Goal: Information Seeking & Learning: Learn about a topic

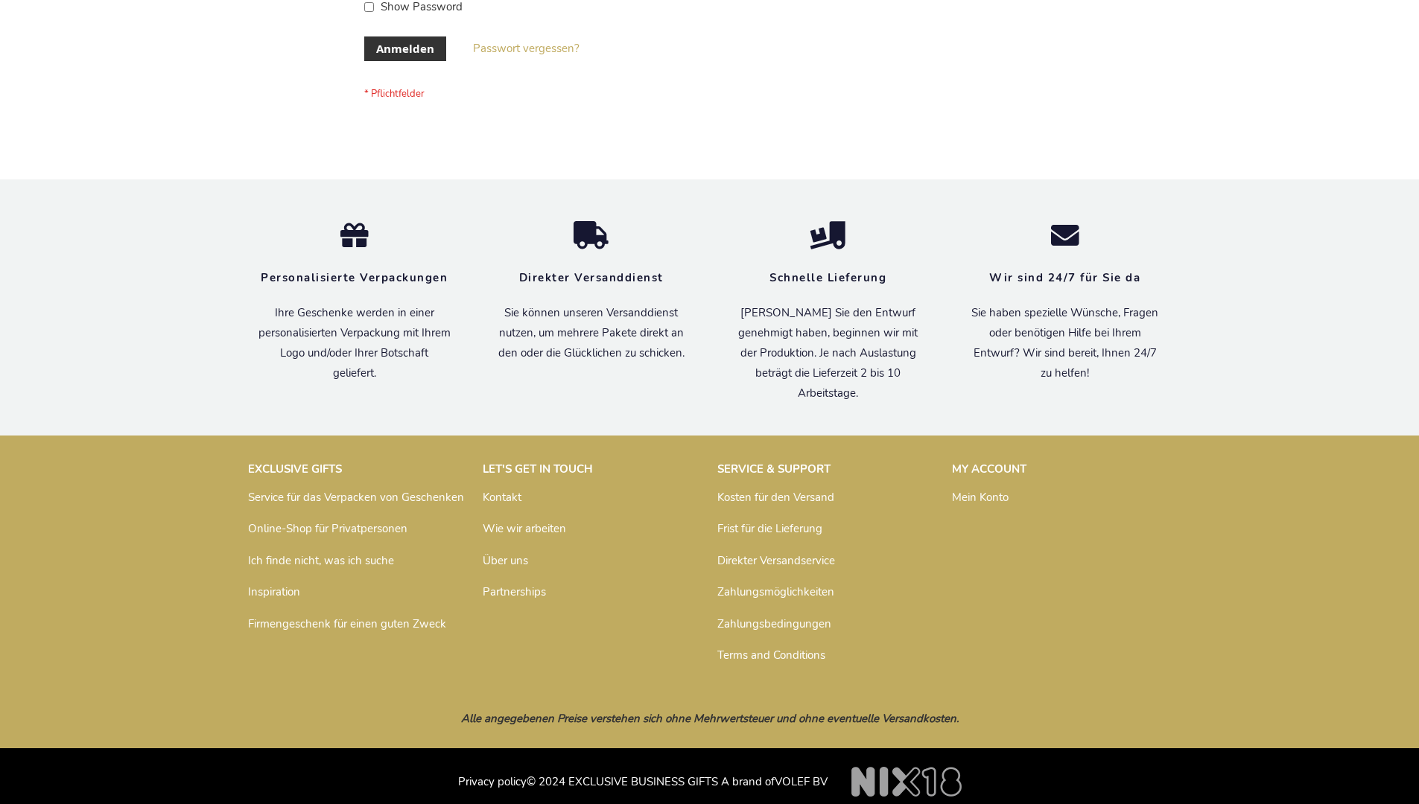
scroll to position [499, 0]
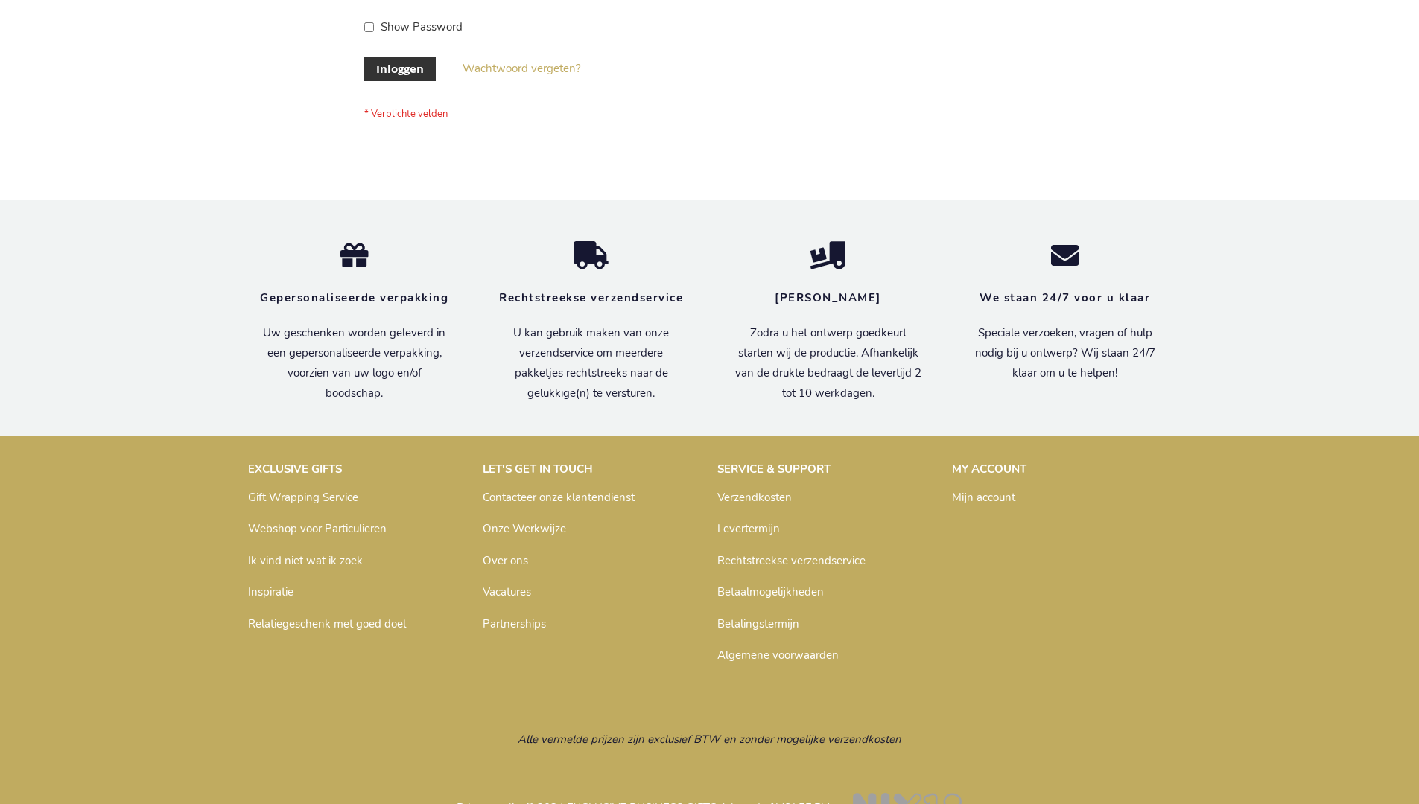
scroll to position [506, 0]
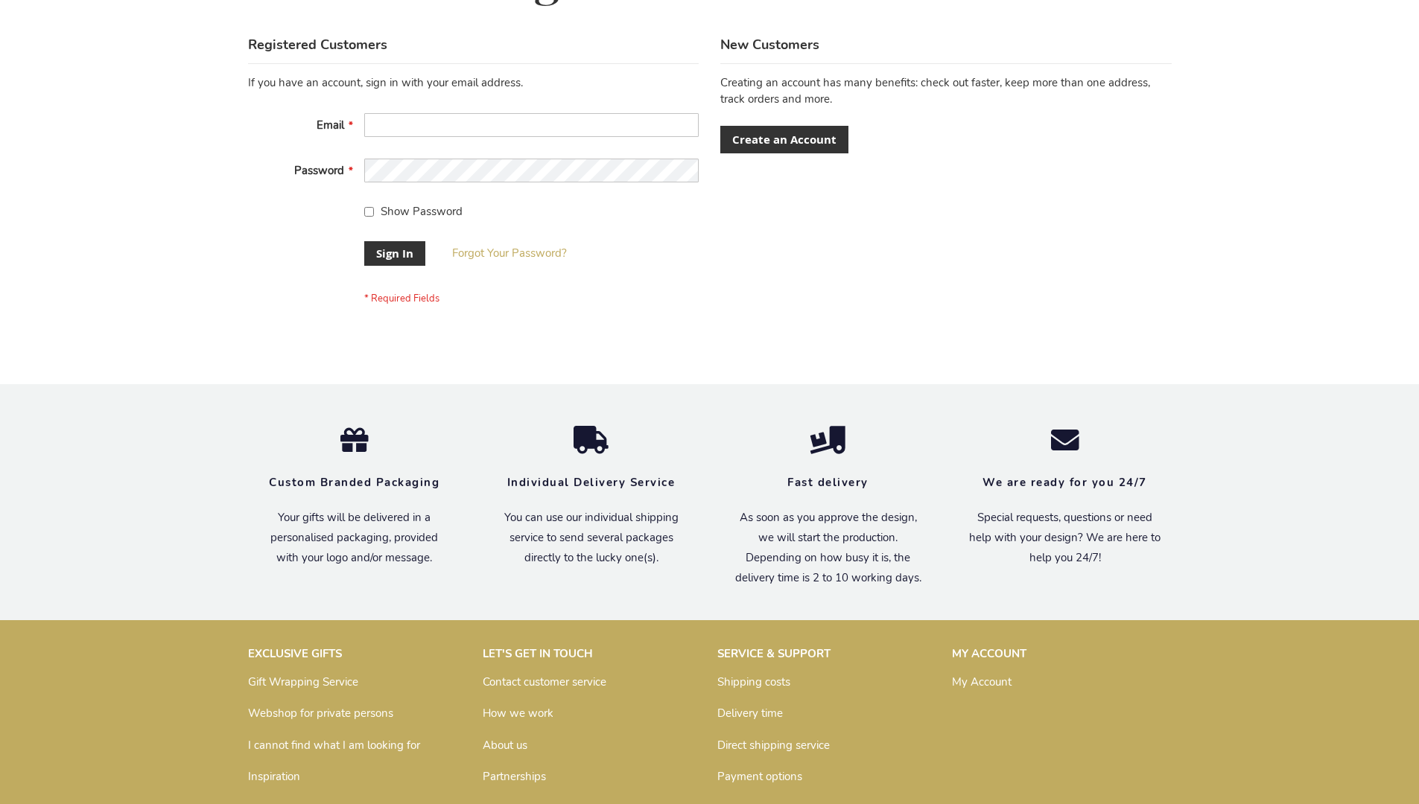
scroll to position [479, 0]
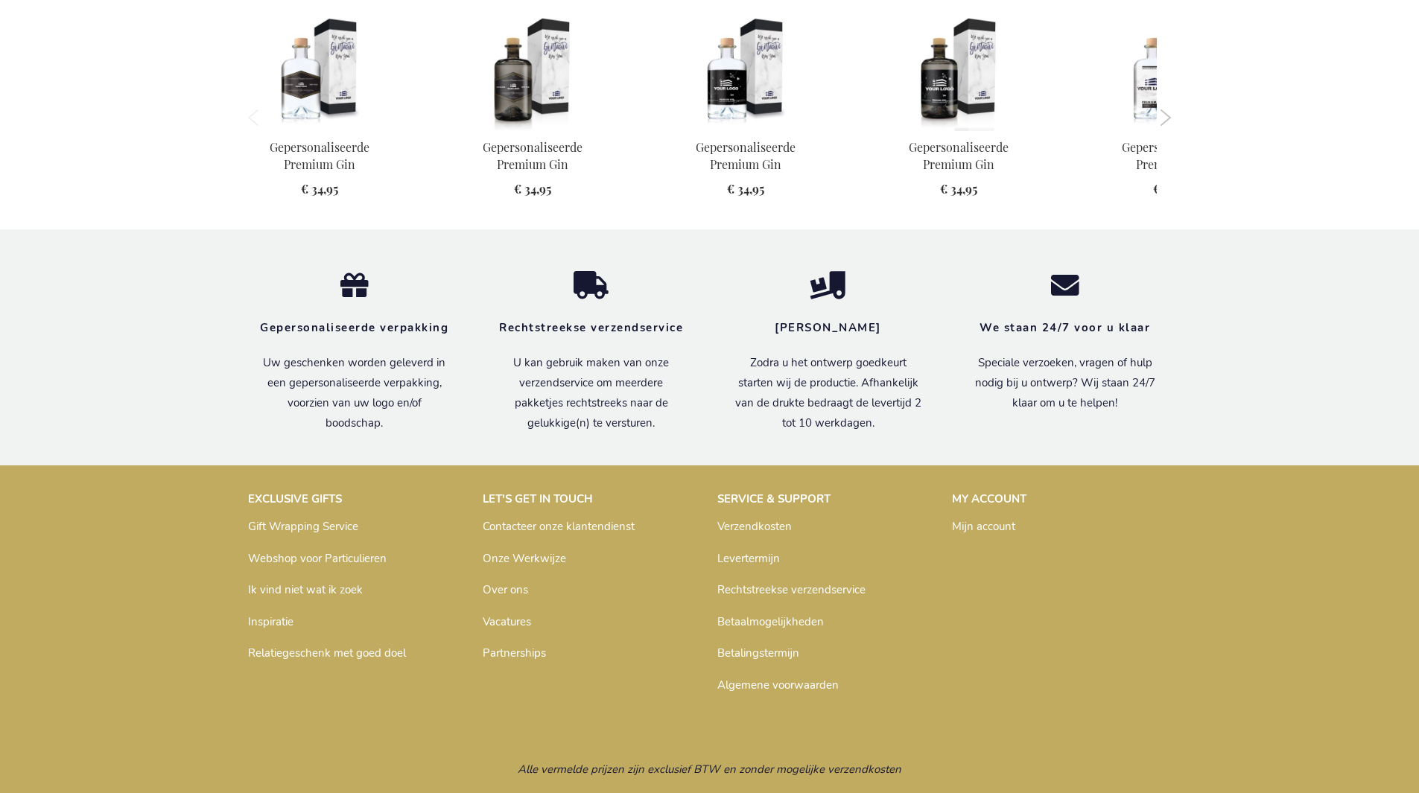
scroll to position [1422, 0]
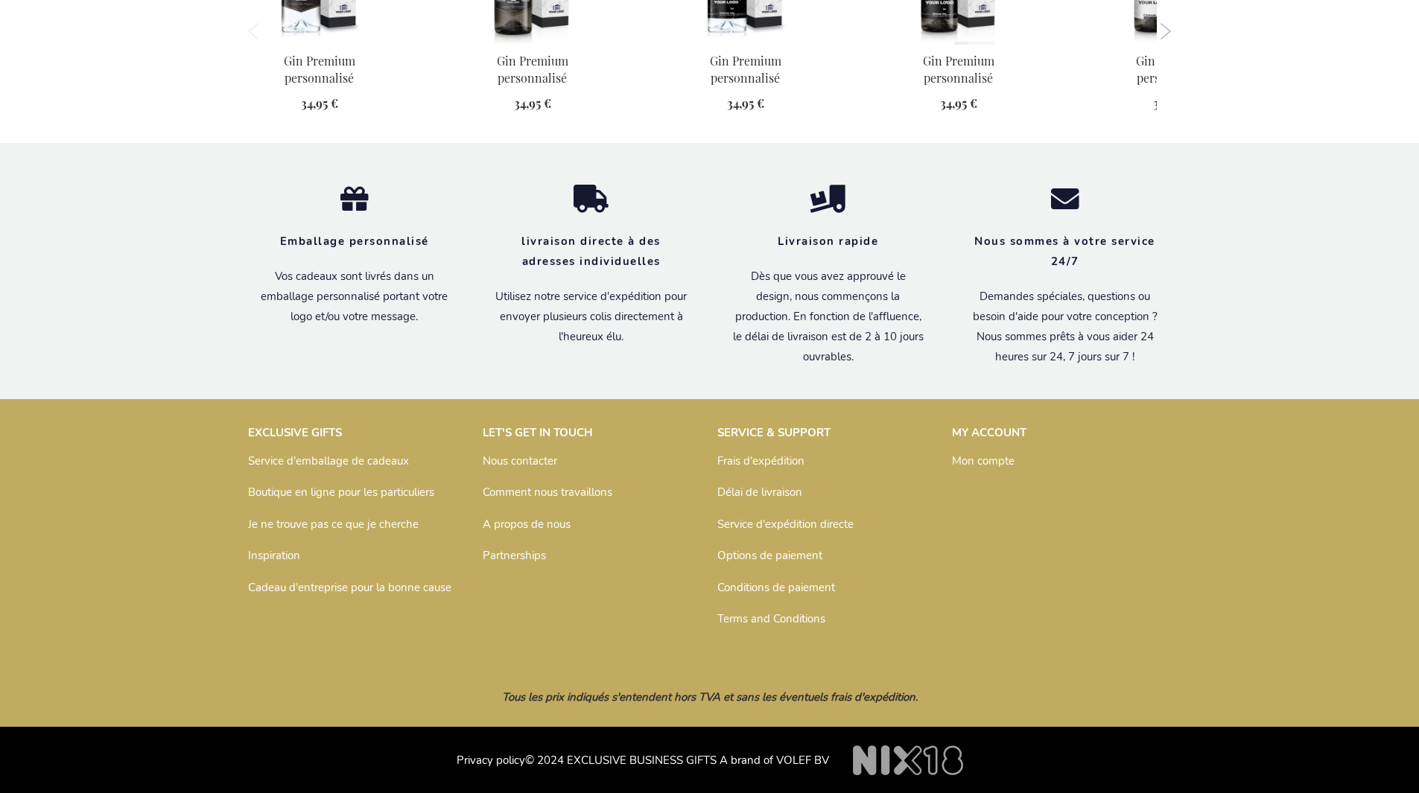
scroll to position [1447, 0]
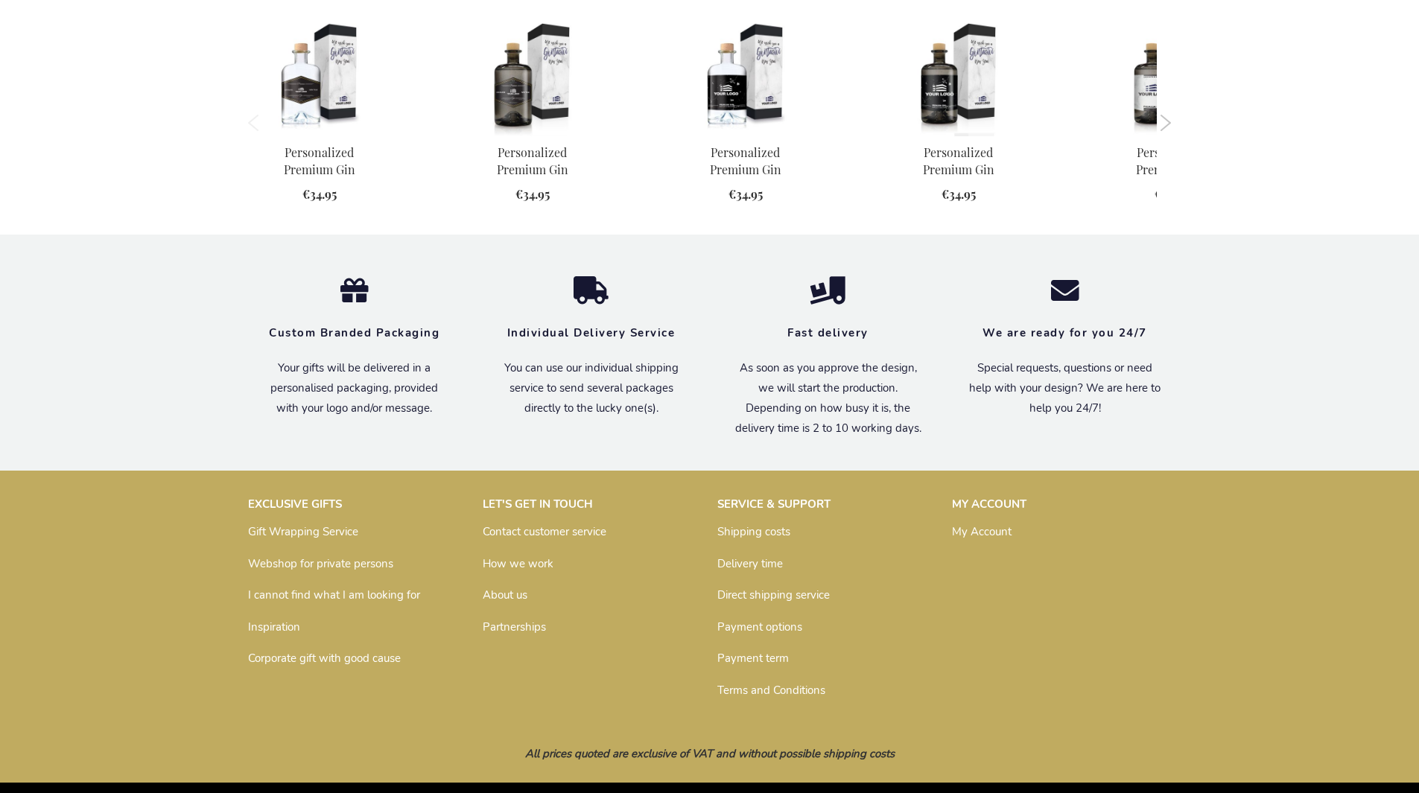
scroll to position [1394, 0]
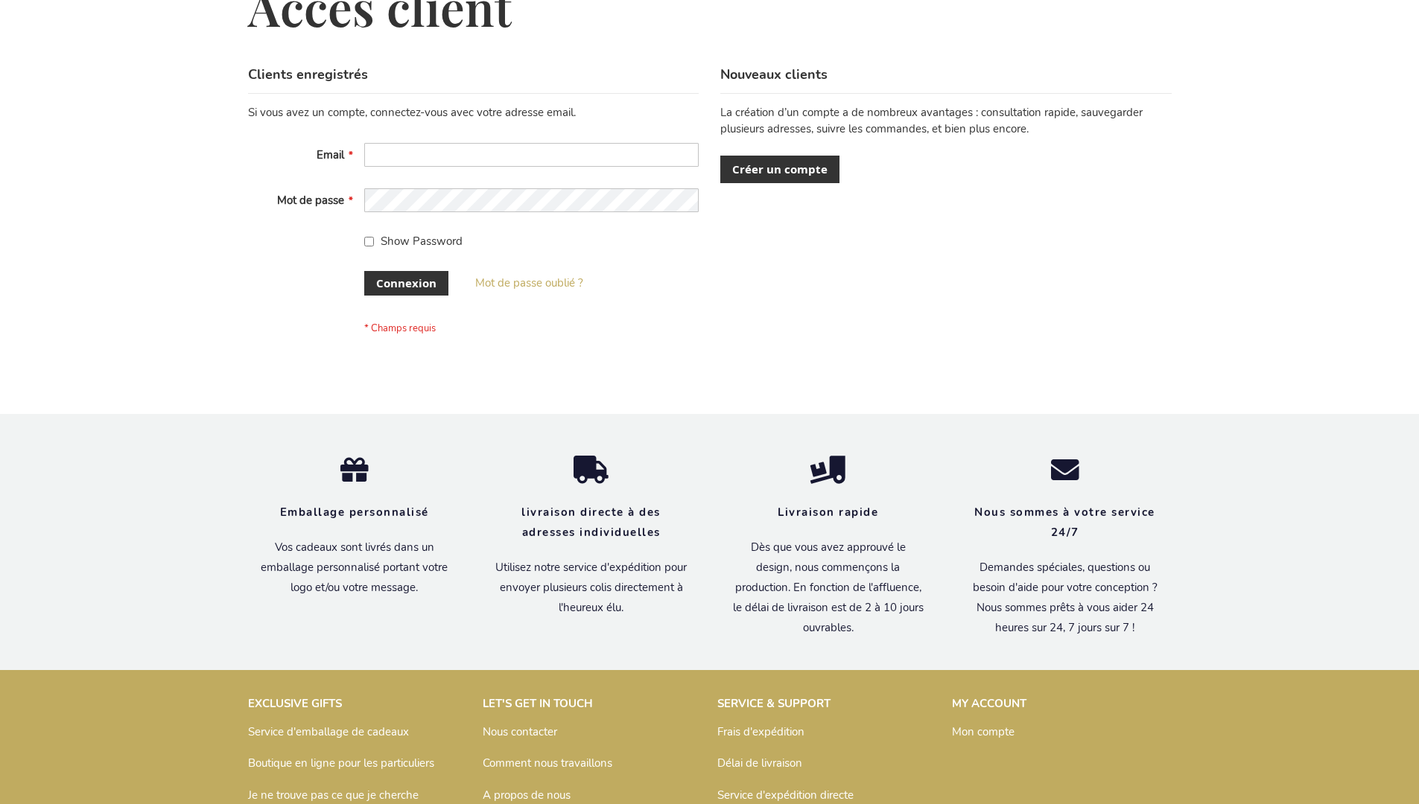
scroll to position [514, 0]
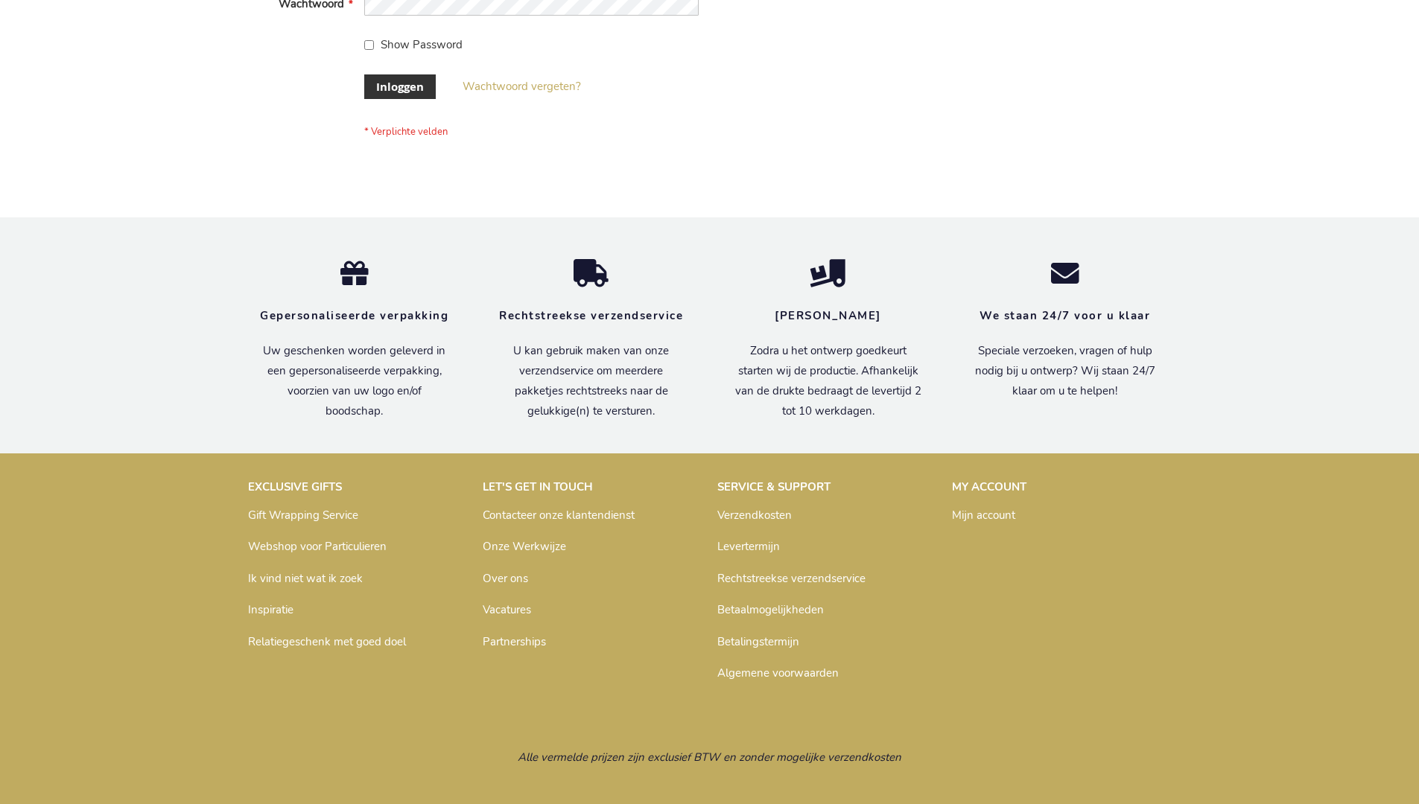
scroll to position [506, 0]
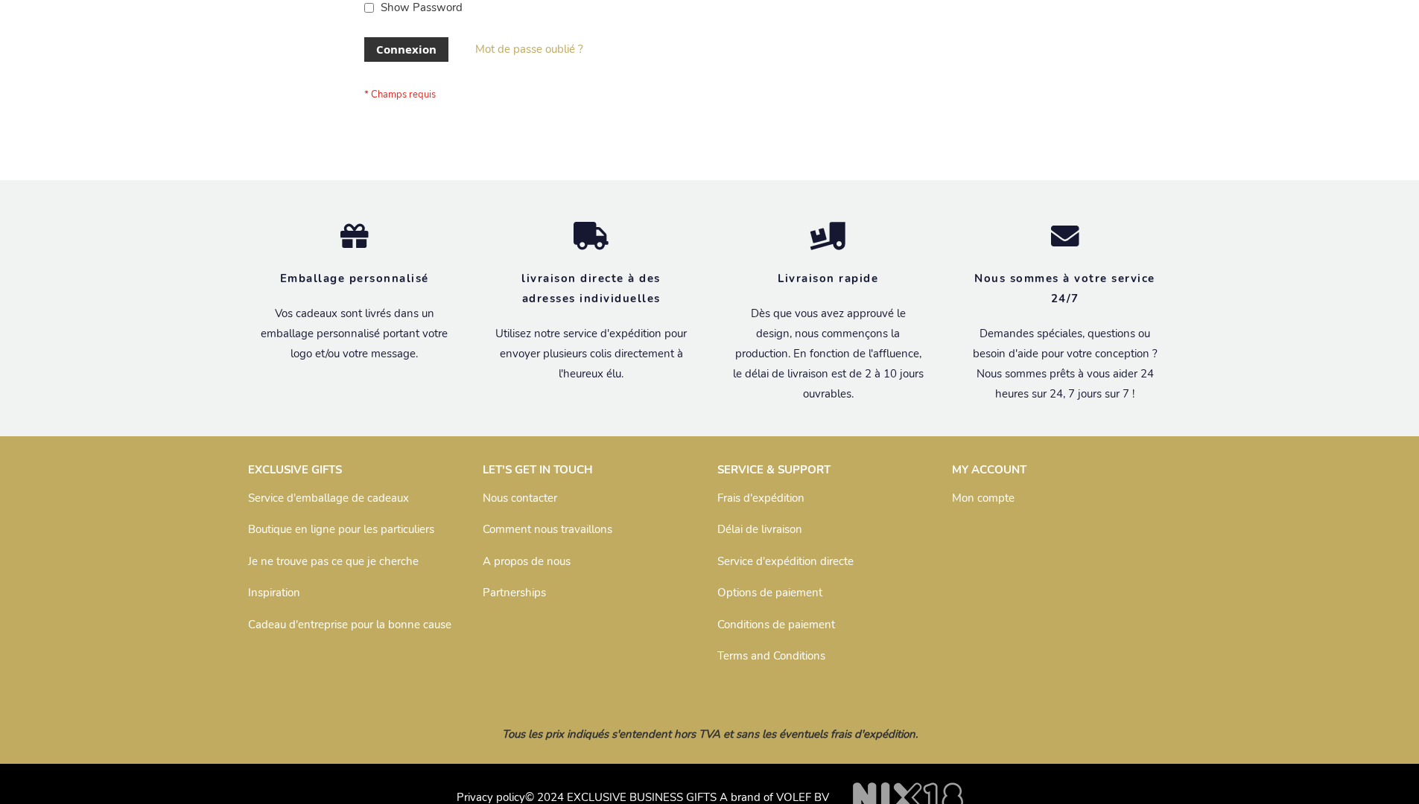
scroll to position [514, 0]
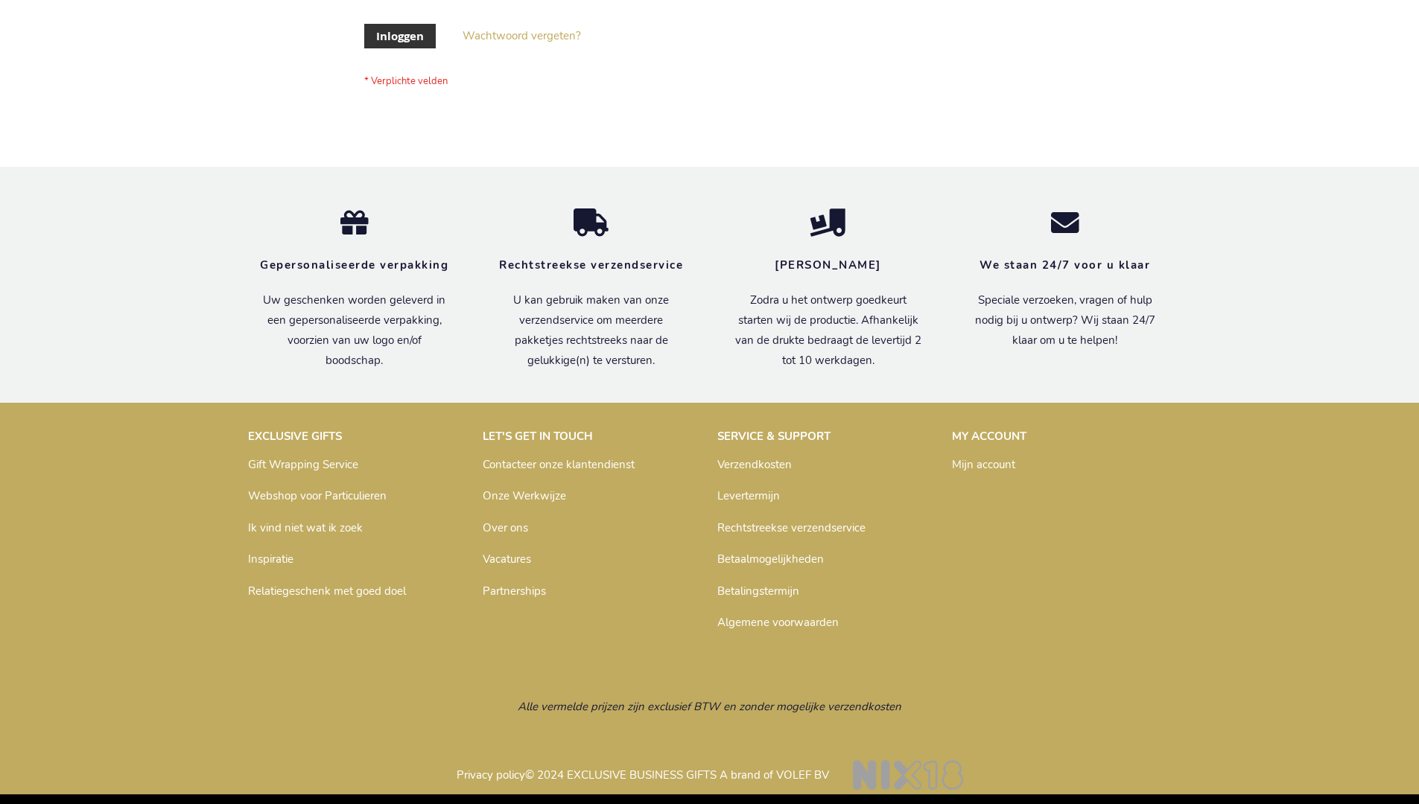
scroll to position [506, 0]
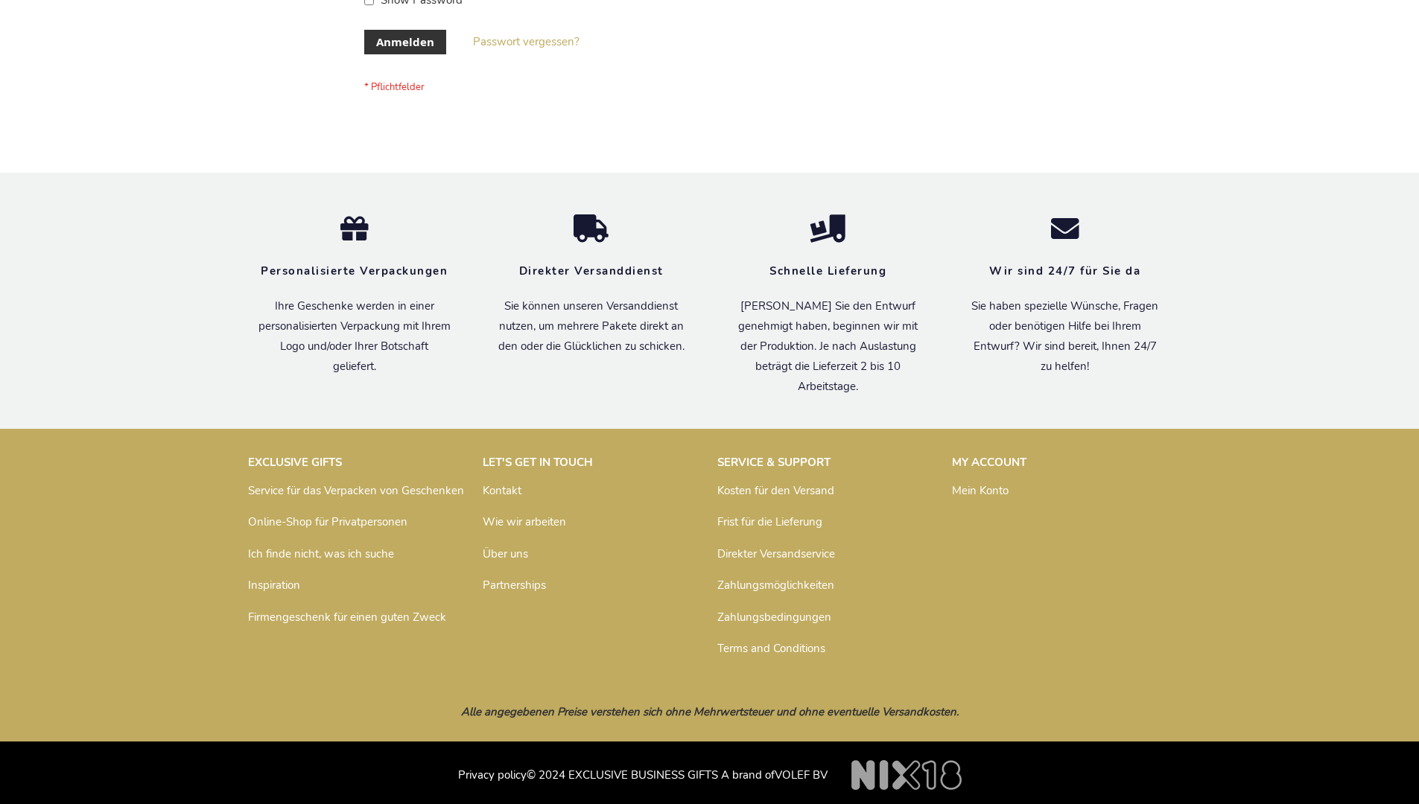
scroll to position [499, 0]
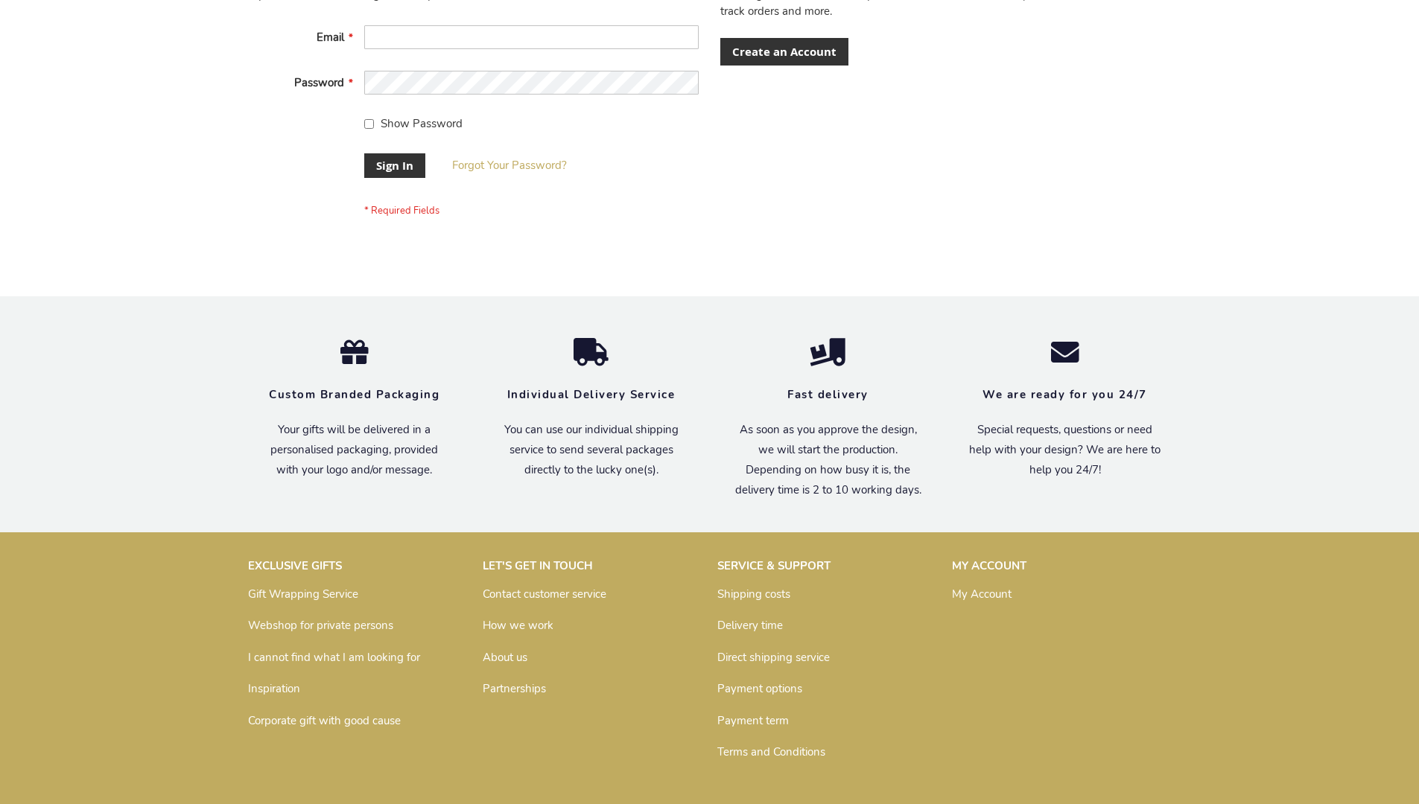
scroll to position [479, 0]
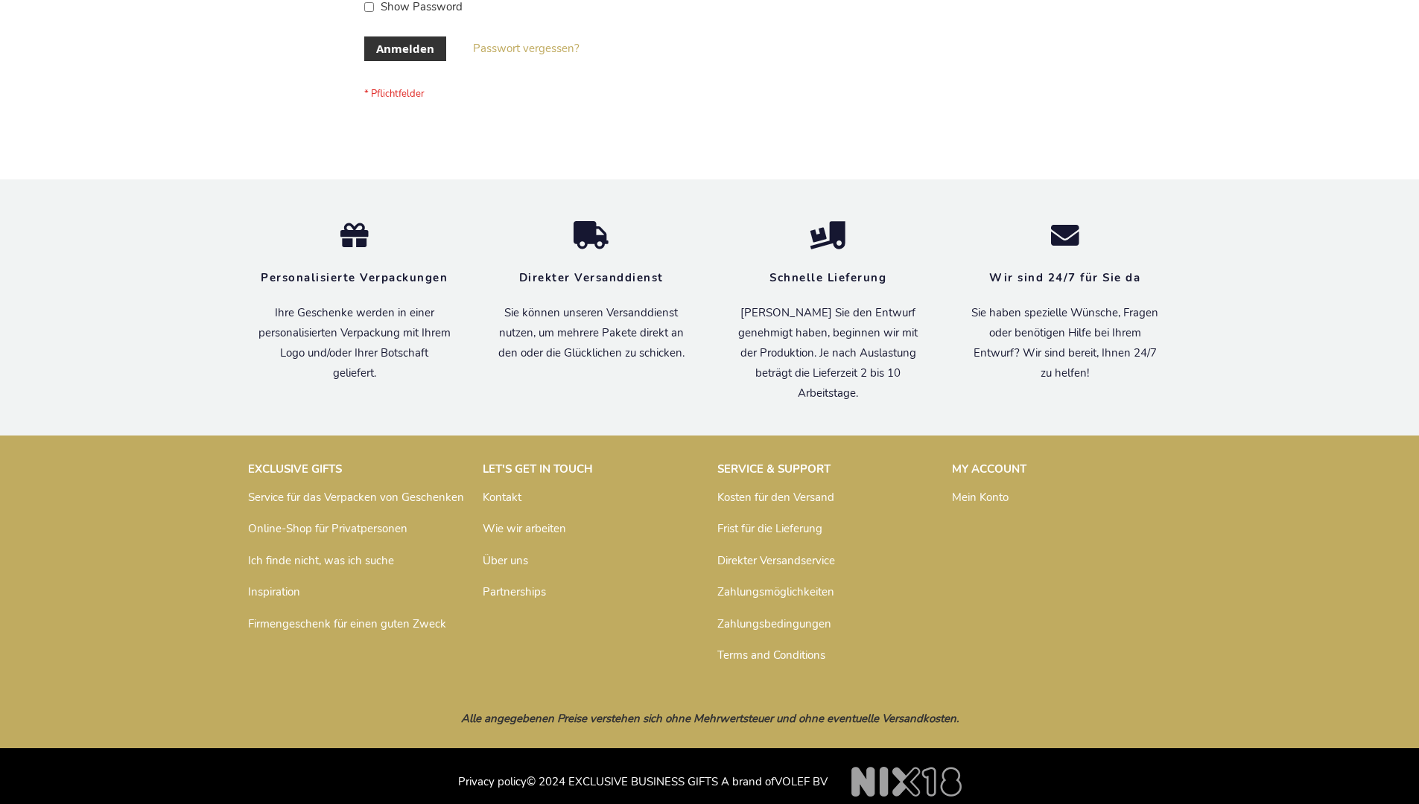
scroll to position [499, 0]
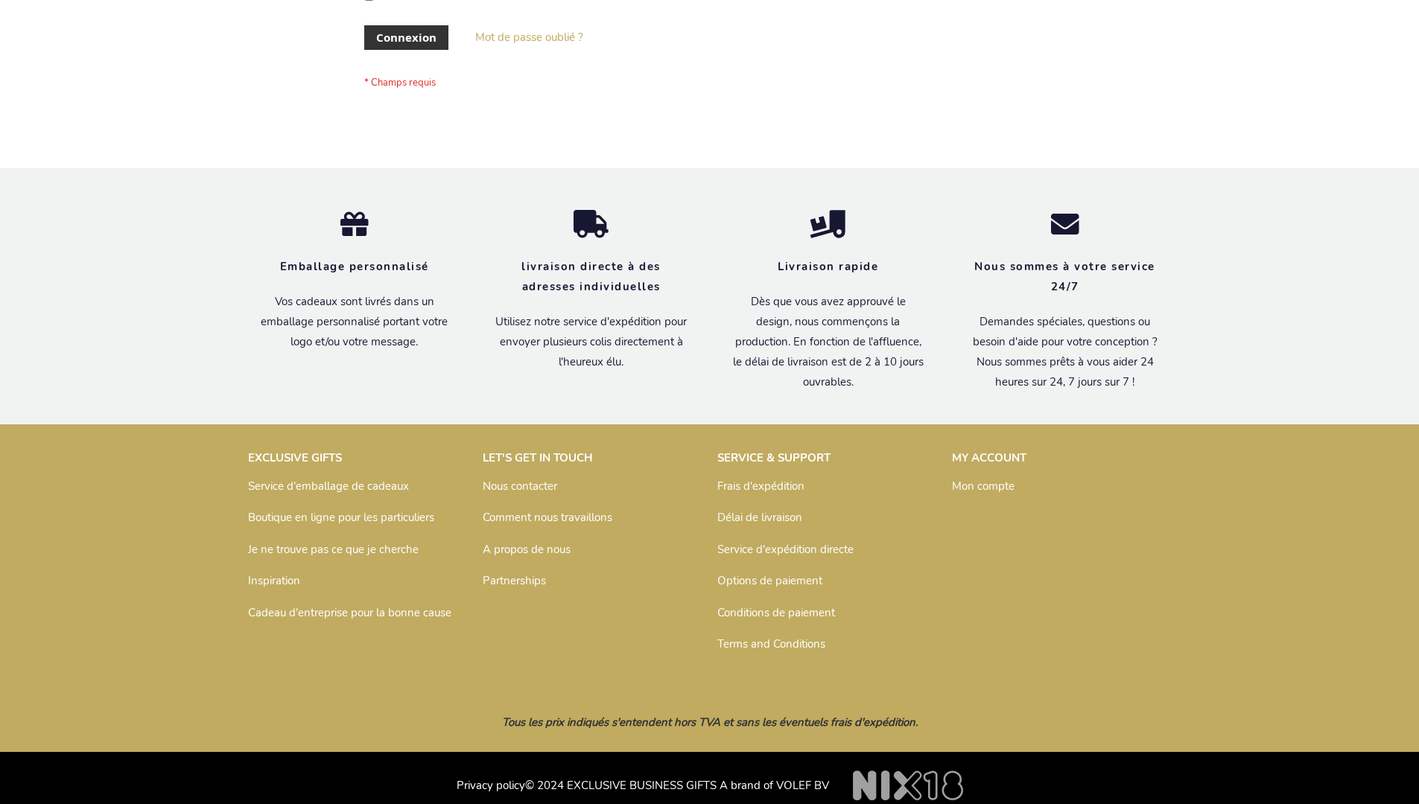
scroll to position [514, 0]
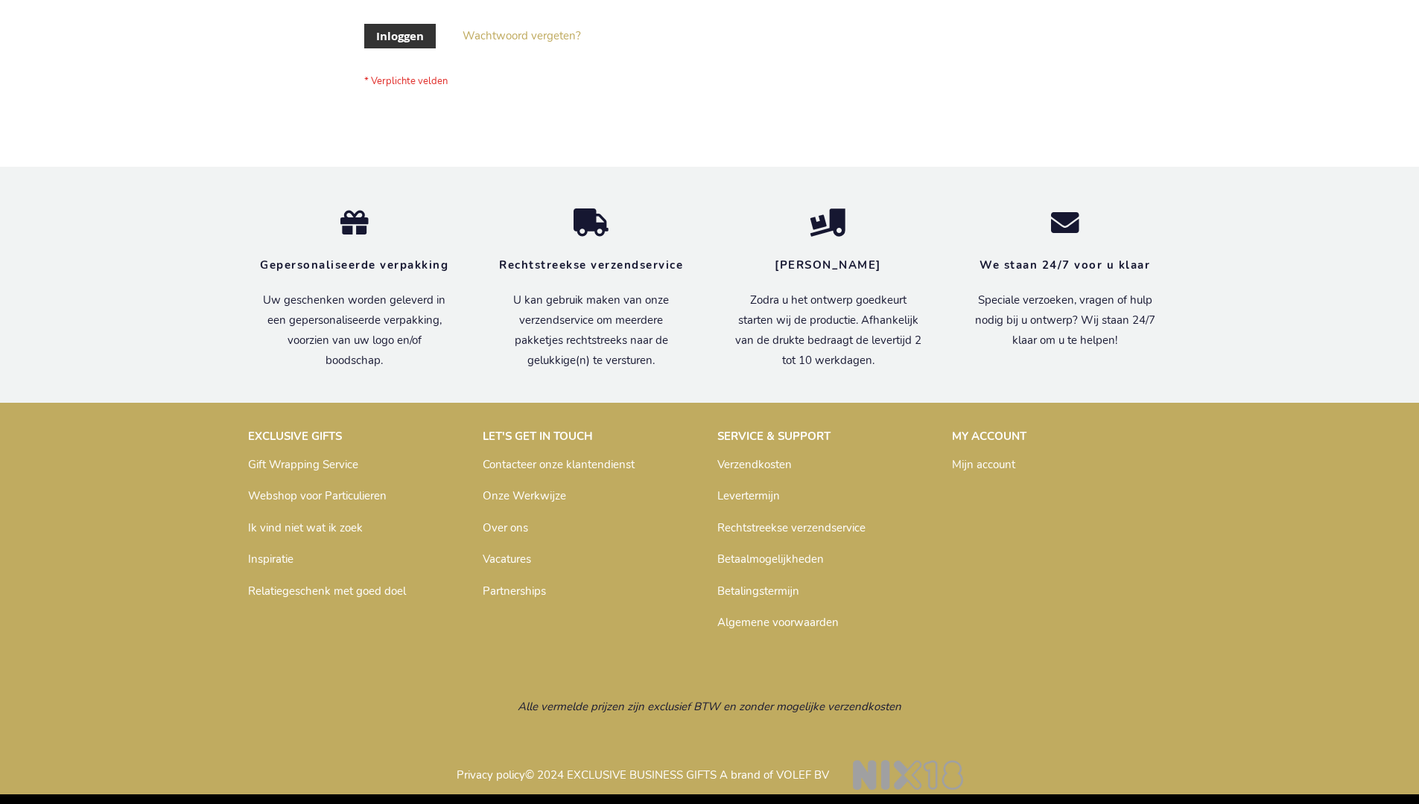
scroll to position [506, 0]
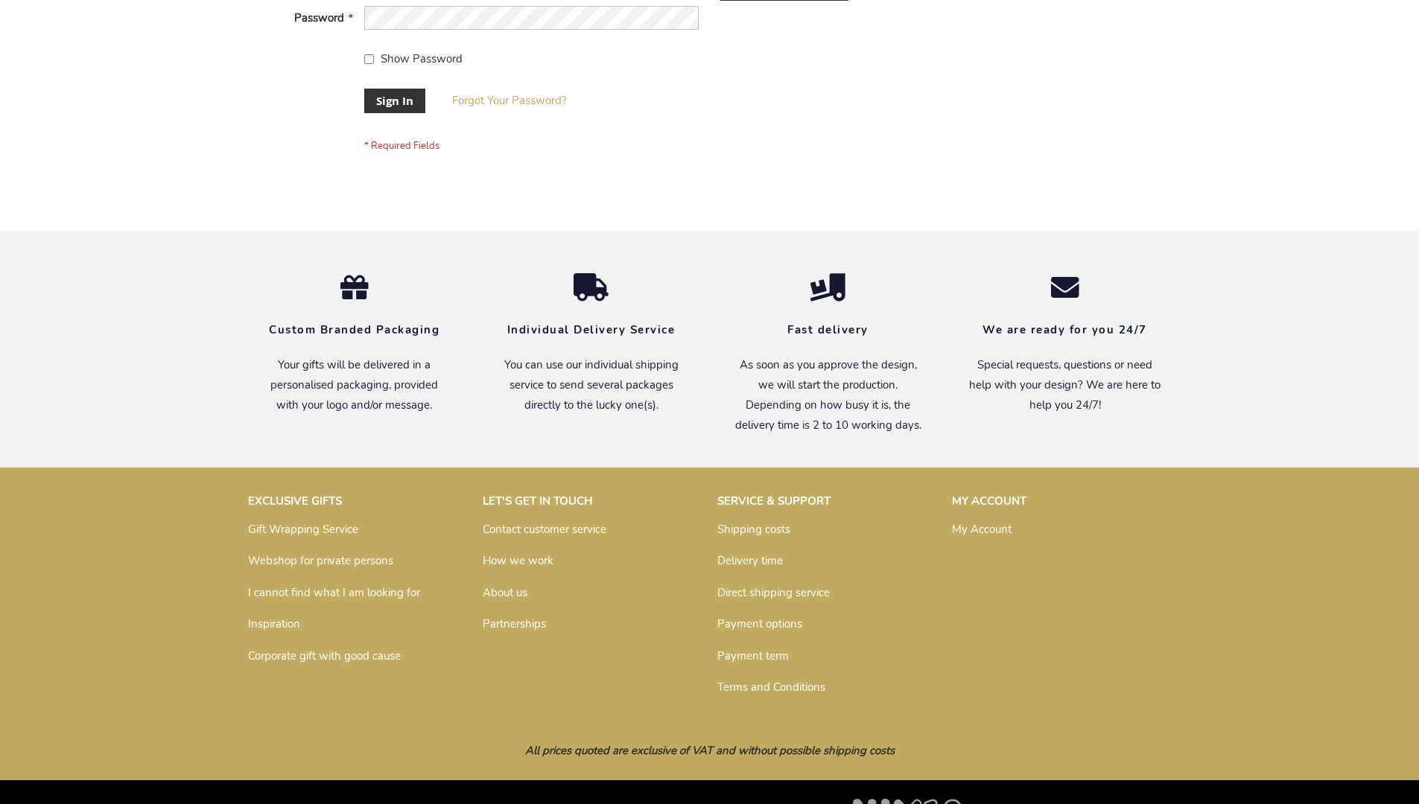
scroll to position [479, 0]
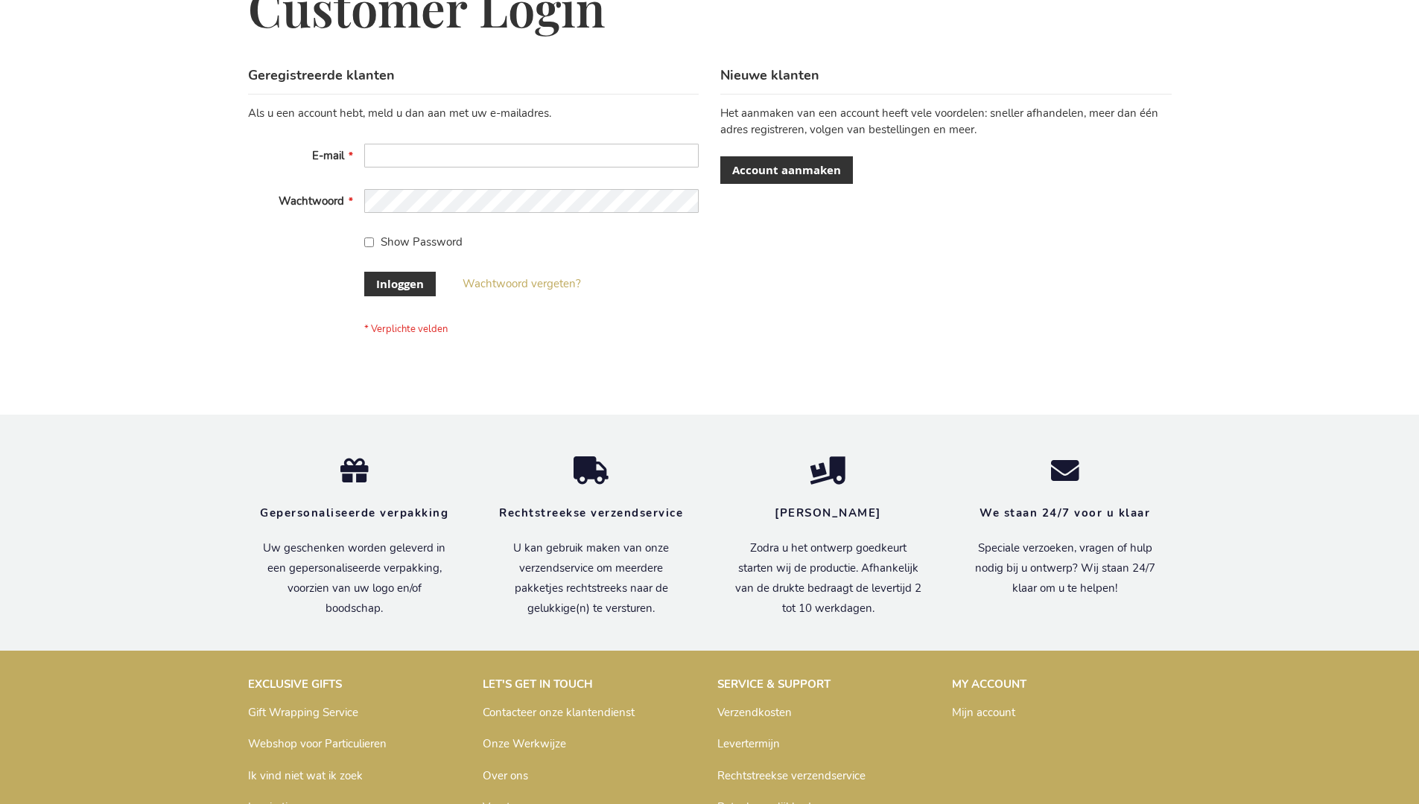
scroll to position [506, 0]
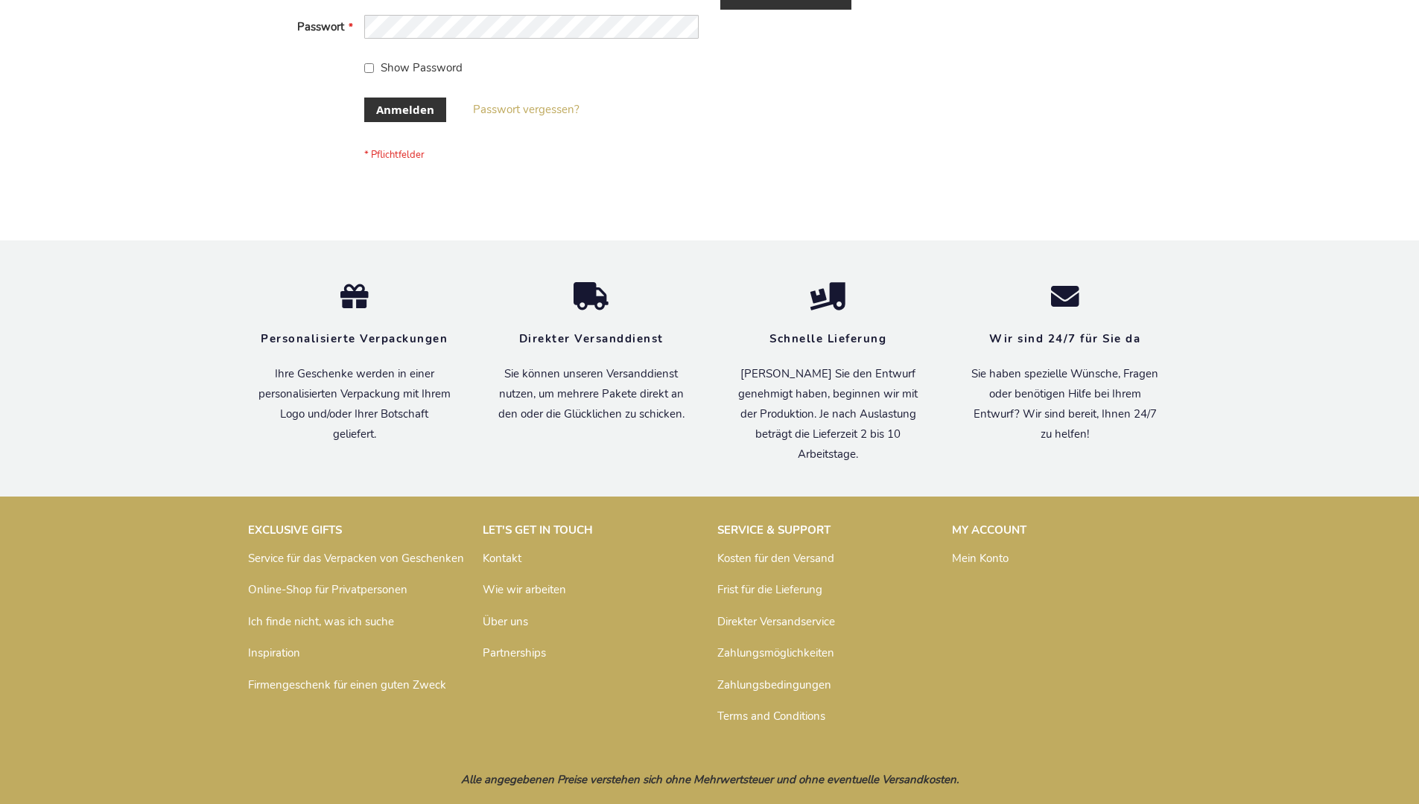
scroll to position [499, 0]
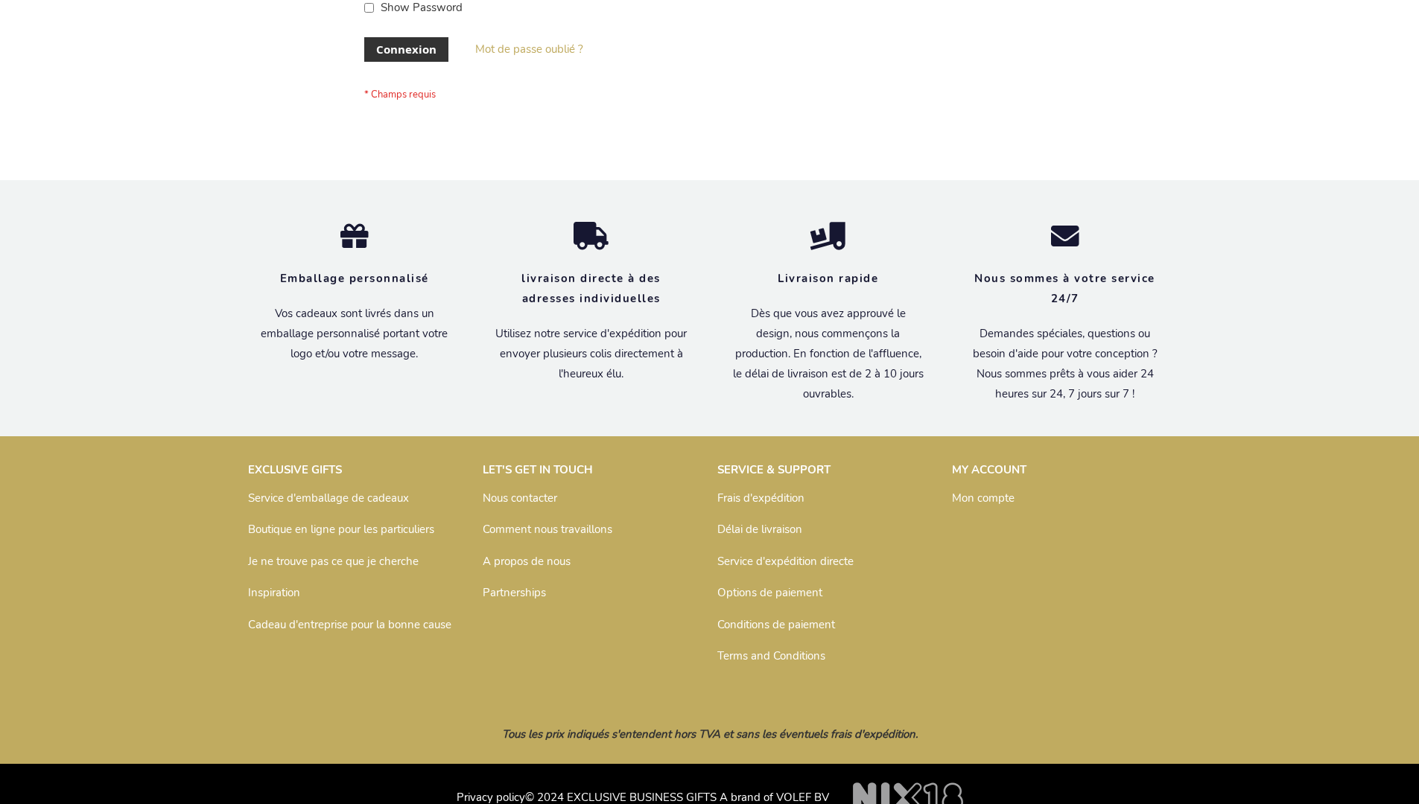
scroll to position [514, 0]
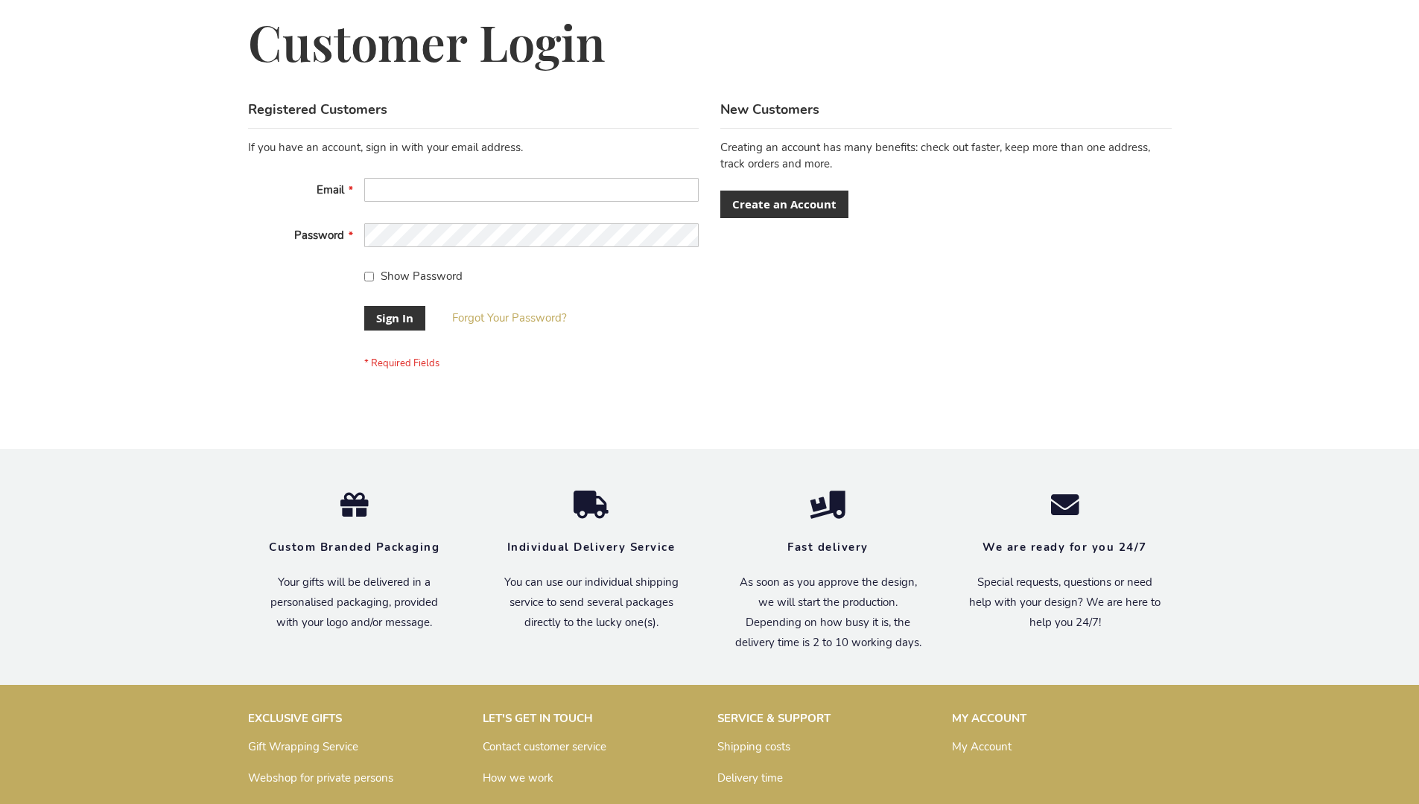
scroll to position [479, 0]
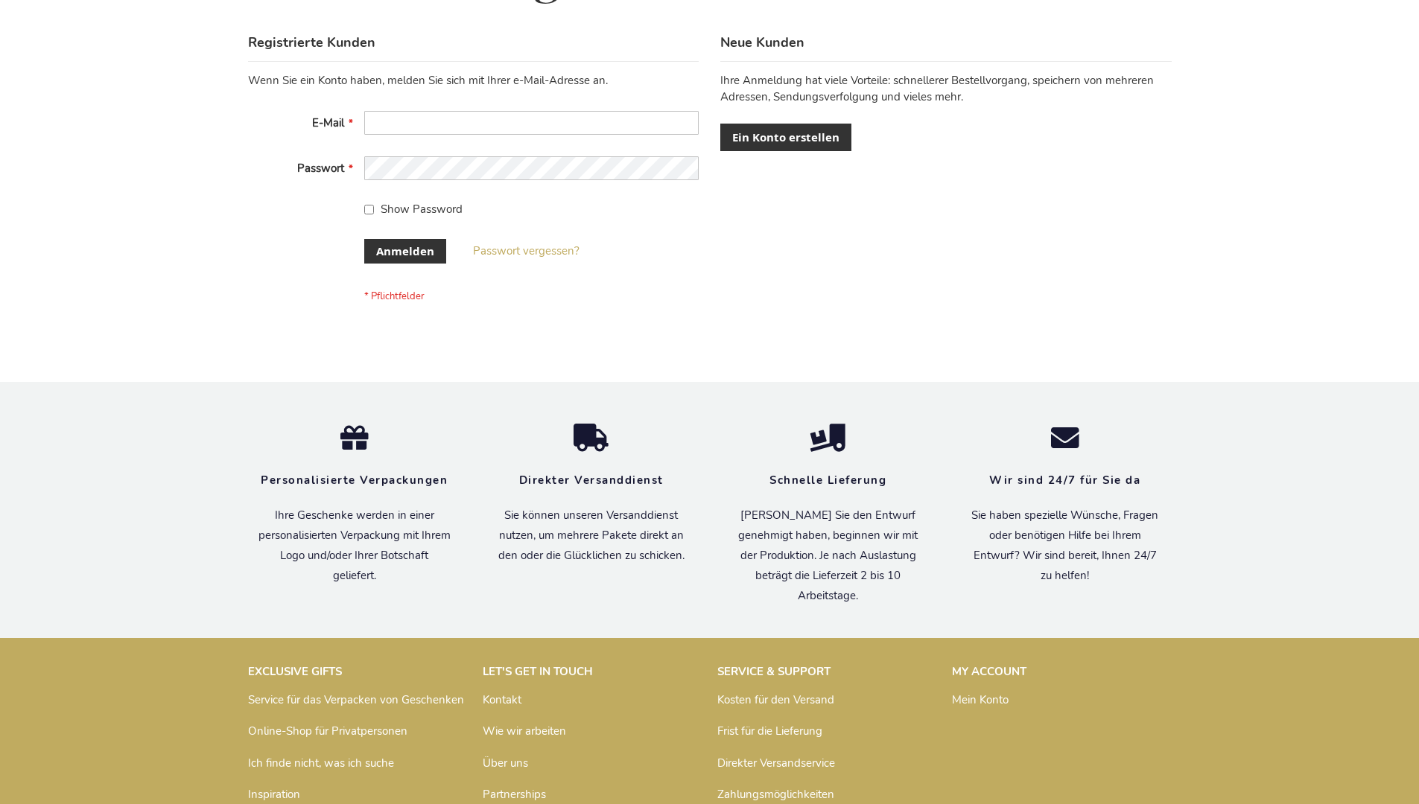
scroll to position [499, 0]
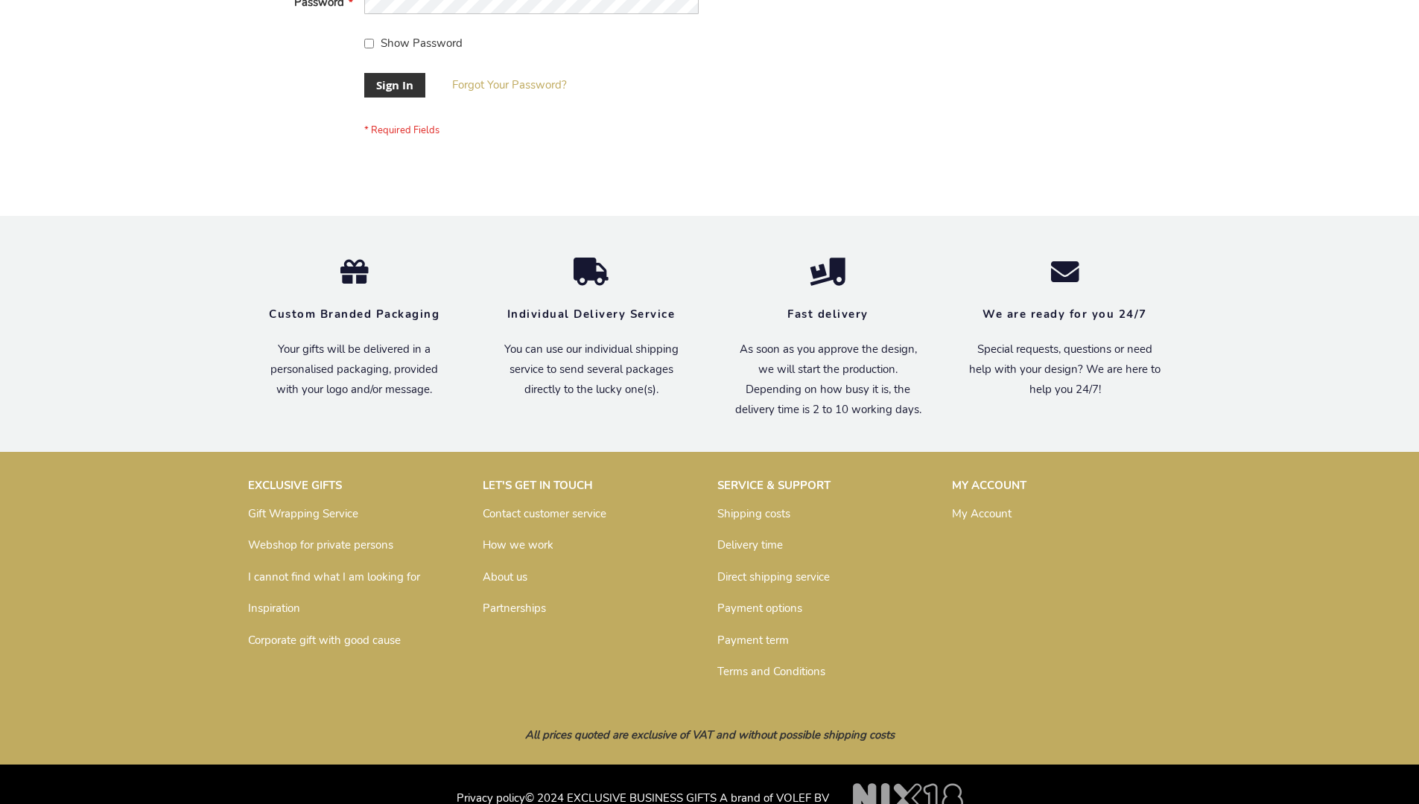
scroll to position [479, 0]
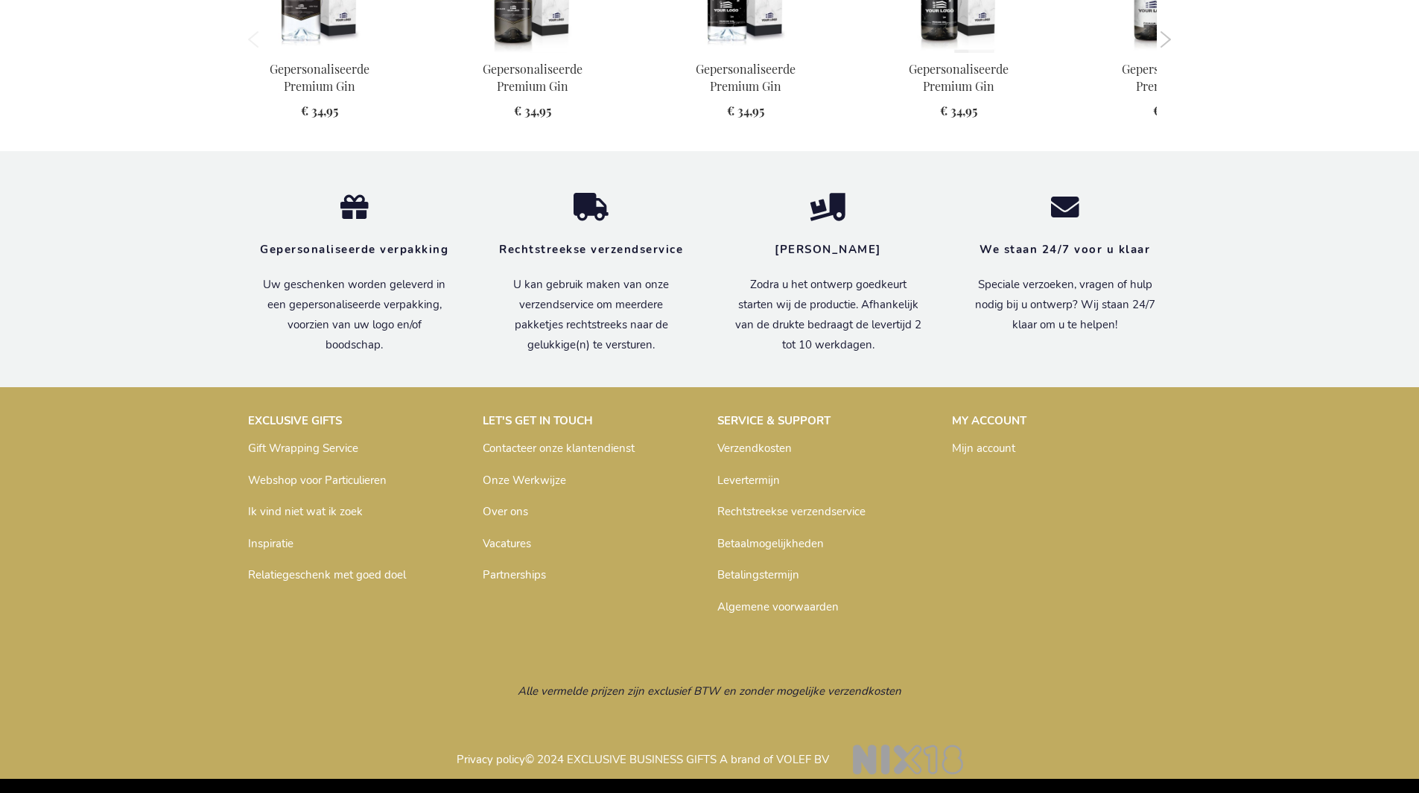
scroll to position [1422, 0]
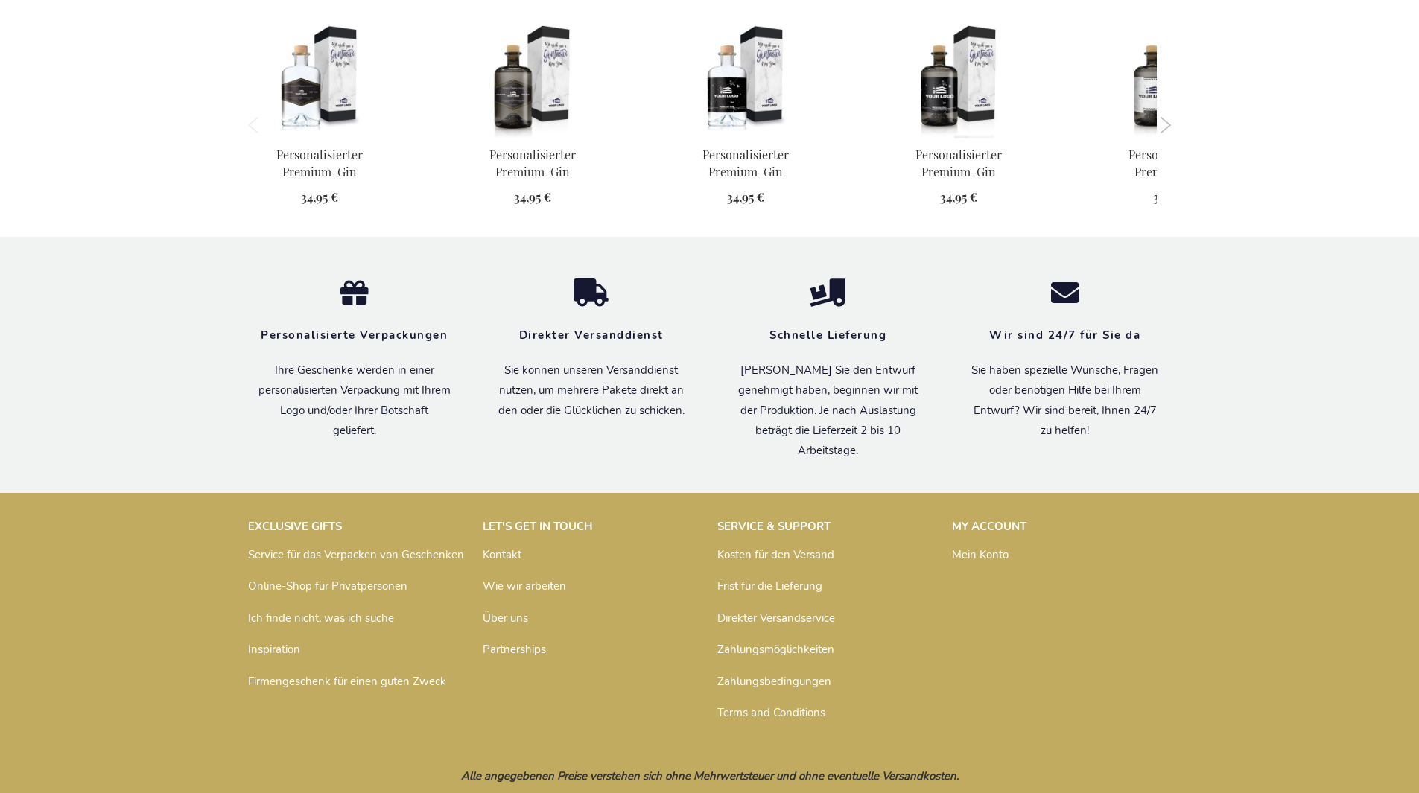
scroll to position [1432, 0]
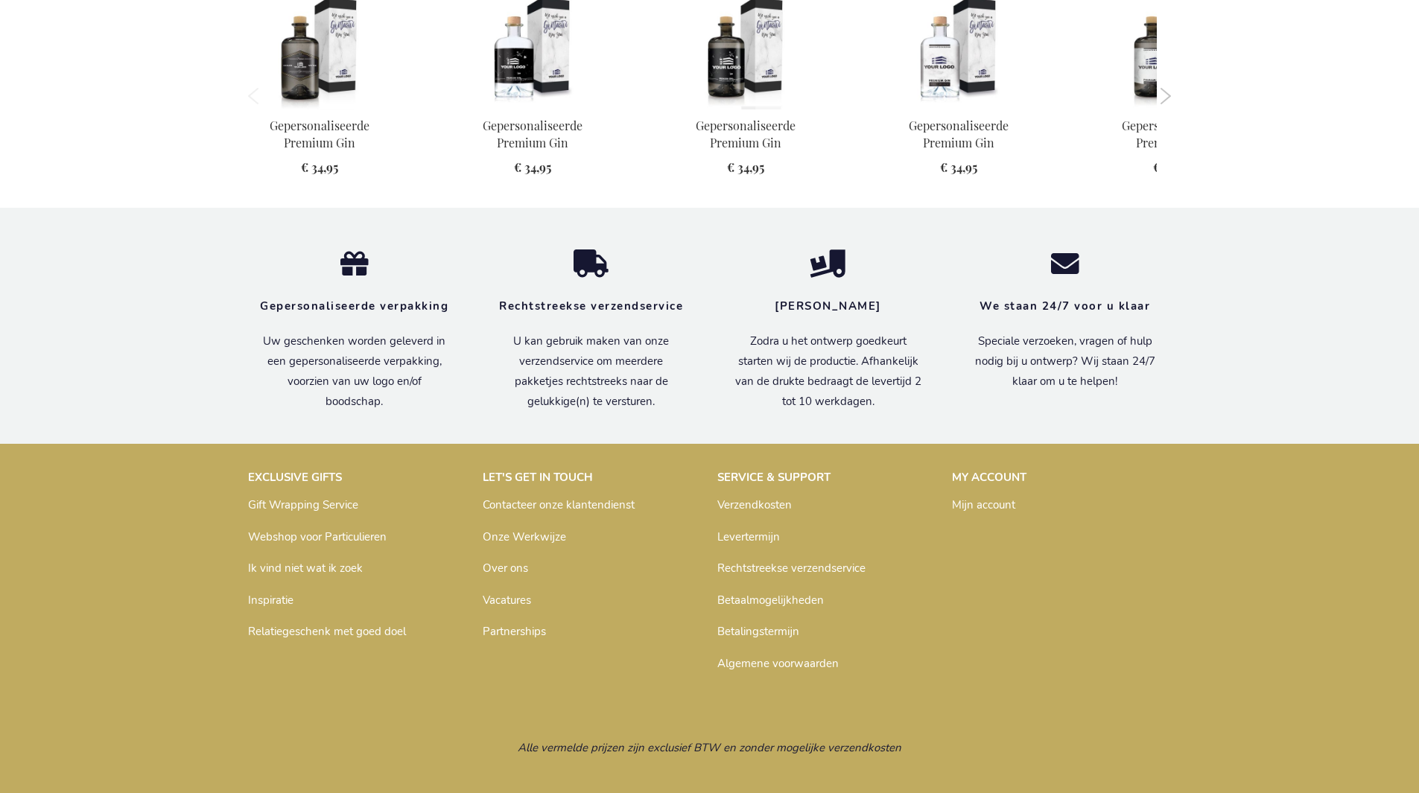
scroll to position [1422, 0]
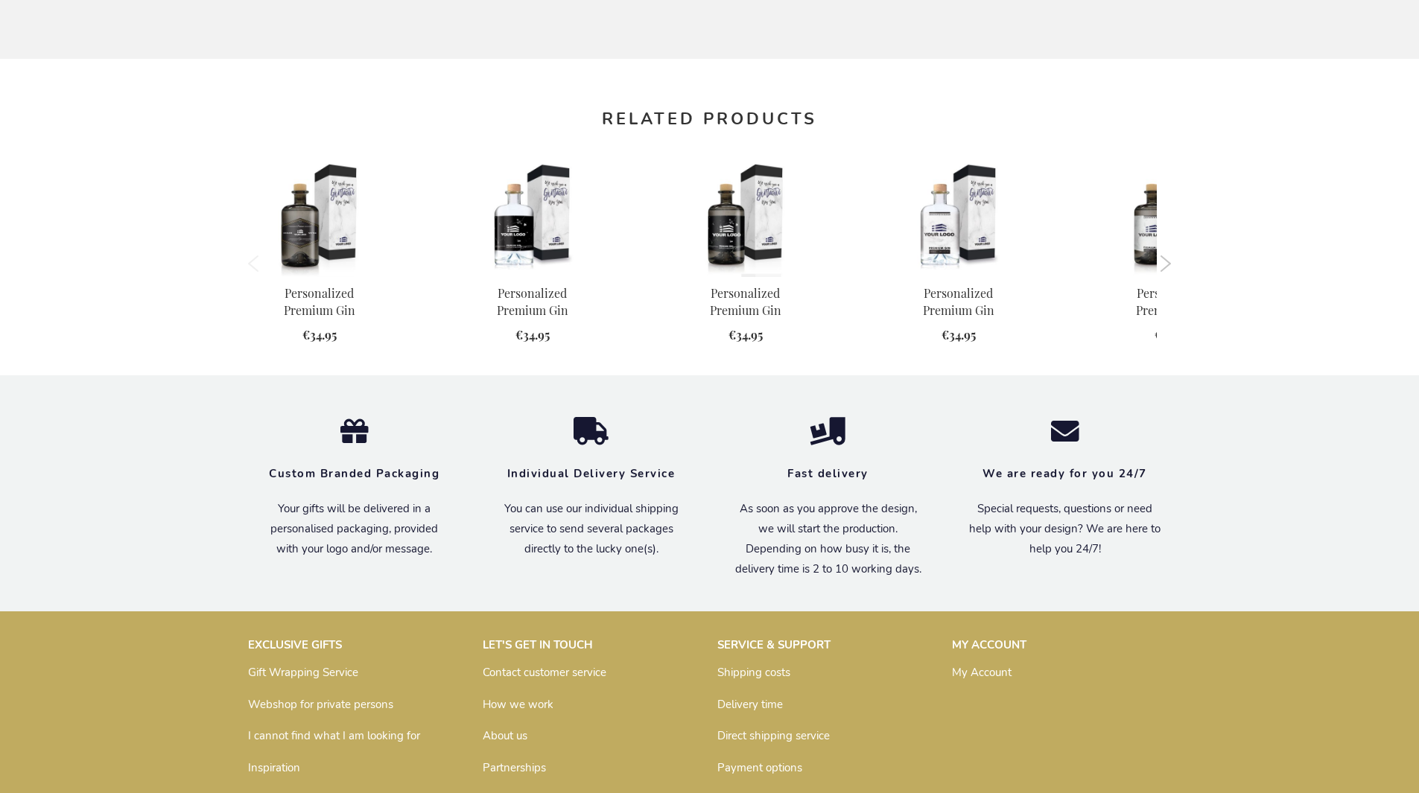
scroll to position [1394, 0]
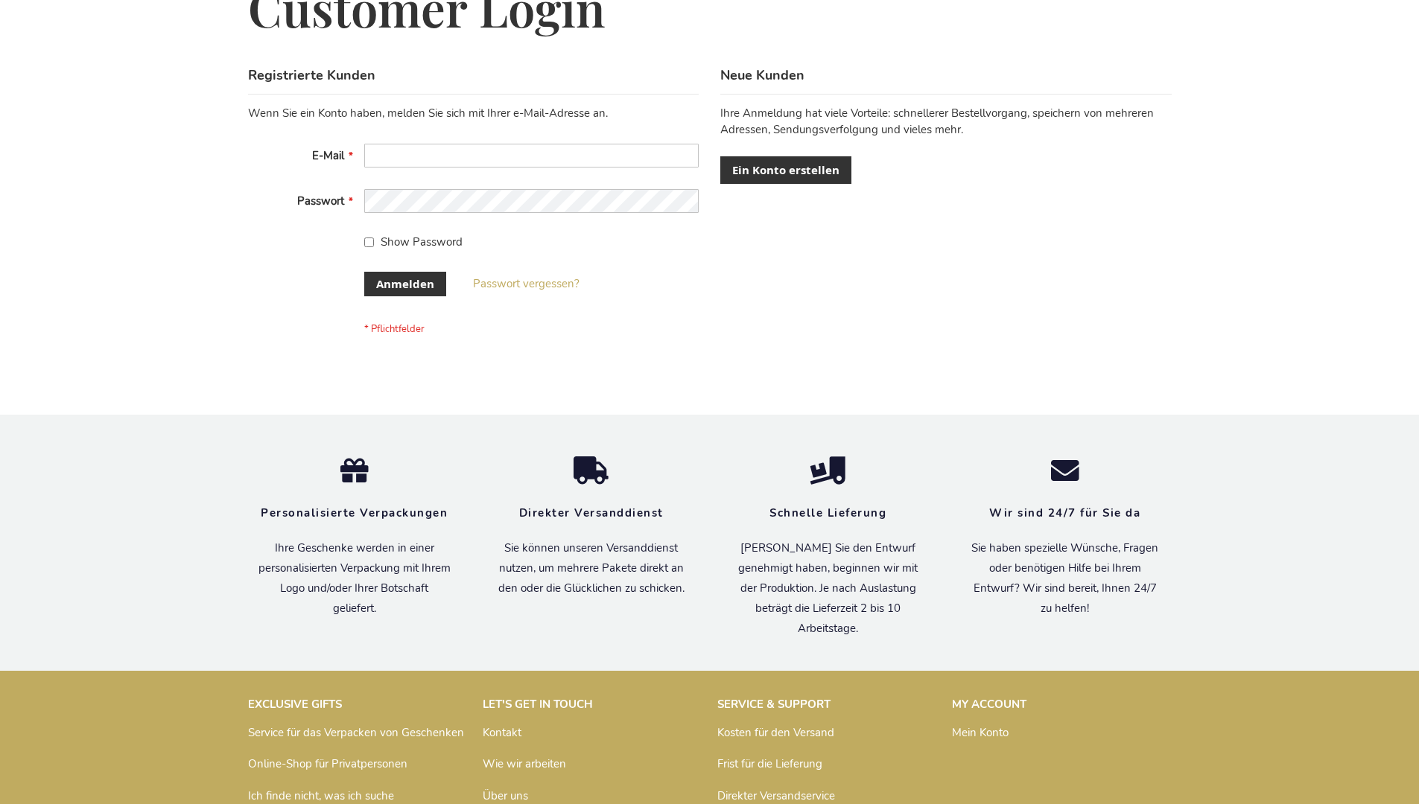
scroll to position [499, 0]
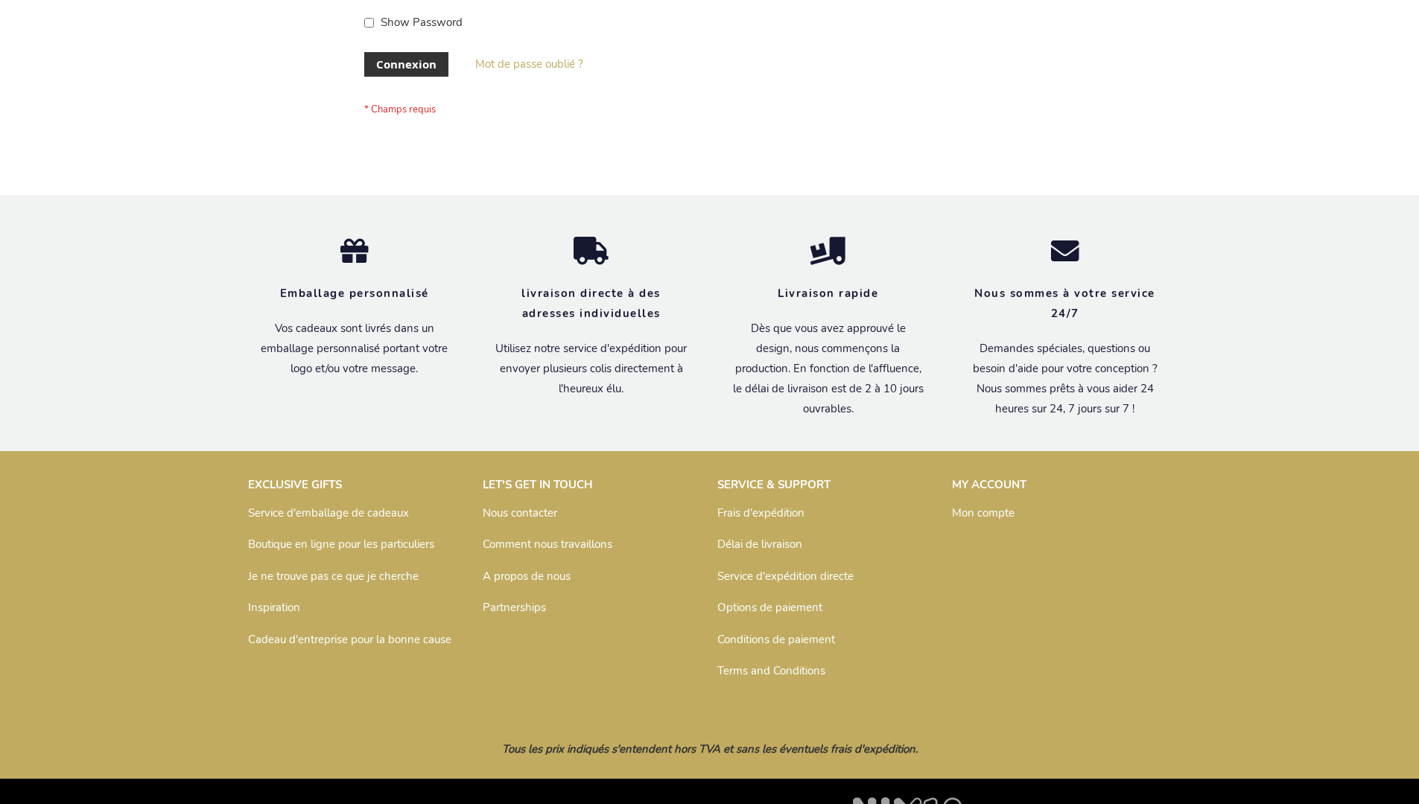
scroll to position [514, 0]
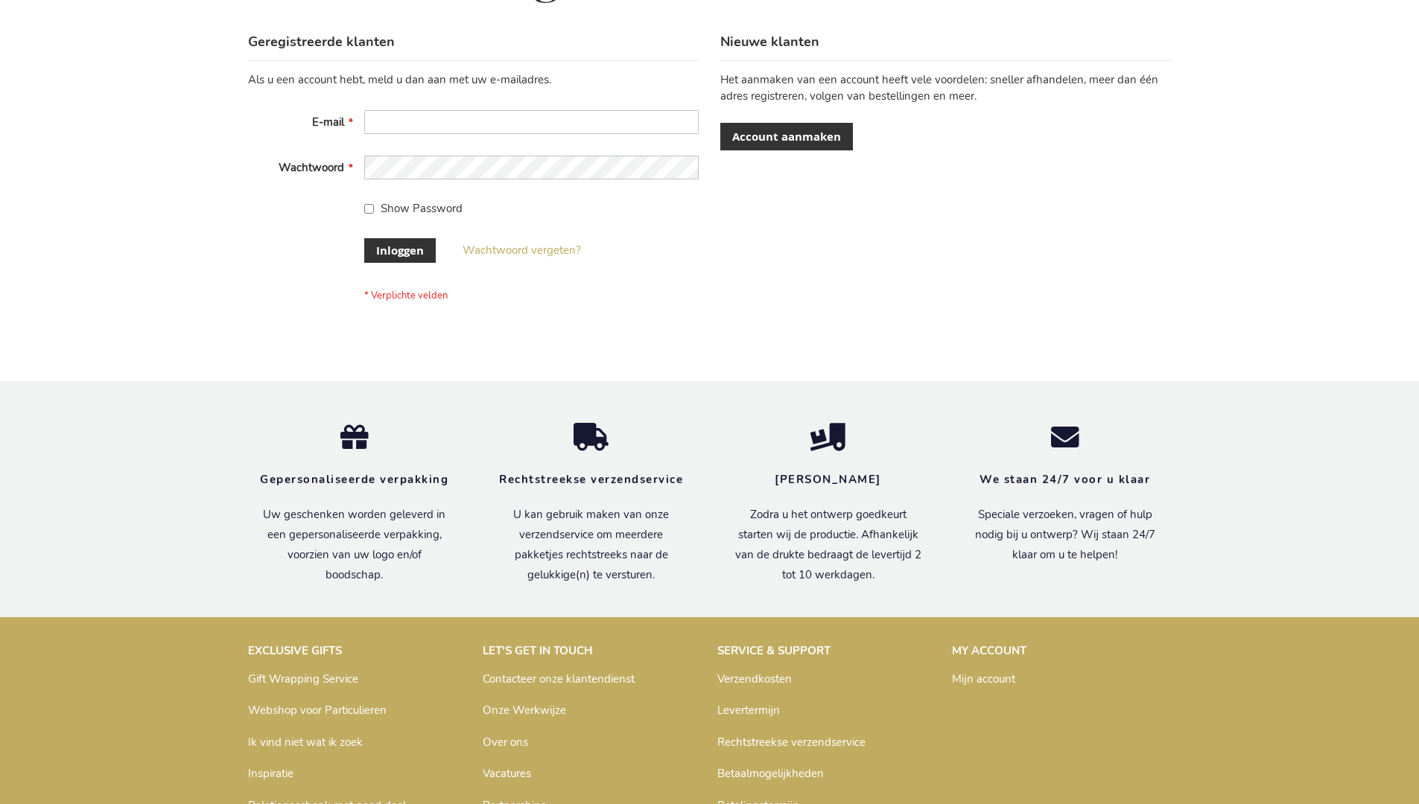
scroll to position [506, 0]
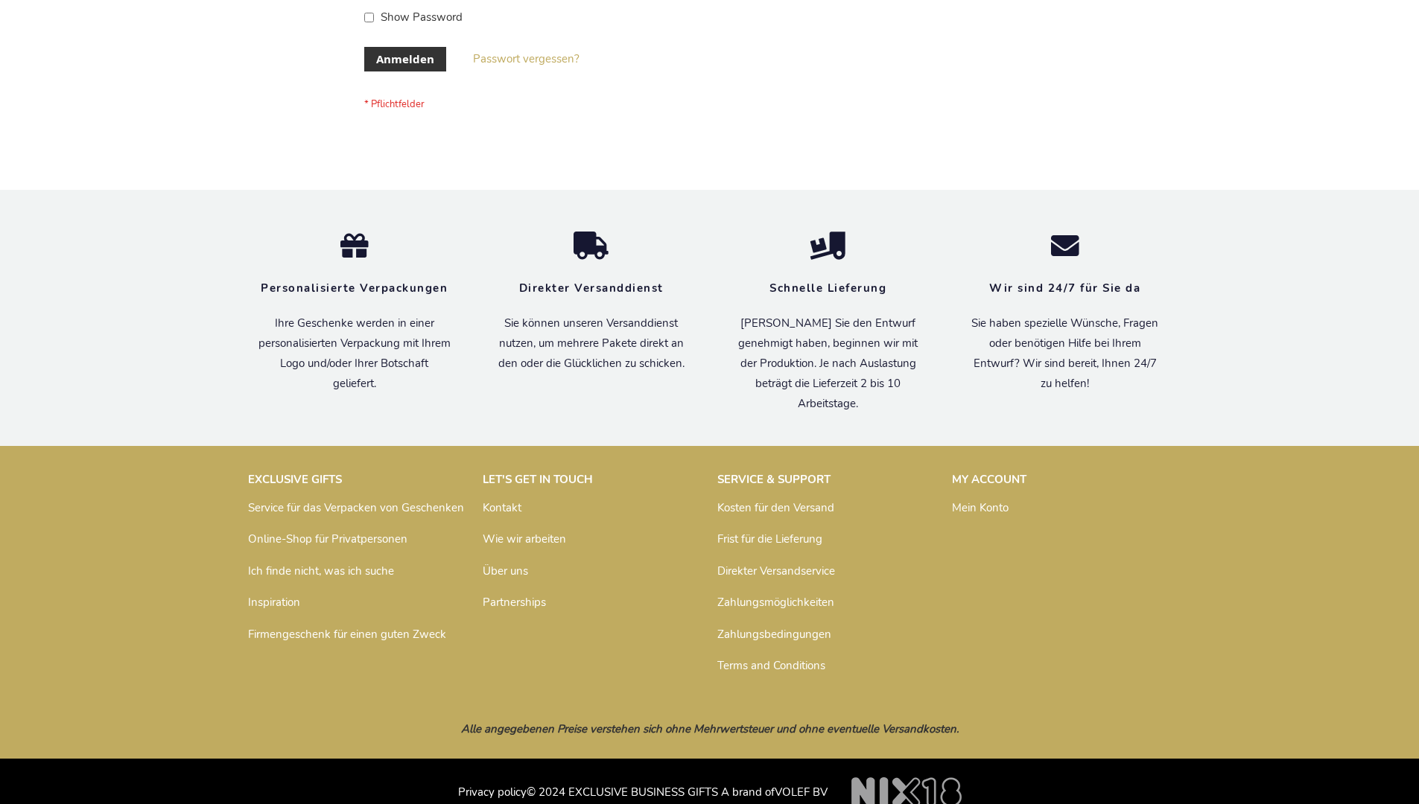
scroll to position [499, 0]
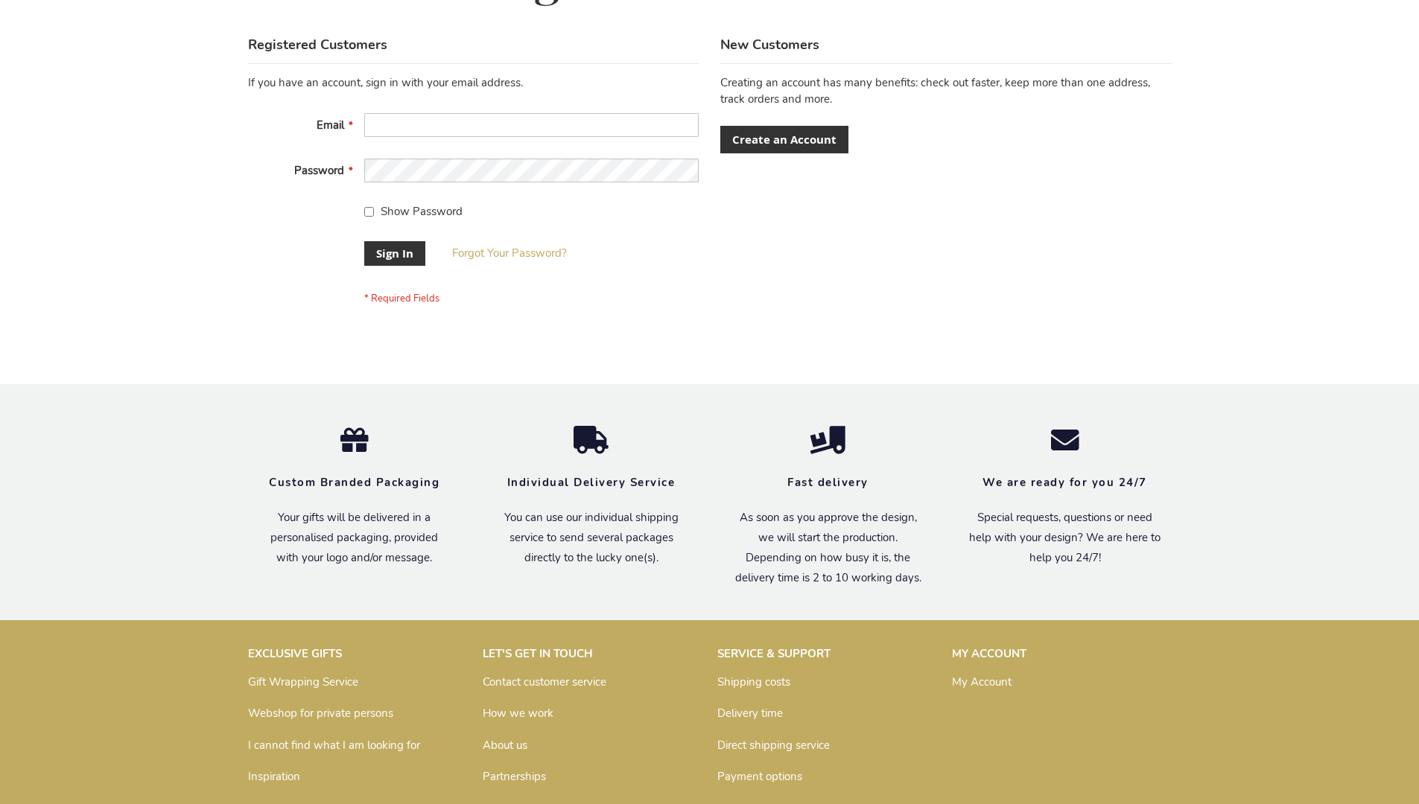
scroll to position [479, 0]
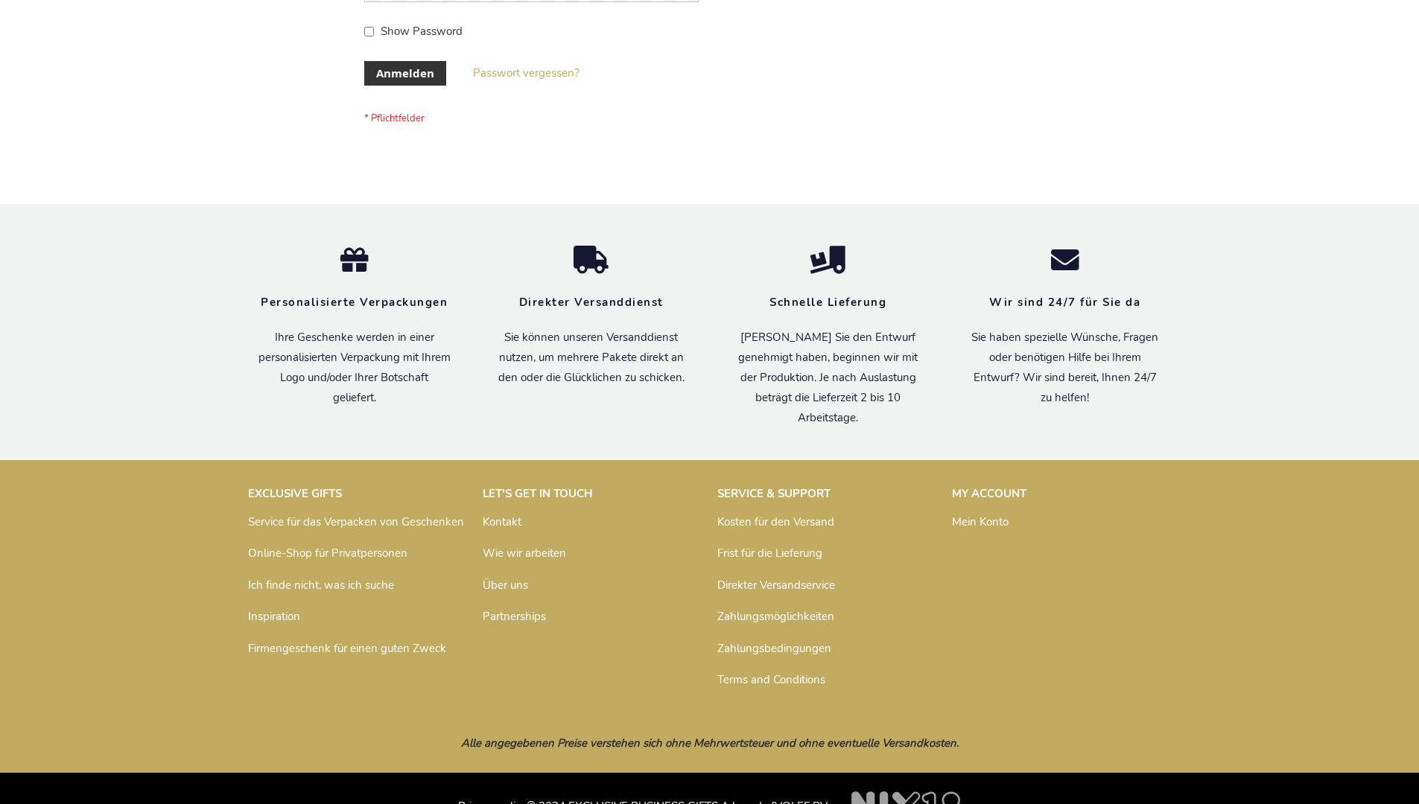
scroll to position [499, 0]
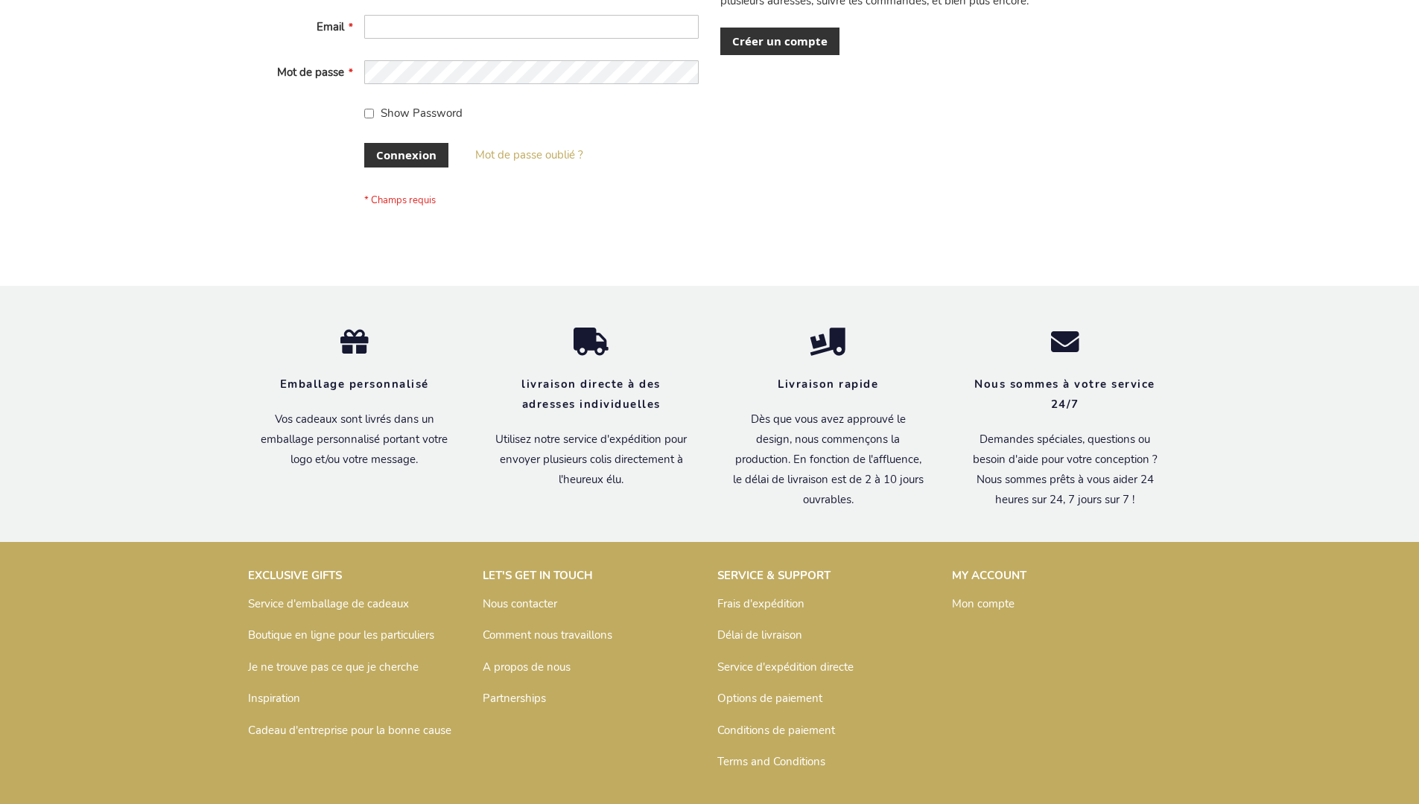
scroll to position [514, 0]
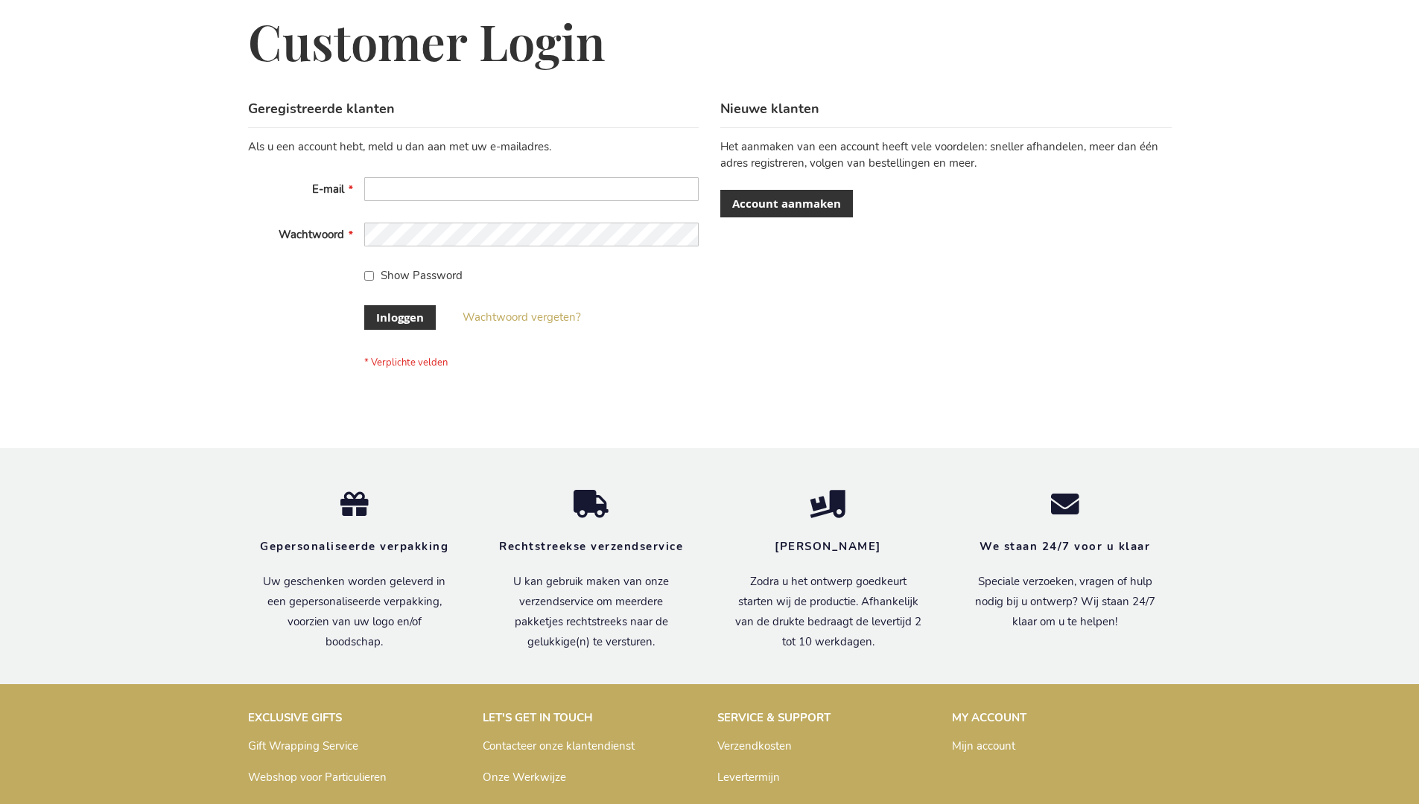
scroll to position [506, 0]
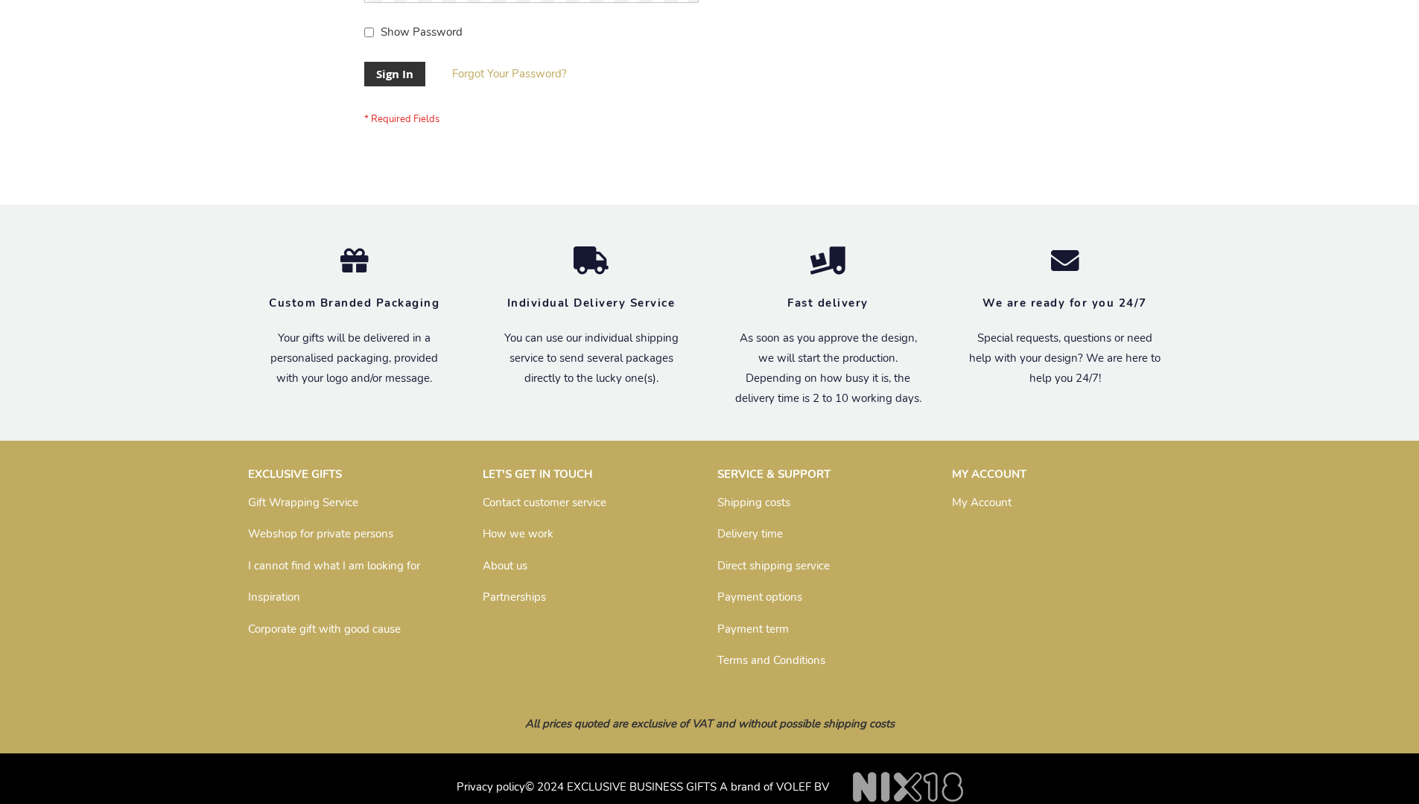
scroll to position [479, 0]
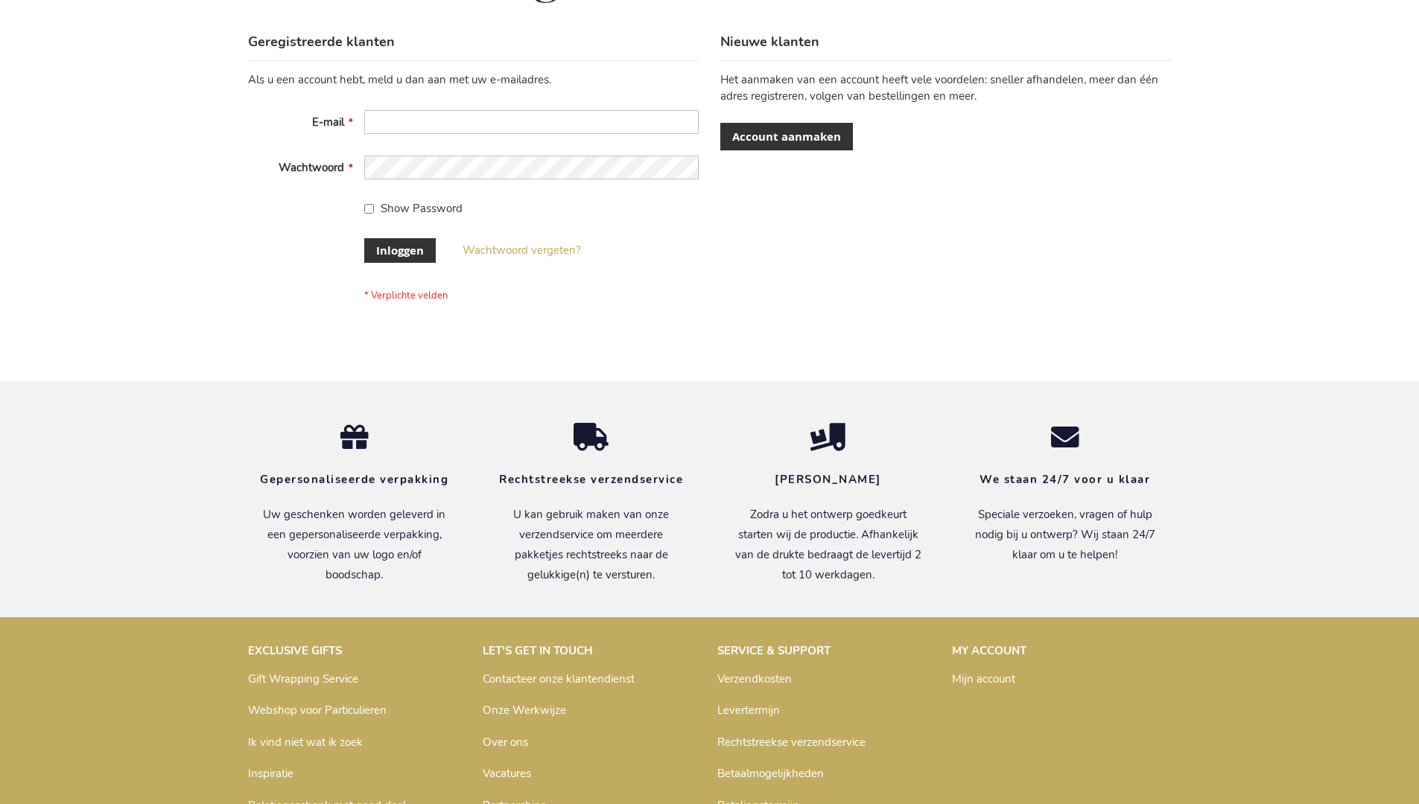
scroll to position [506, 0]
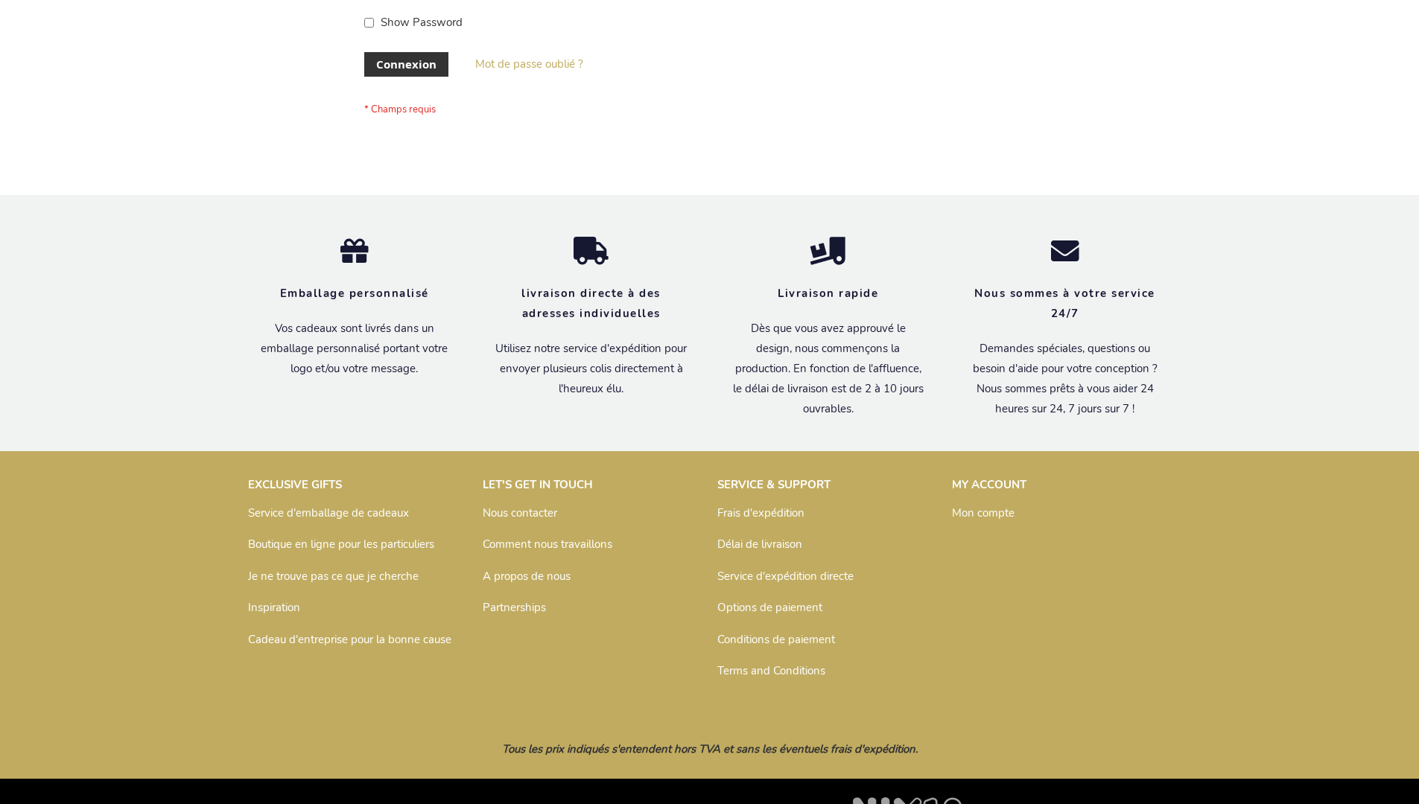
scroll to position [514, 0]
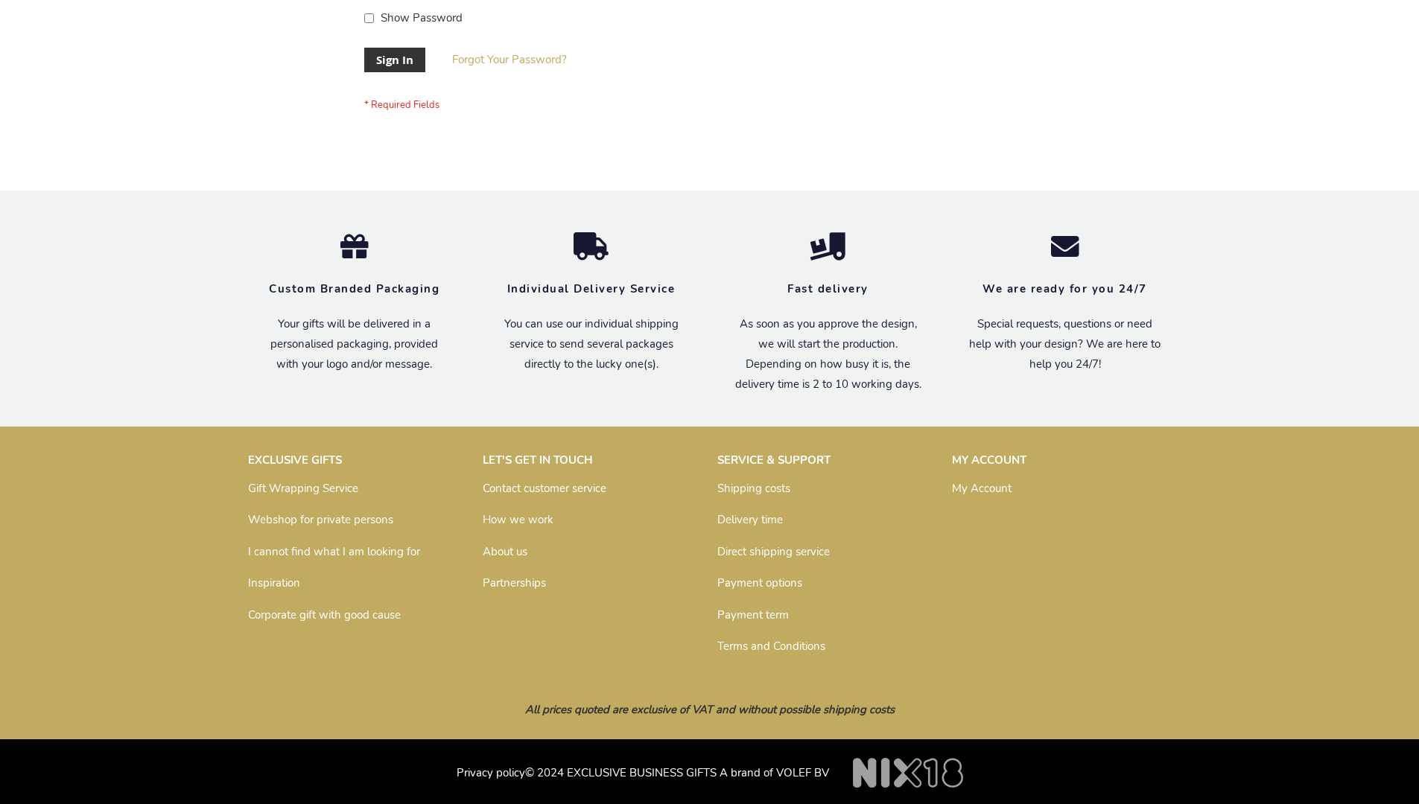
scroll to position [479, 0]
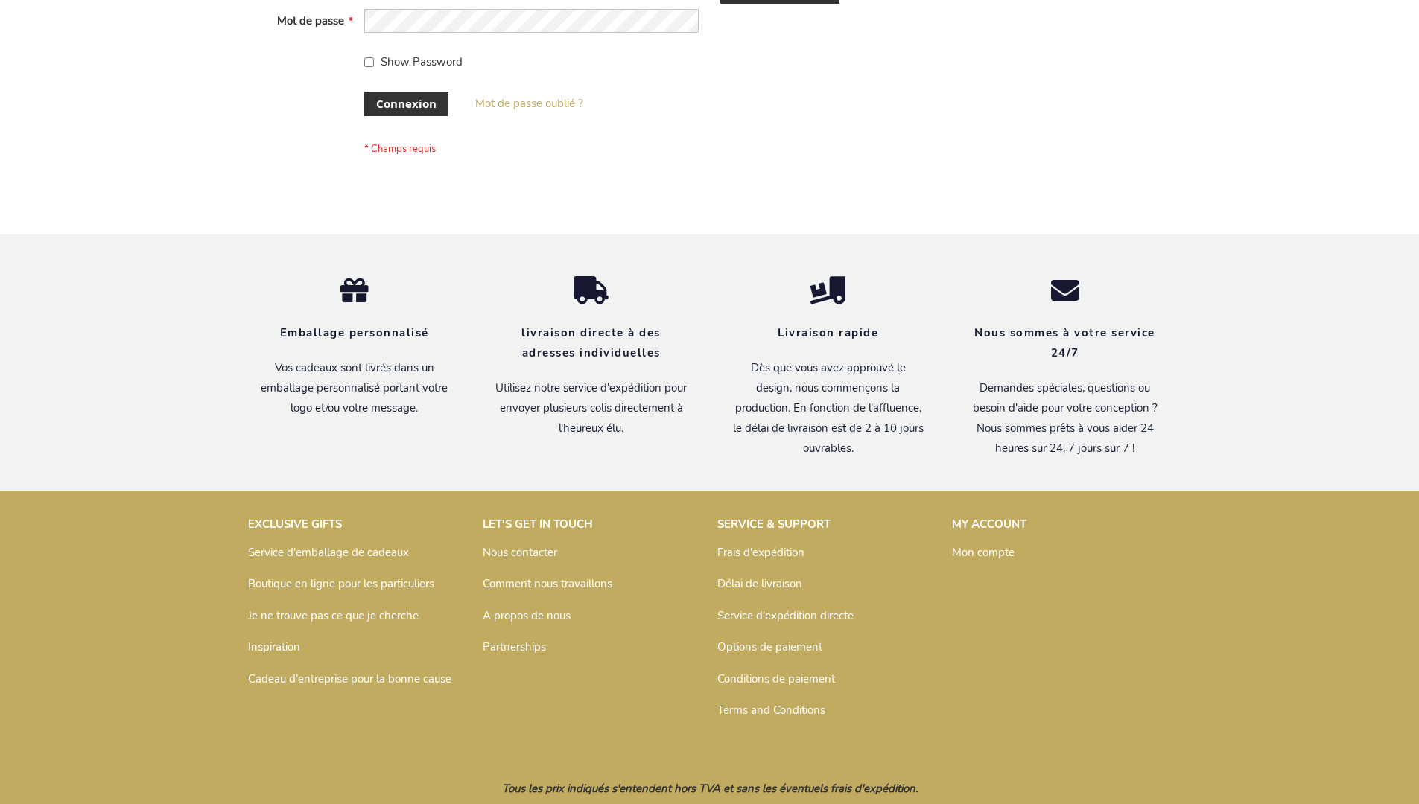
scroll to position [514, 0]
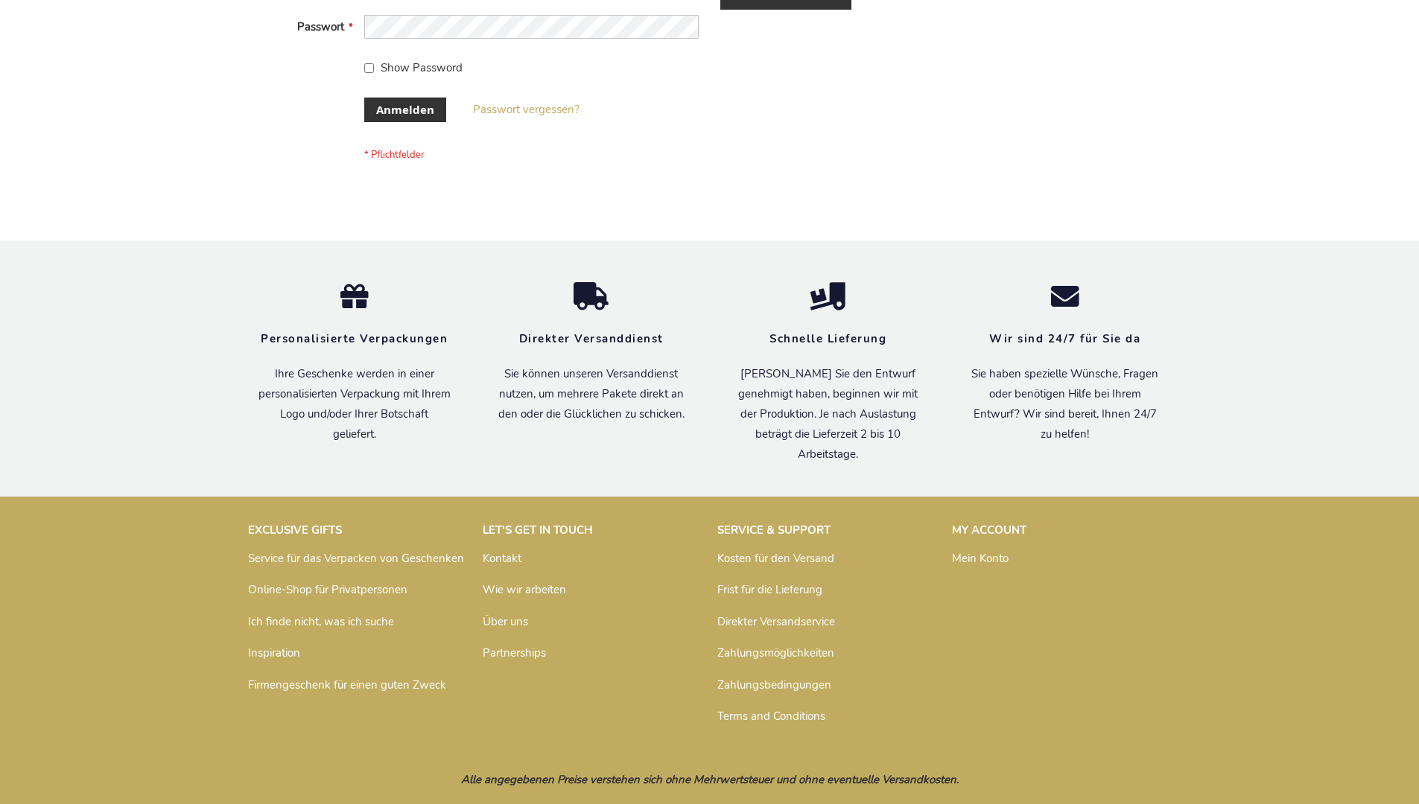
scroll to position [499, 0]
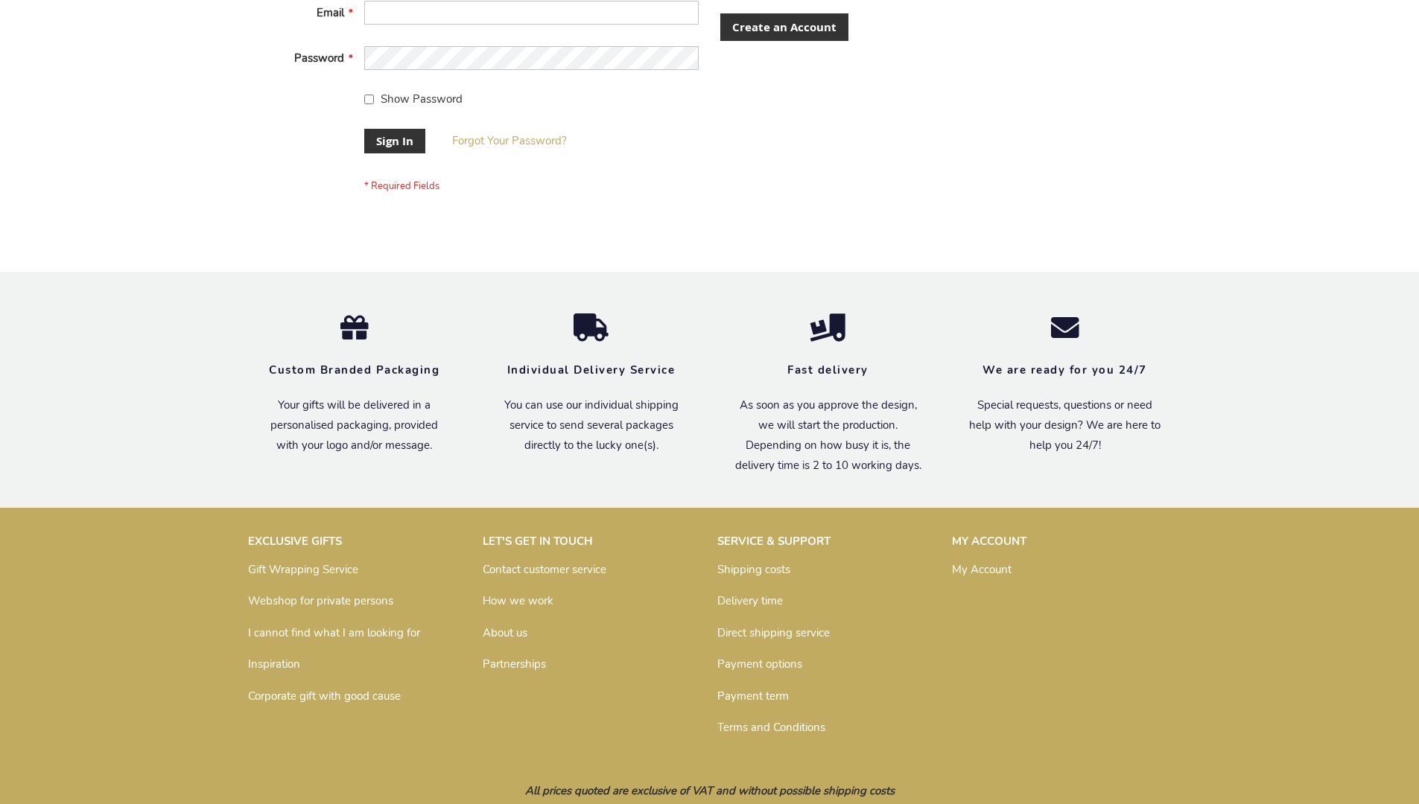
scroll to position [479, 0]
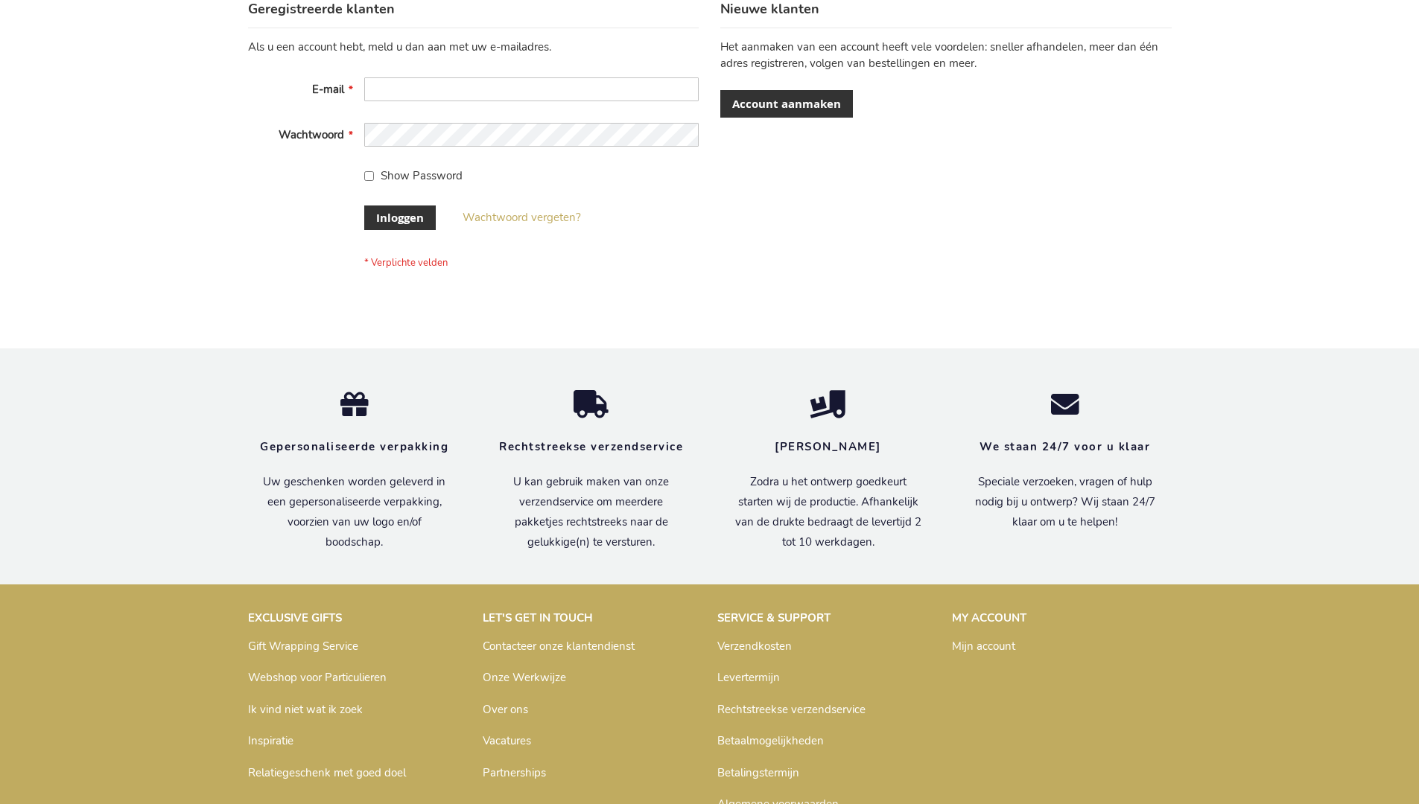
scroll to position [506, 0]
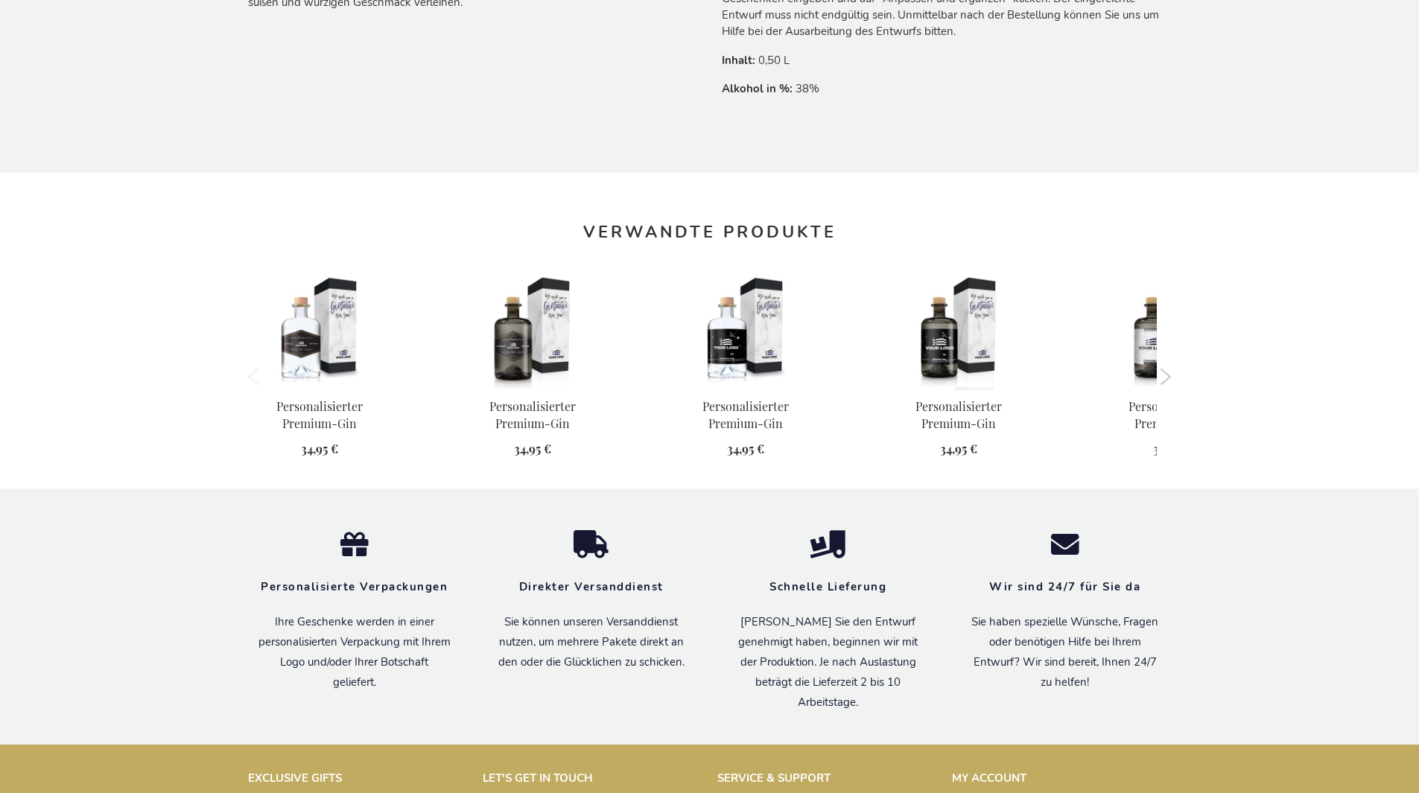
scroll to position [1432, 0]
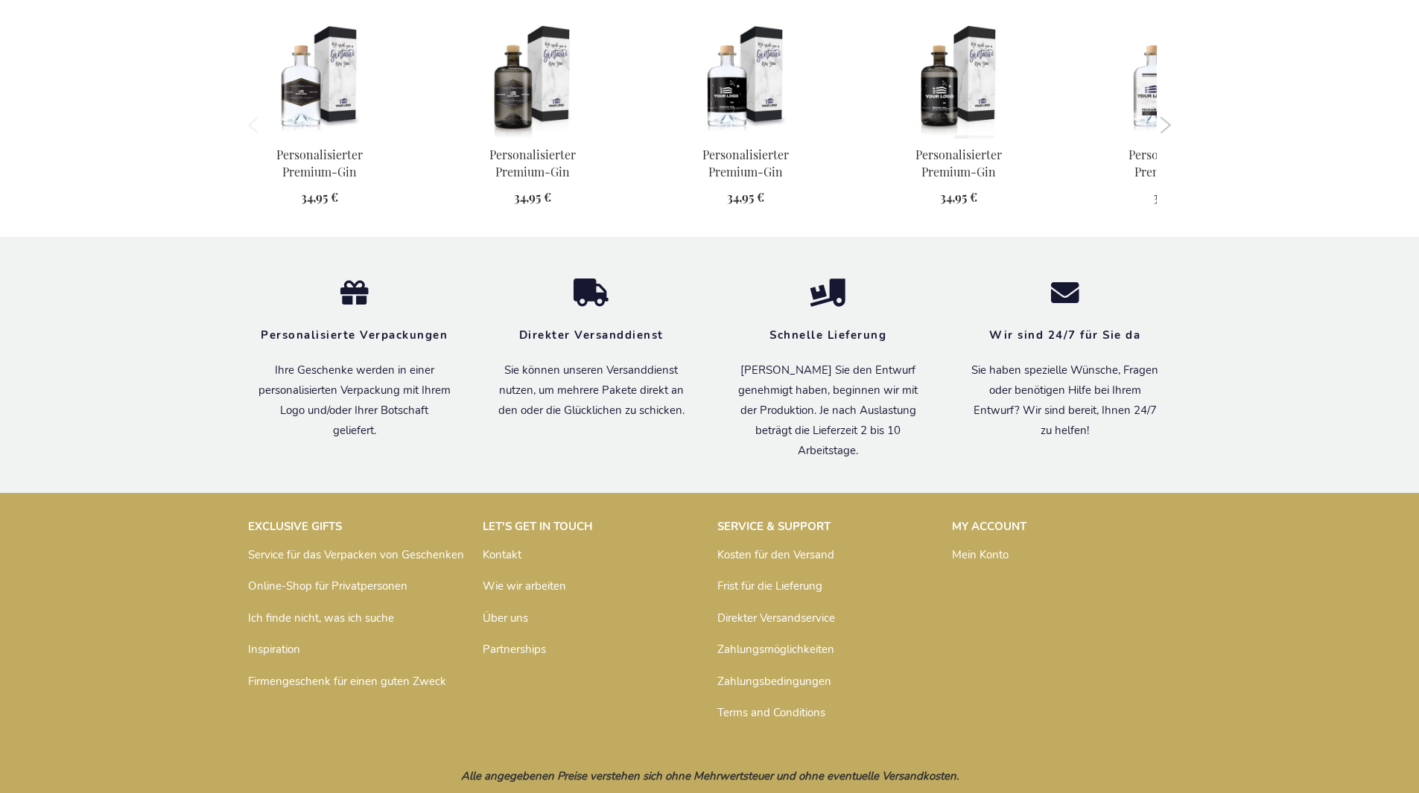
scroll to position [1432, 0]
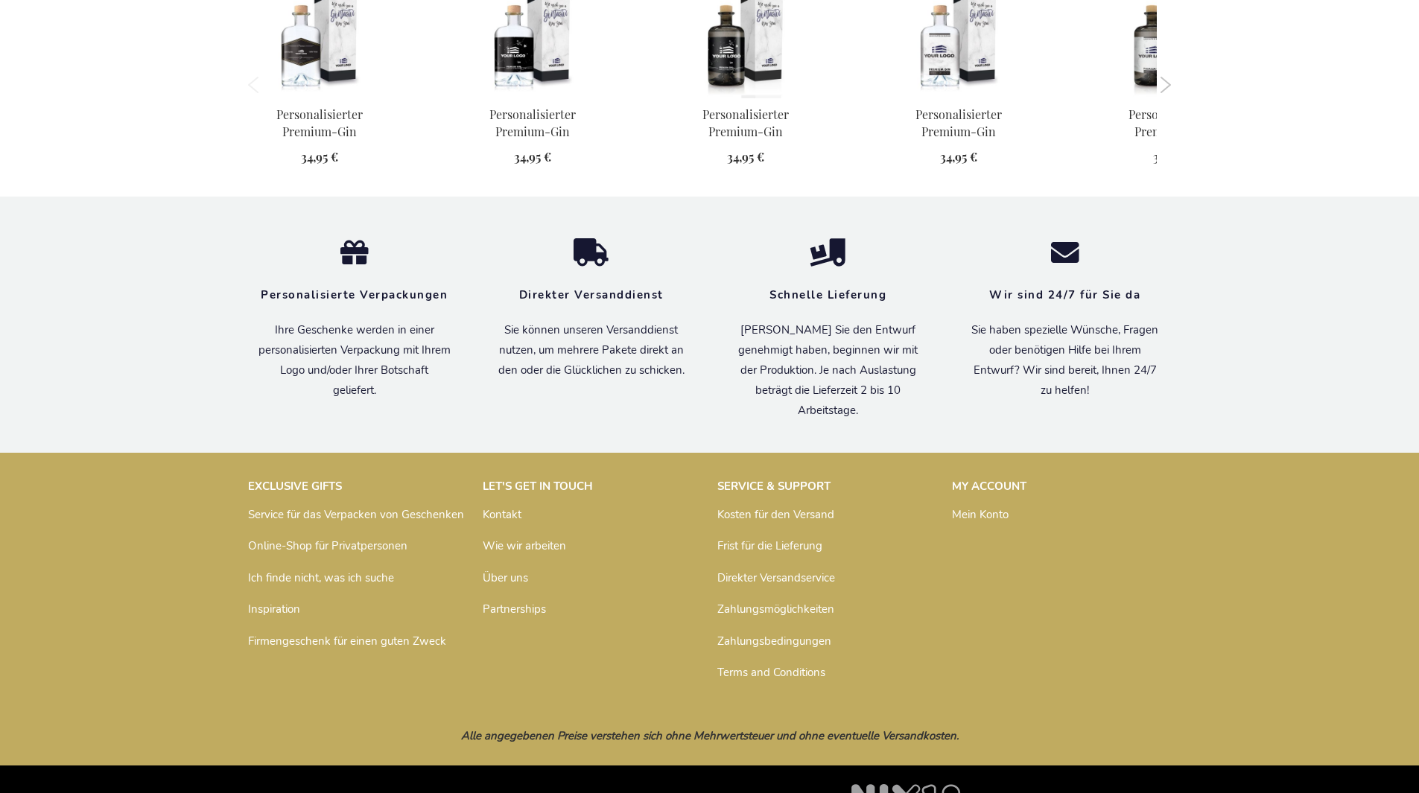
scroll to position [1432, 0]
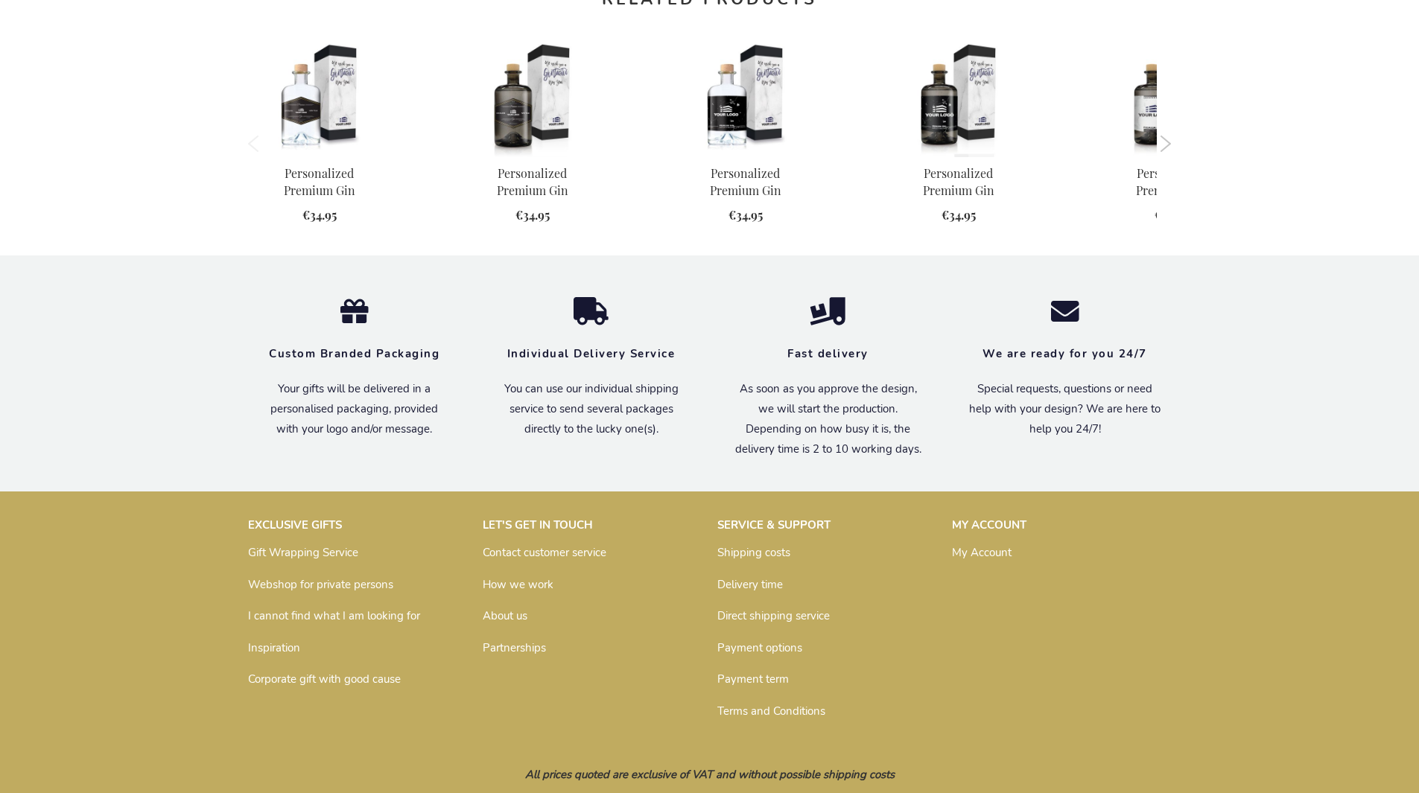
scroll to position [1394, 0]
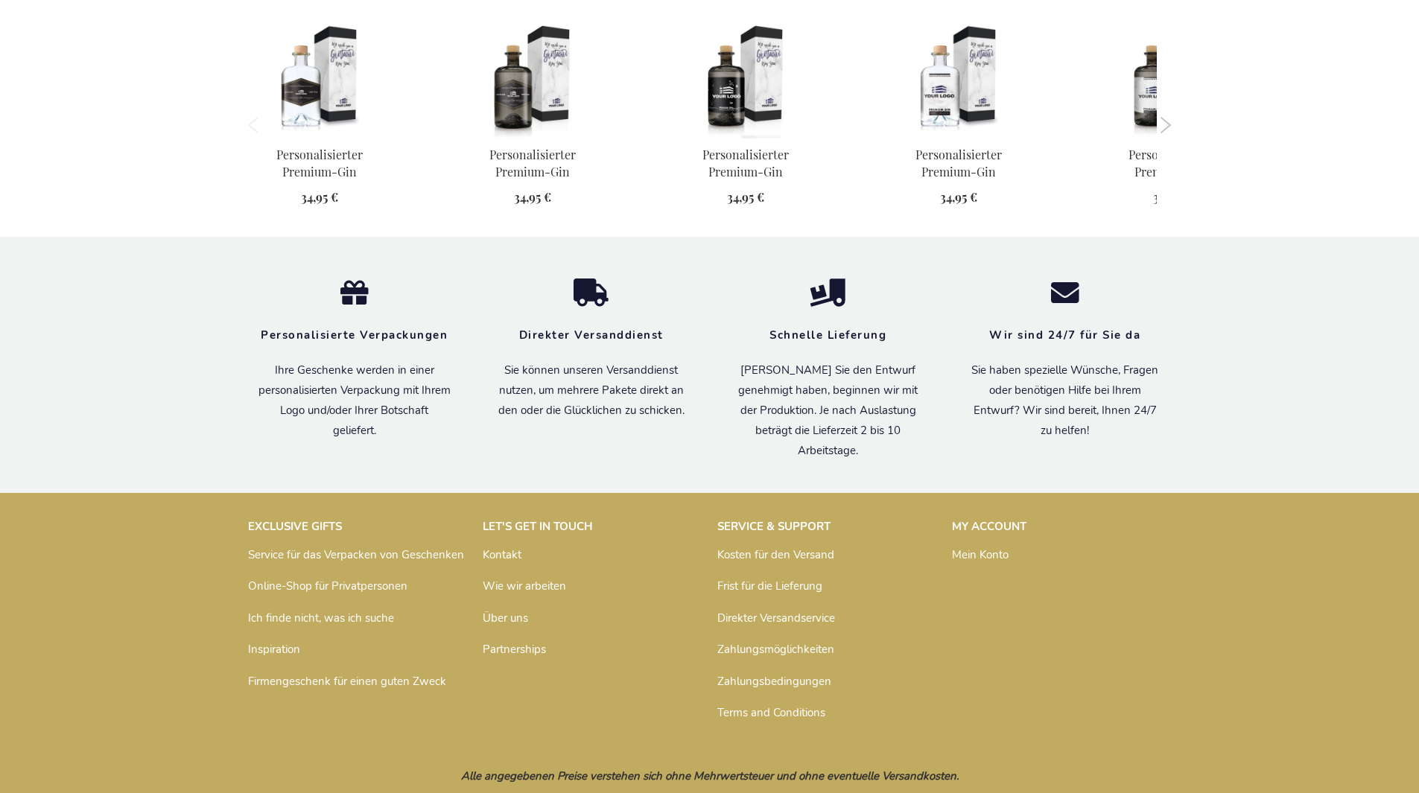
scroll to position [1432, 0]
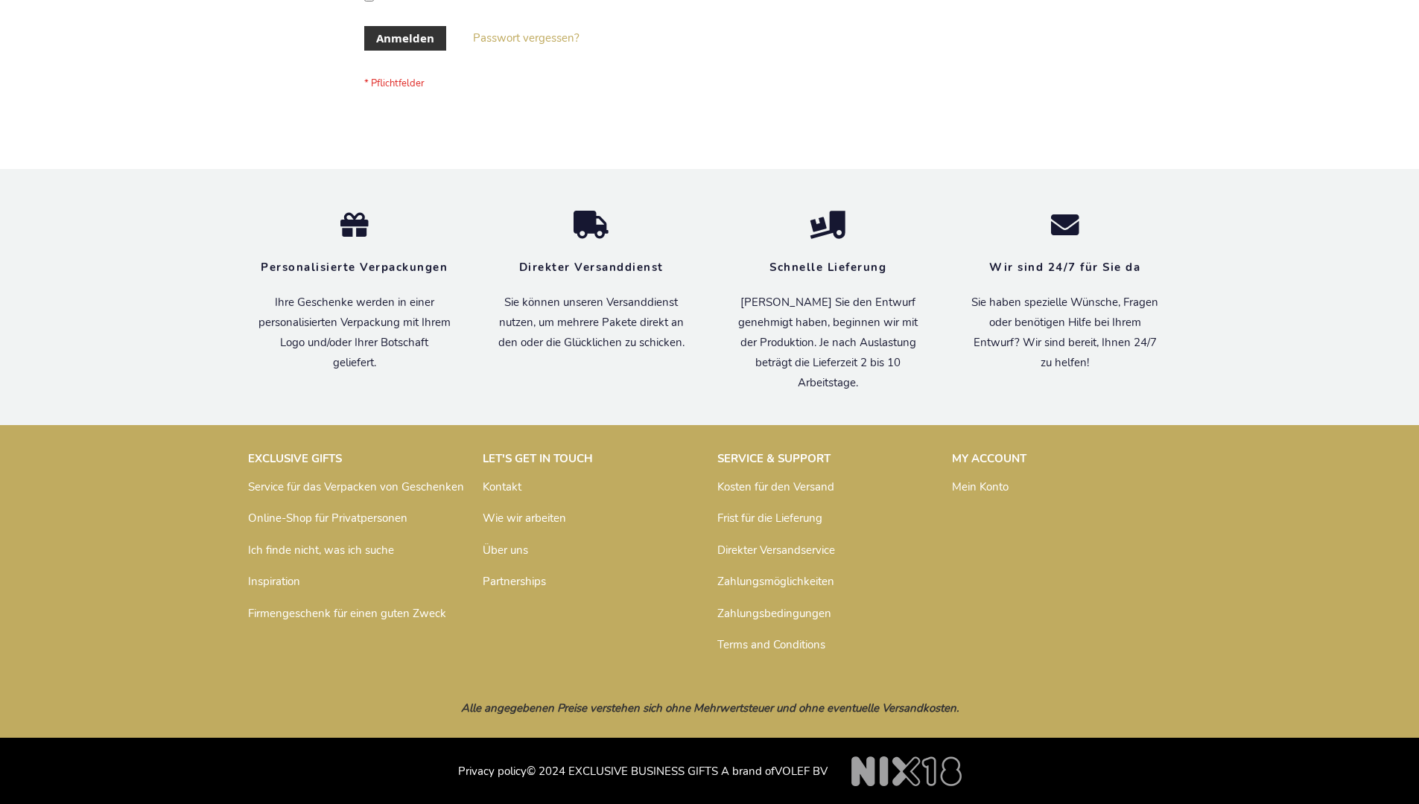
scroll to position [499, 0]
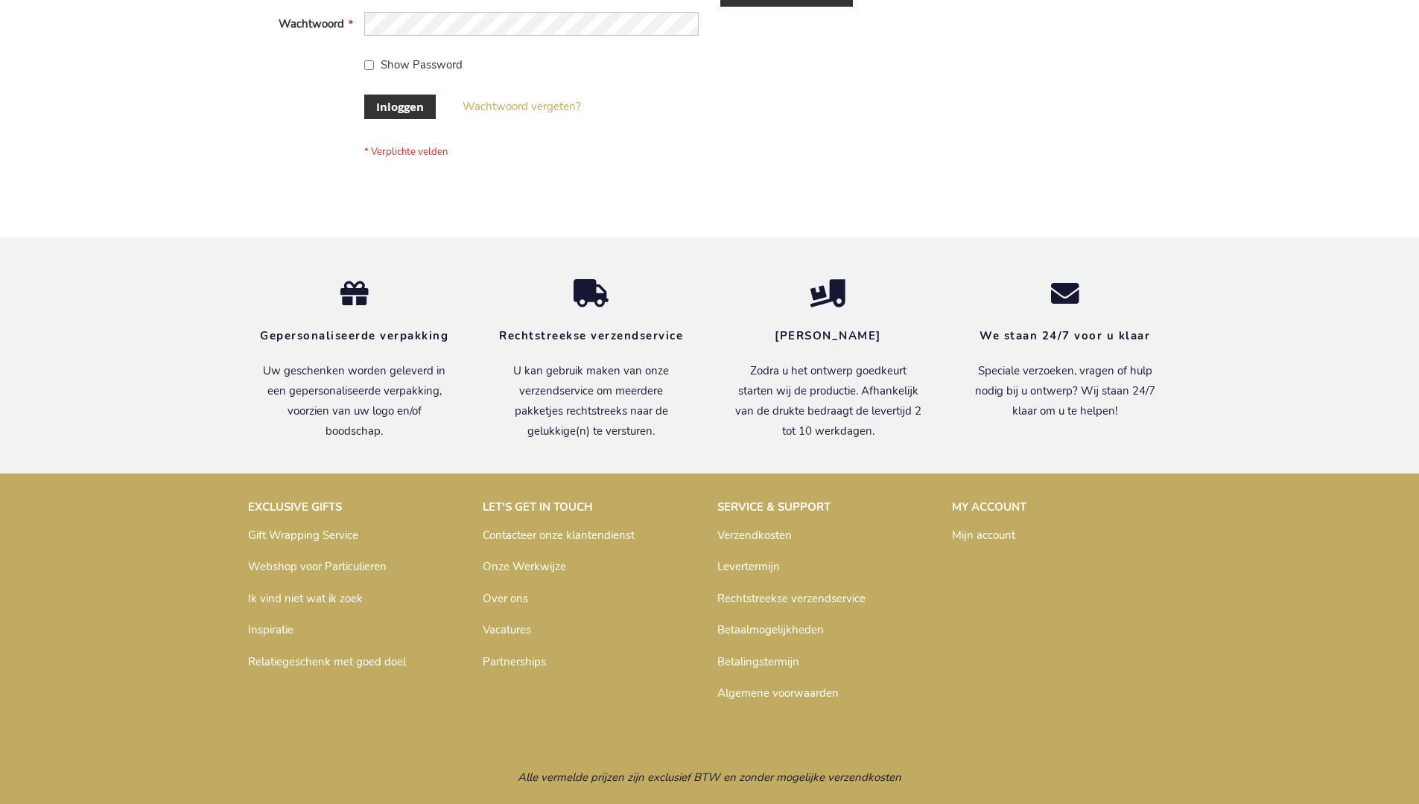
scroll to position [506, 0]
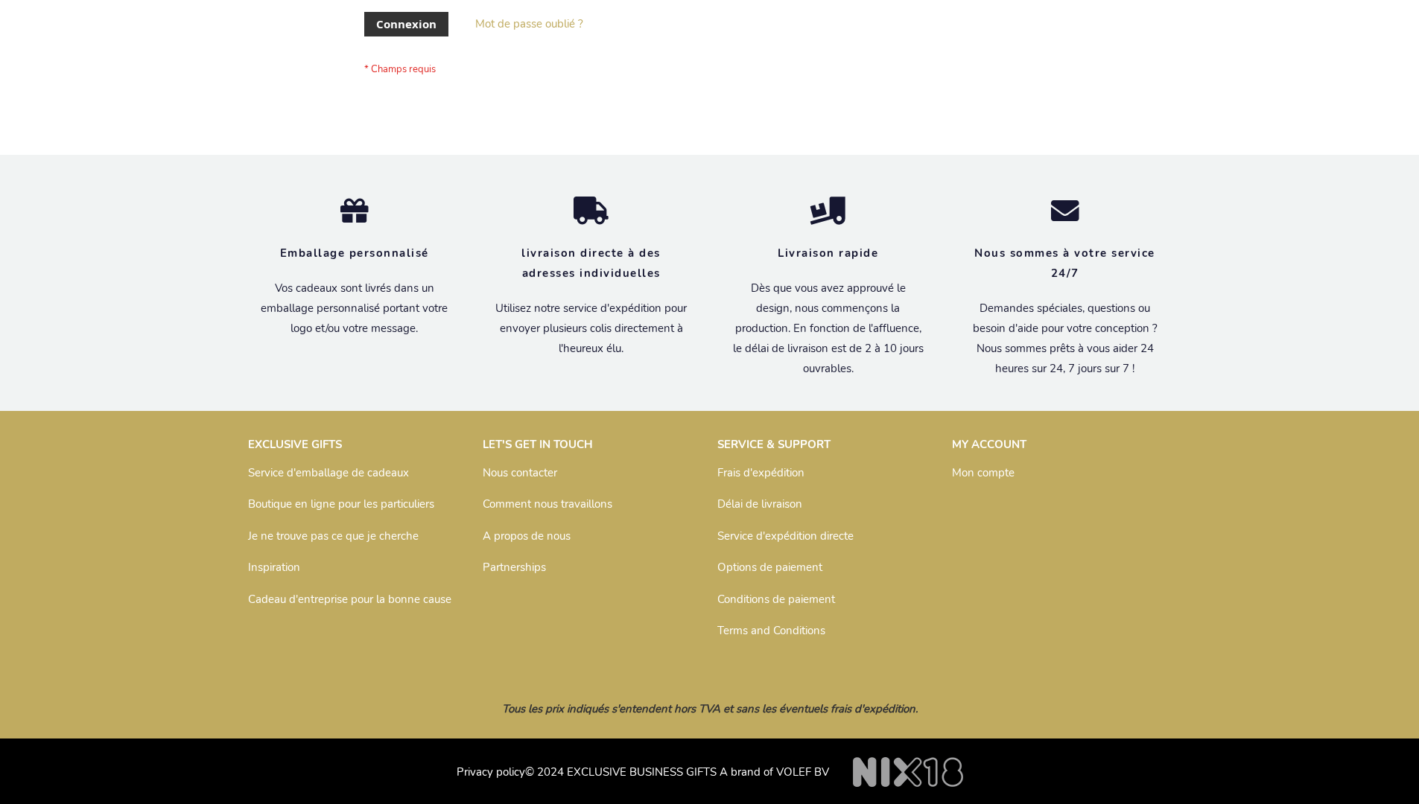
scroll to position [514, 0]
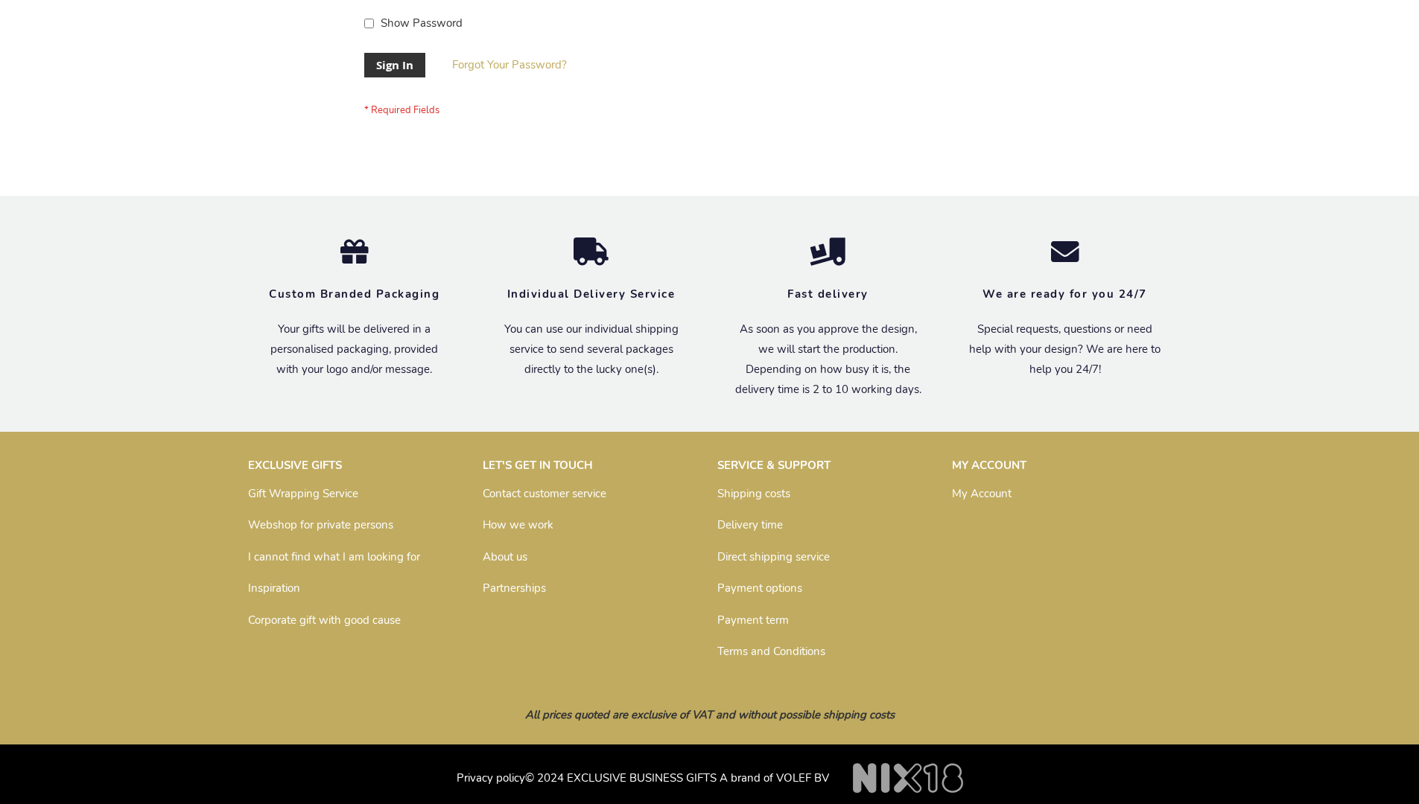
scroll to position [479, 0]
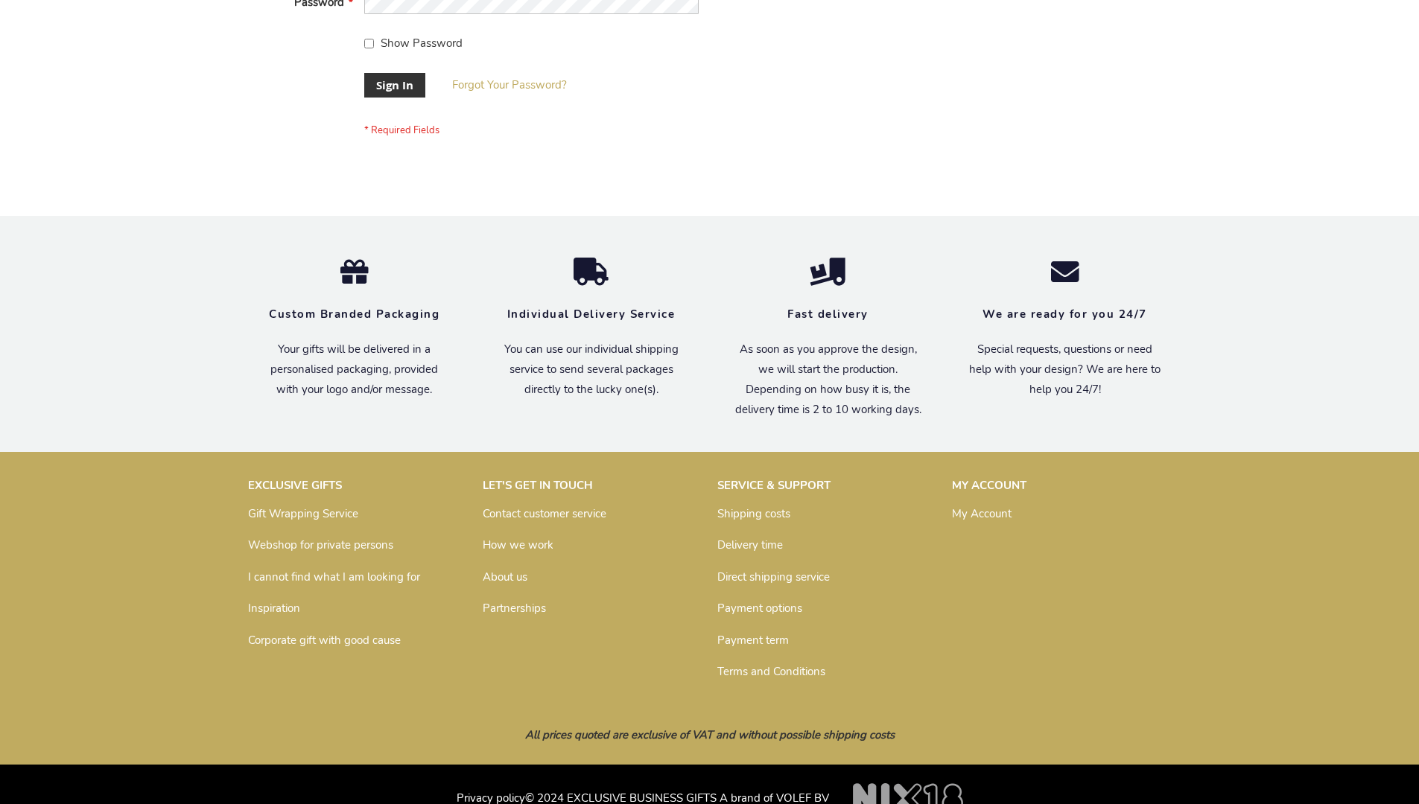
scroll to position [479, 0]
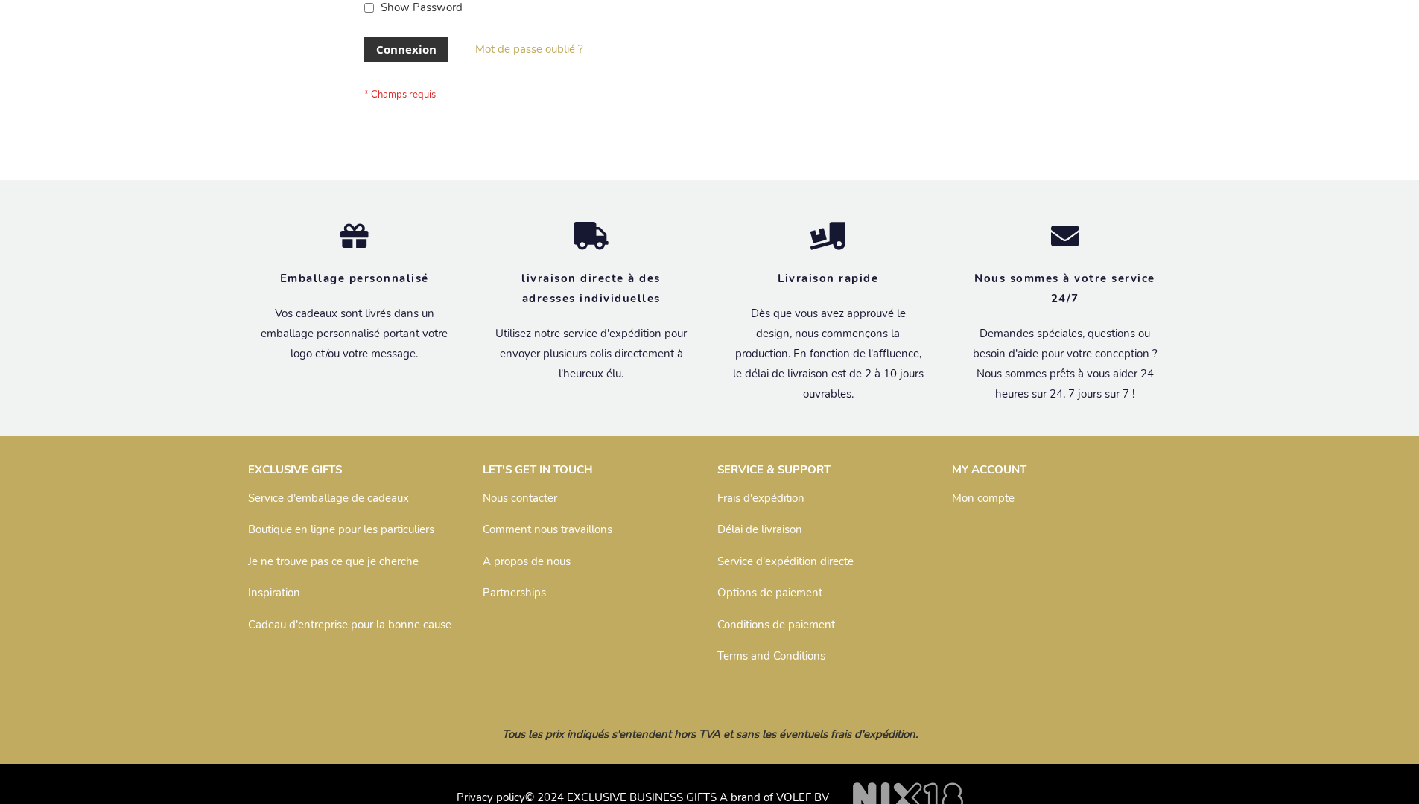
scroll to position [514, 0]
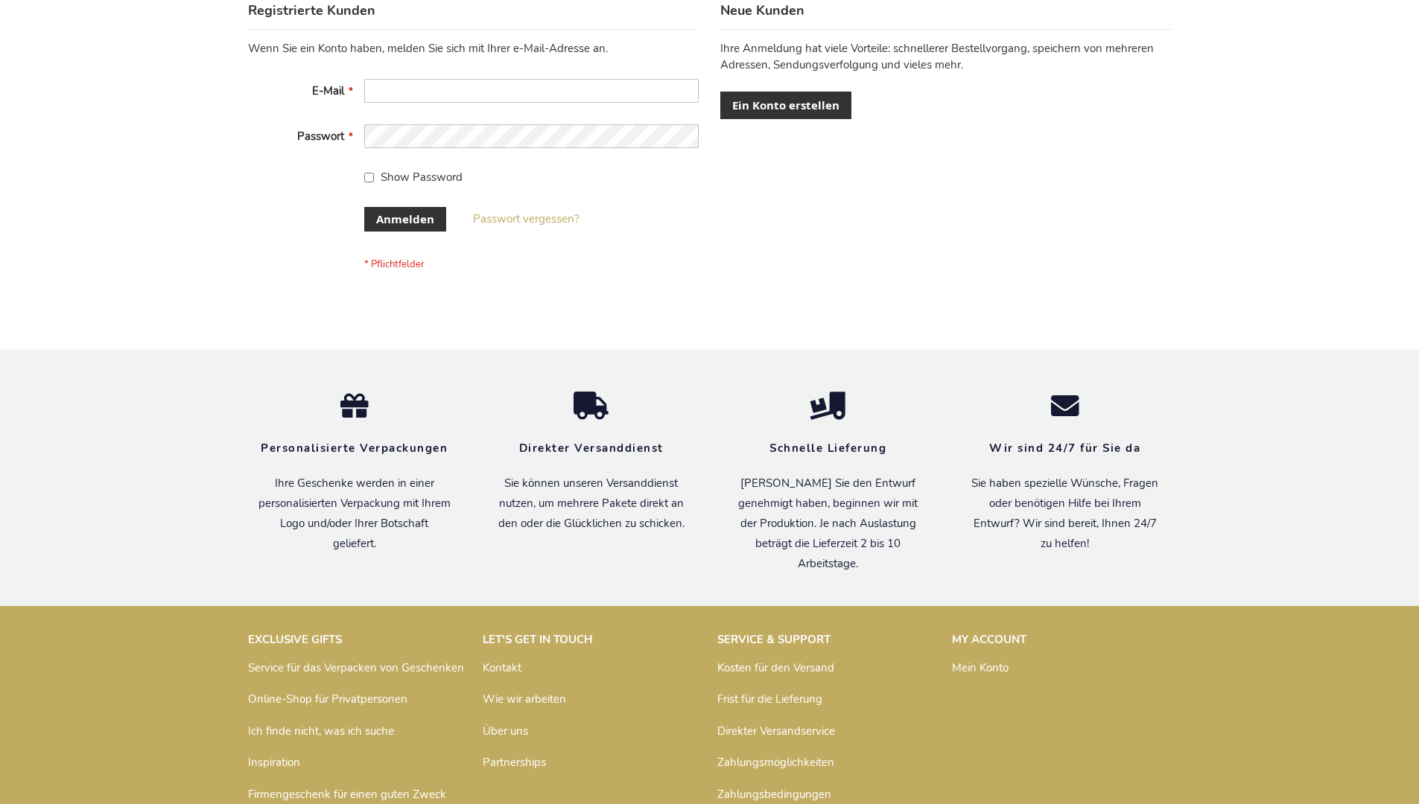
scroll to position [499, 0]
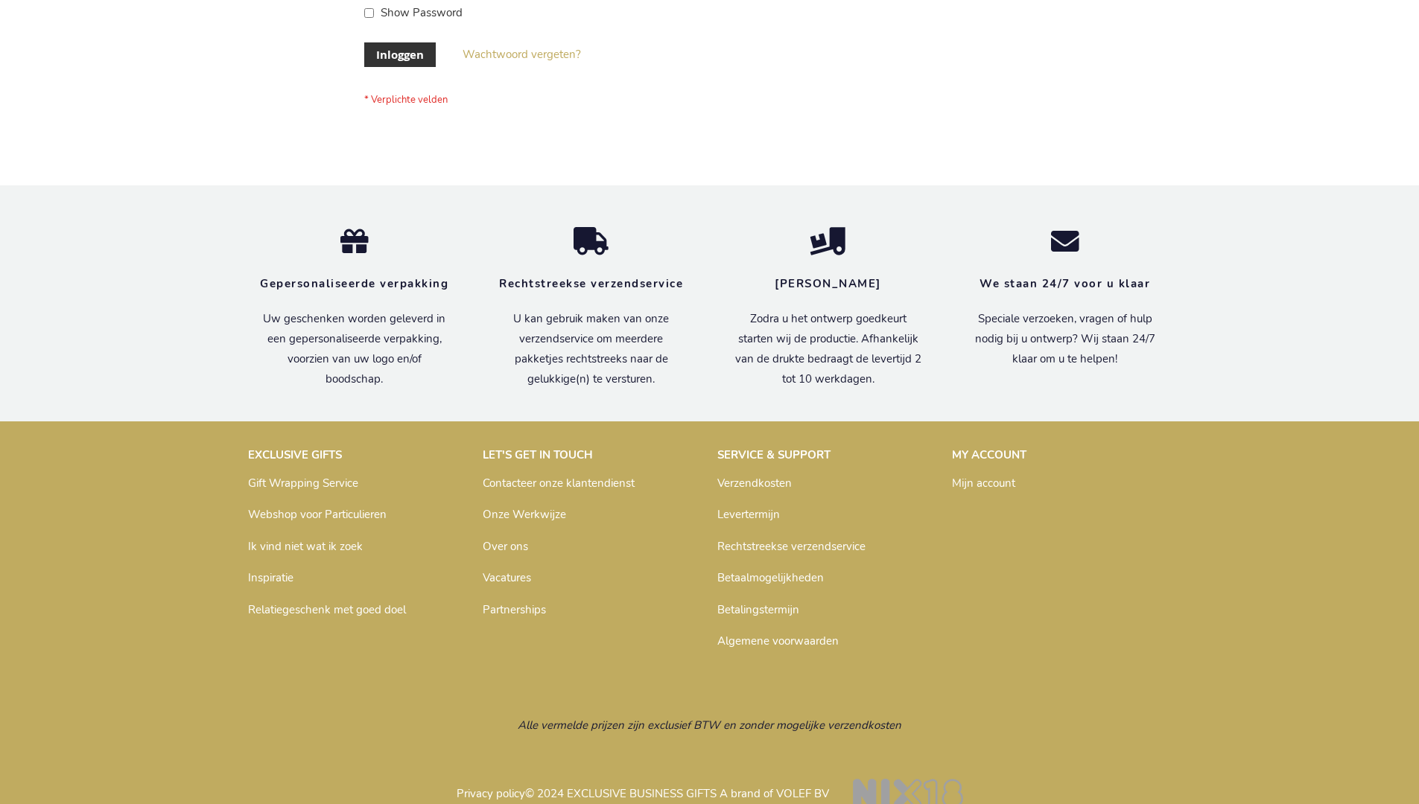
scroll to position [506, 0]
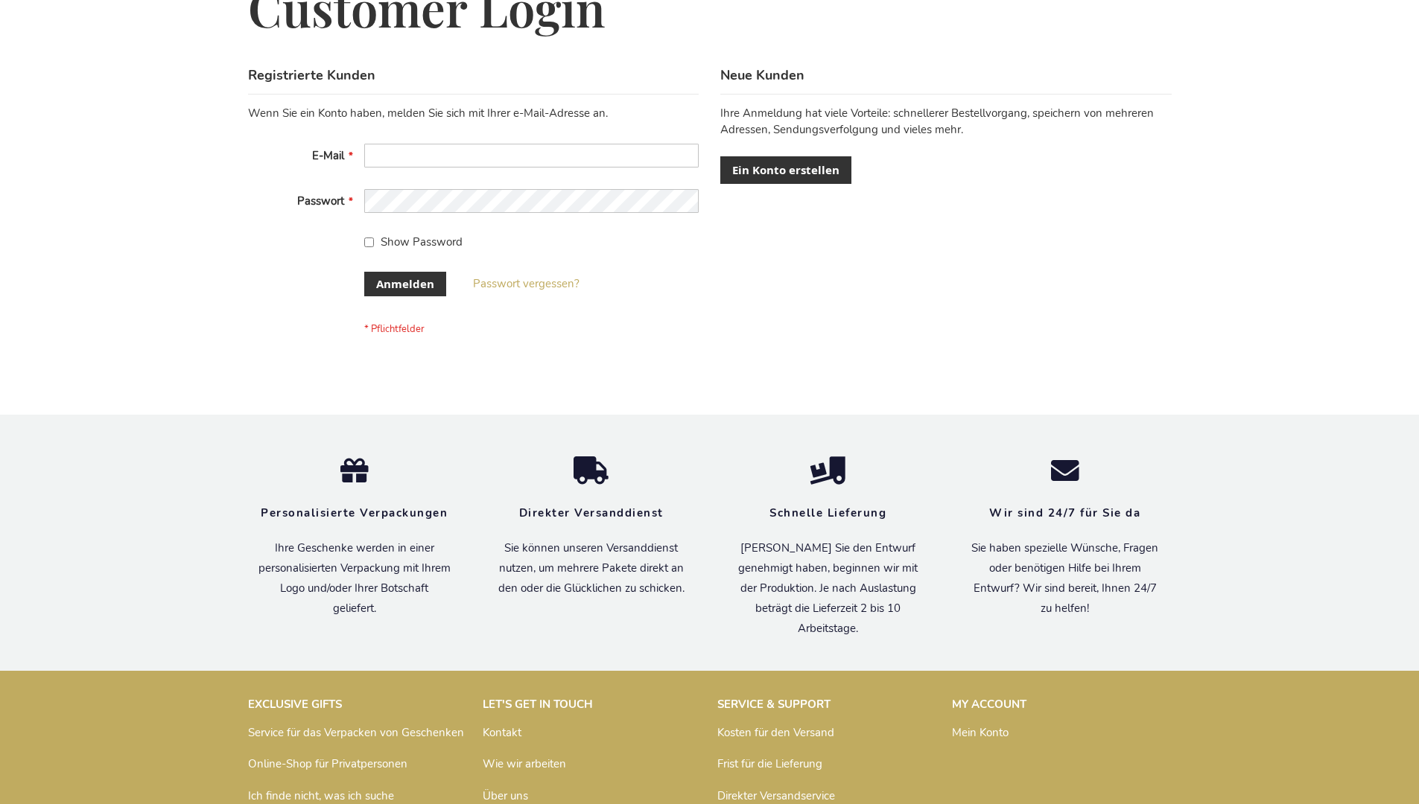
scroll to position [499, 0]
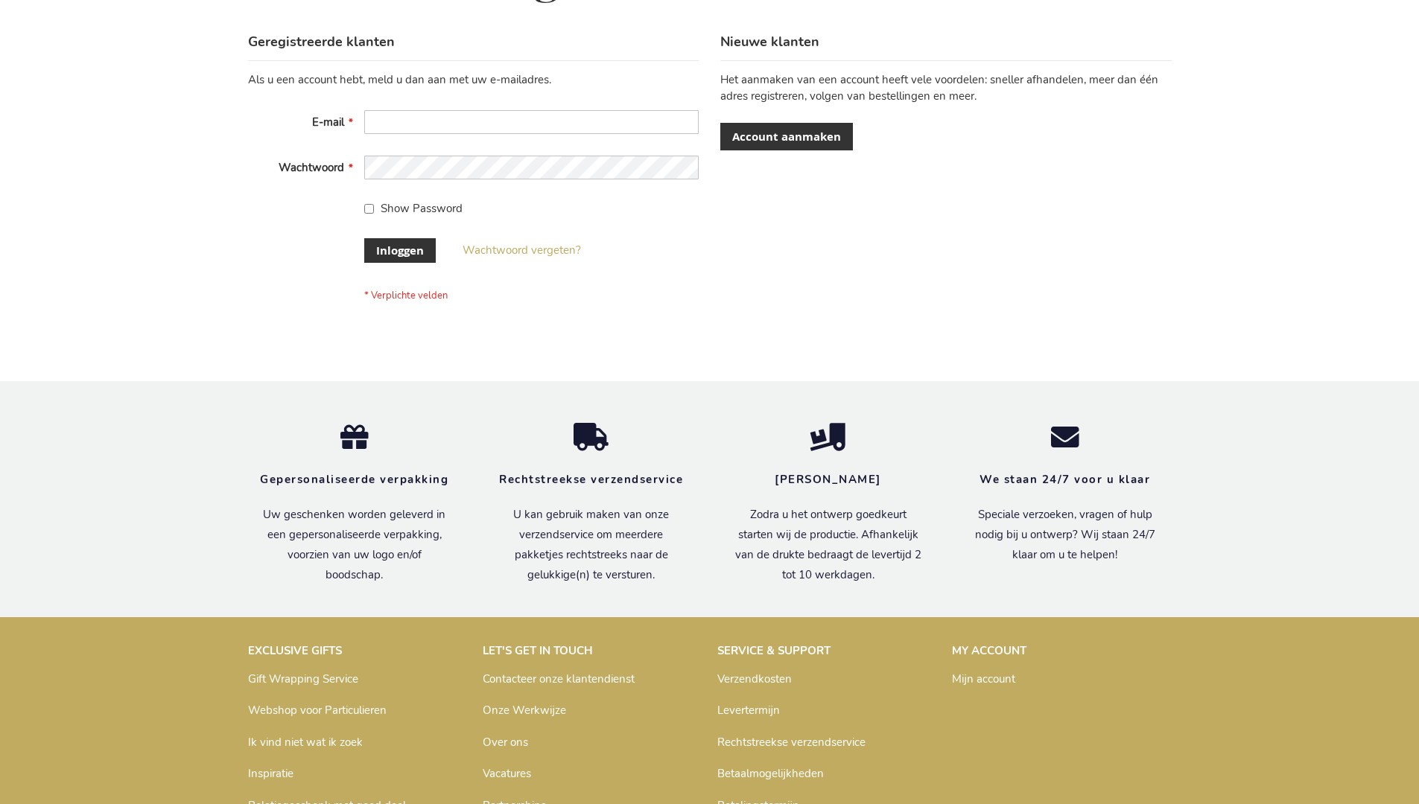
scroll to position [506, 0]
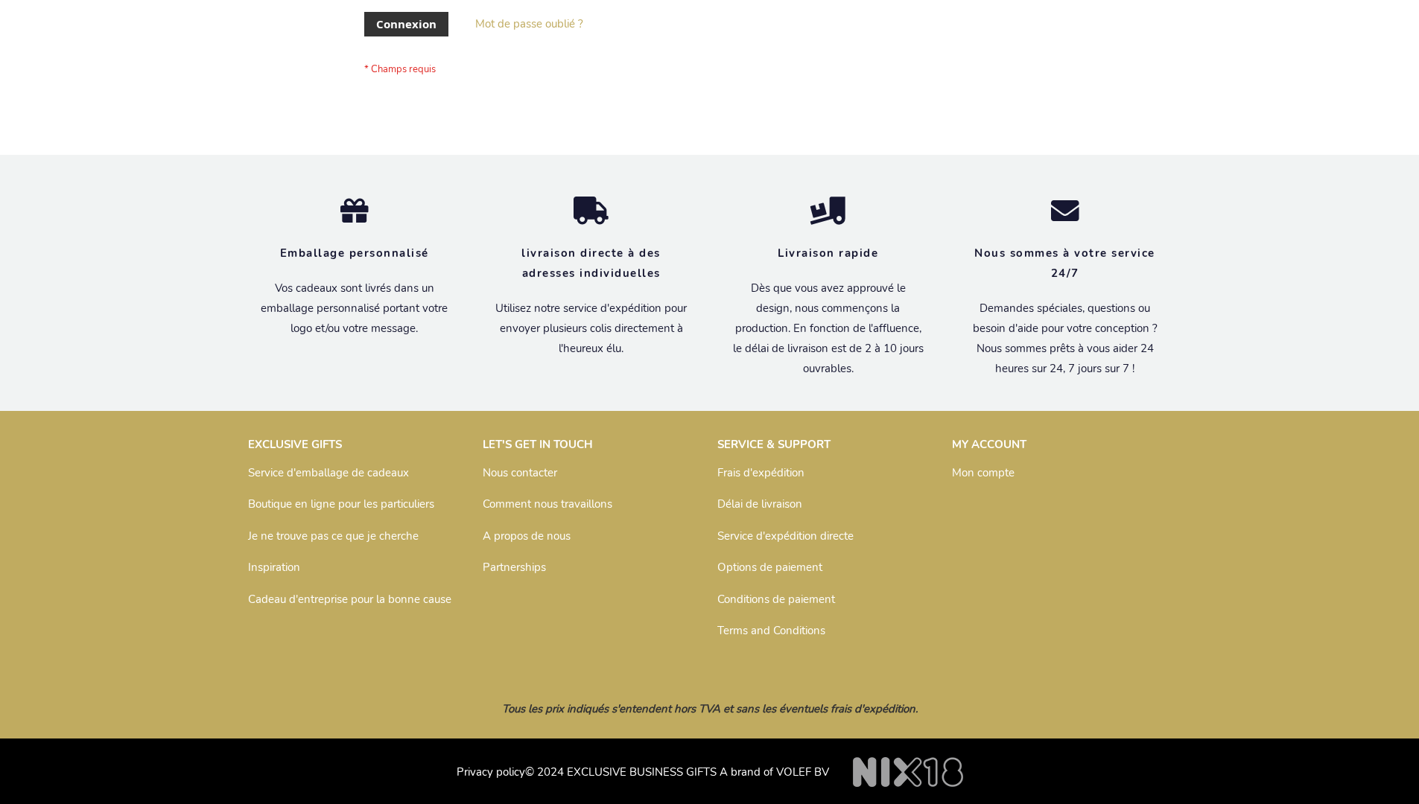
scroll to position [514, 0]
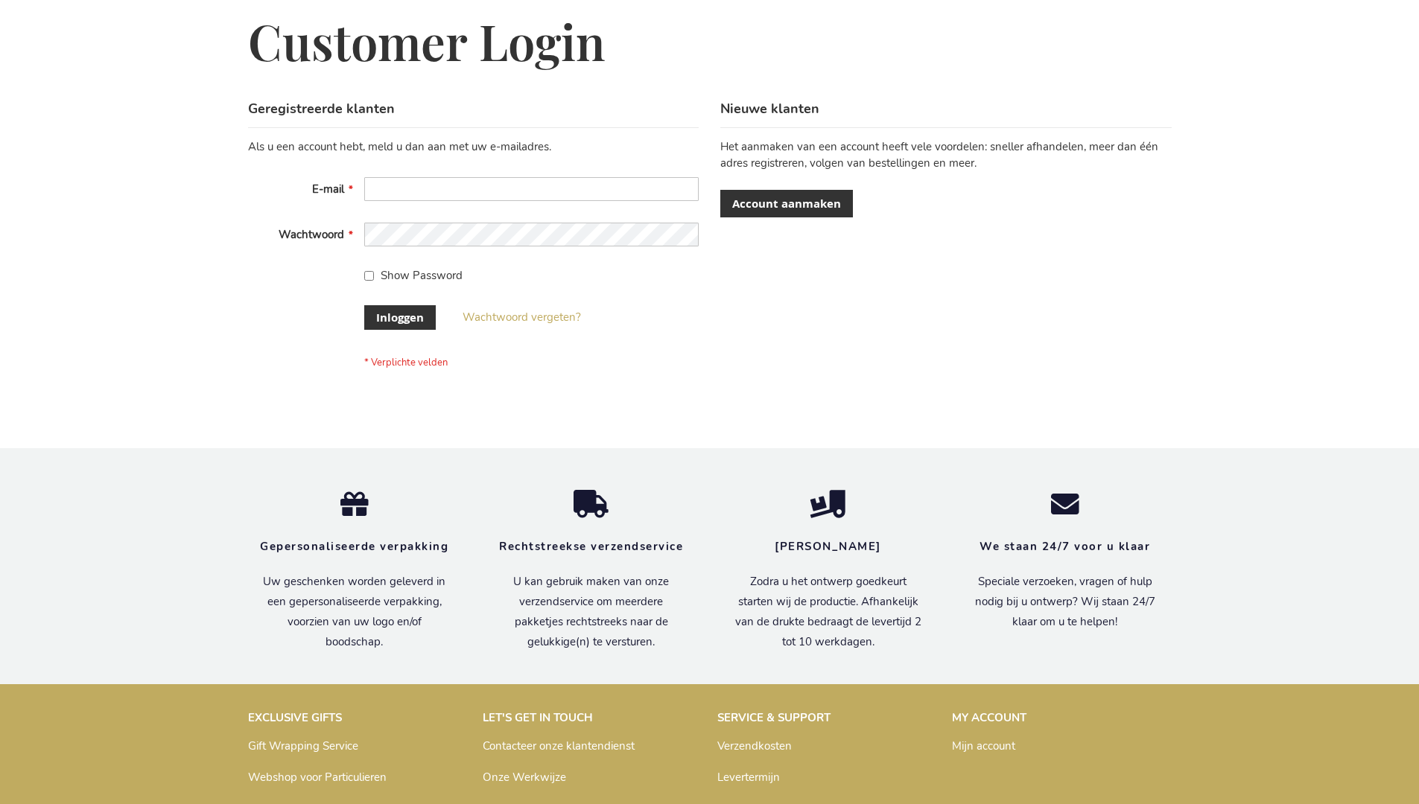
scroll to position [495, 0]
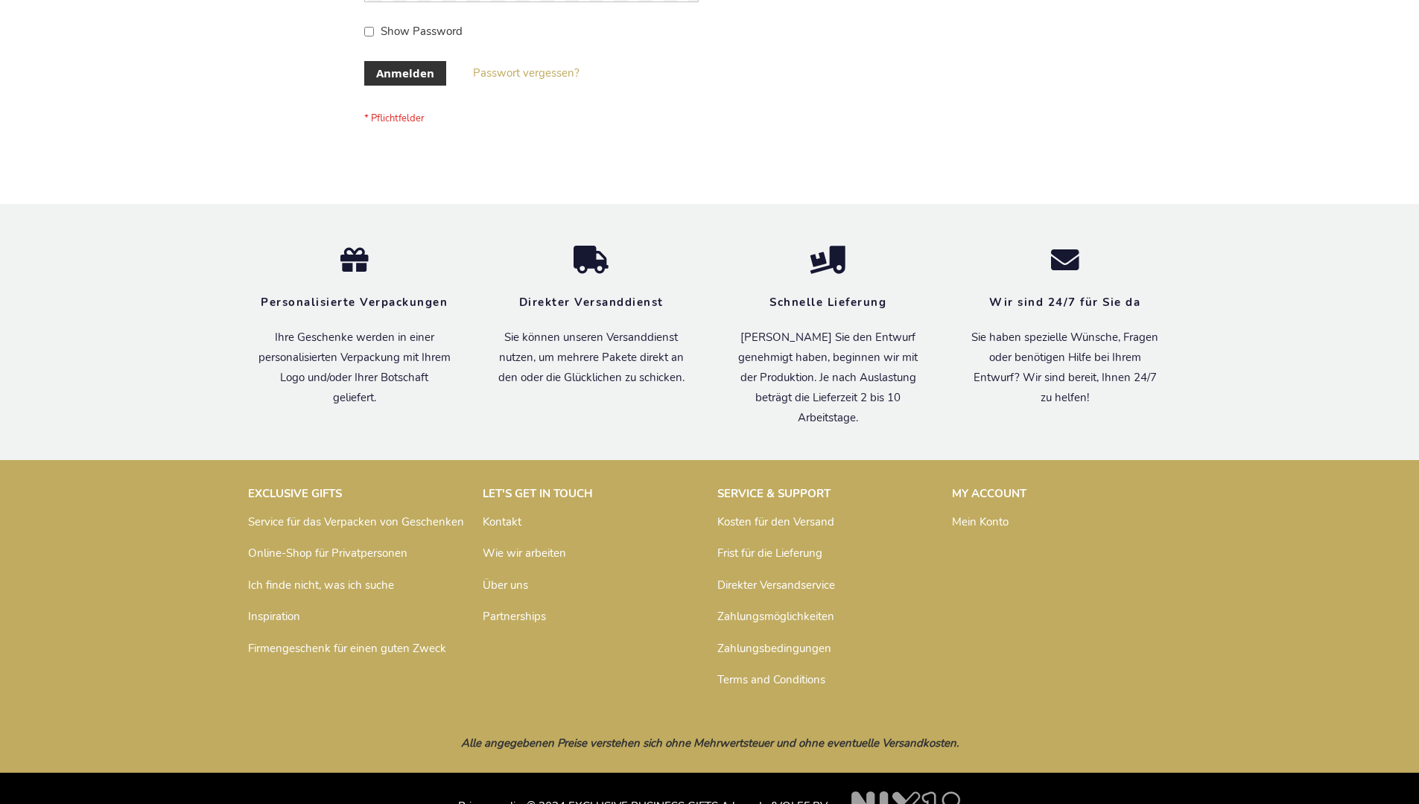
scroll to position [499, 0]
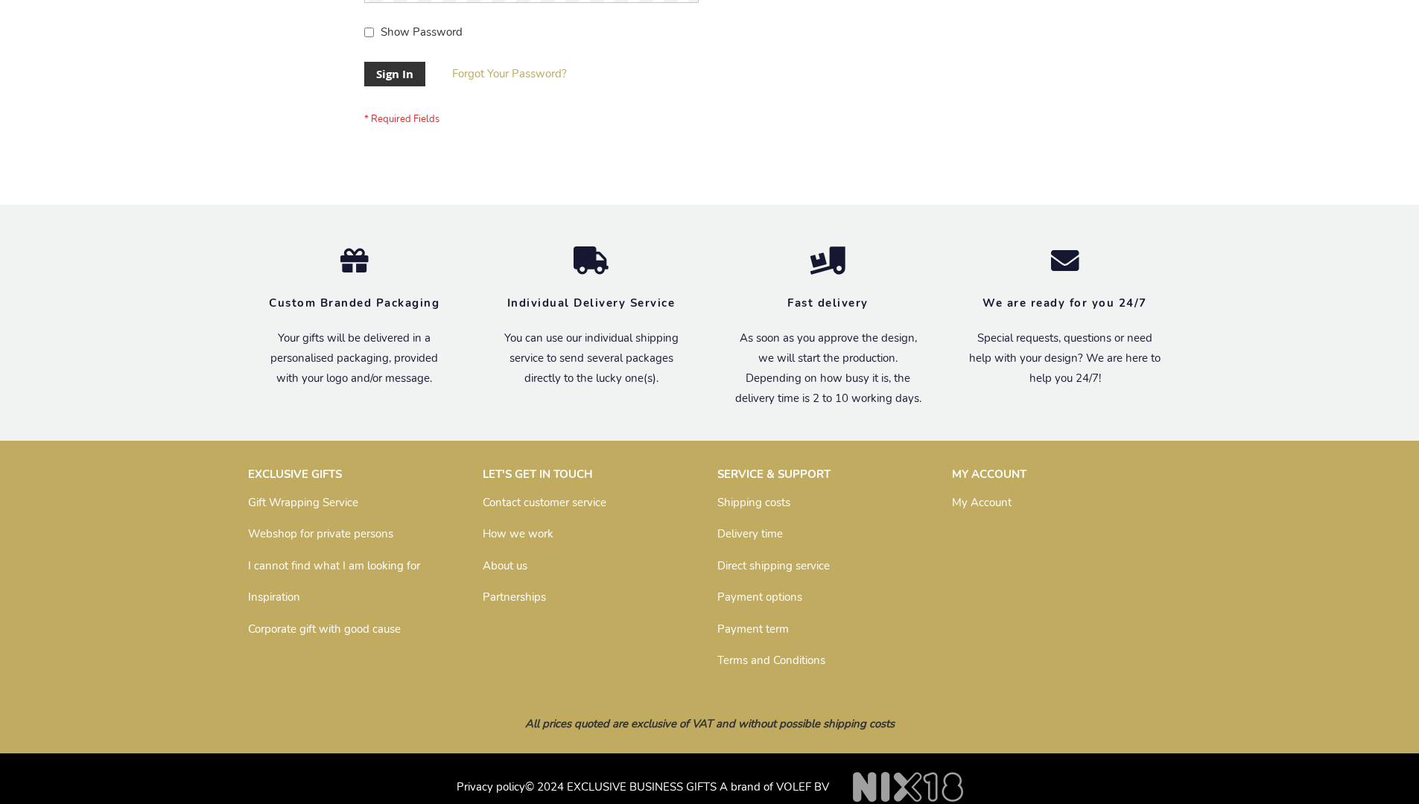
scroll to position [479, 0]
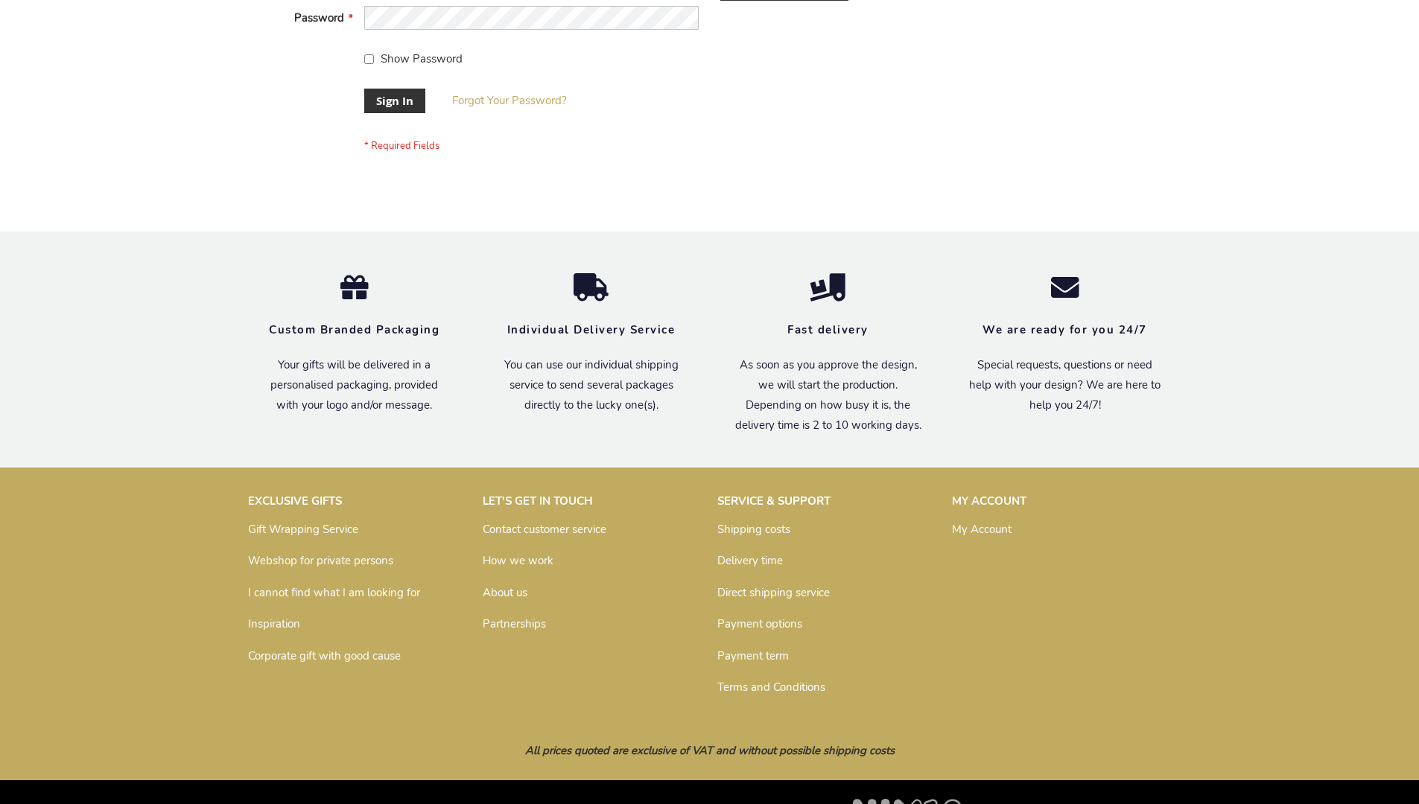
scroll to position [479, 0]
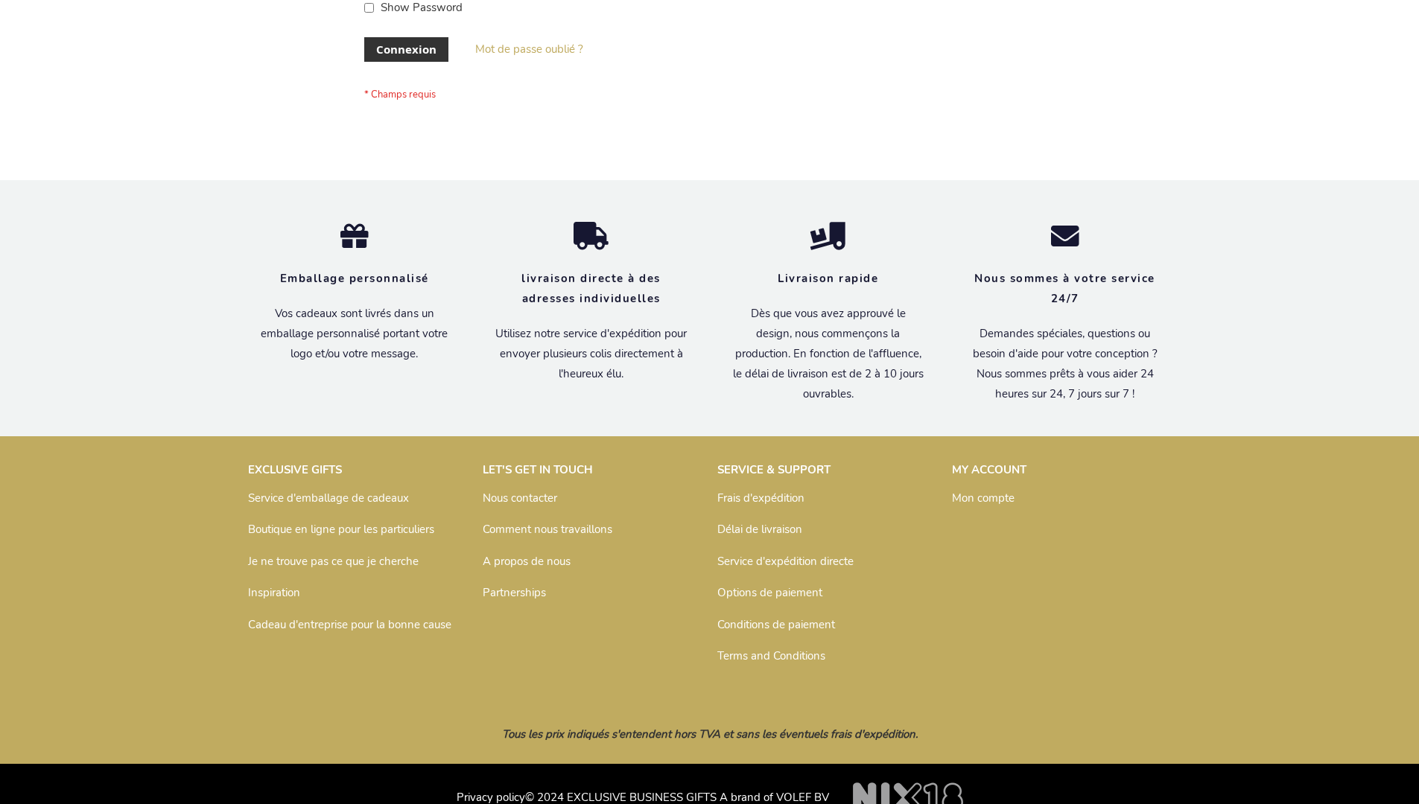
scroll to position [514, 0]
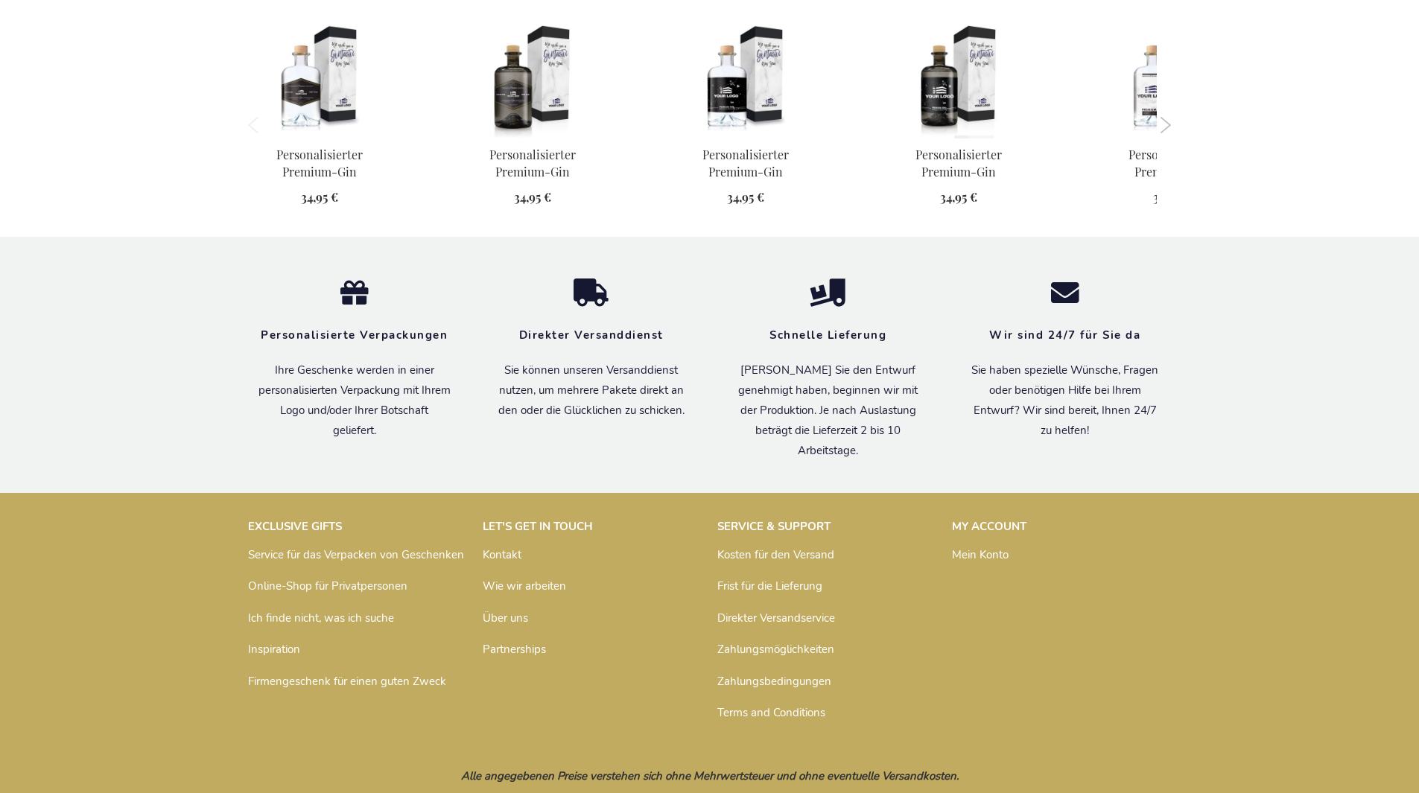
scroll to position [1432, 0]
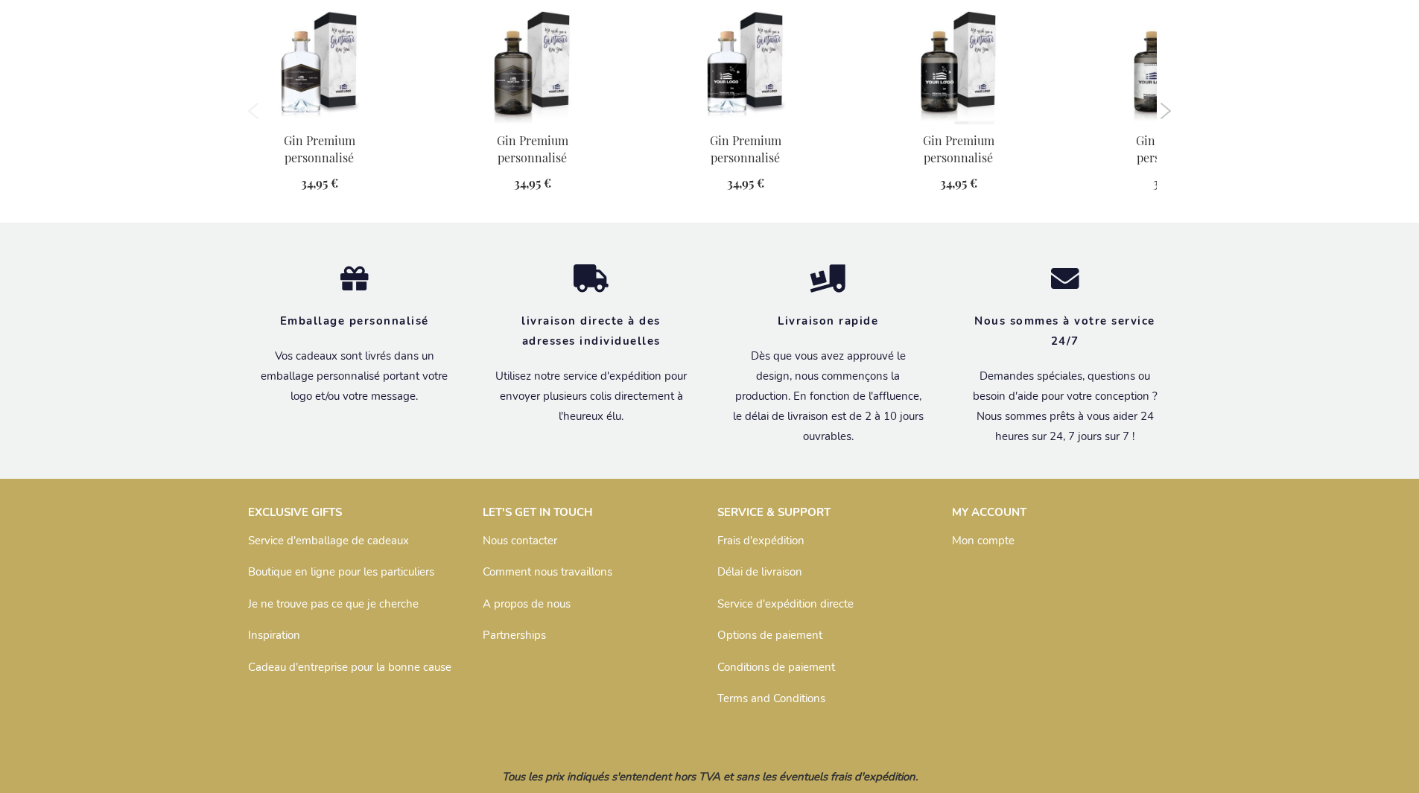
scroll to position [1447, 0]
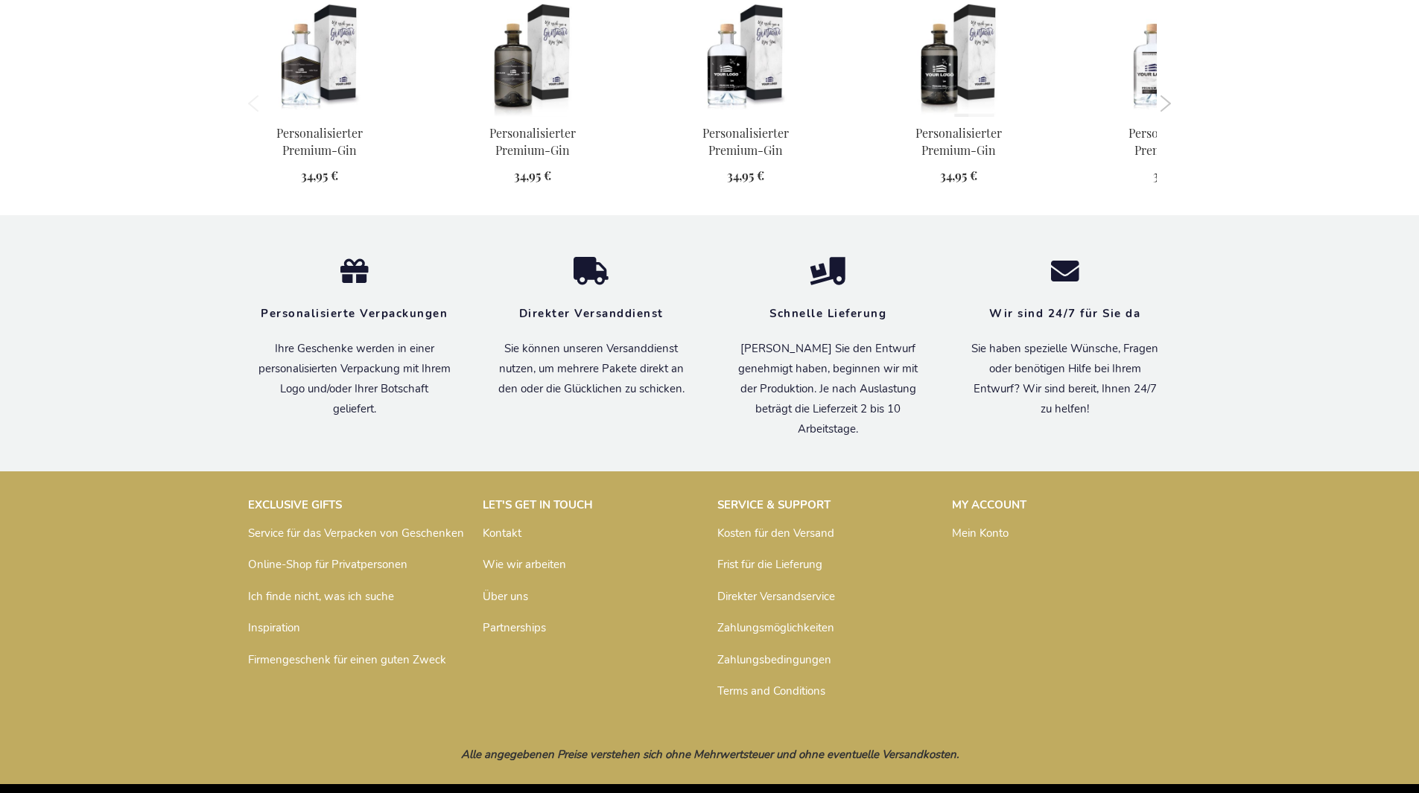
scroll to position [1432, 0]
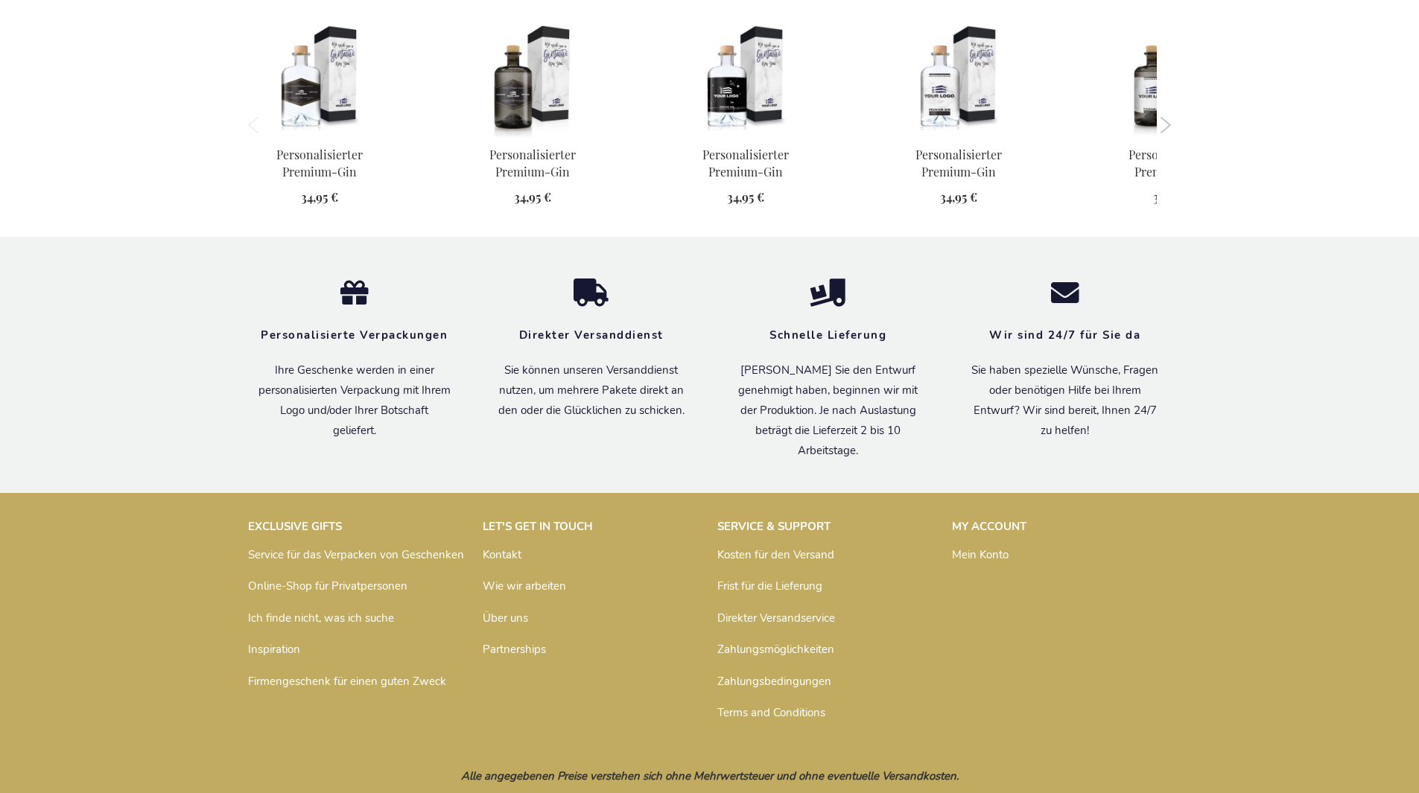
scroll to position [1432, 0]
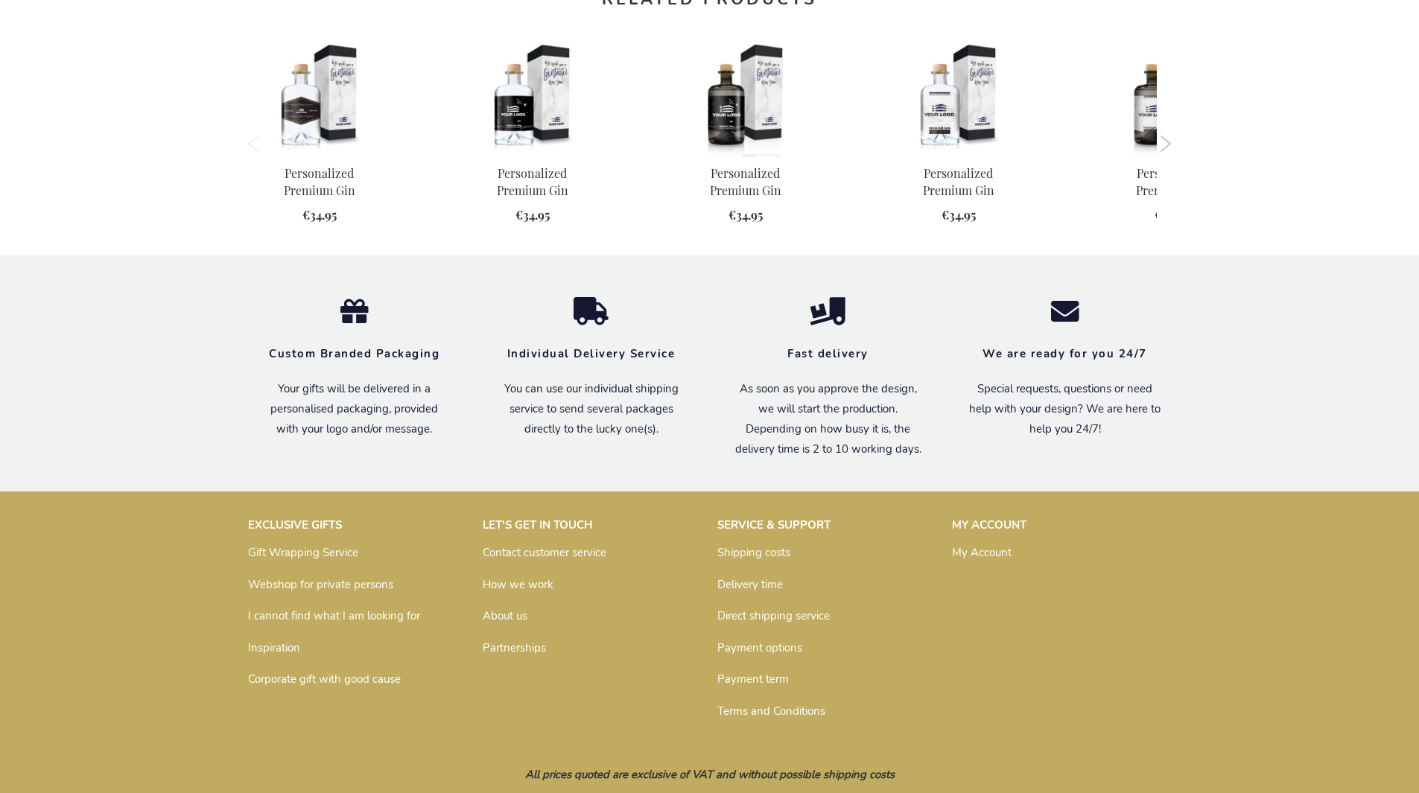
scroll to position [1394, 0]
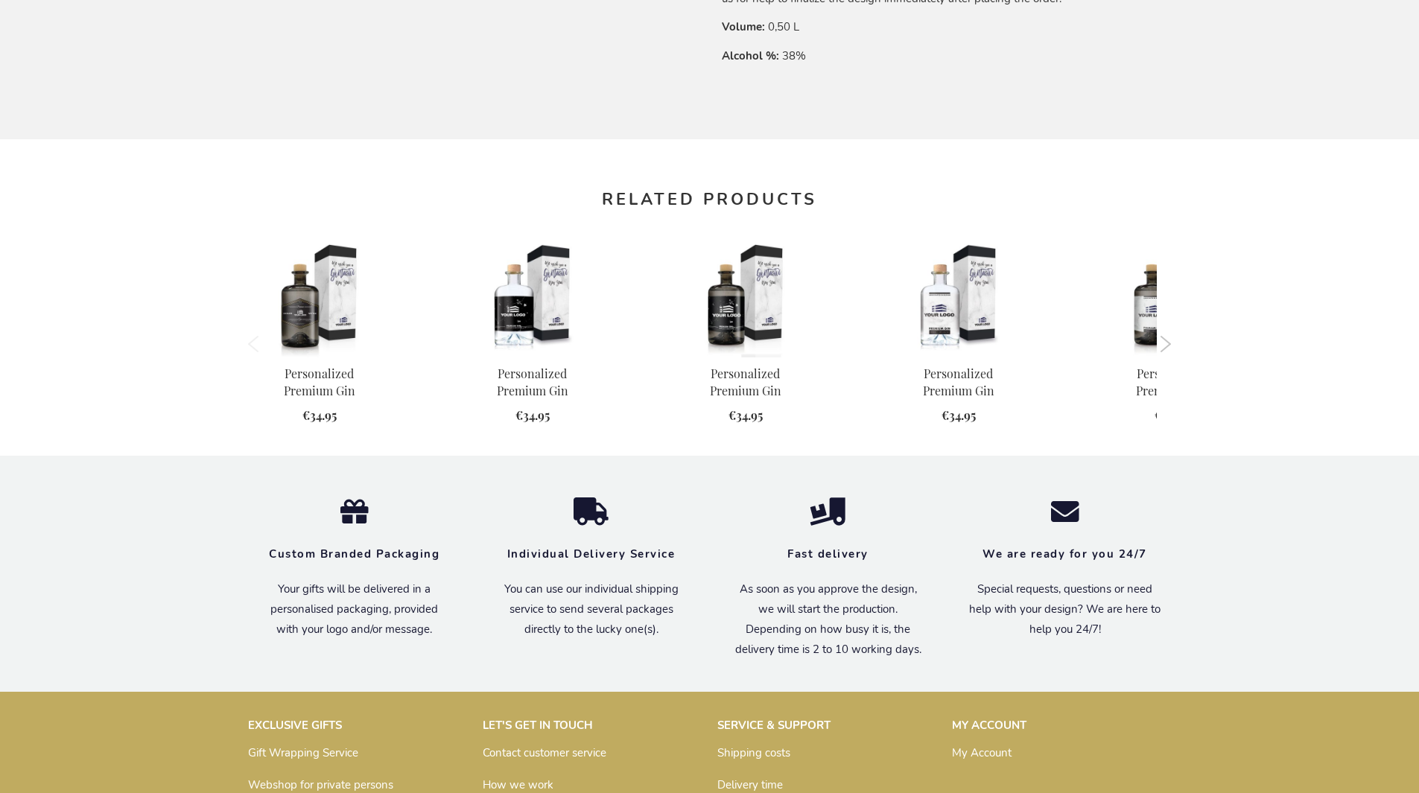
scroll to position [1394, 0]
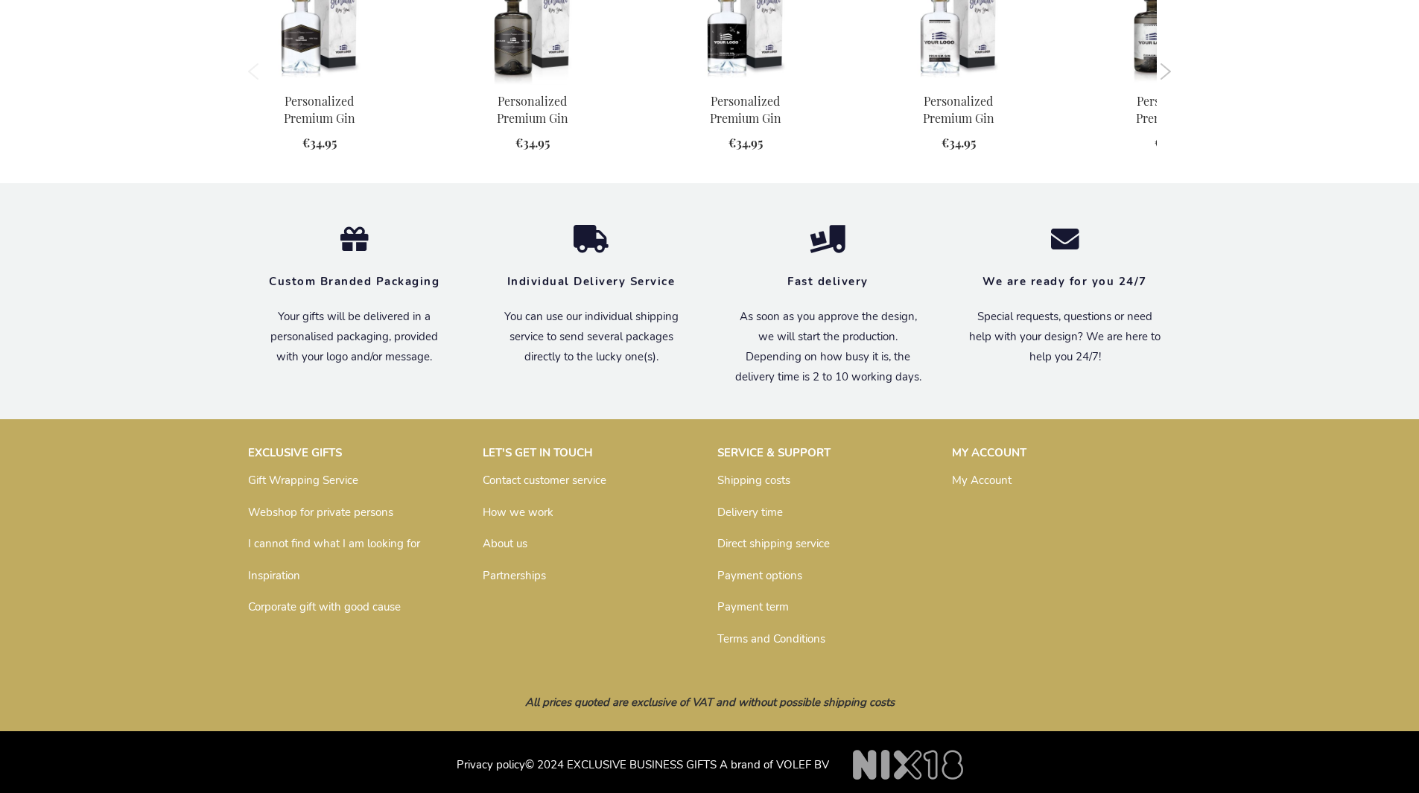
scroll to position [1394, 0]
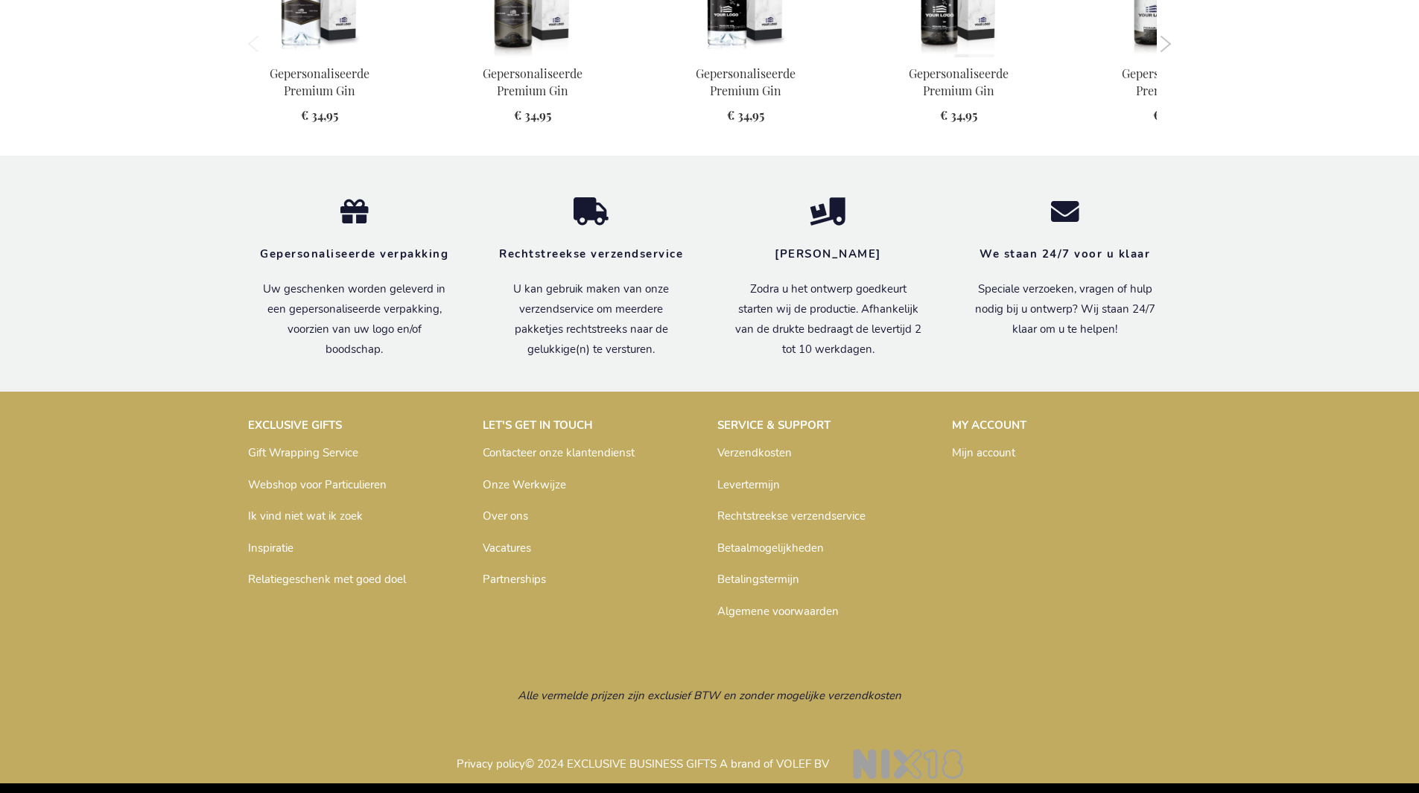
scroll to position [1422, 0]
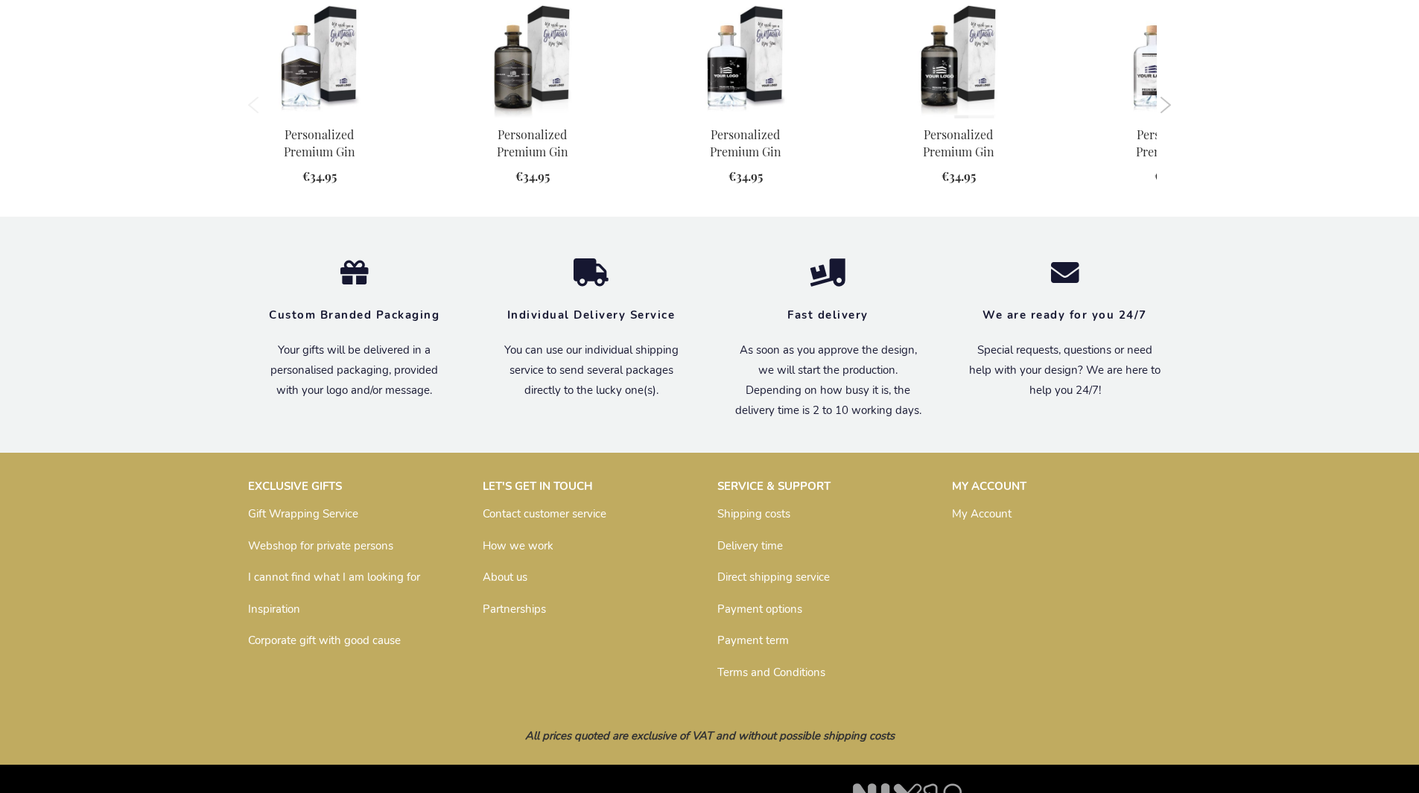
scroll to position [1394, 0]
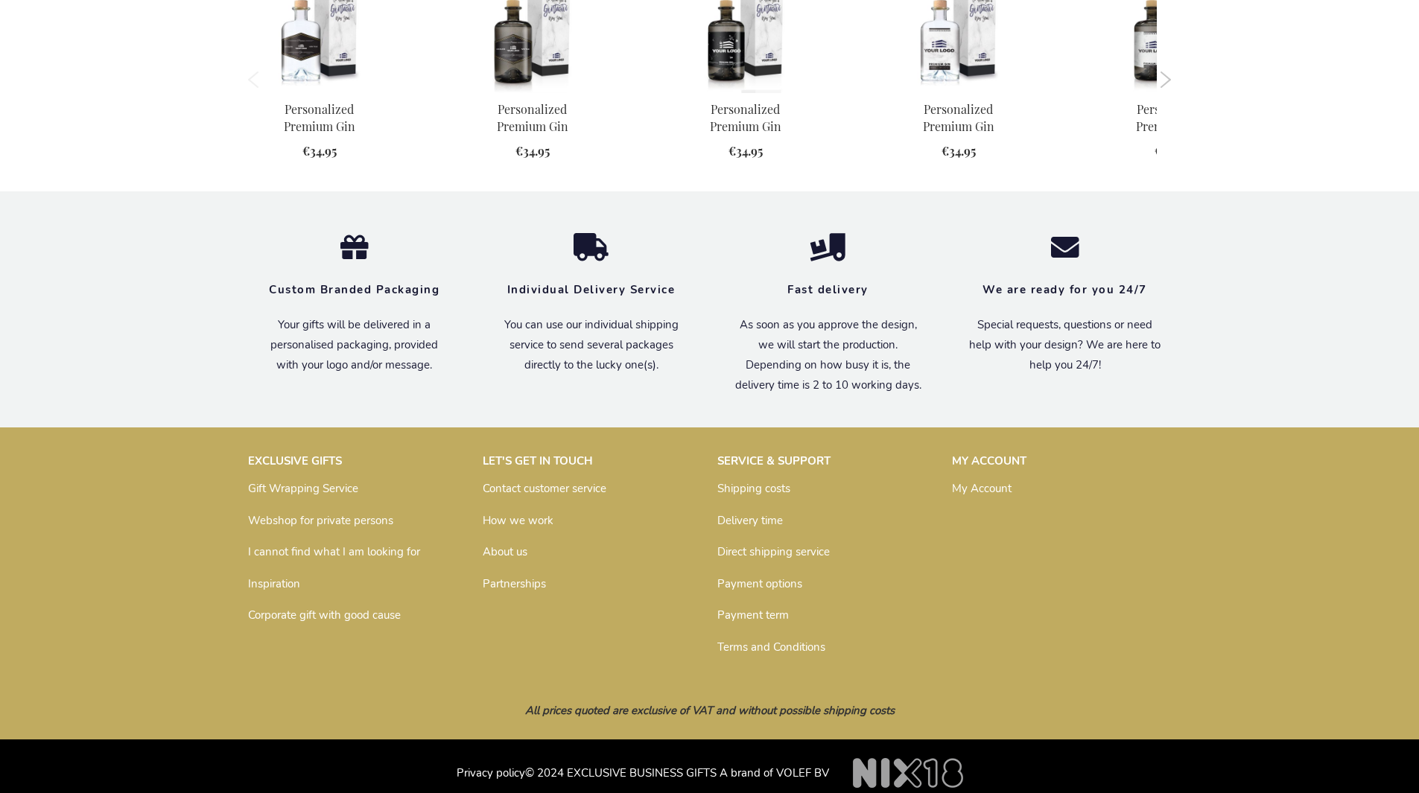
scroll to position [1394, 0]
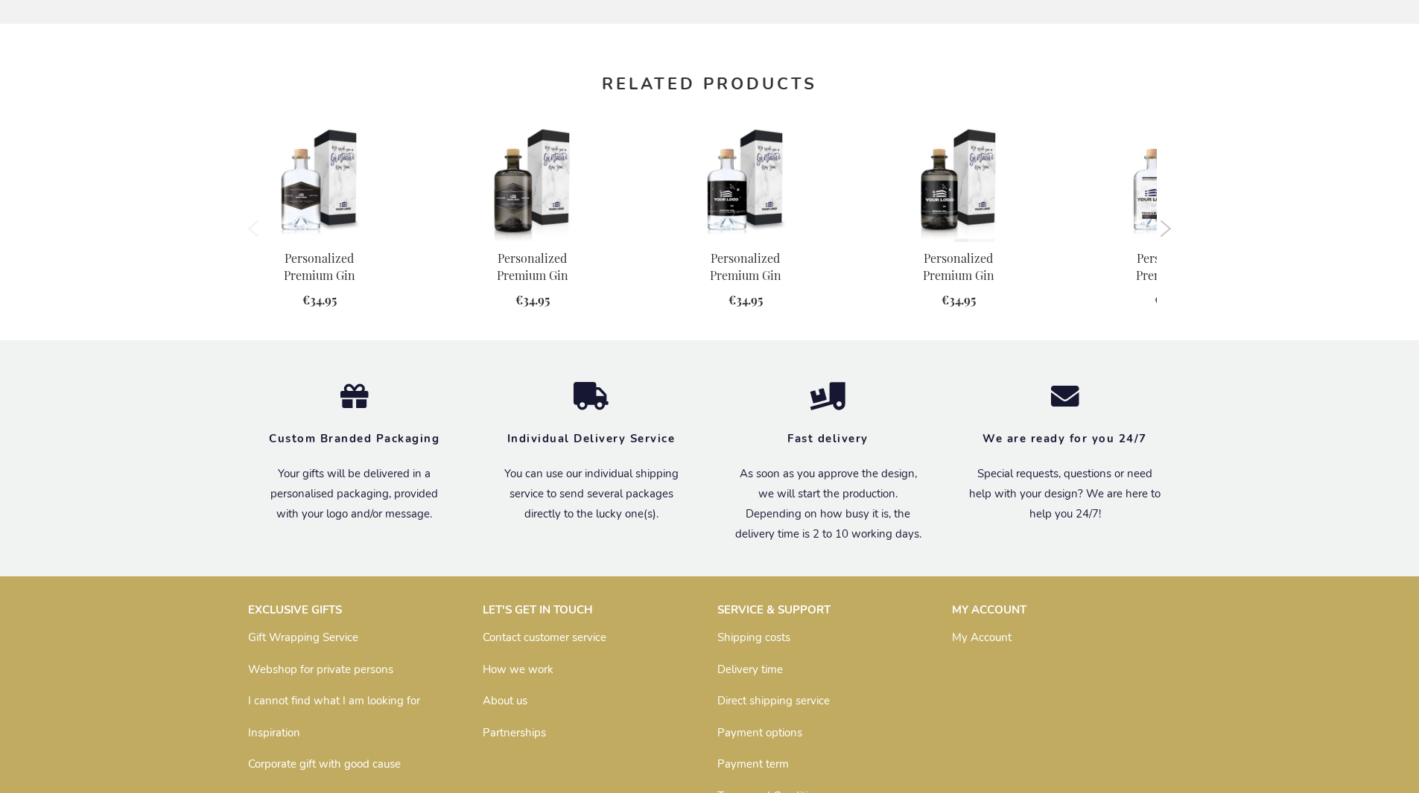
scroll to position [1394, 0]
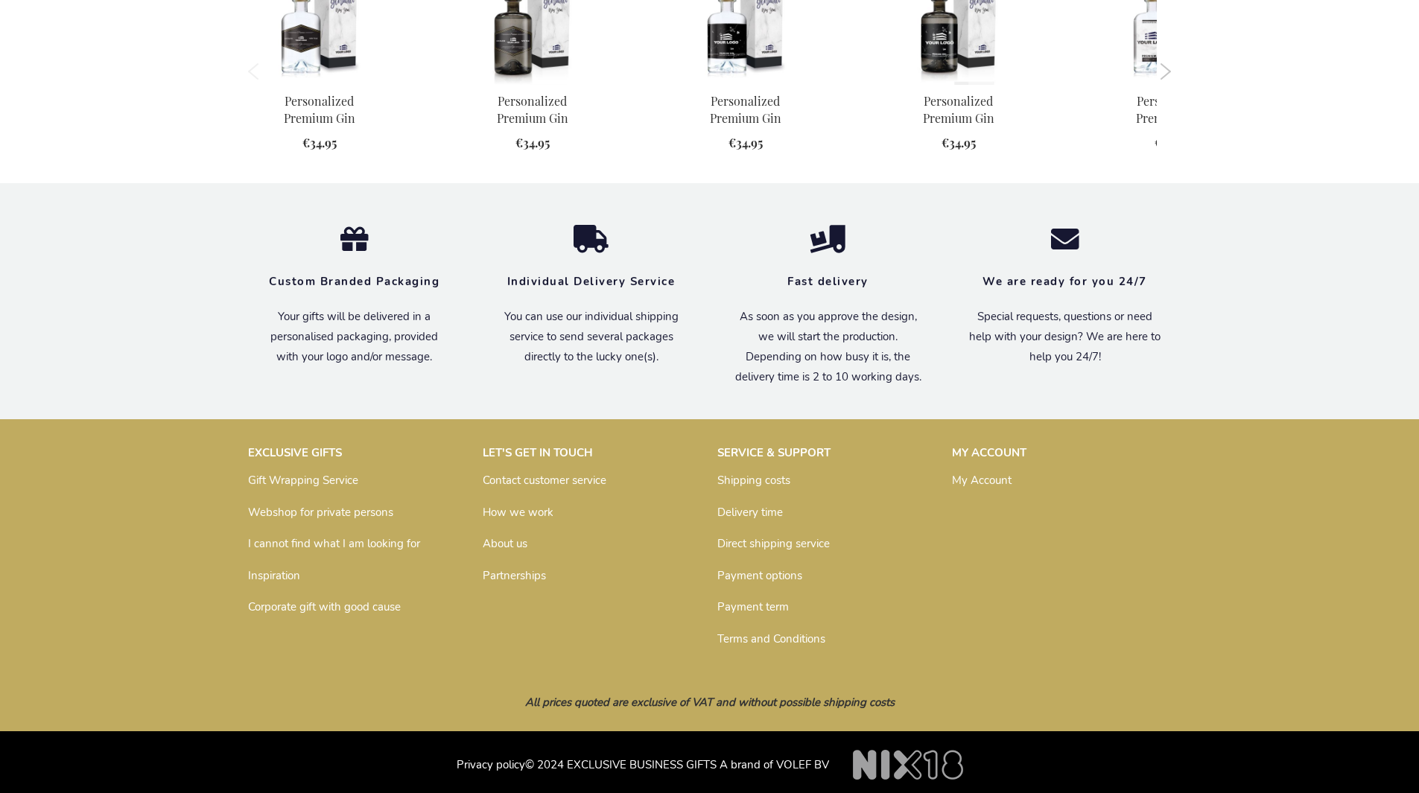
scroll to position [1394, 0]
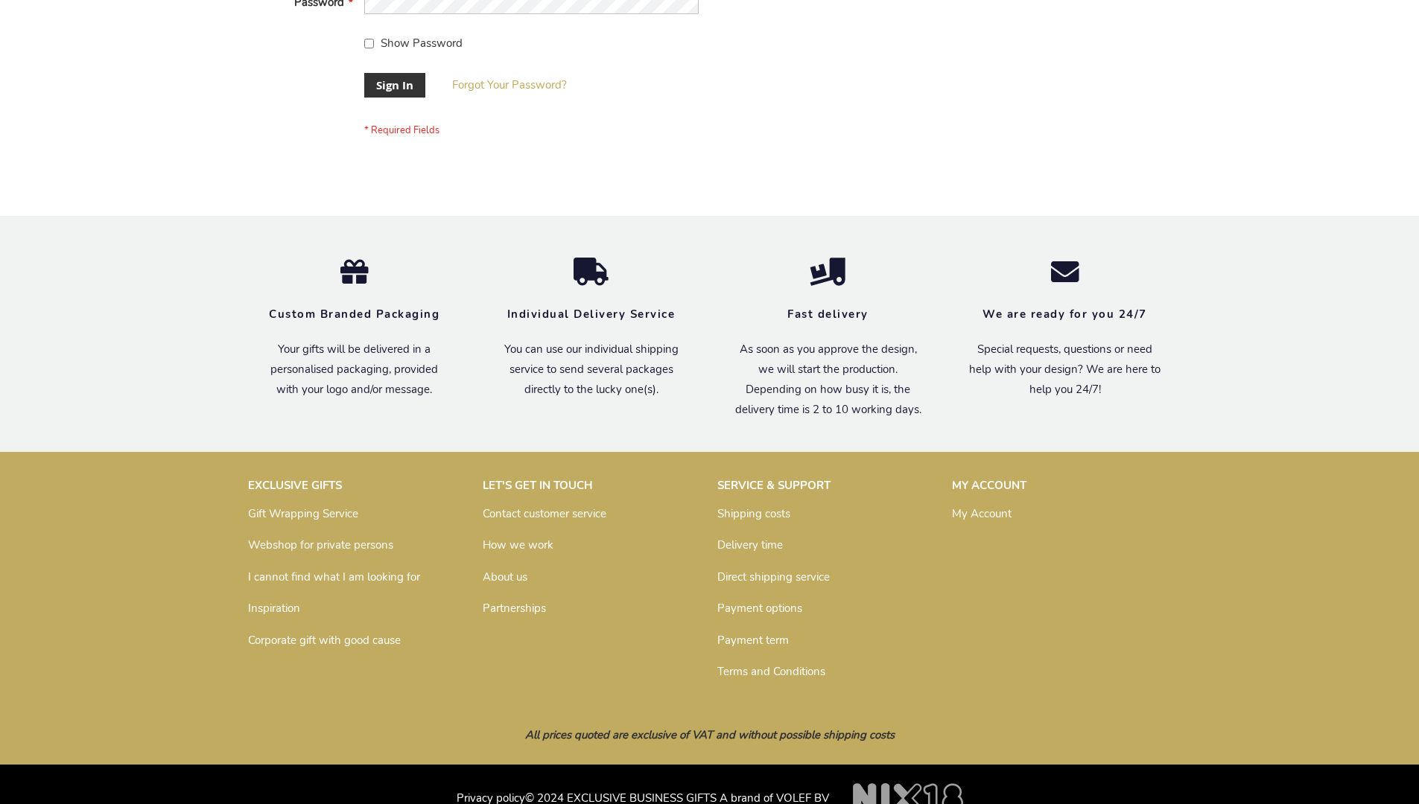
scroll to position [479, 0]
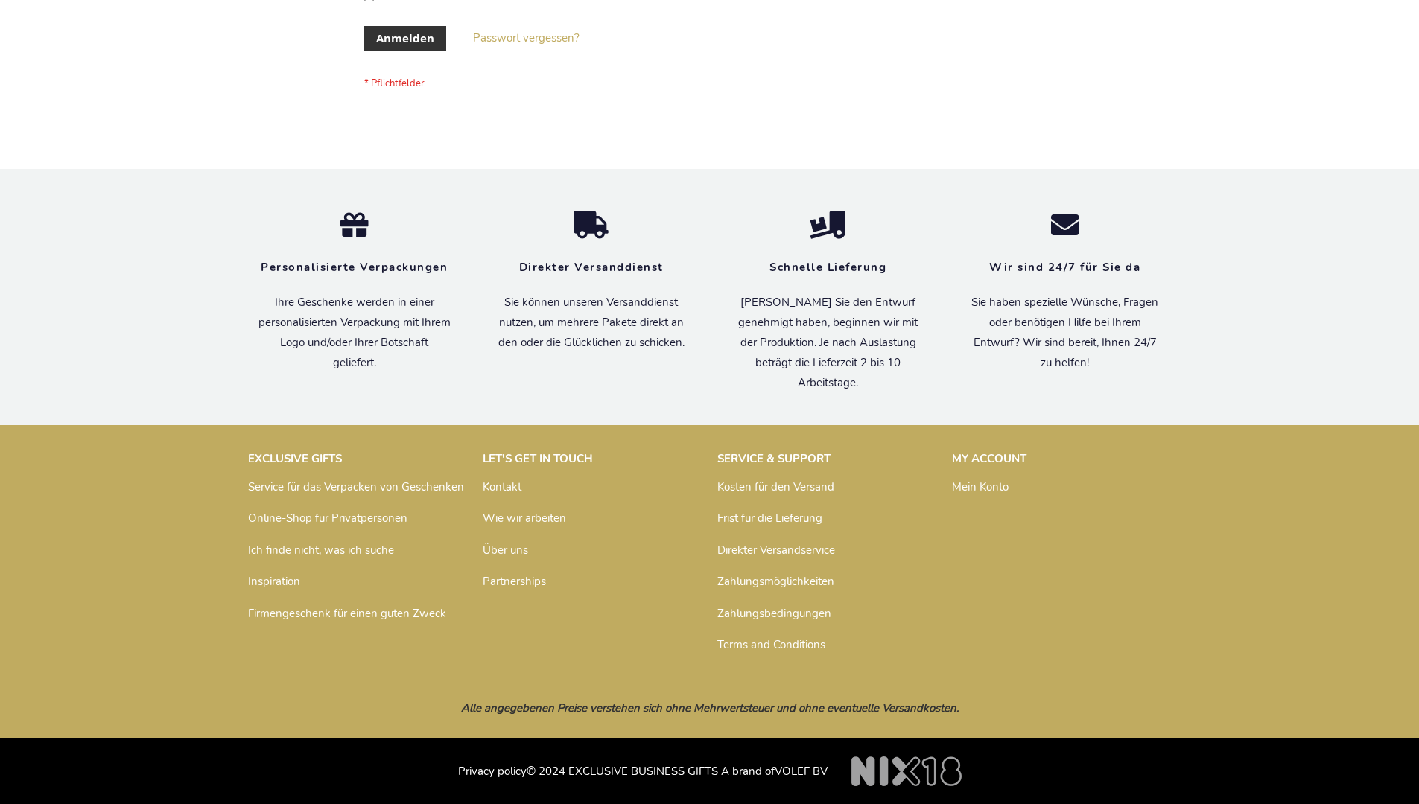
scroll to position [499, 0]
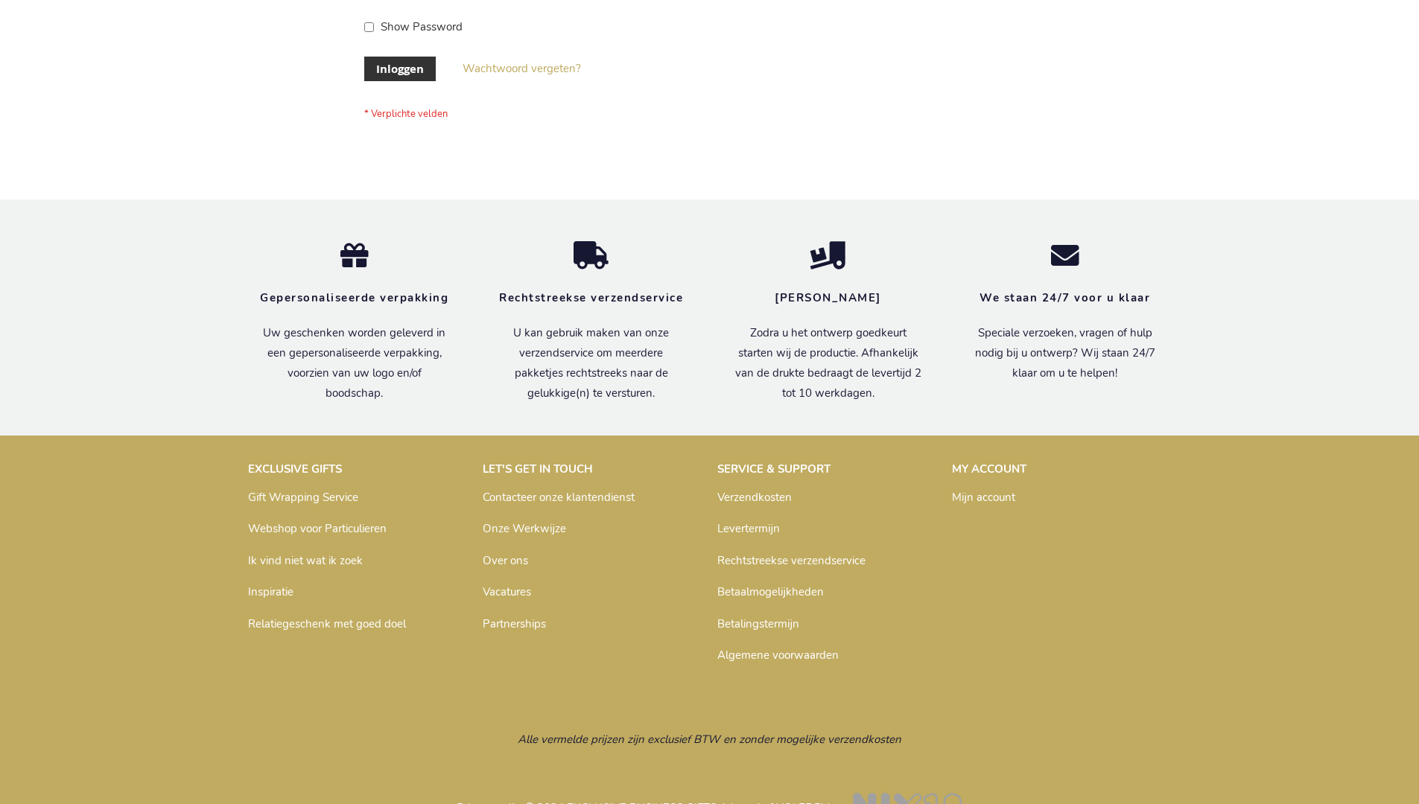
scroll to position [506, 0]
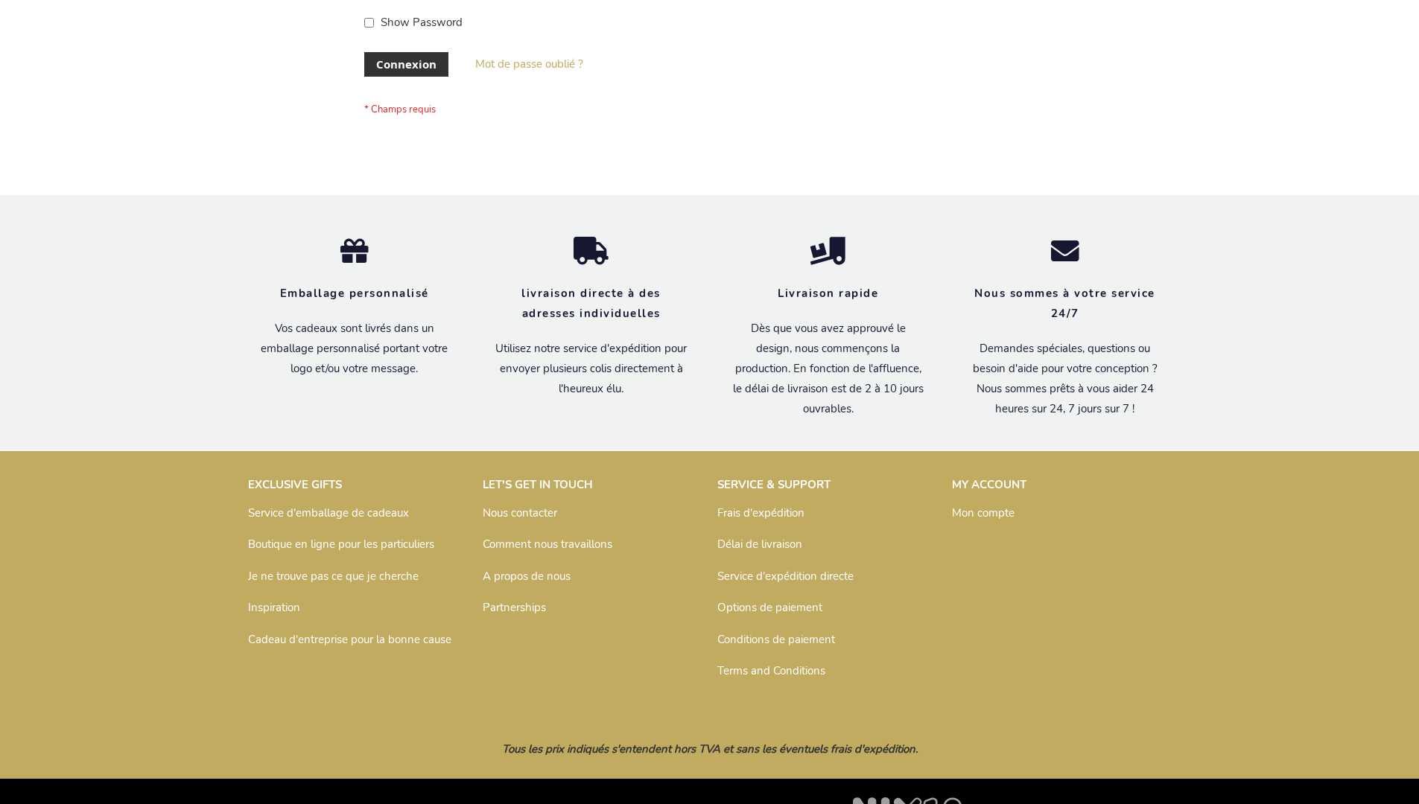
scroll to position [514, 0]
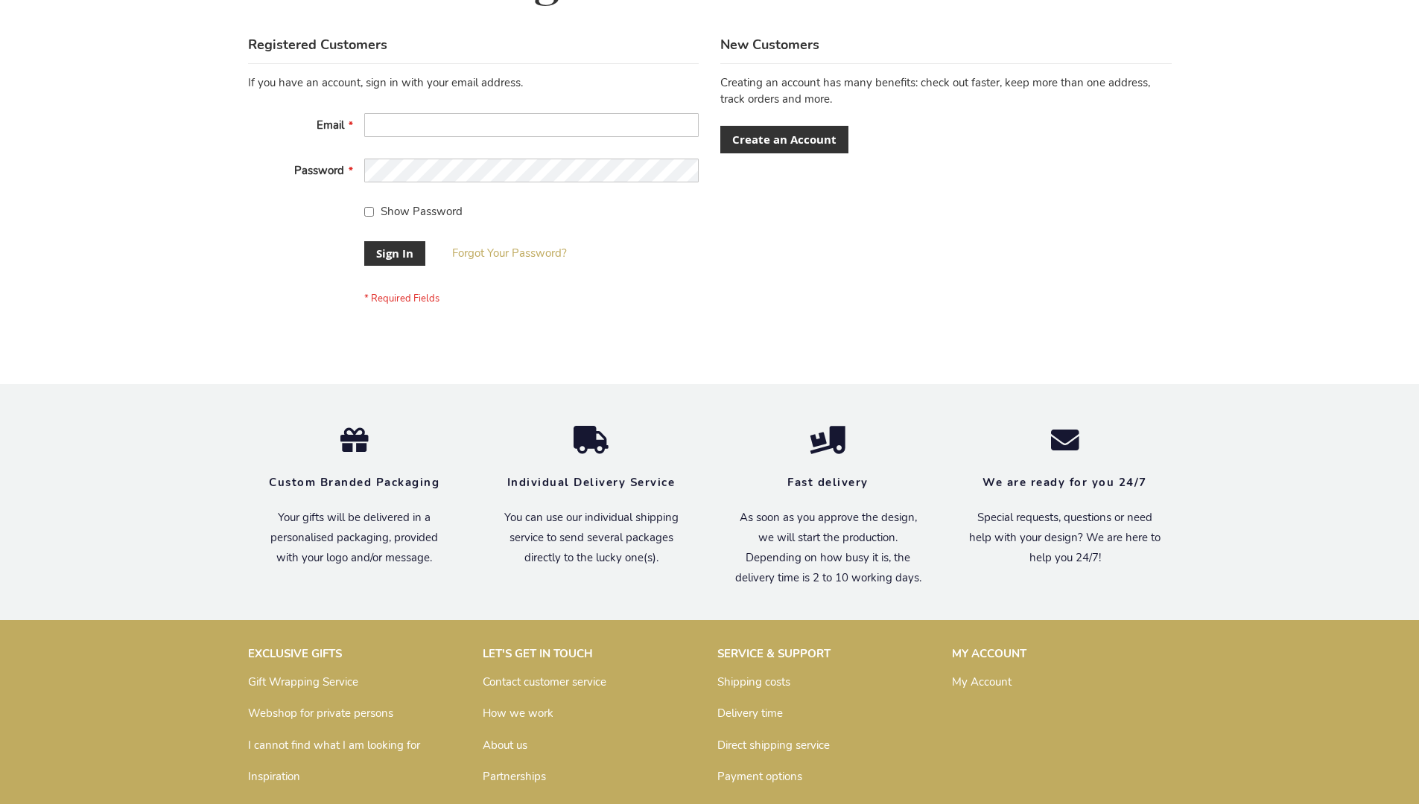
scroll to position [479, 0]
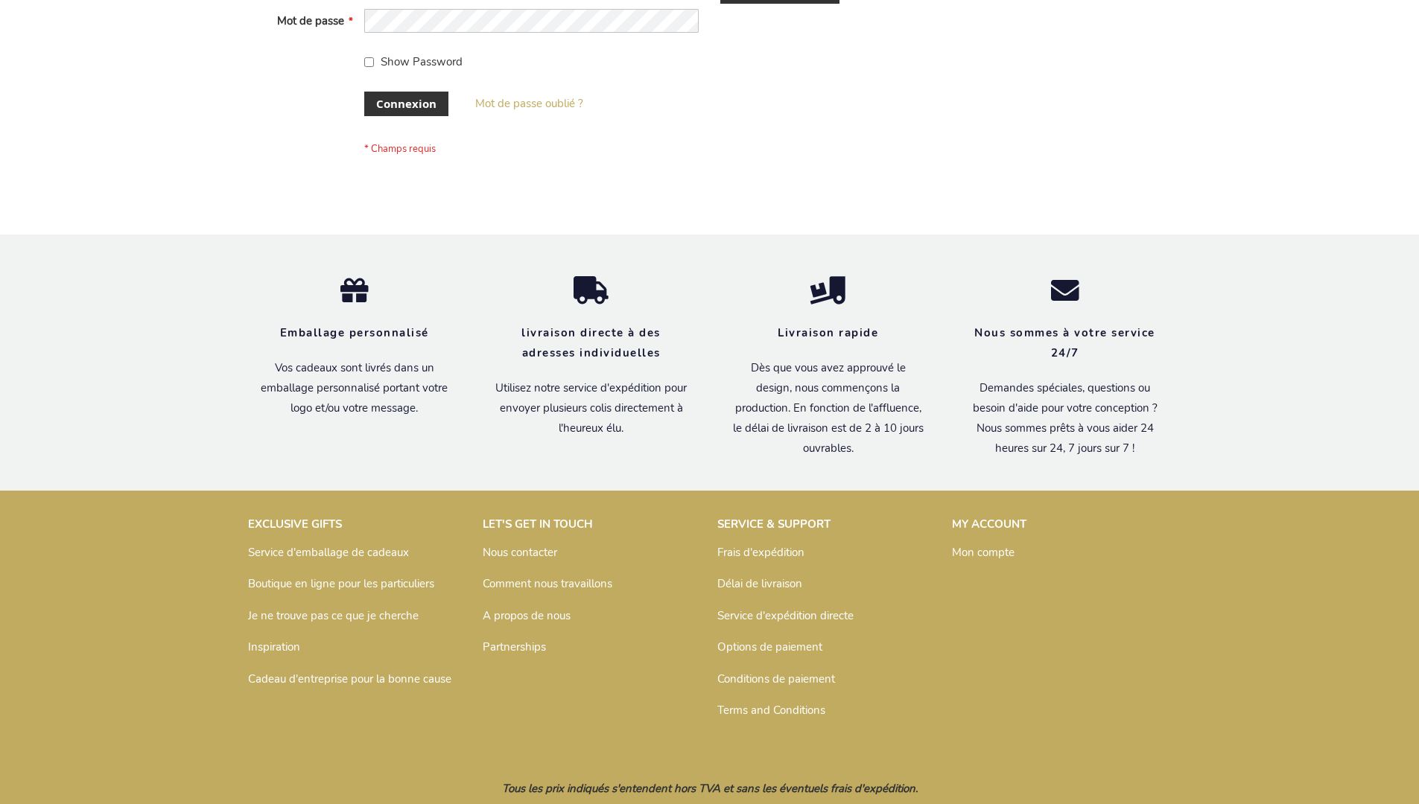
scroll to position [514, 0]
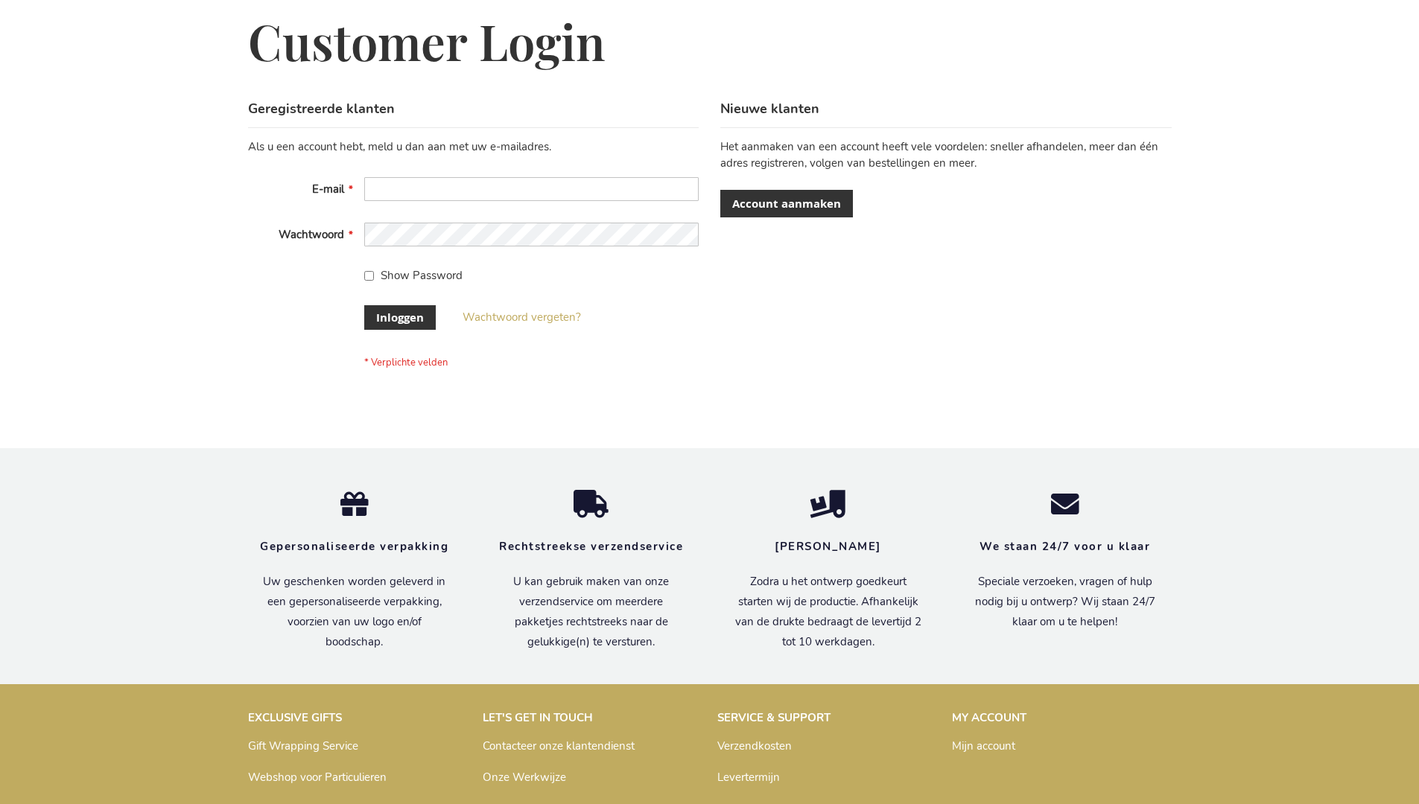
scroll to position [506, 0]
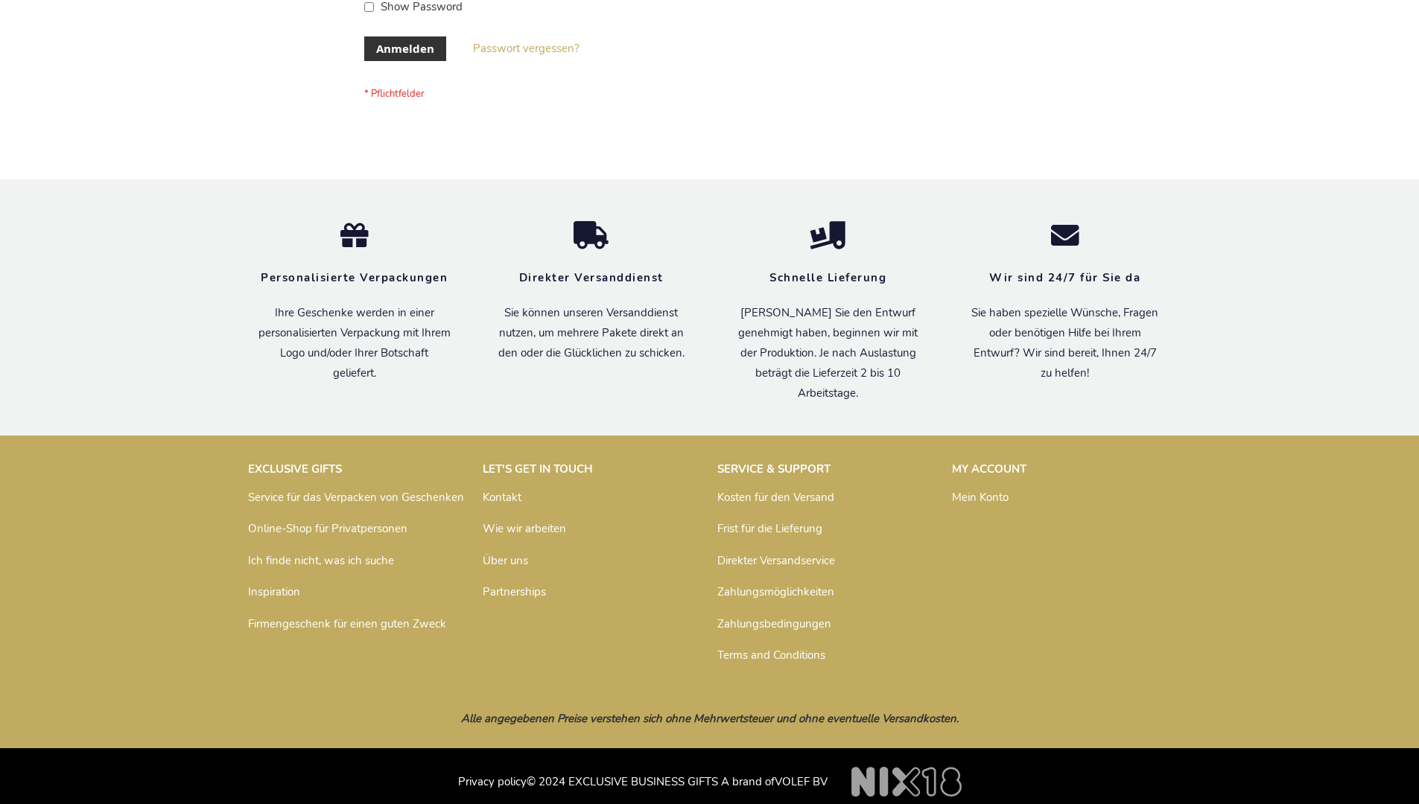
scroll to position [499, 0]
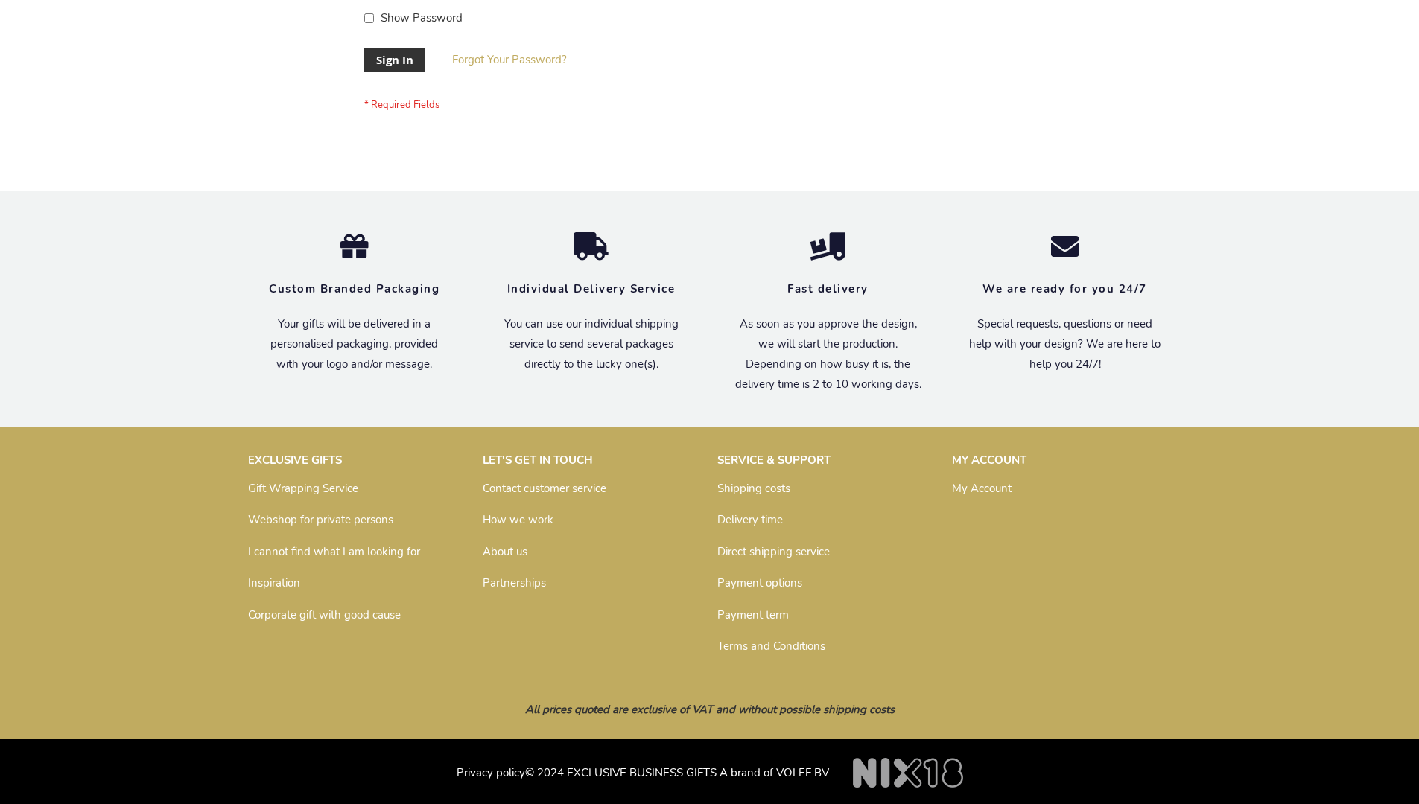
scroll to position [479, 0]
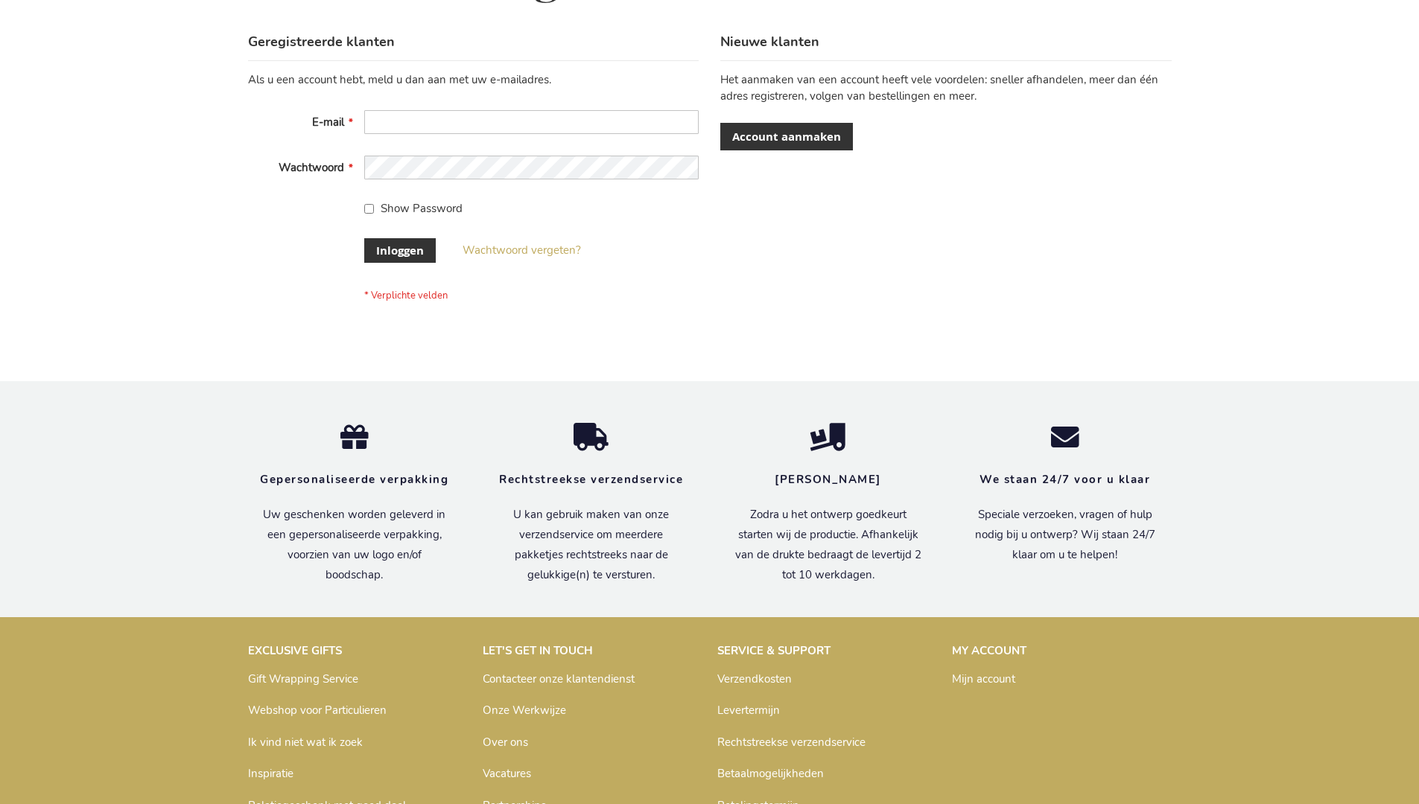
scroll to position [506, 0]
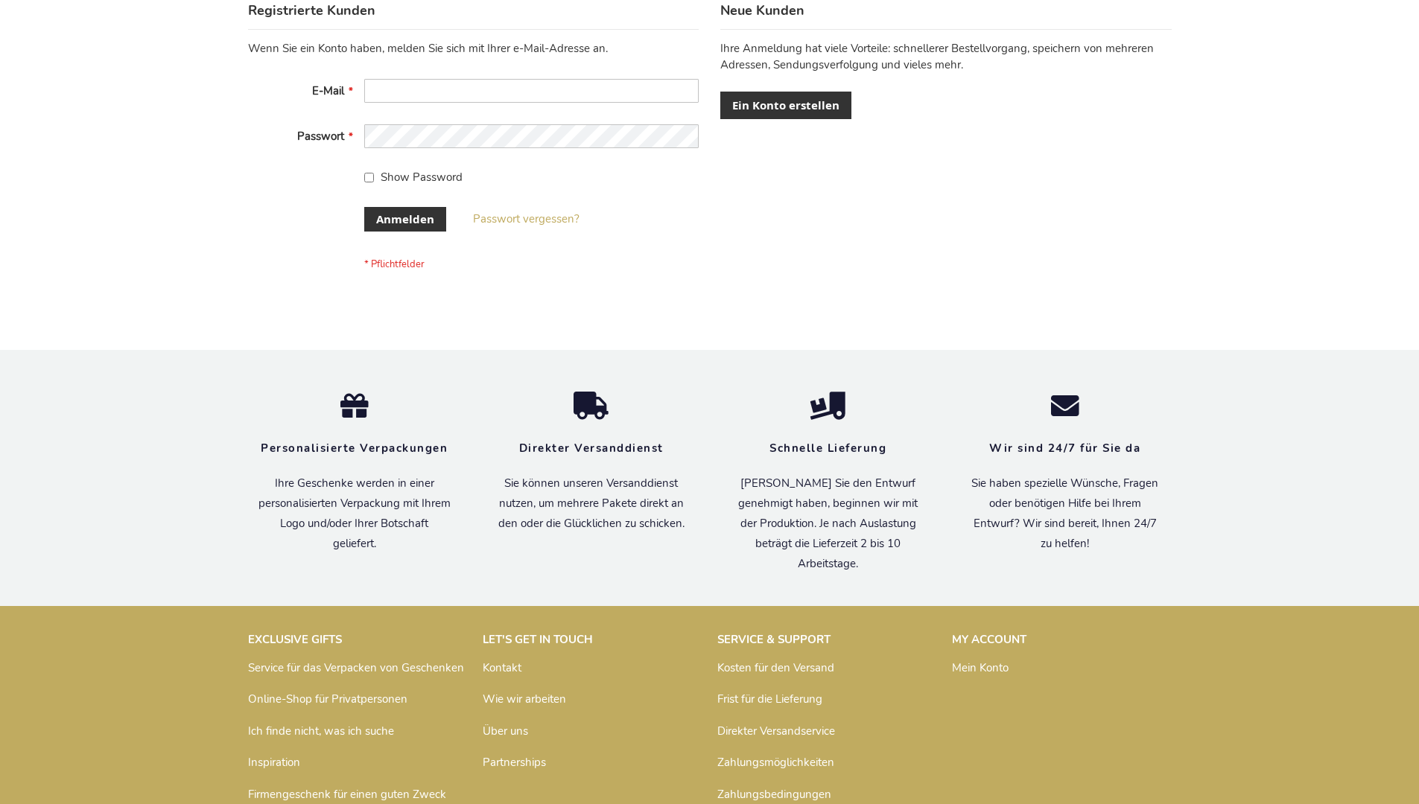
scroll to position [499, 0]
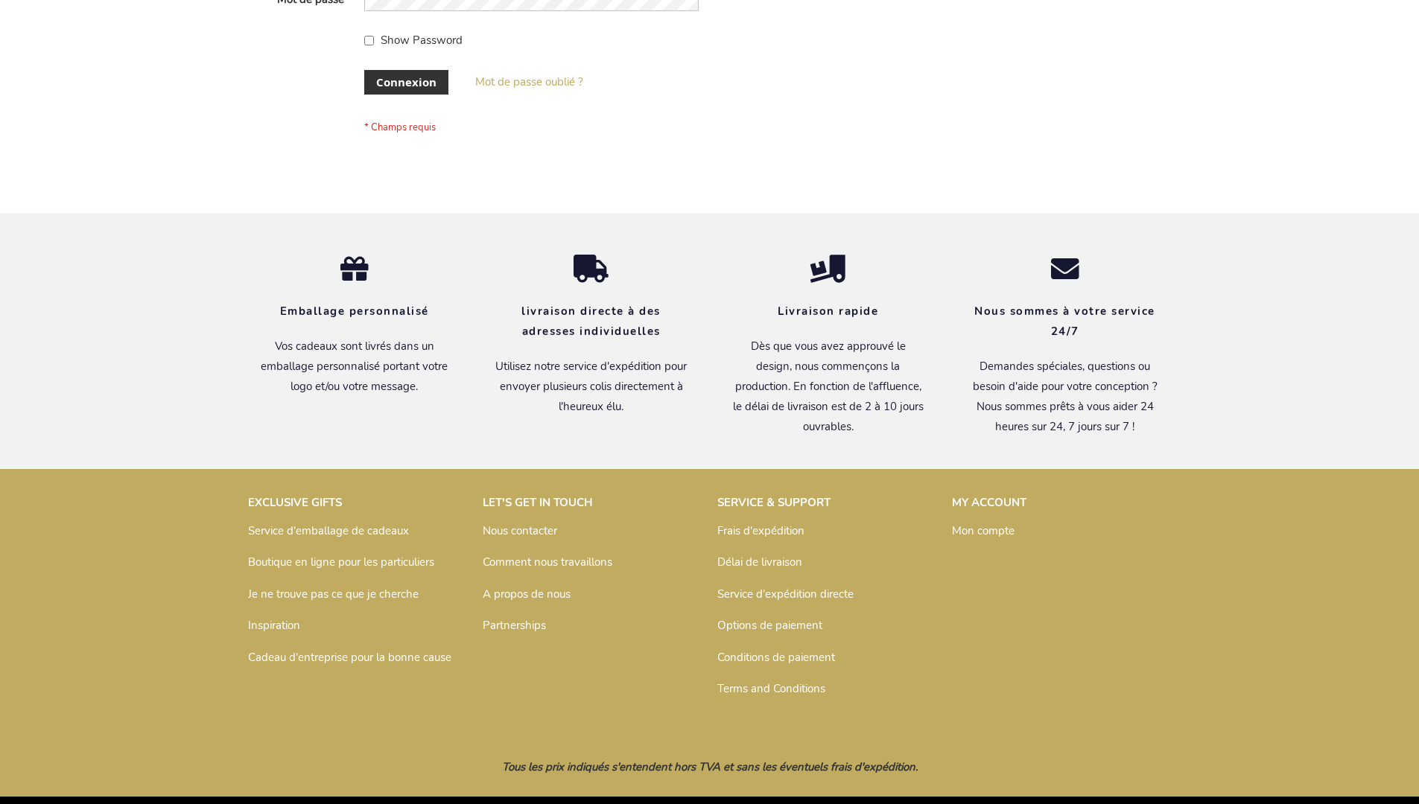
scroll to position [514, 0]
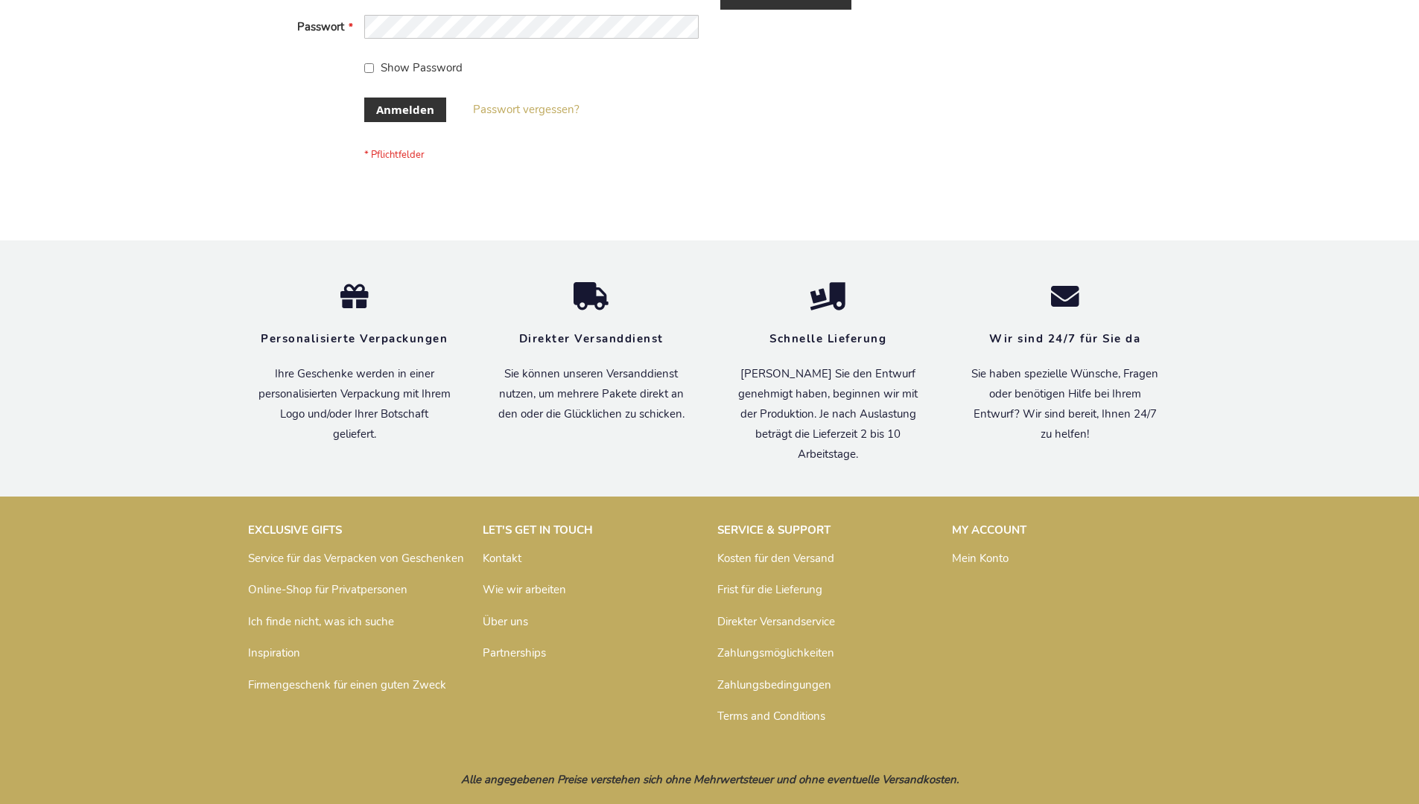
scroll to position [499, 0]
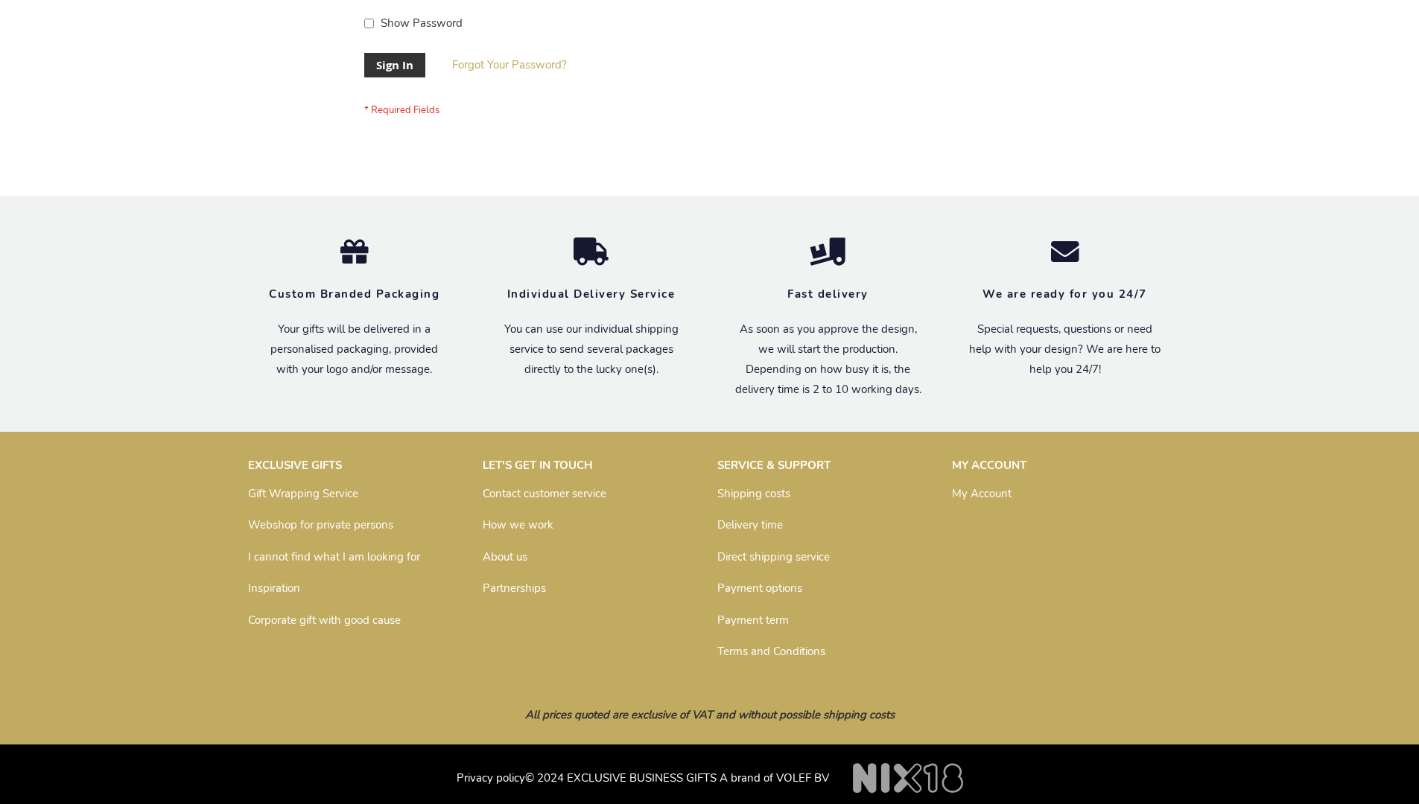
scroll to position [479, 0]
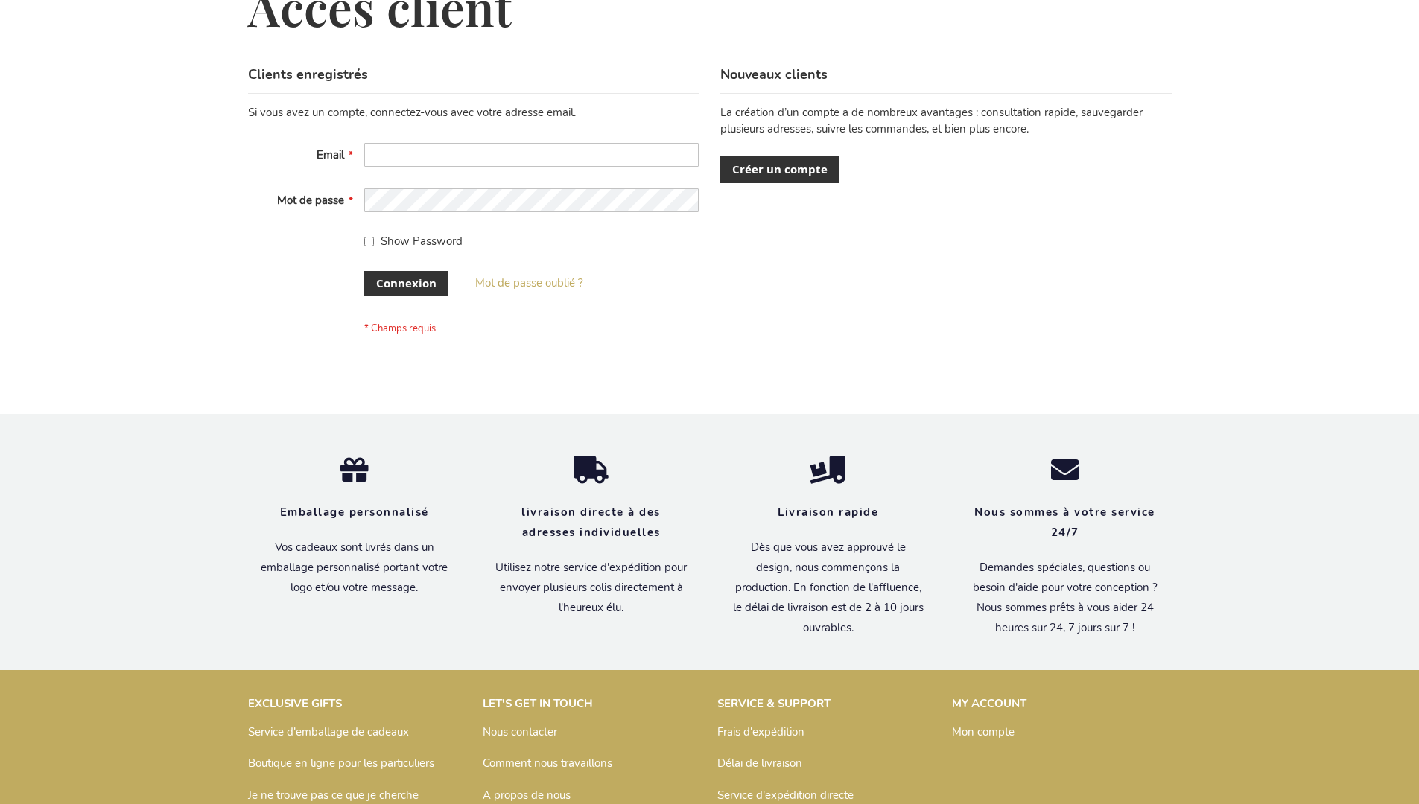
scroll to position [514, 0]
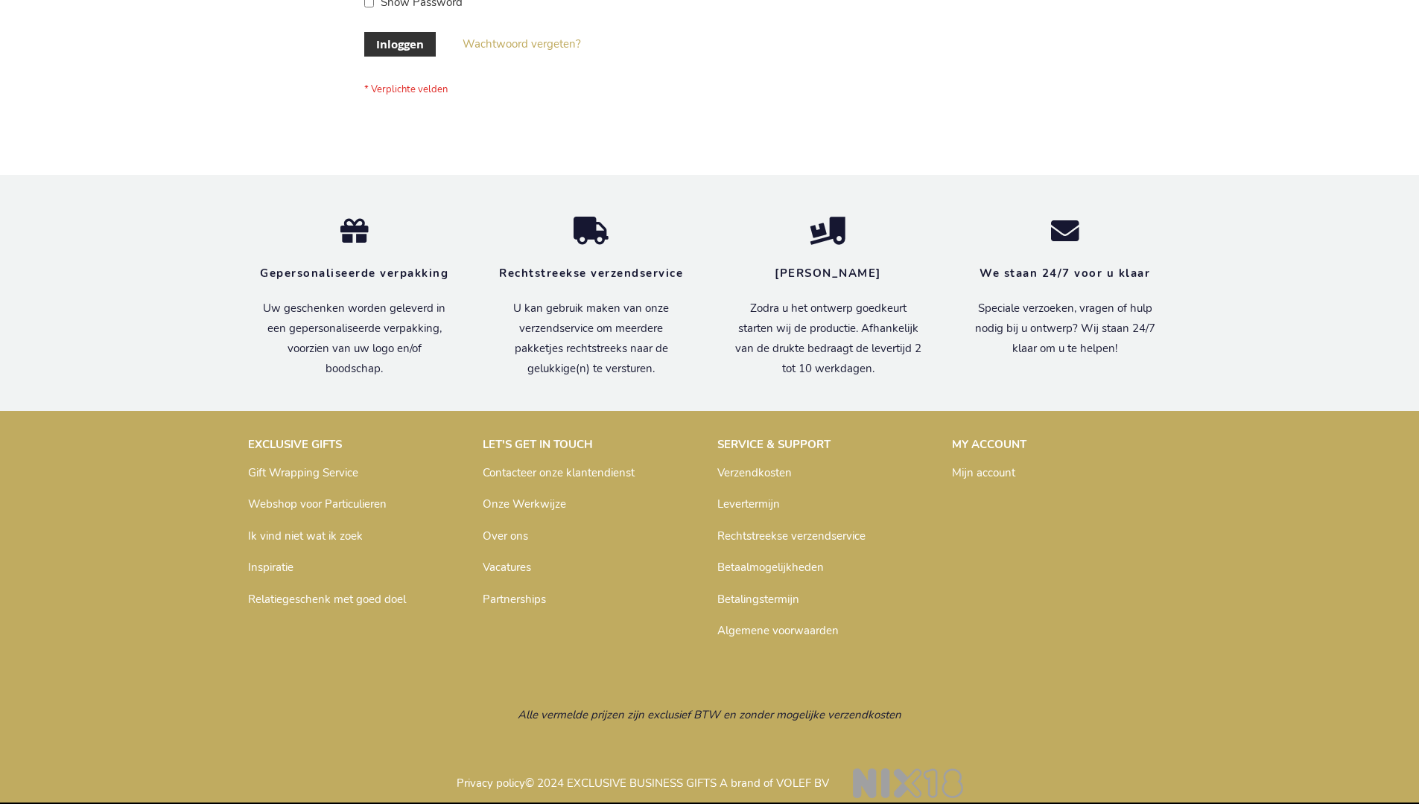
scroll to position [506, 0]
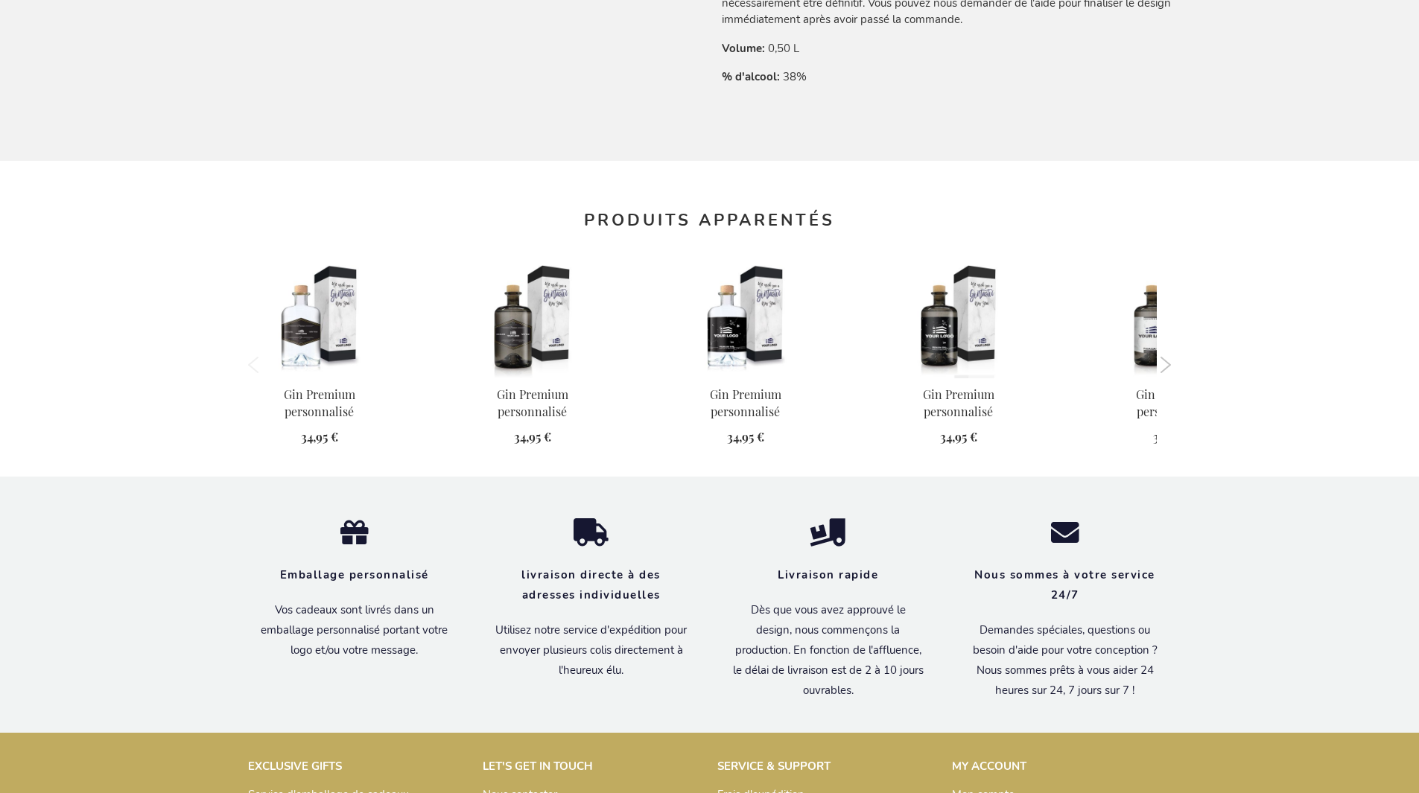
scroll to position [1447, 0]
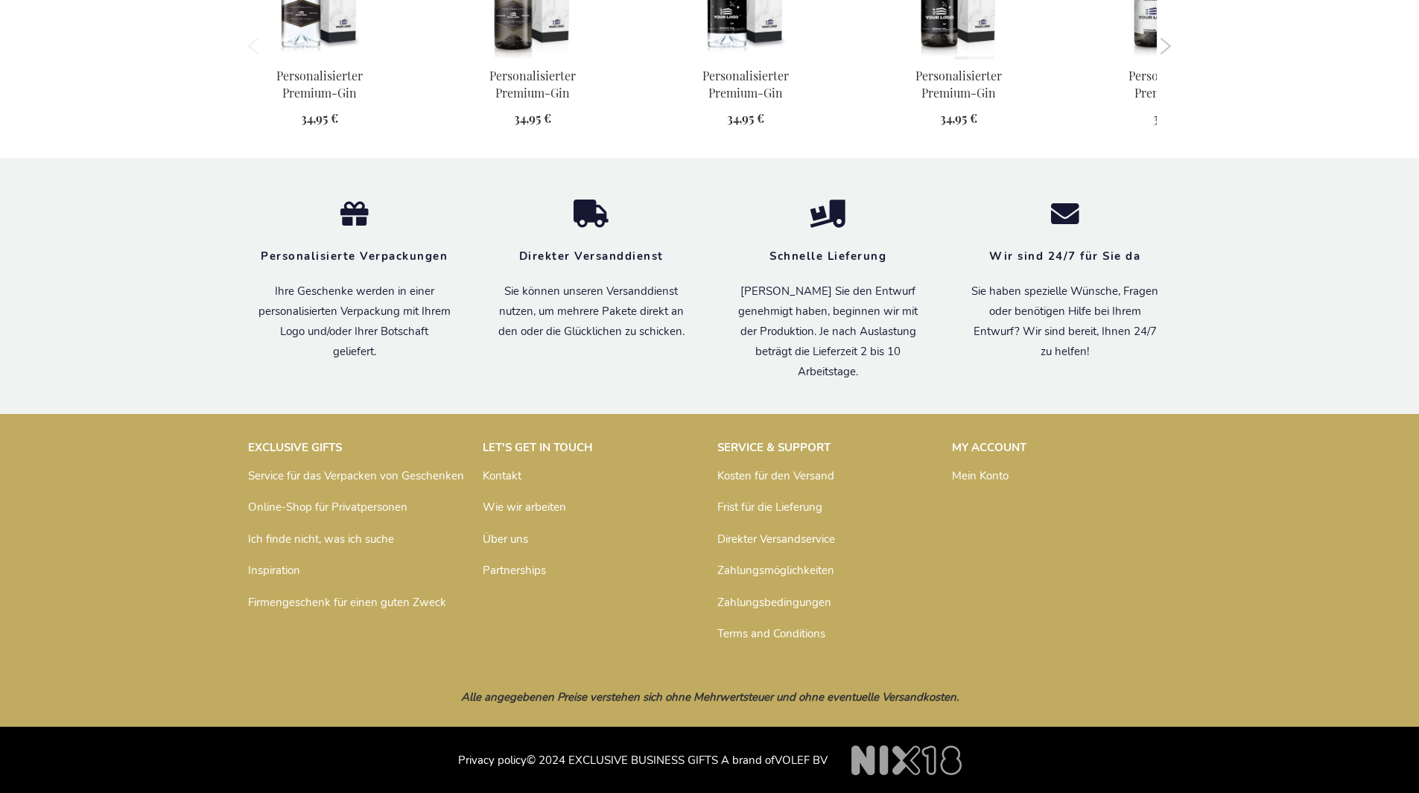
scroll to position [1432, 0]
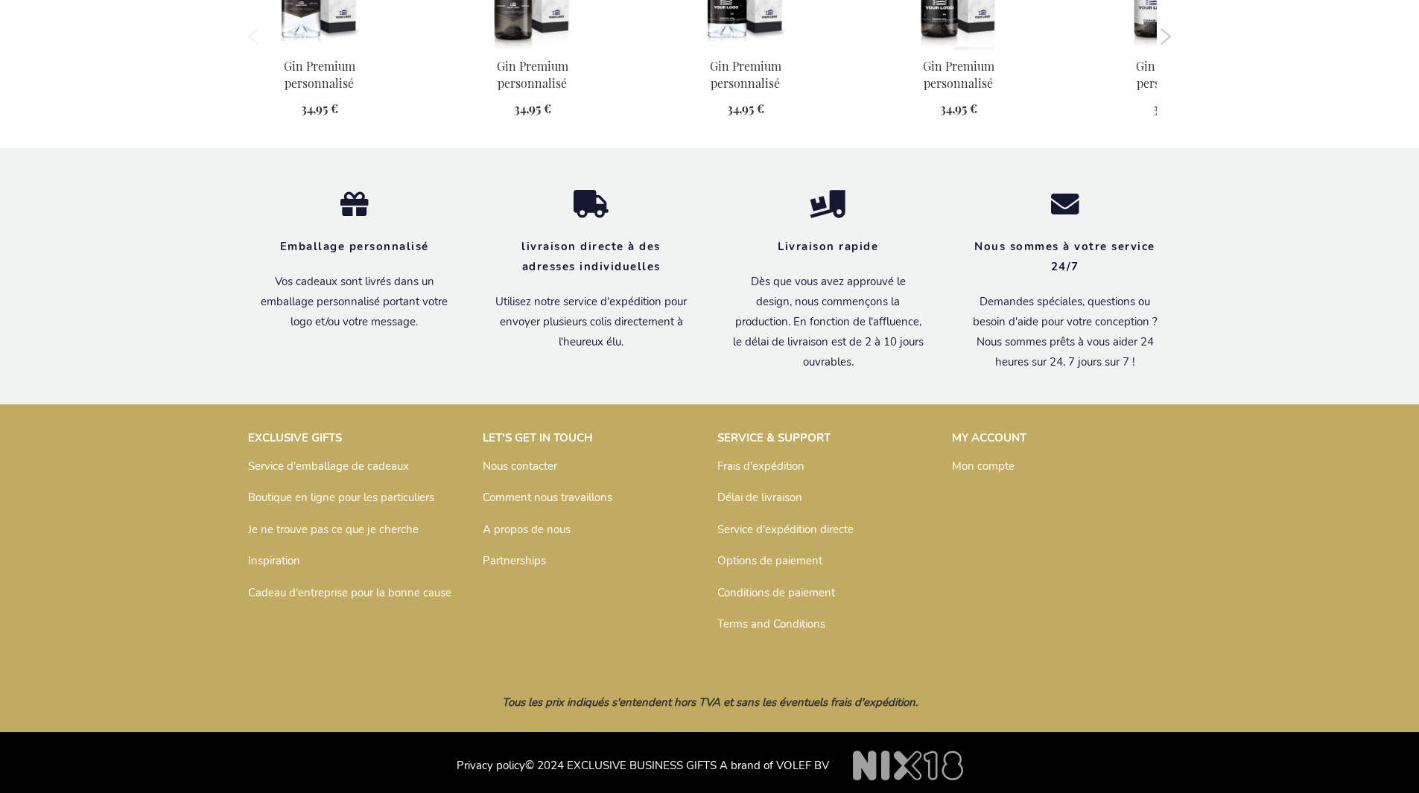
scroll to position [1447, 0]
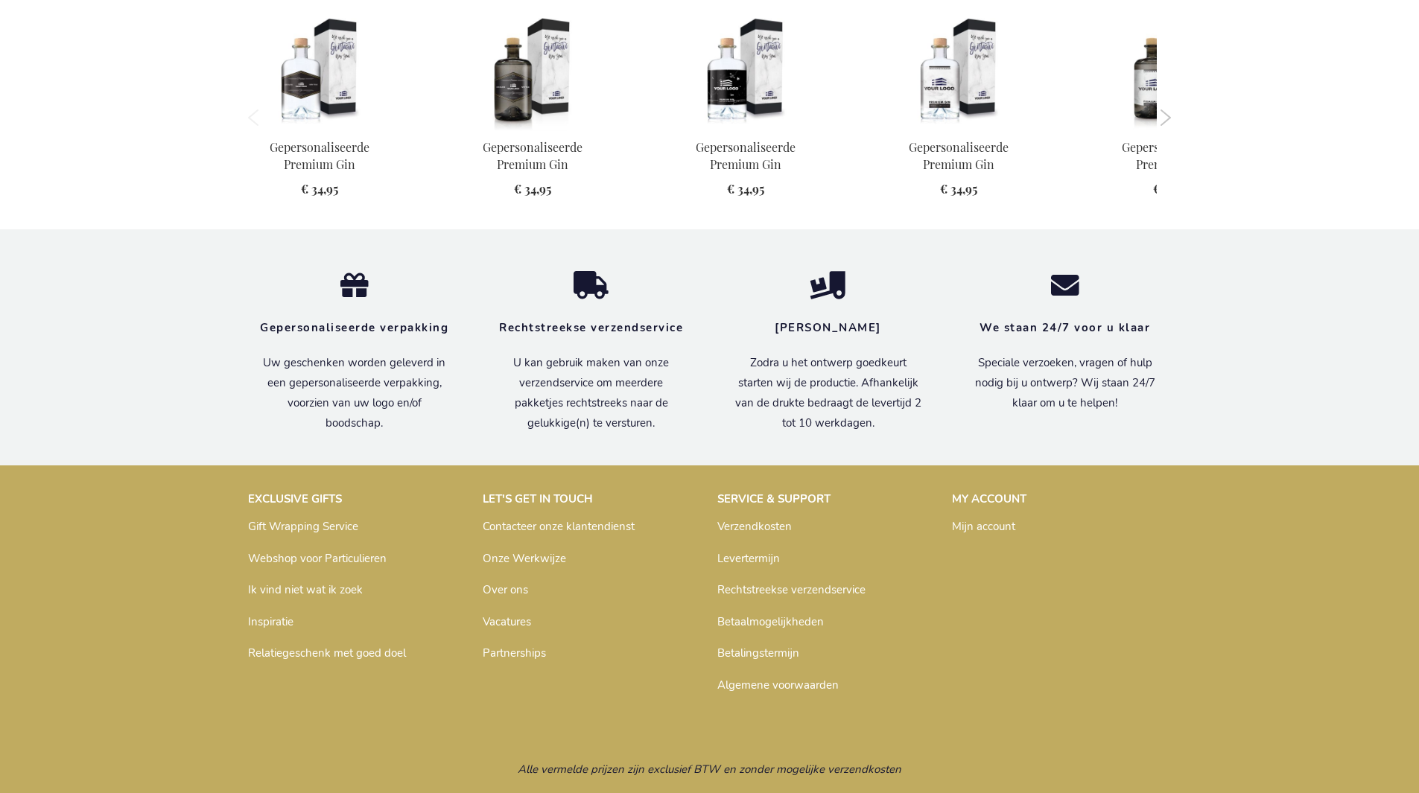
scroll to position [1422, 0]
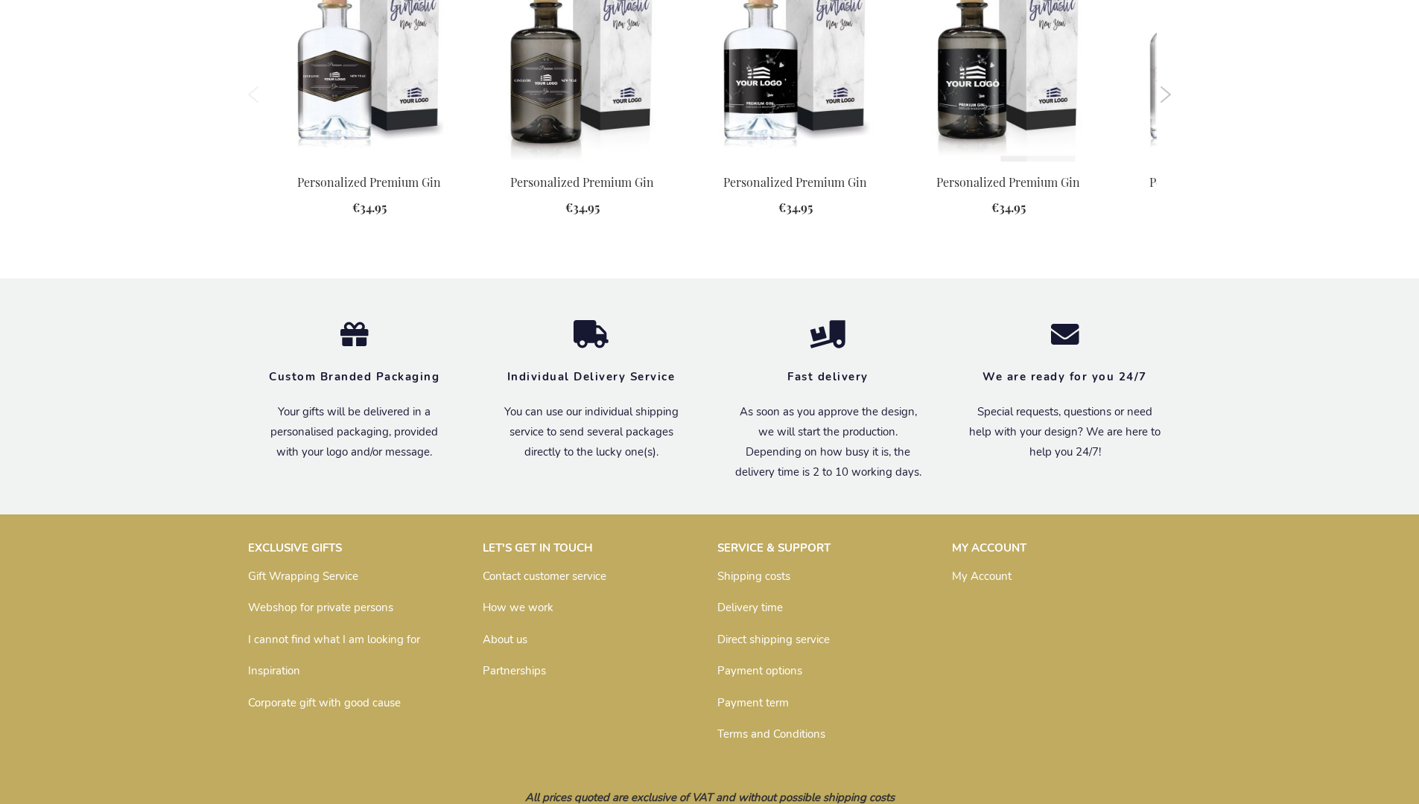
scroll to position [1622, 0]
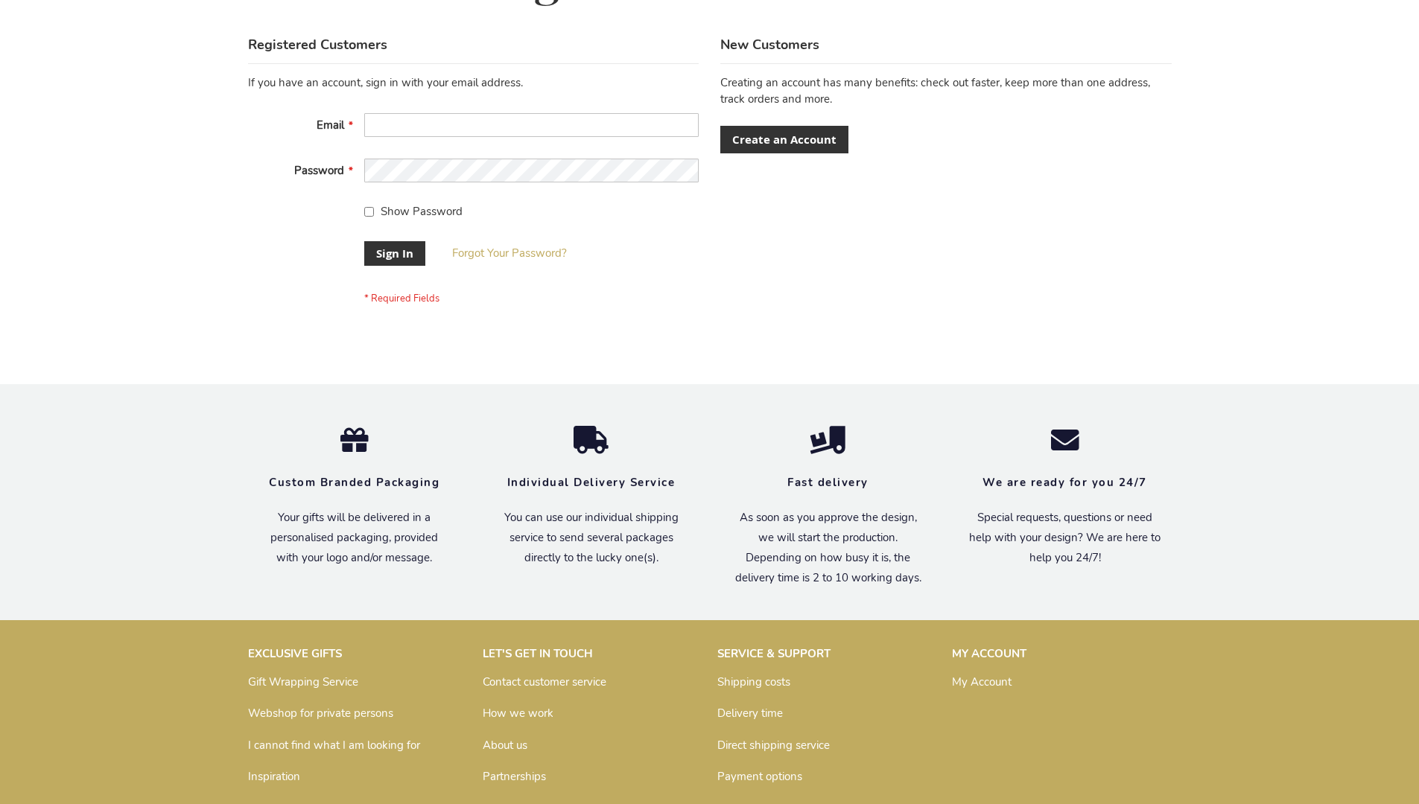
scroll to position [479, 0]
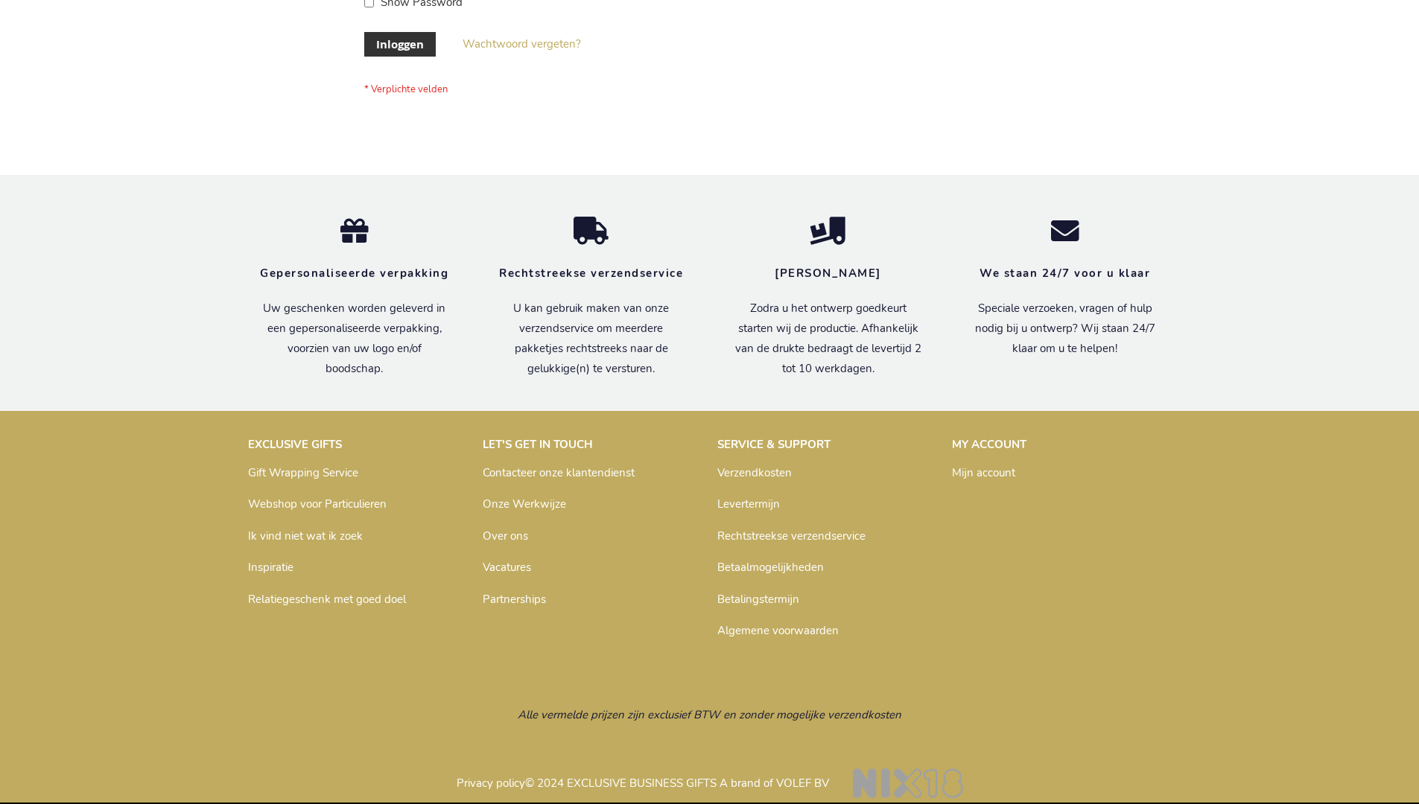
scroll to position [506, 0]
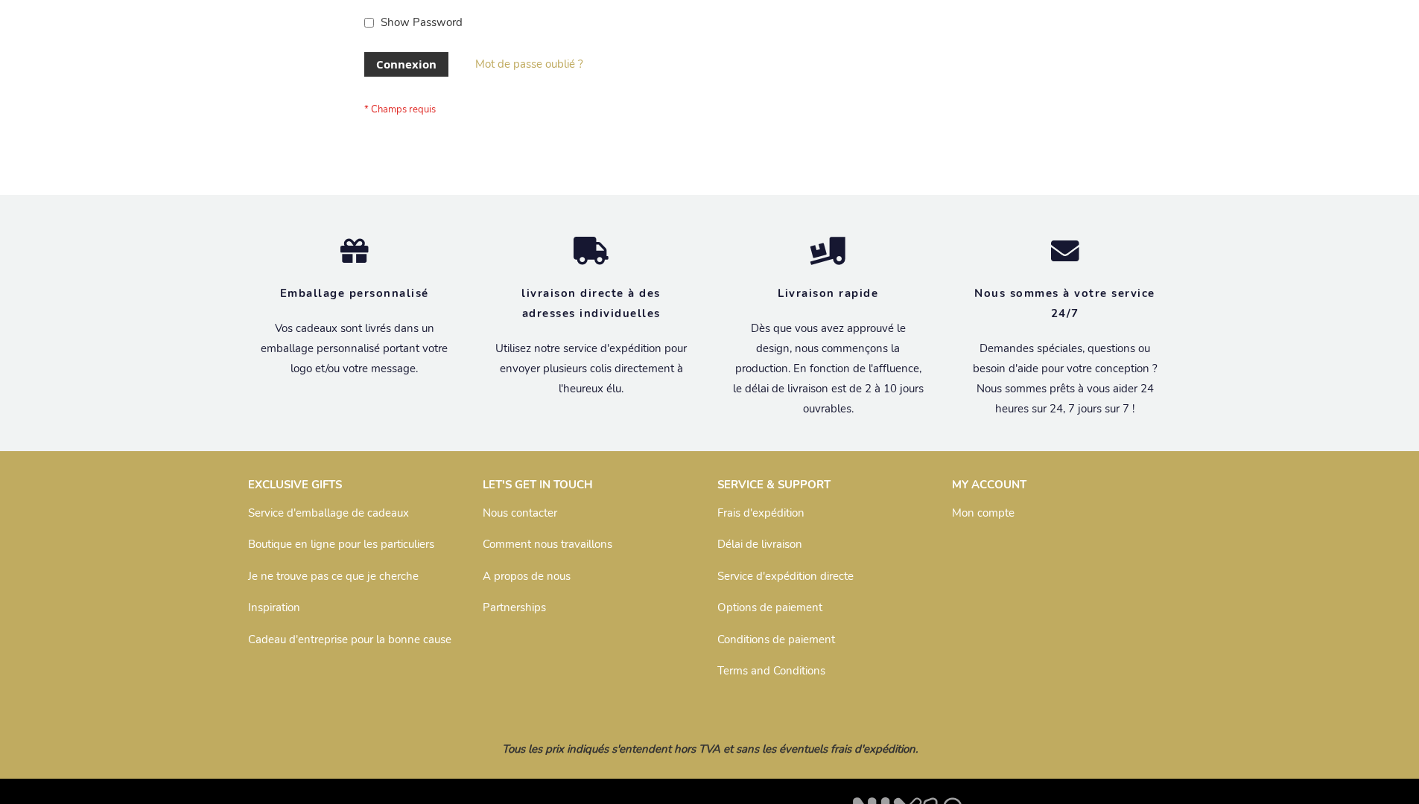
scroll to position [514, 0]
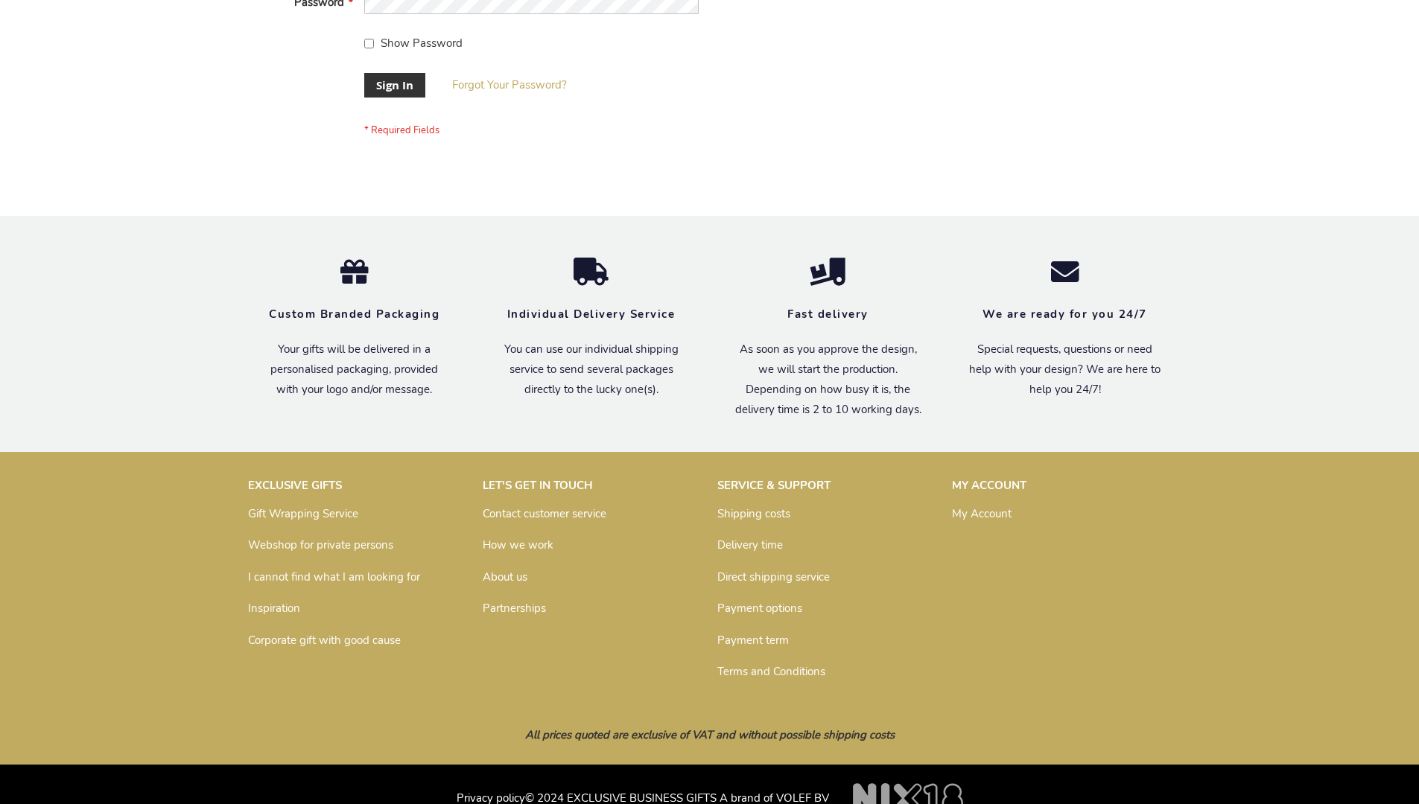
scroll to position [479, 0]
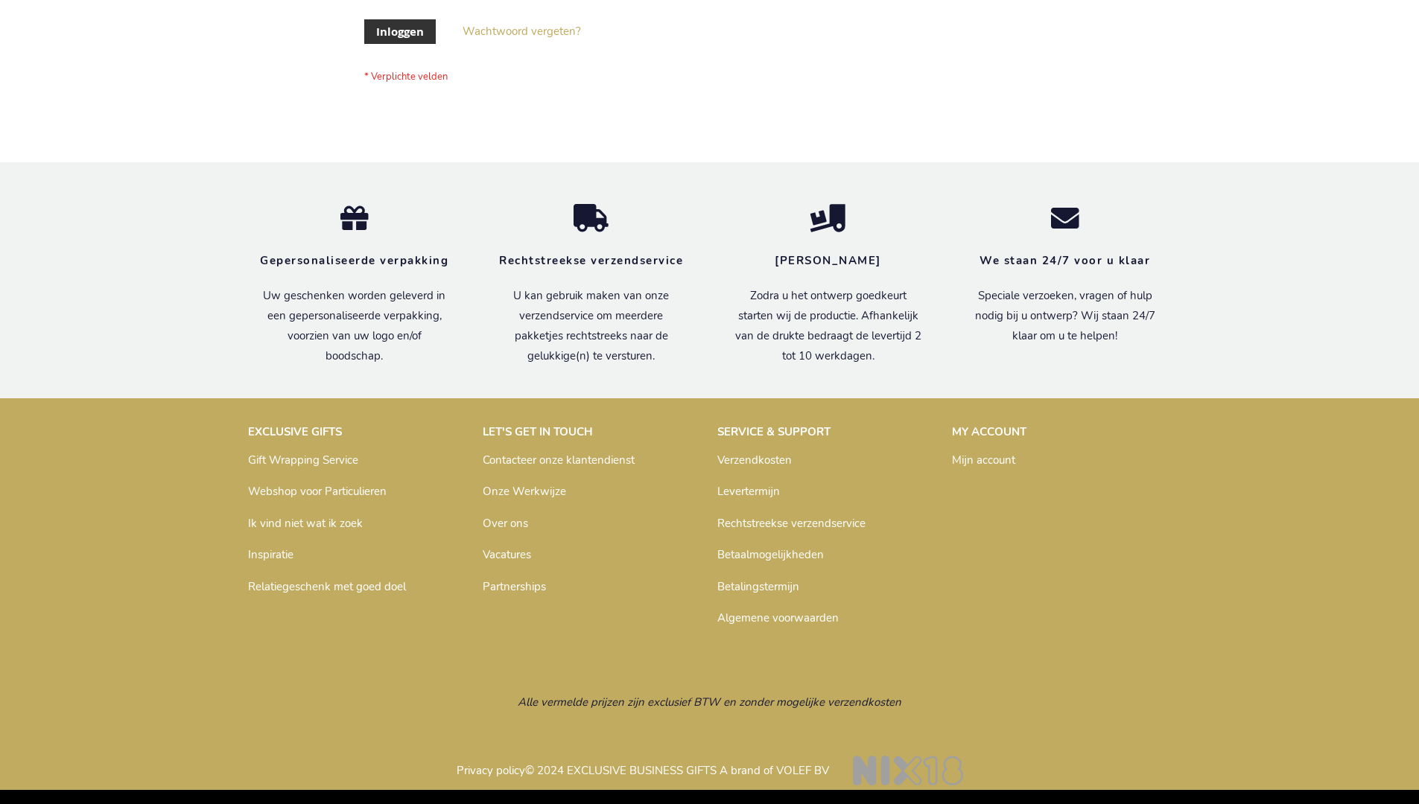
scroll to position [506, 0]
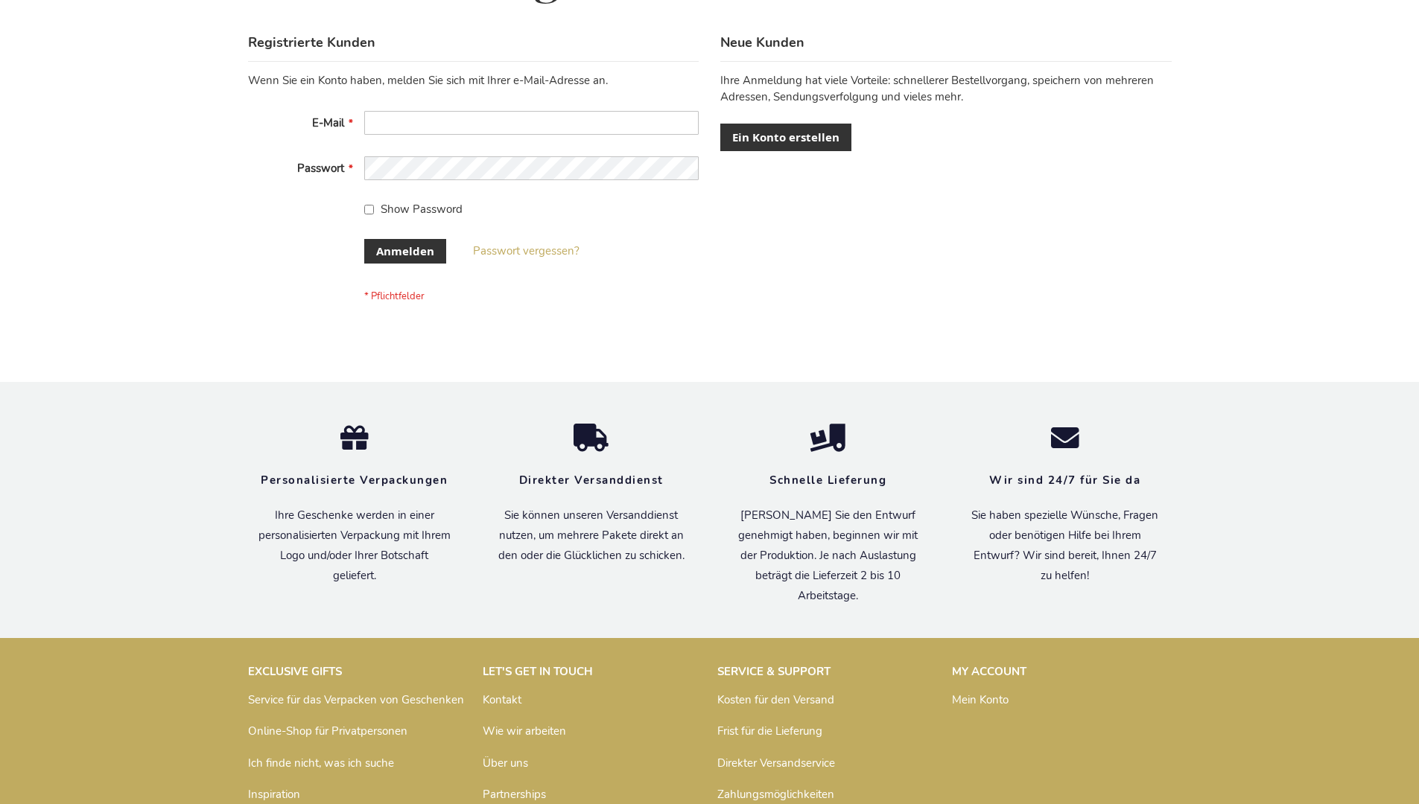
scroll to position [499, 0]
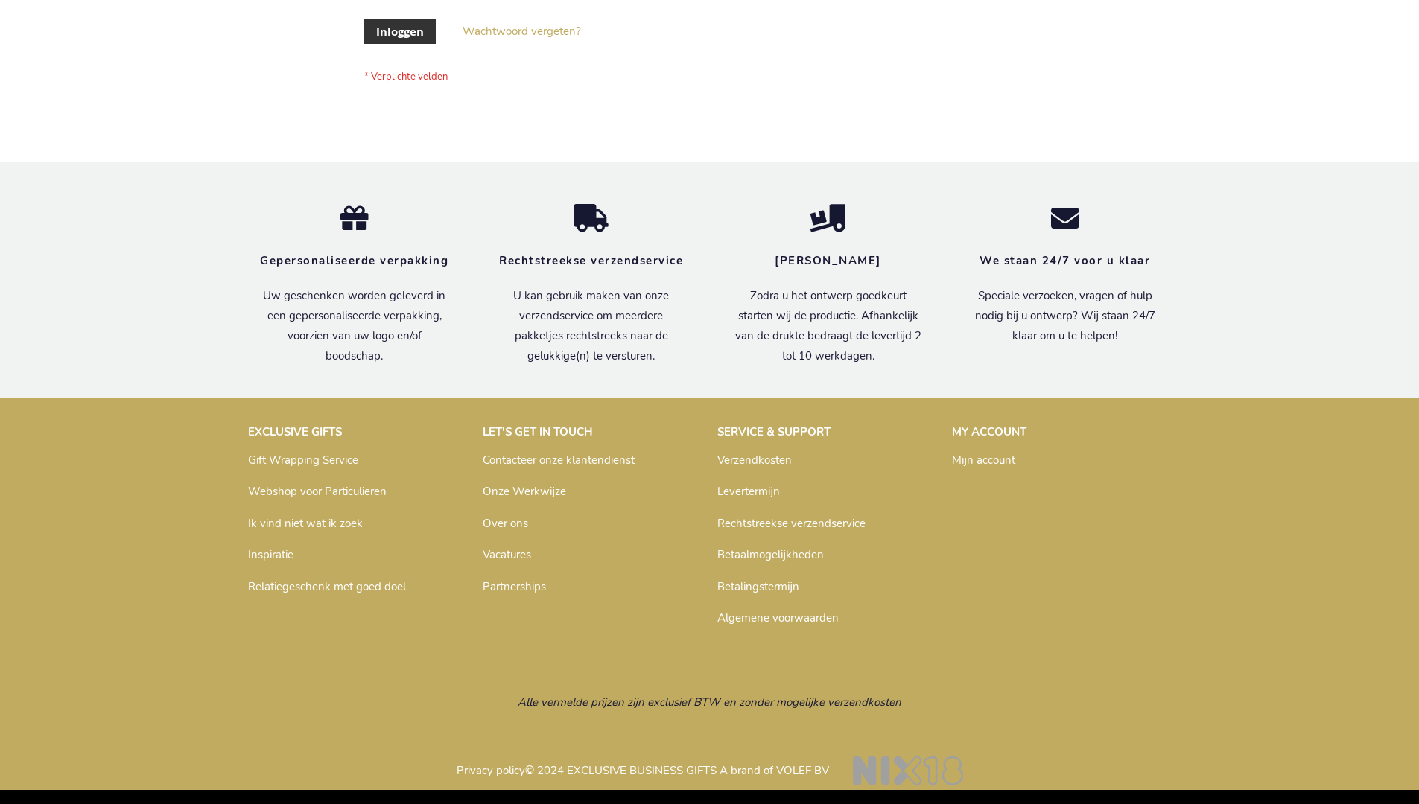
scroll to position [506, 0]
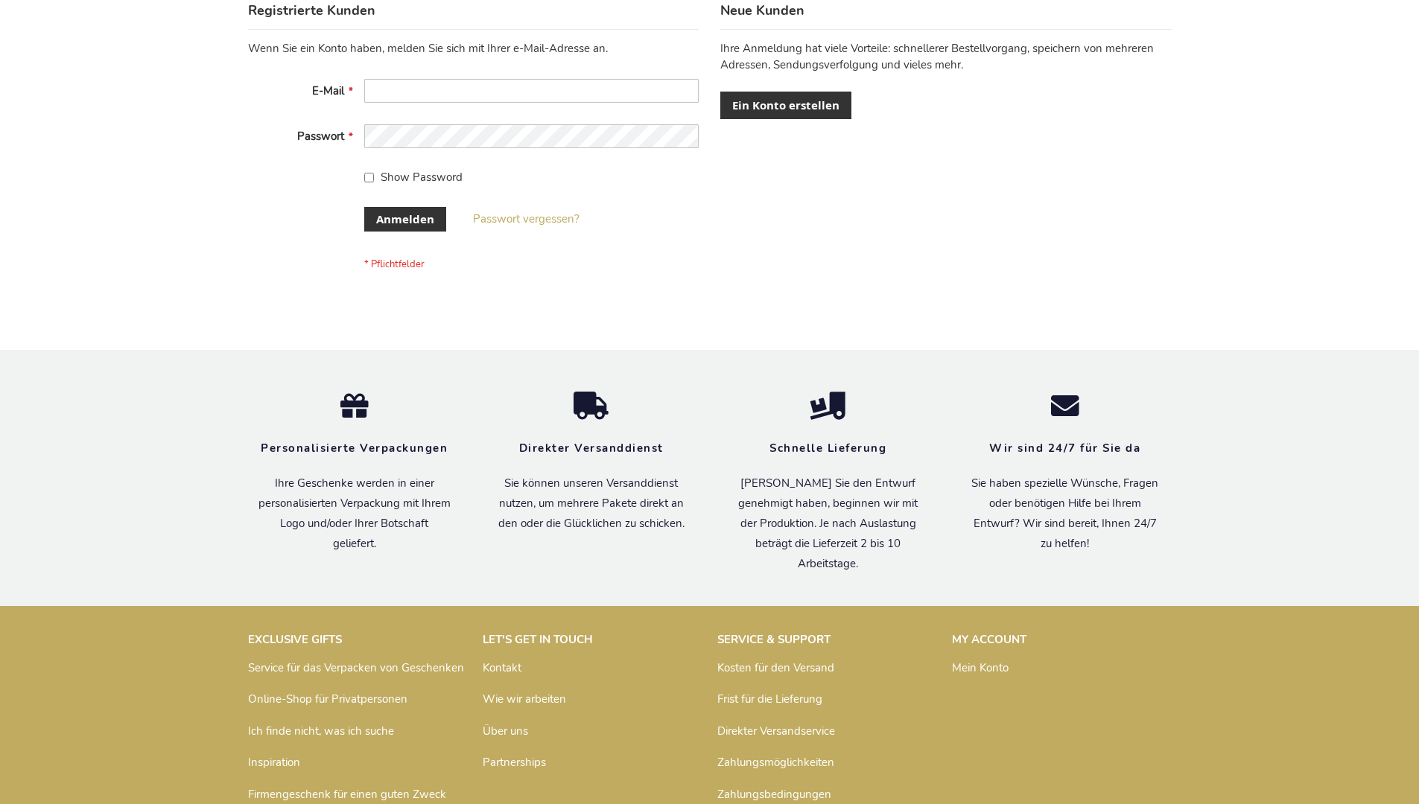
scroll to position [499, 0]
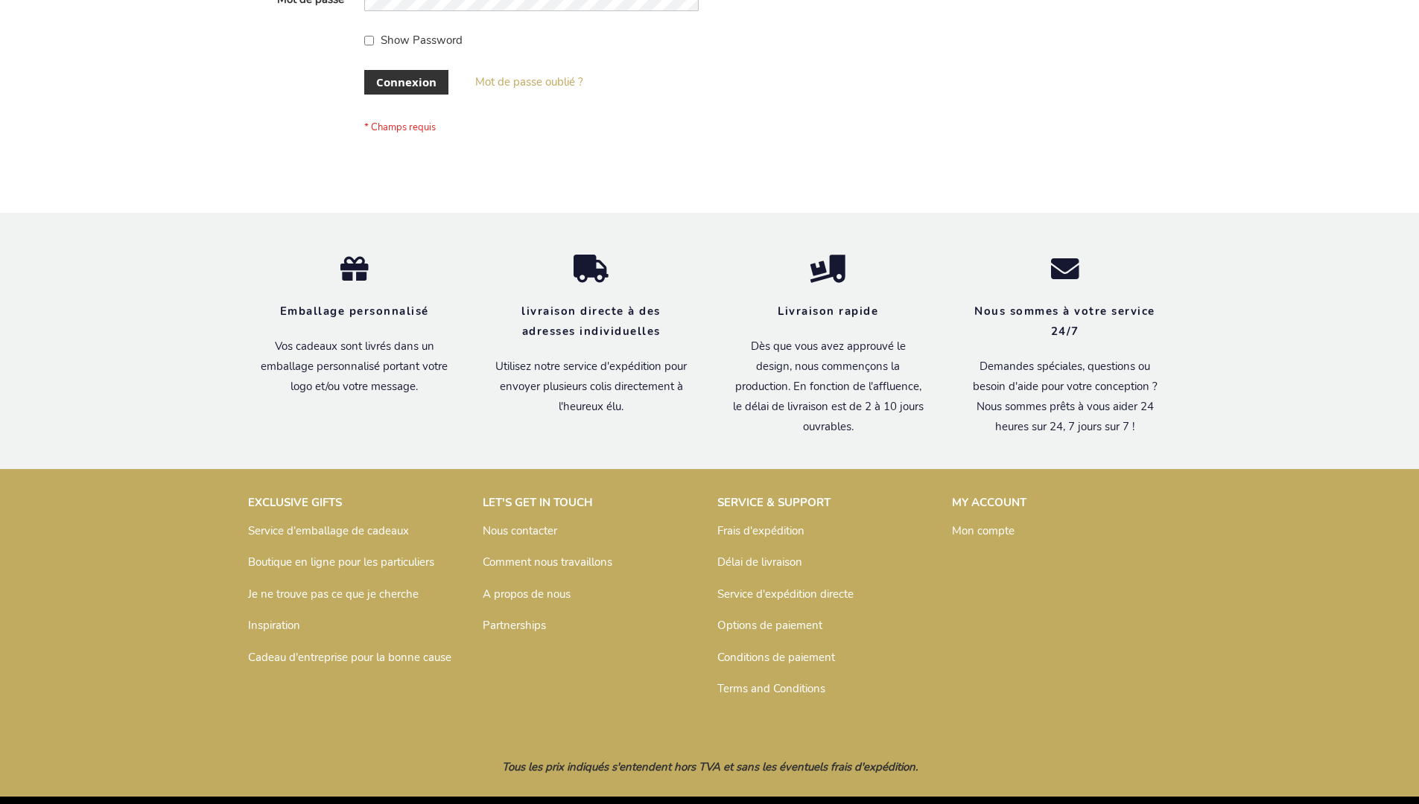
scroll to position [514, 0]
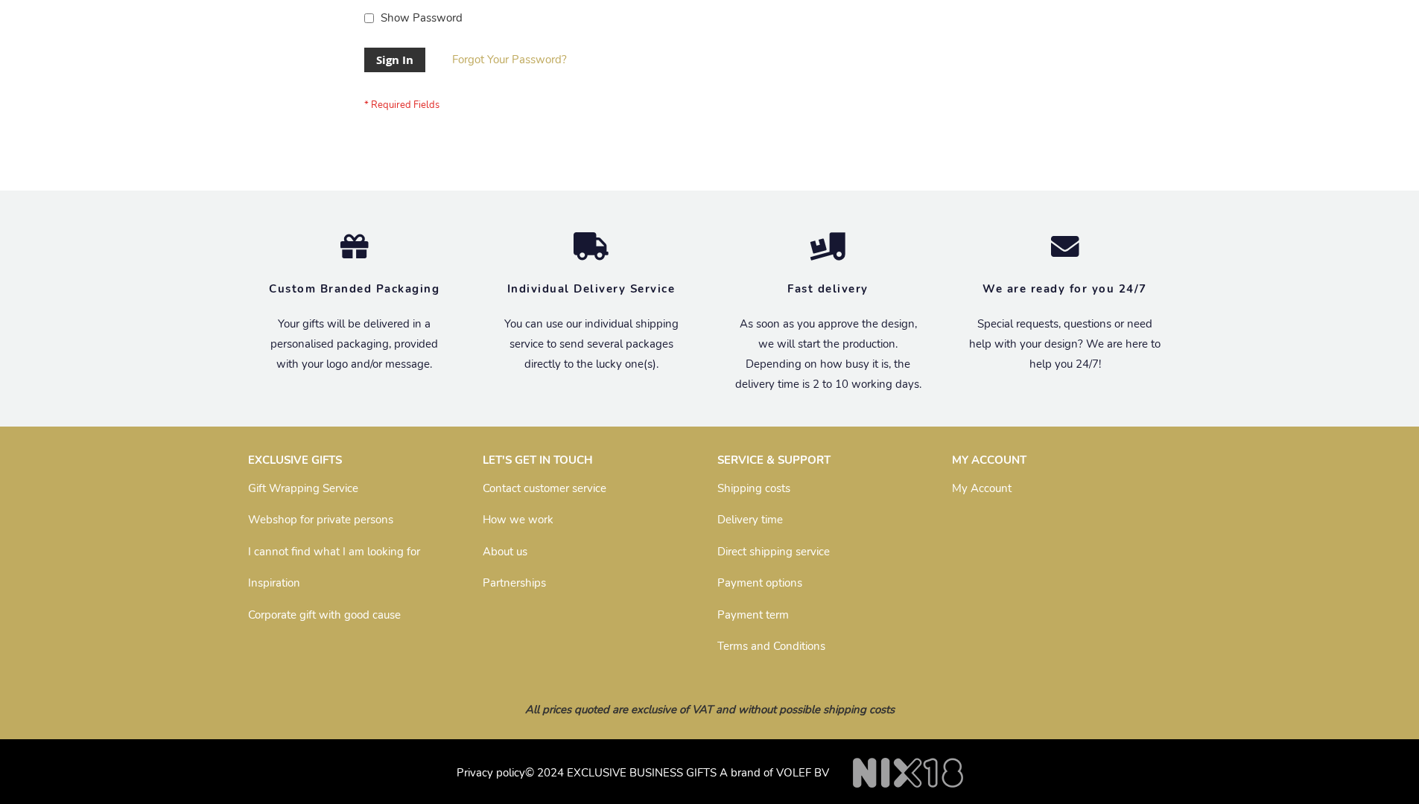
scroll to position [479, 0]
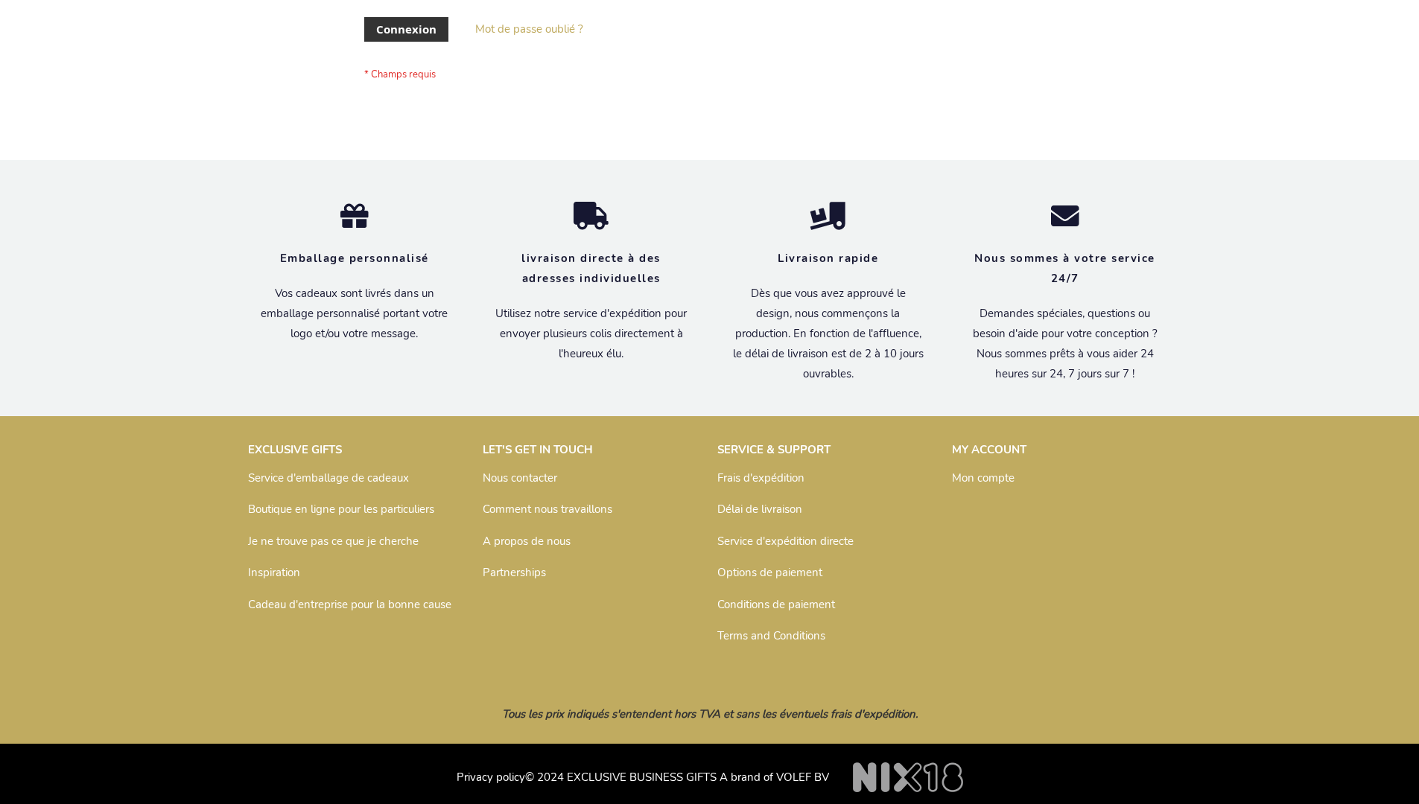
scroll to position [514, 0]
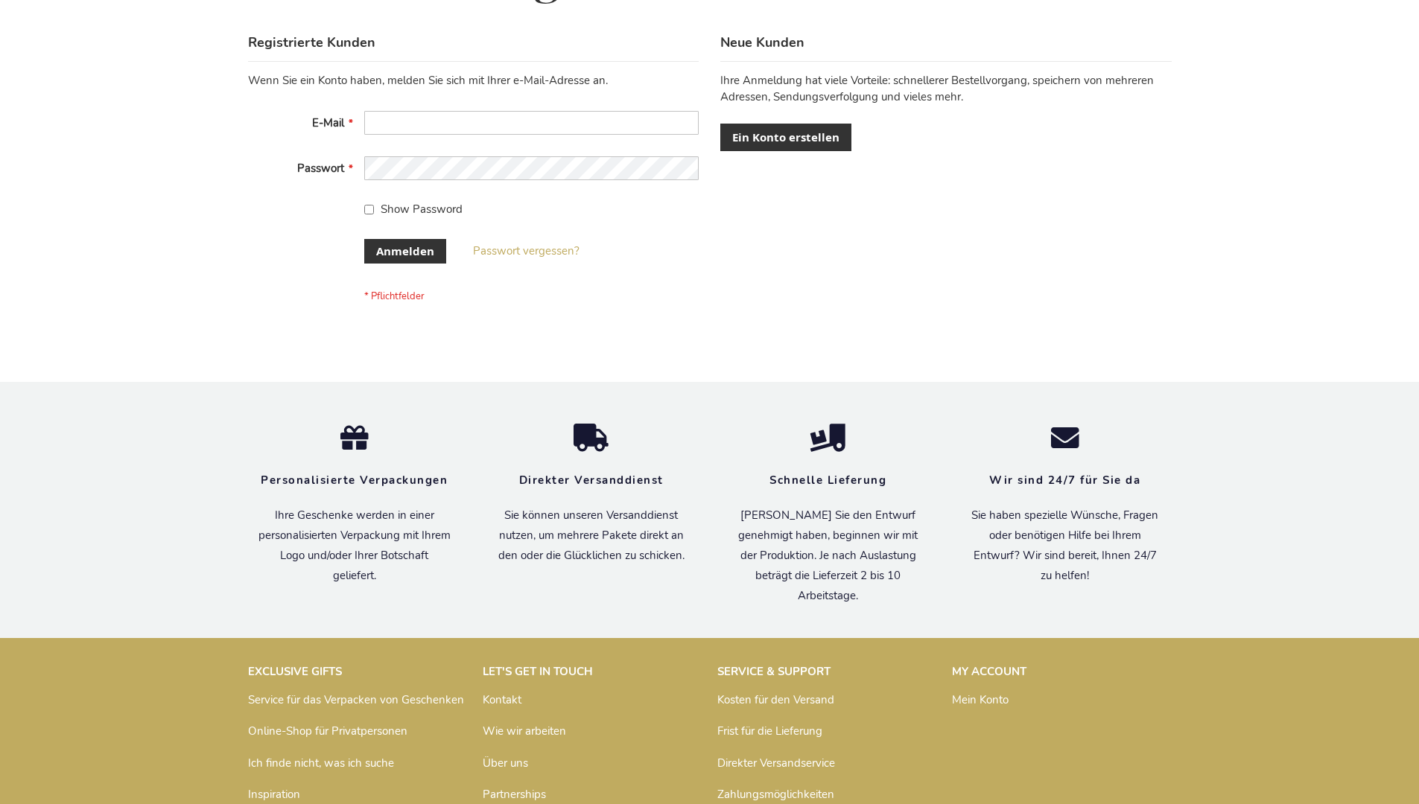
scroll to position [499, 0]
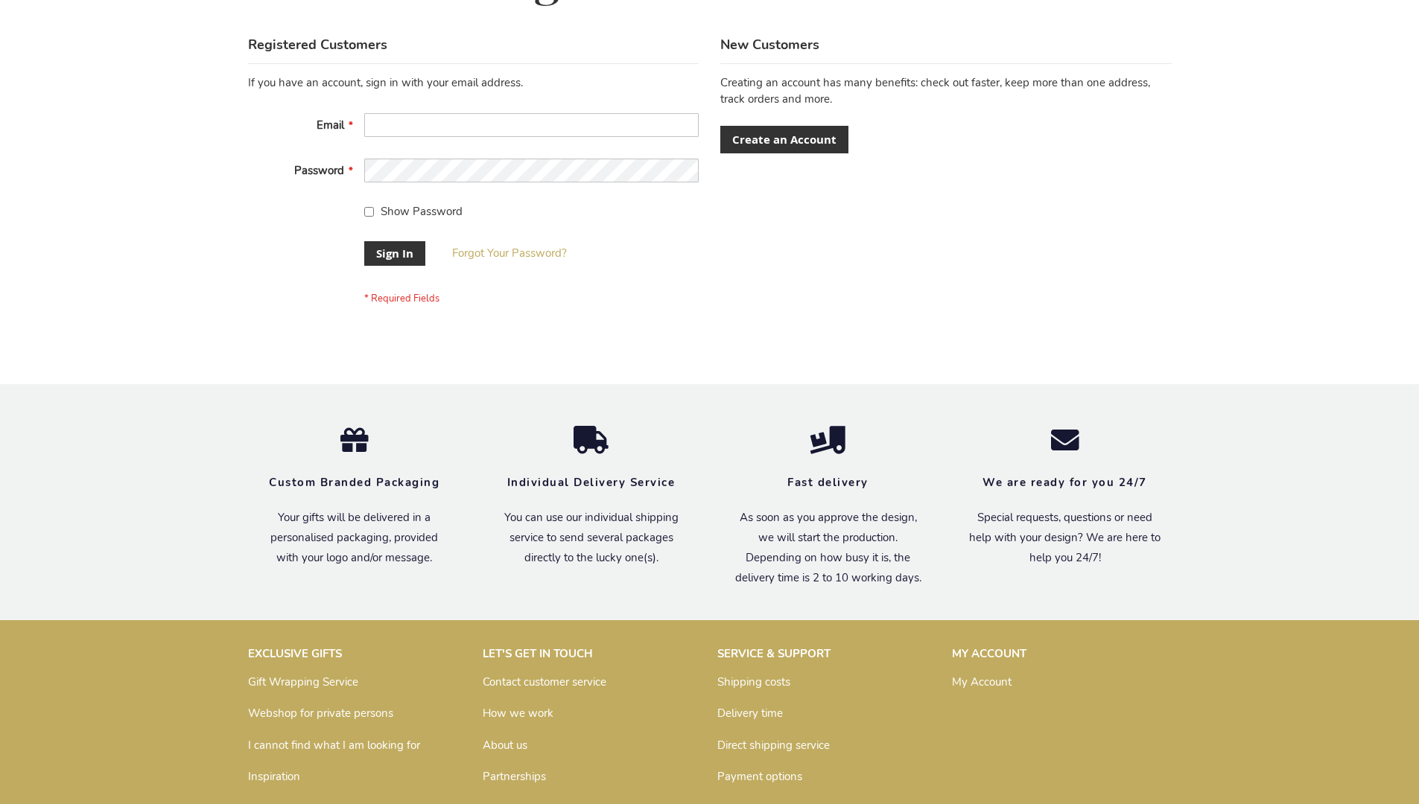
scroll to position [479, 0]
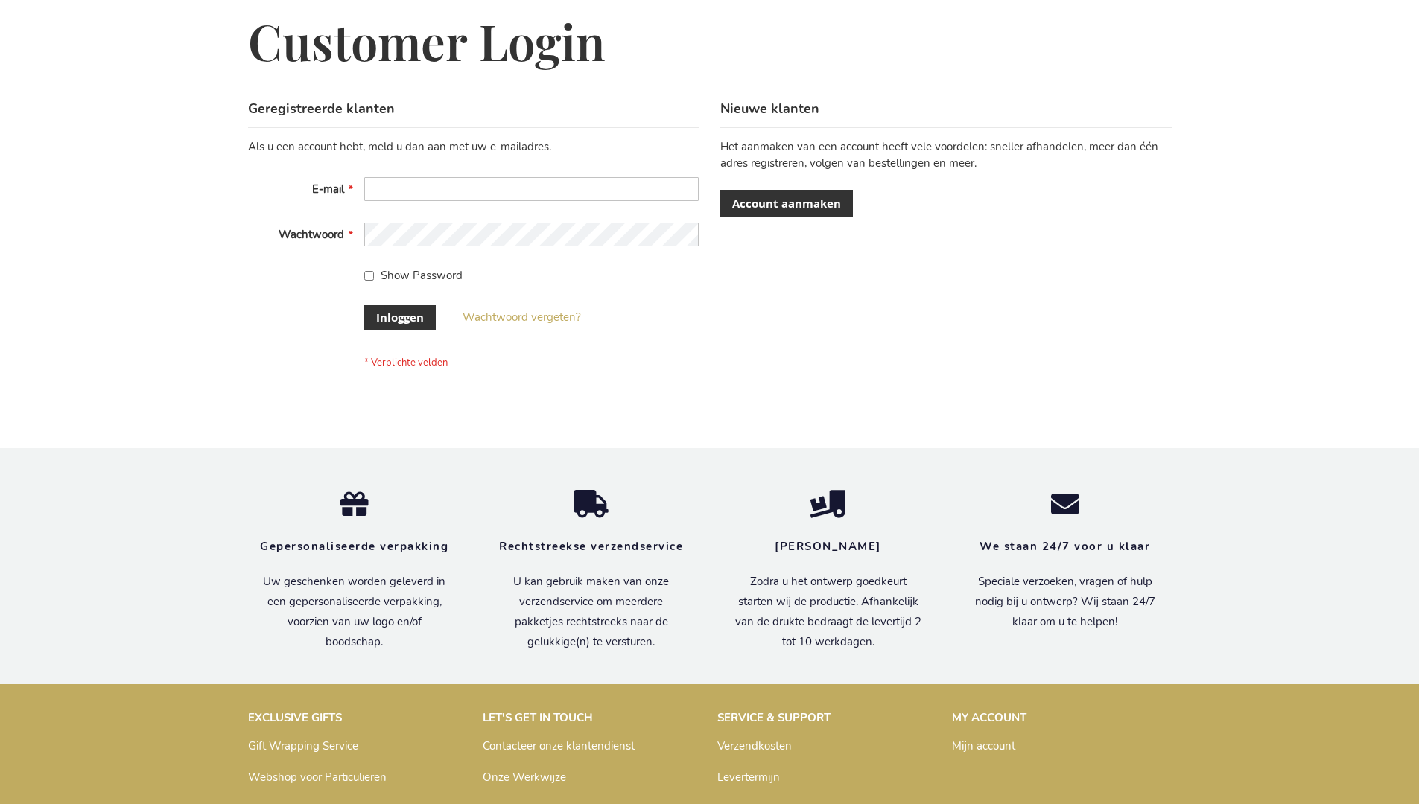
scroll to position [506, 0]
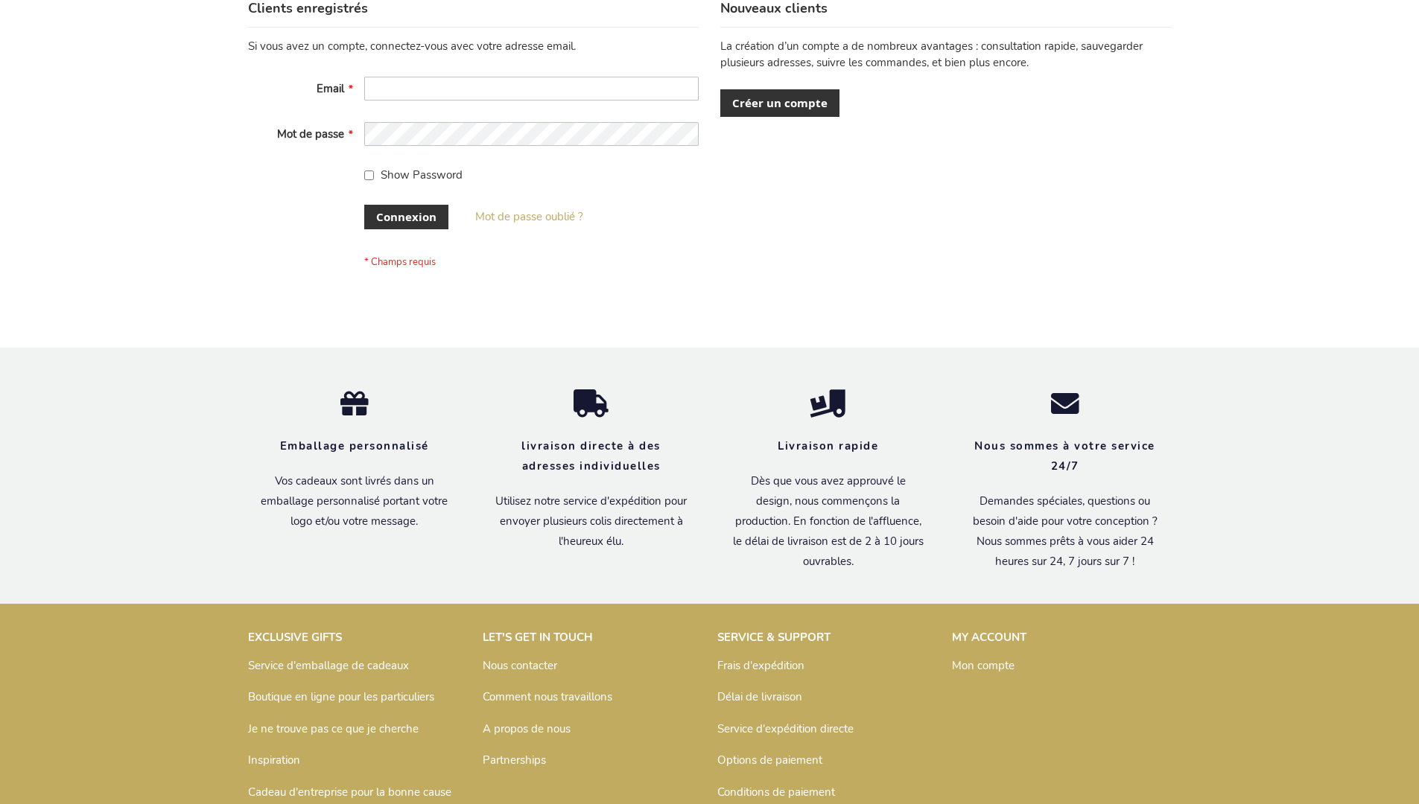
scroll to position [514, 0]
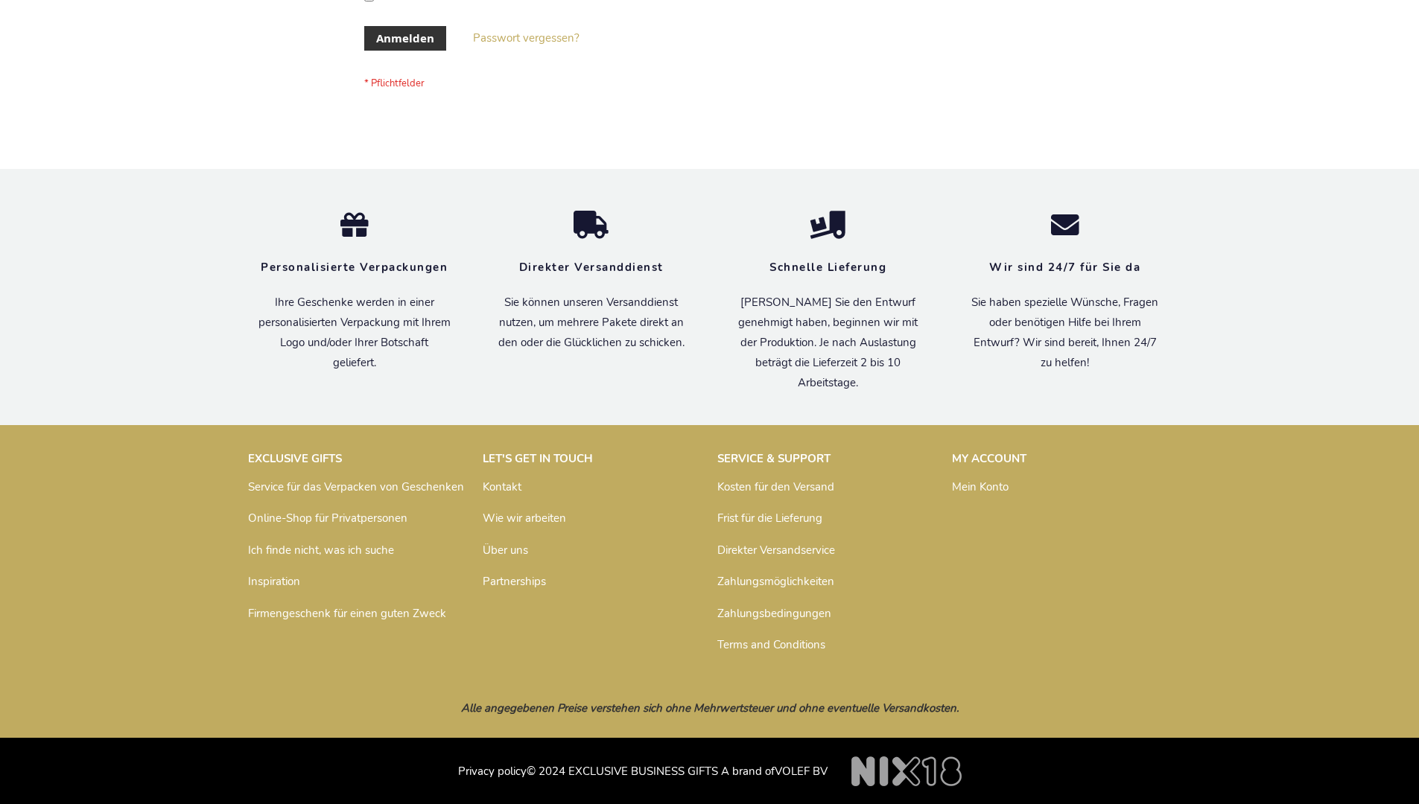
scroll to position [499, 0]
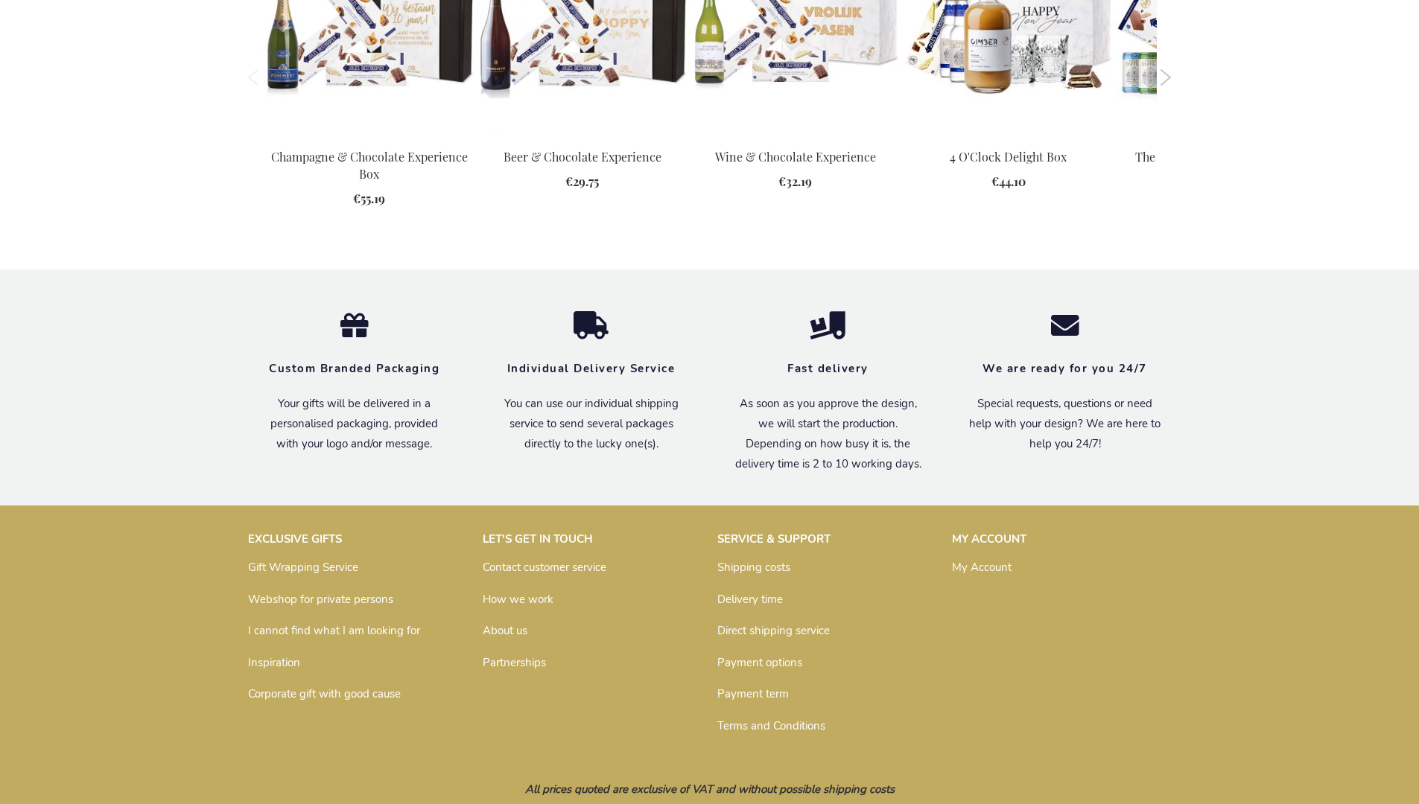
scroll to position [2001, 0]
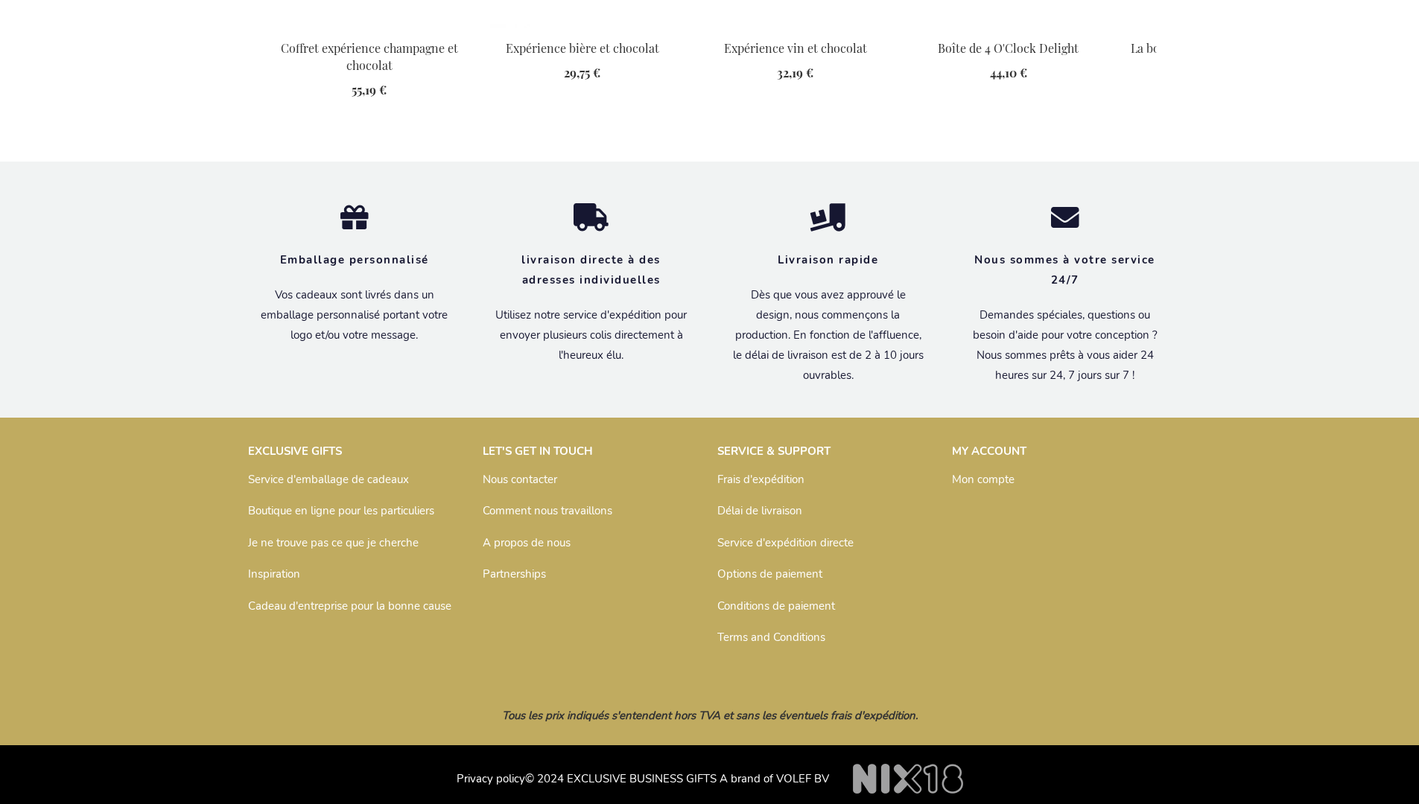
scroll to position [2053, 0]
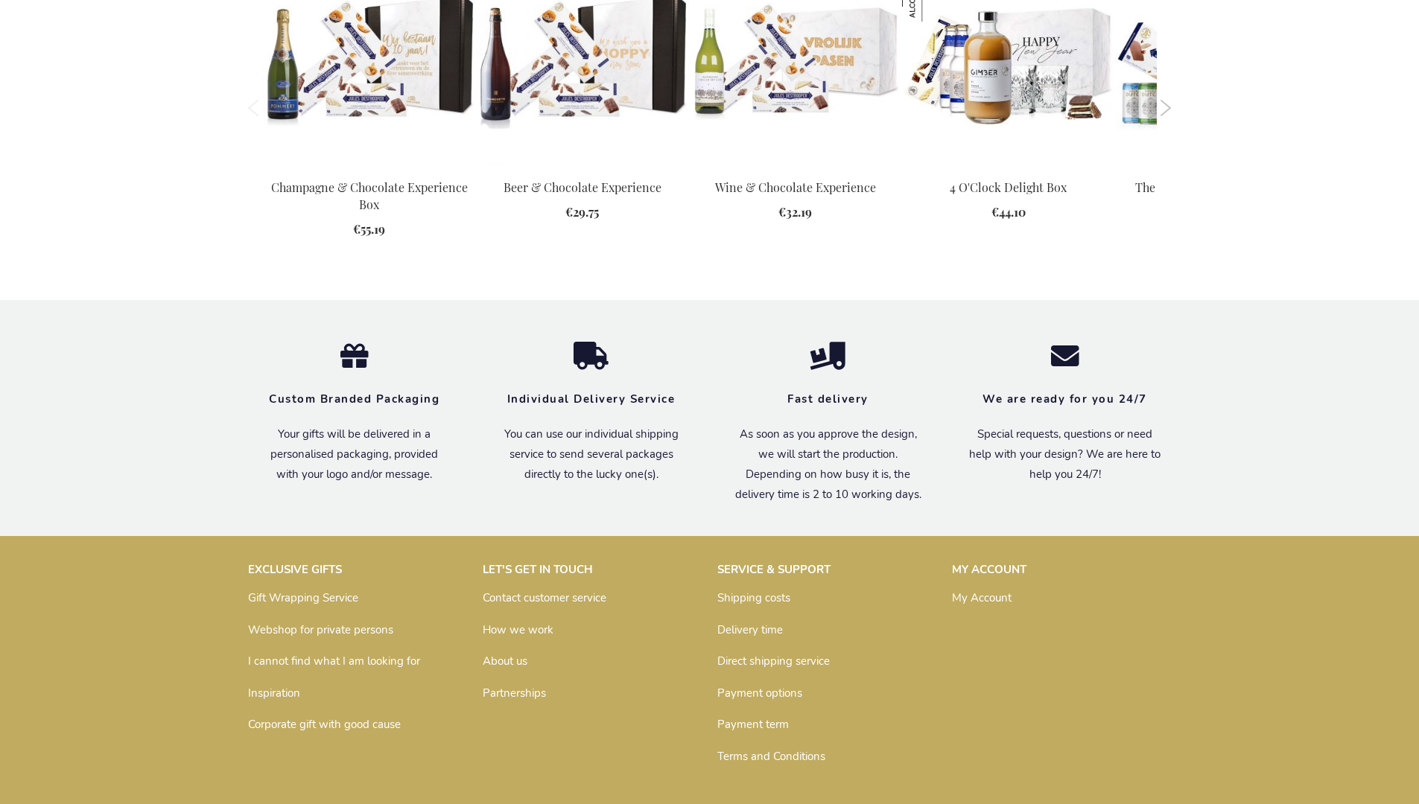
scroll to position [2001, 0]
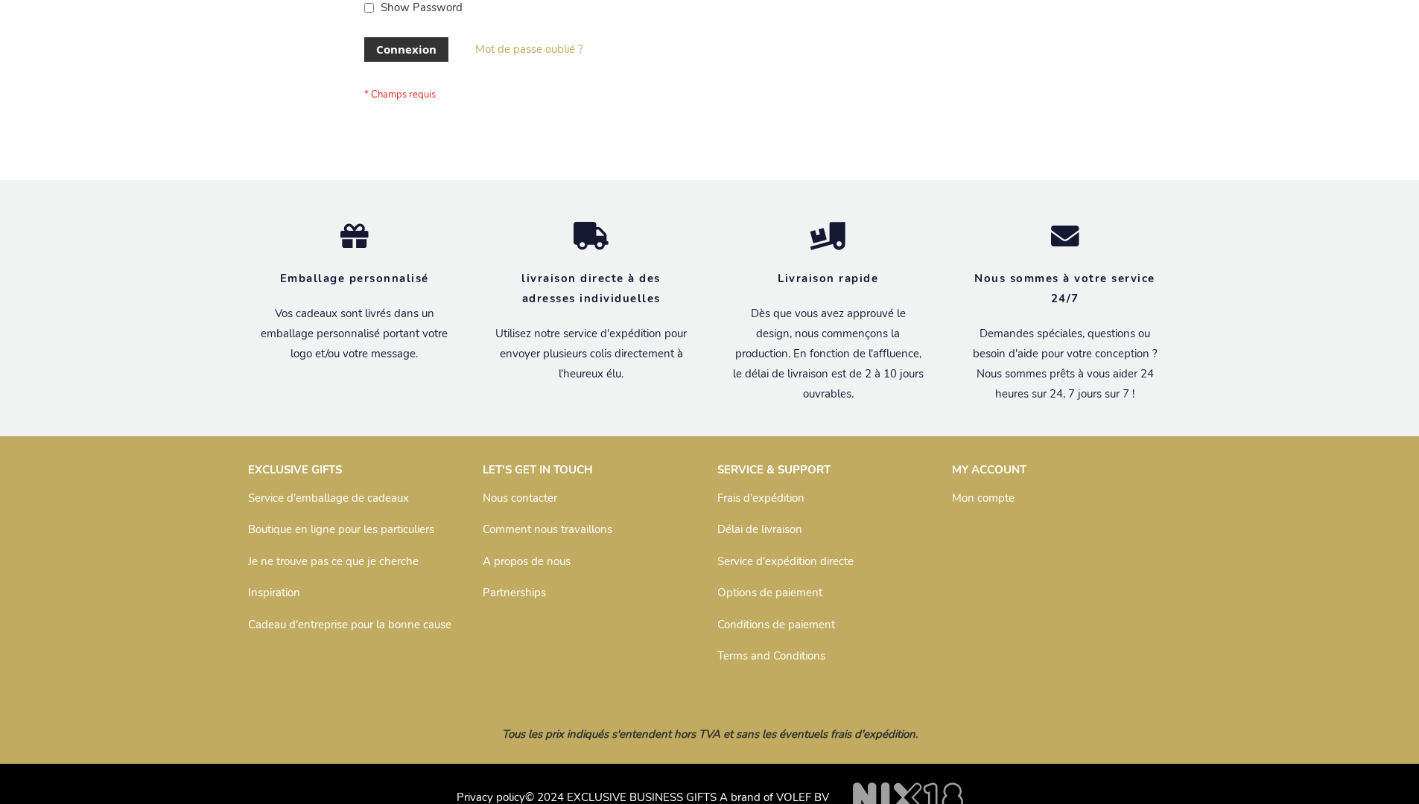
scroll to position [514, 0]
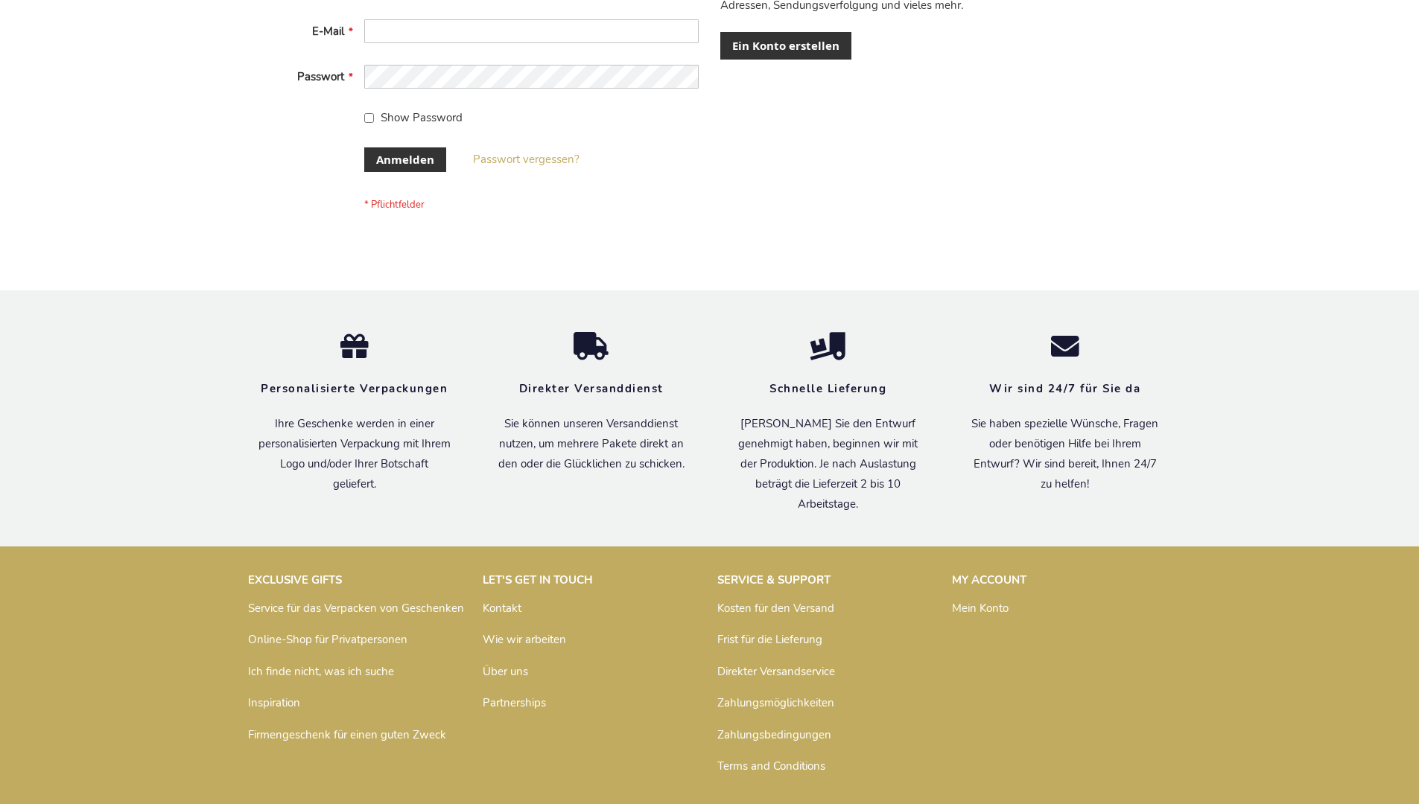
scroll to position [499, 0]
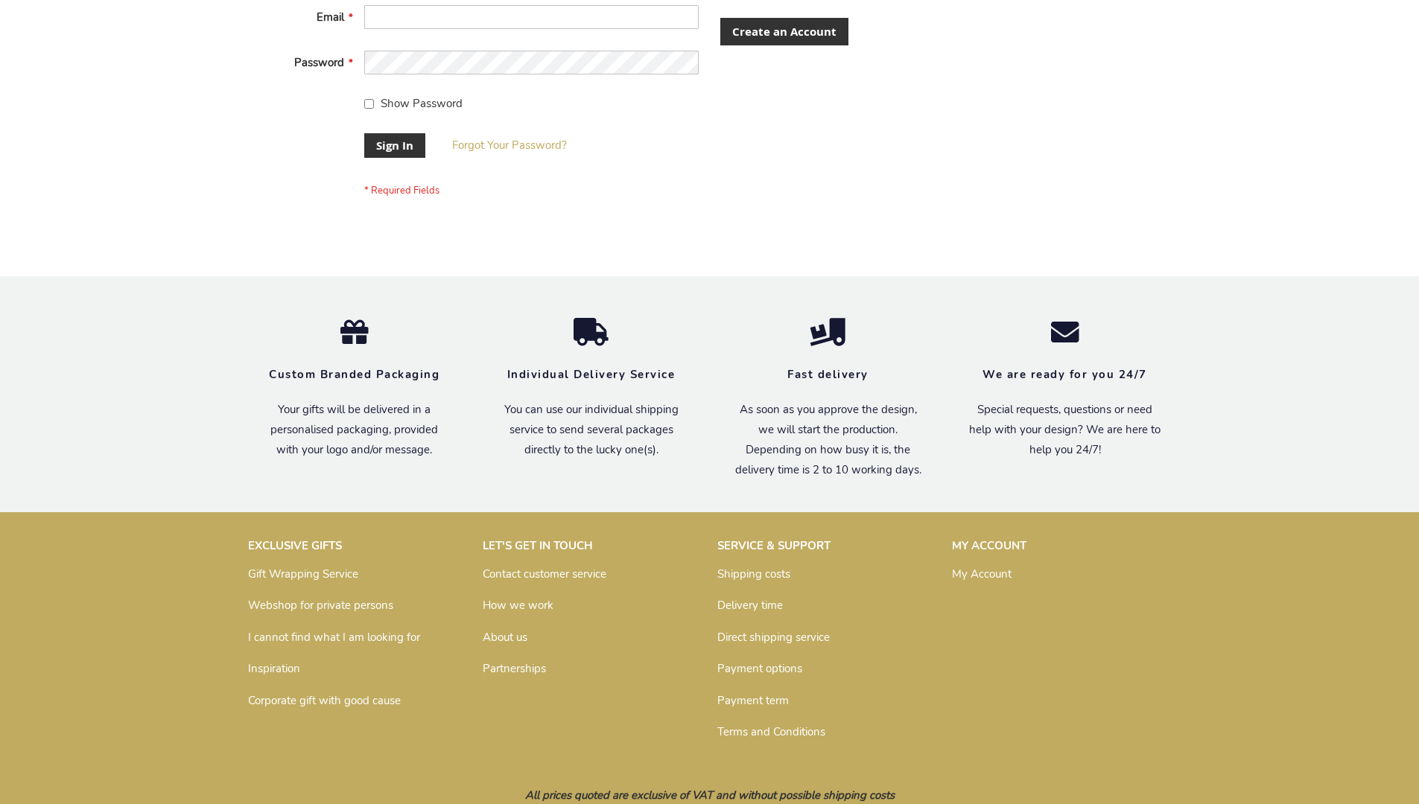
scroll to position [467, 0]
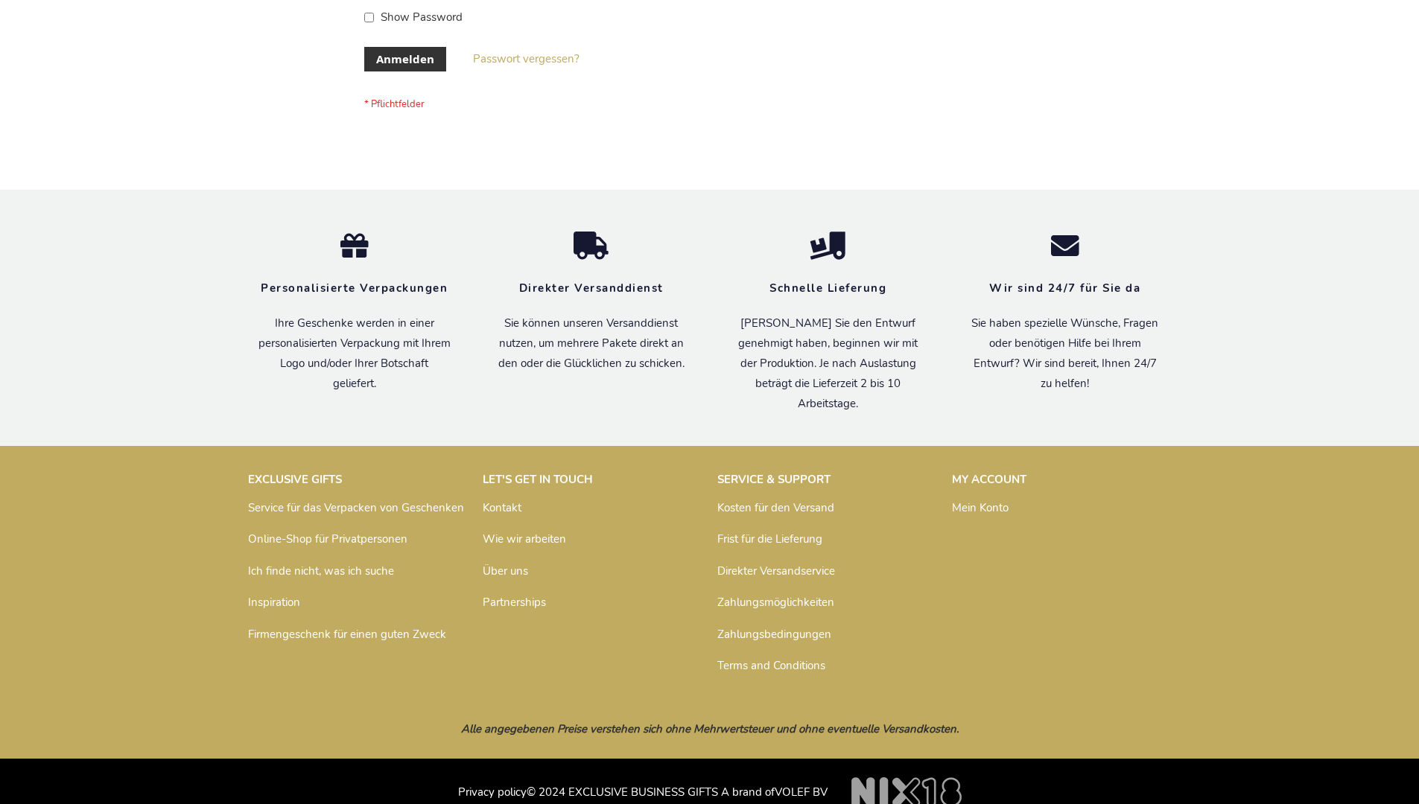
scroll to position [499, 0]
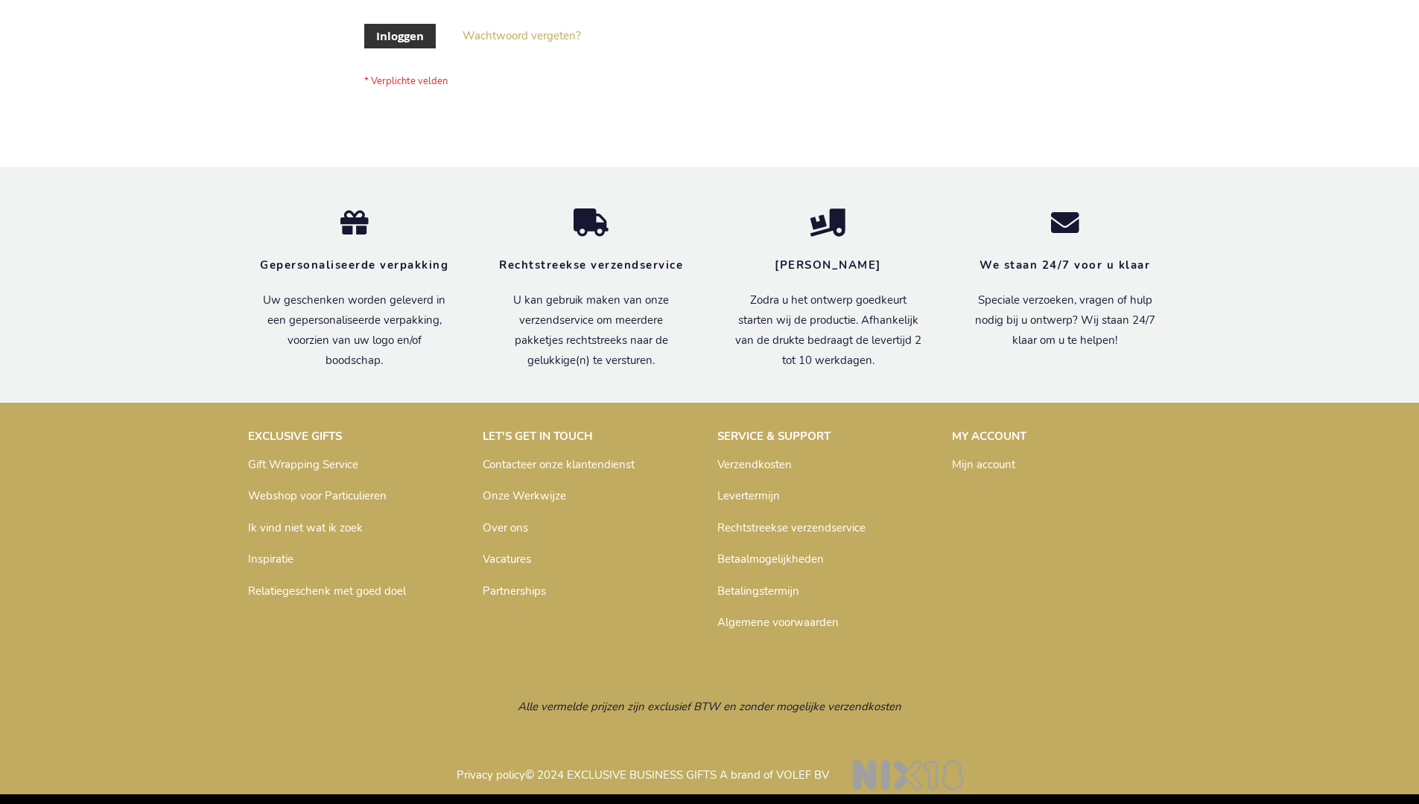
scroll to position [506, 0]
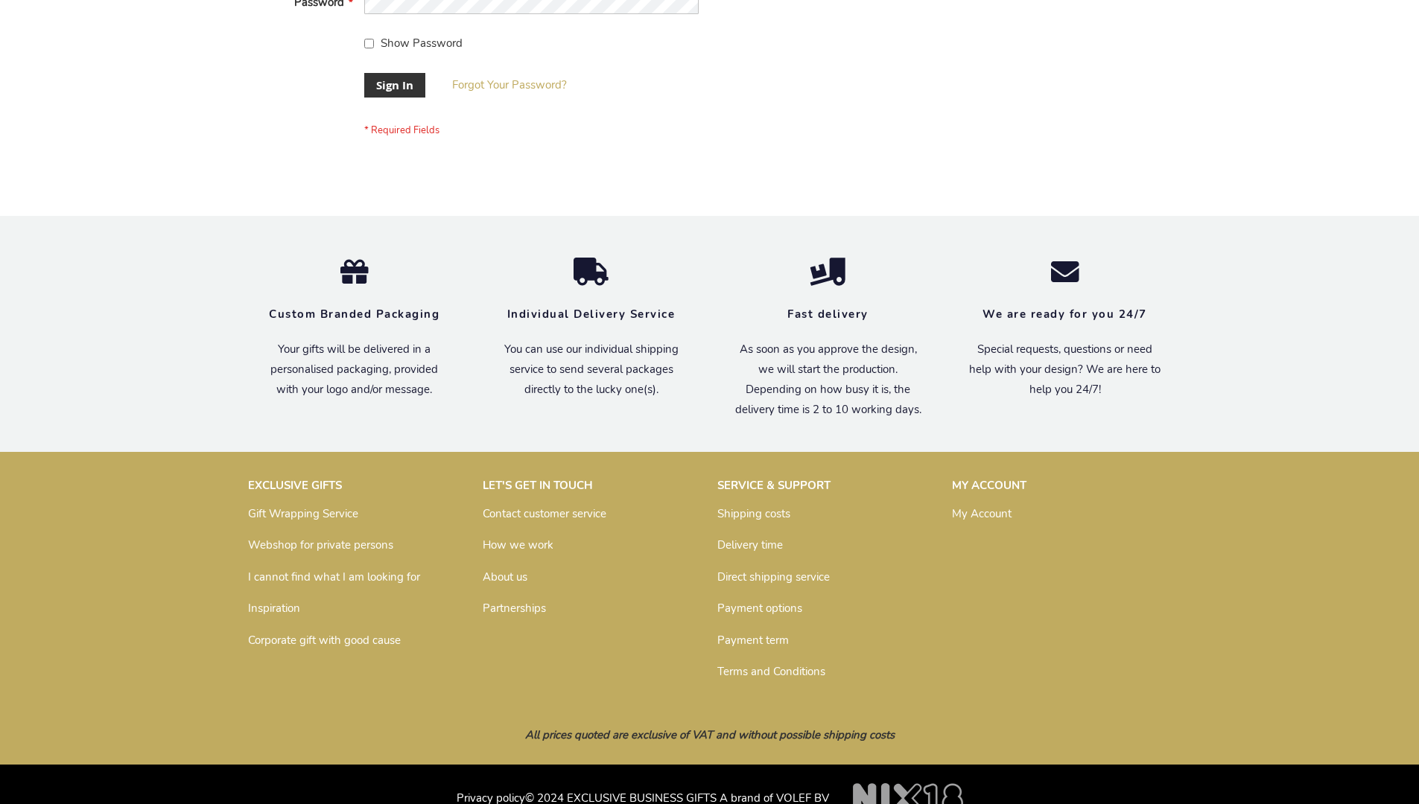
scroll to position [479, 0]
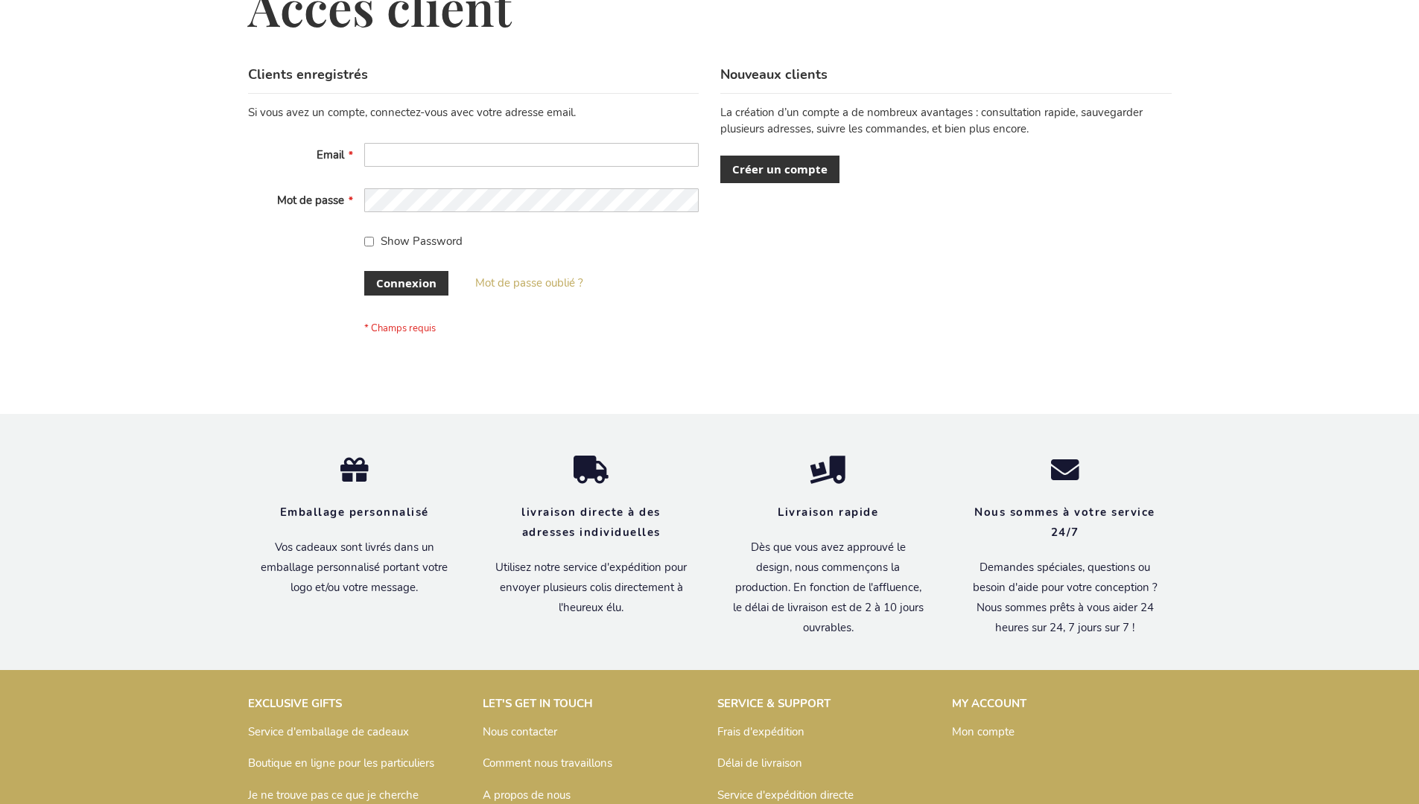
scroll to position [514, 0]
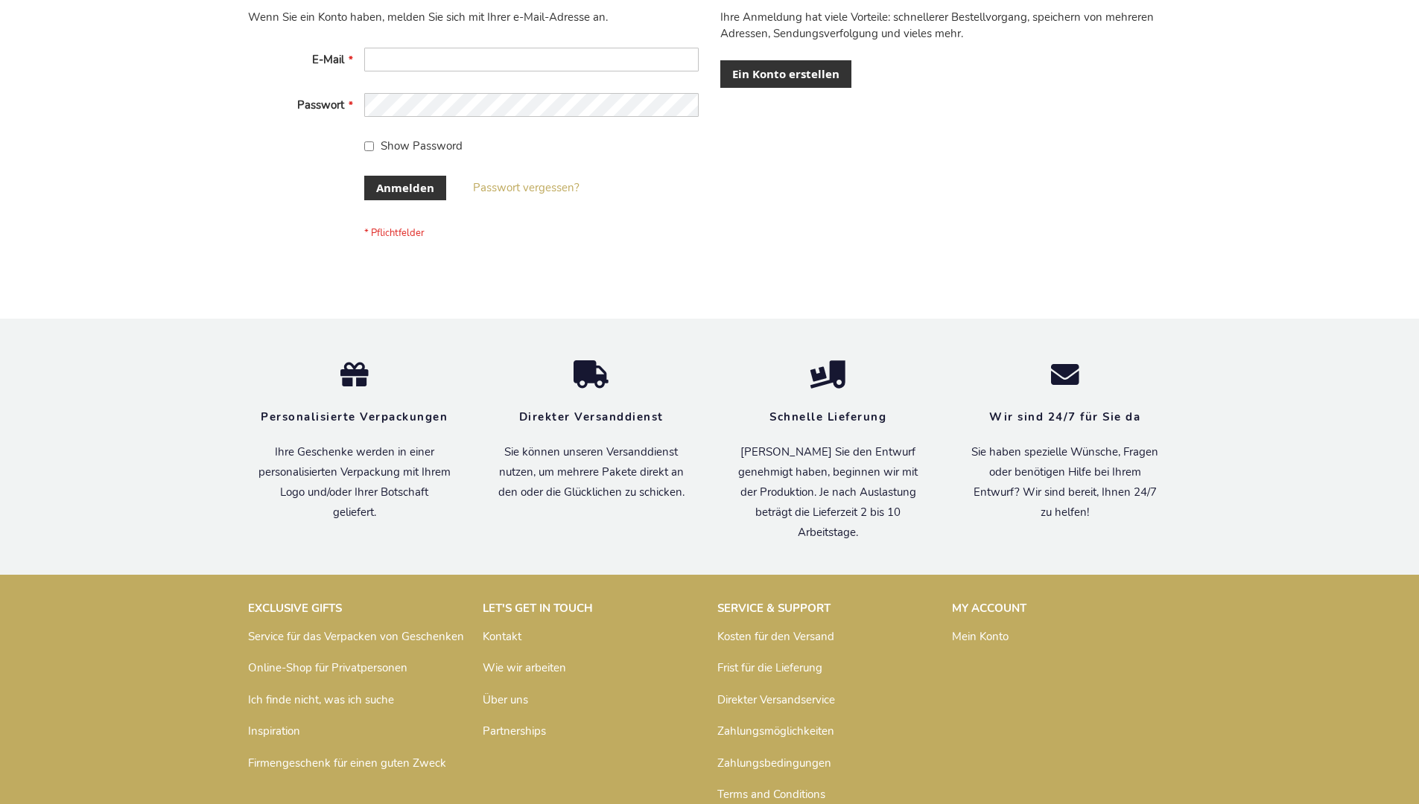
scroll to position [499, 0]
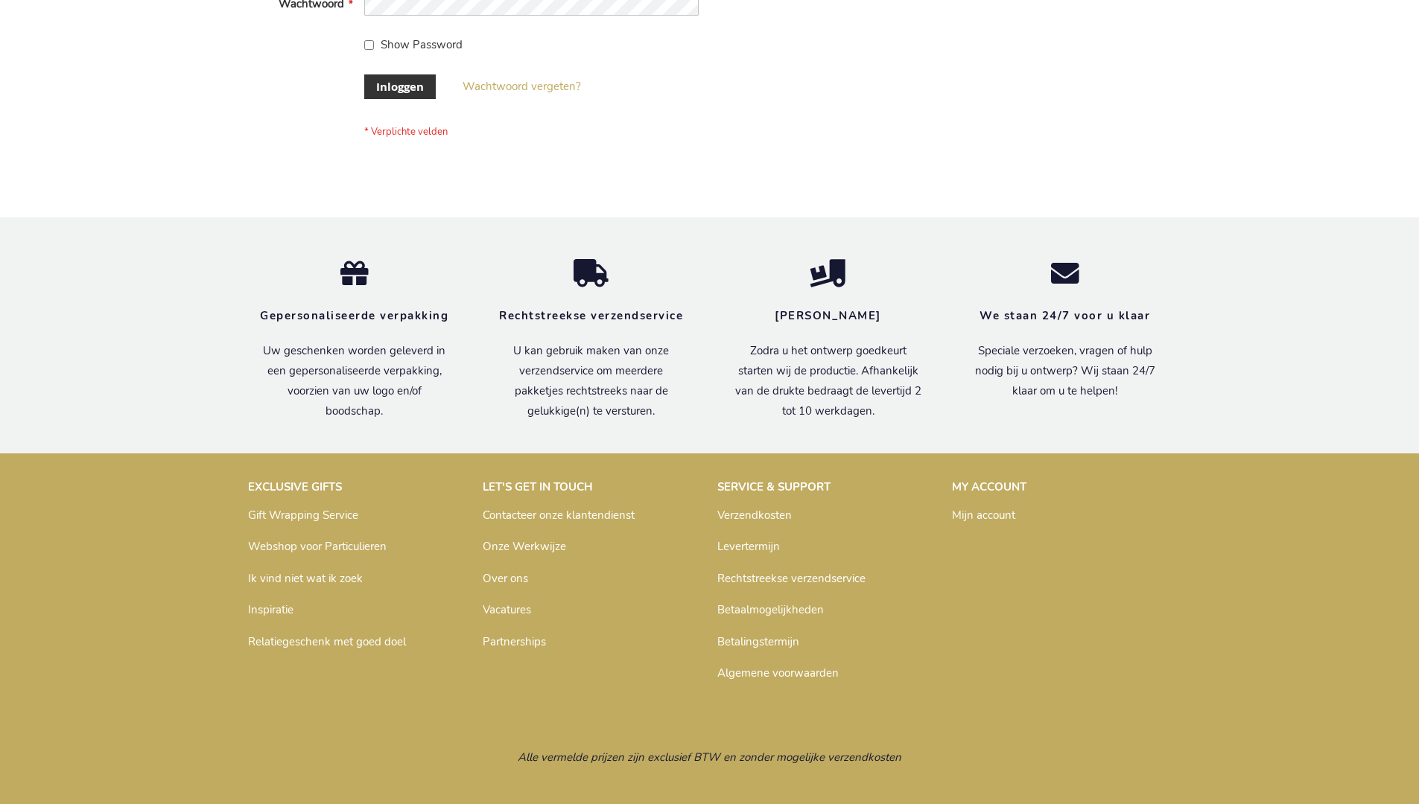
scroll to position [506, 0]
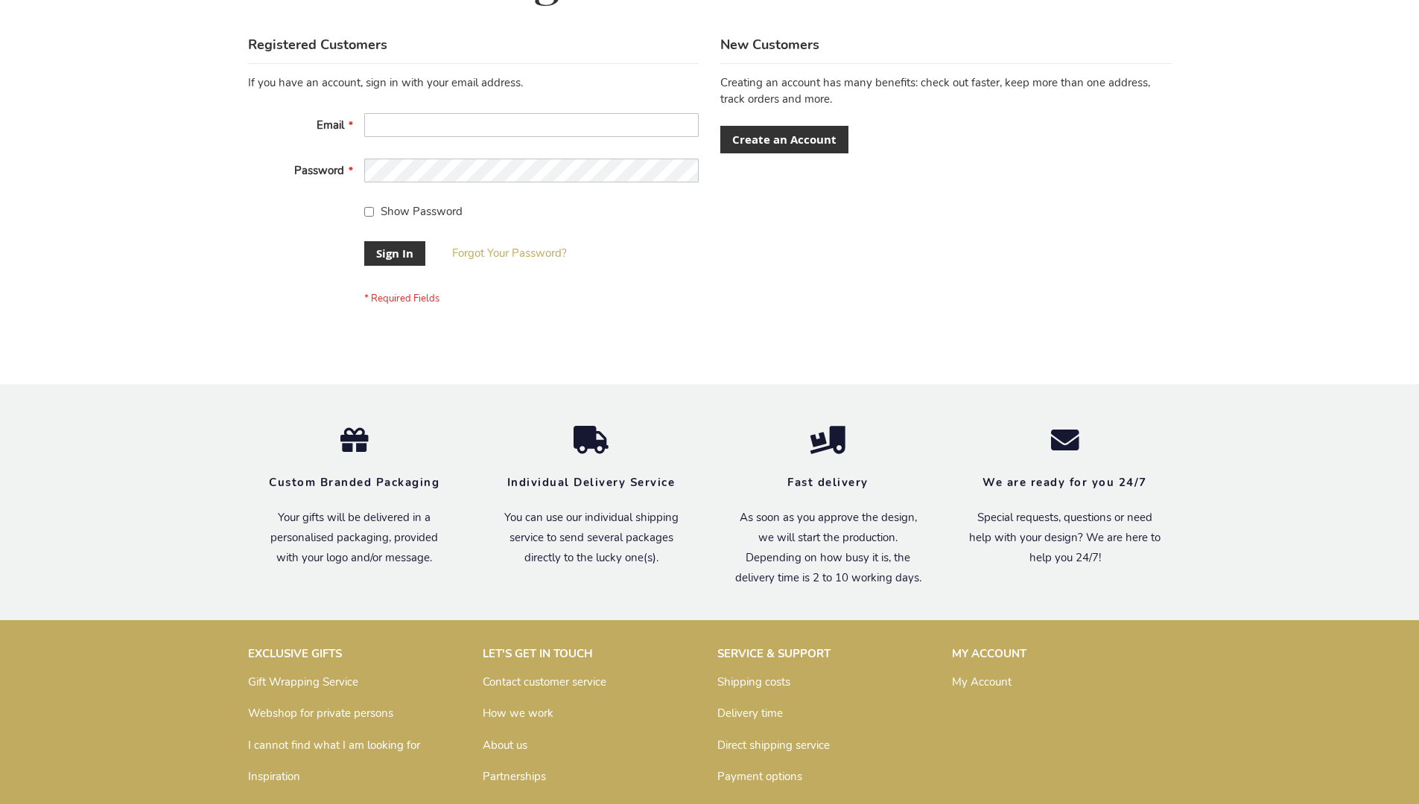
scroll to position [479, 0]
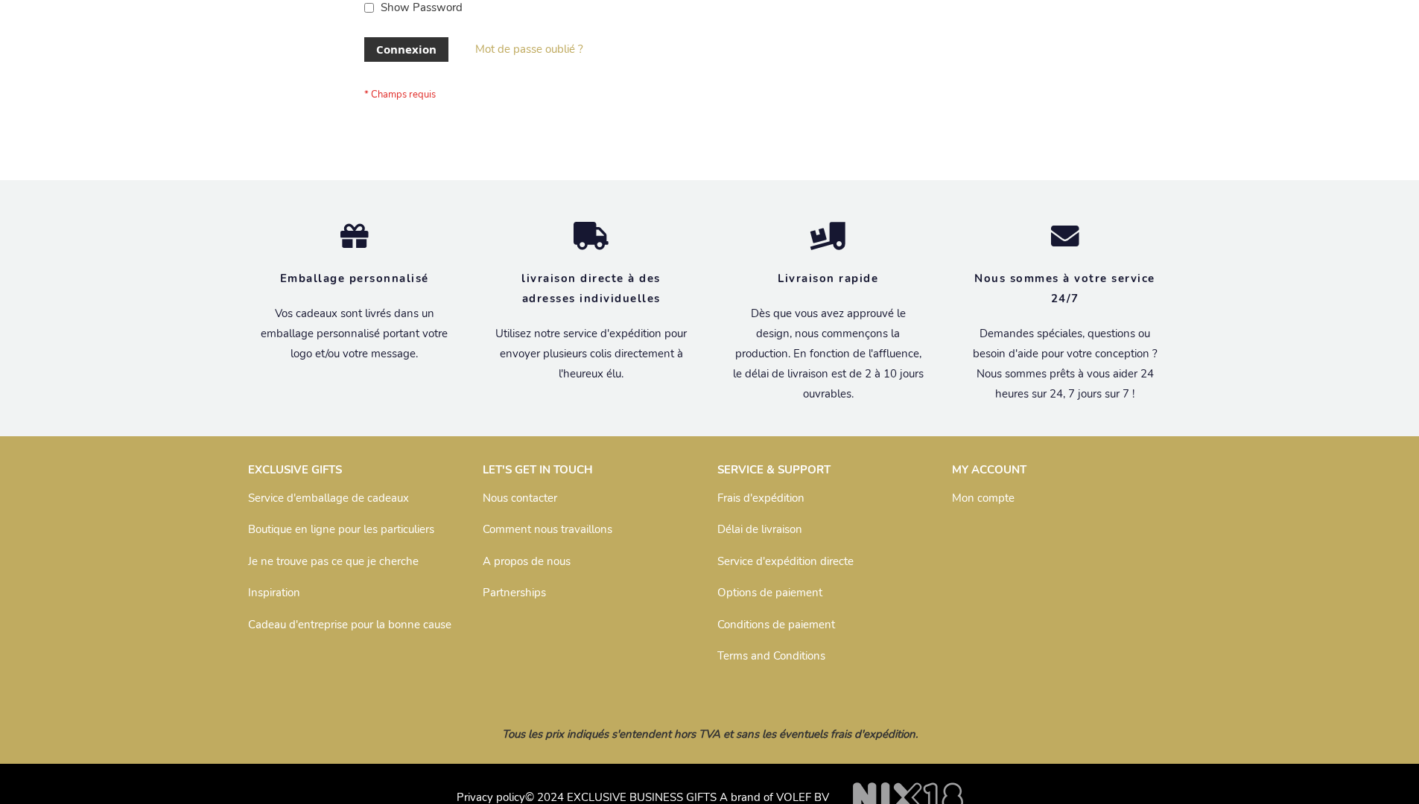
scroll to position [514, 0]
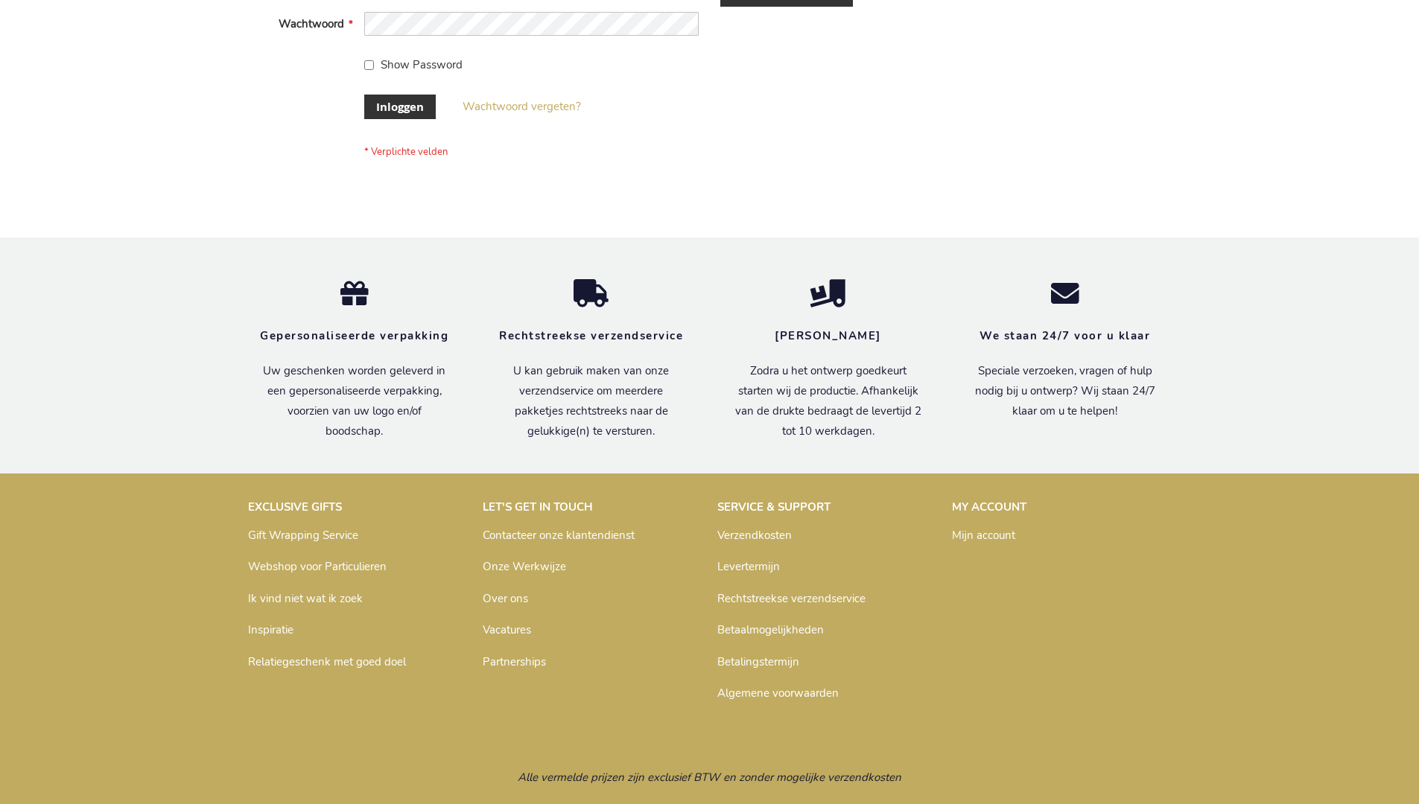
scroll to position [506, 0]
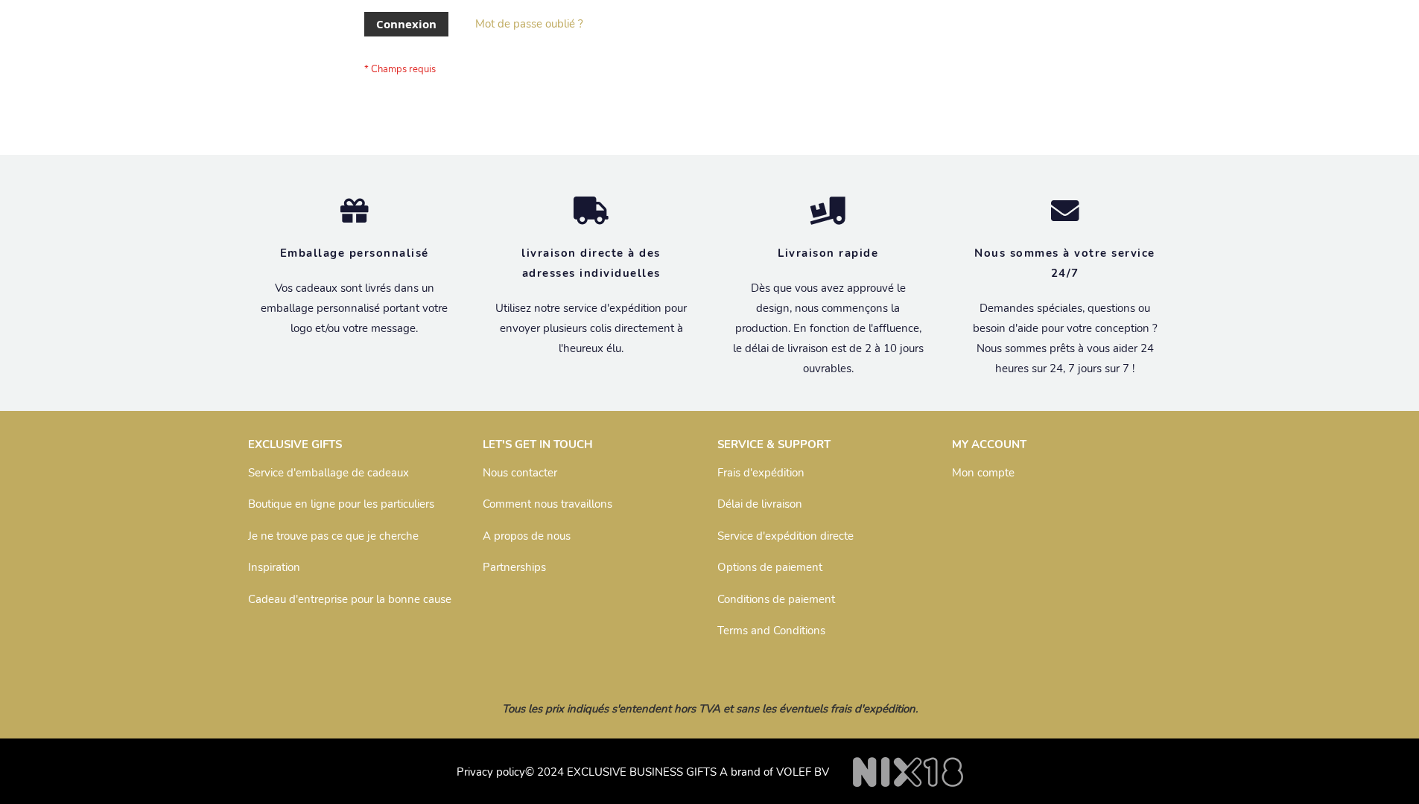
scroll to position [514, 0]
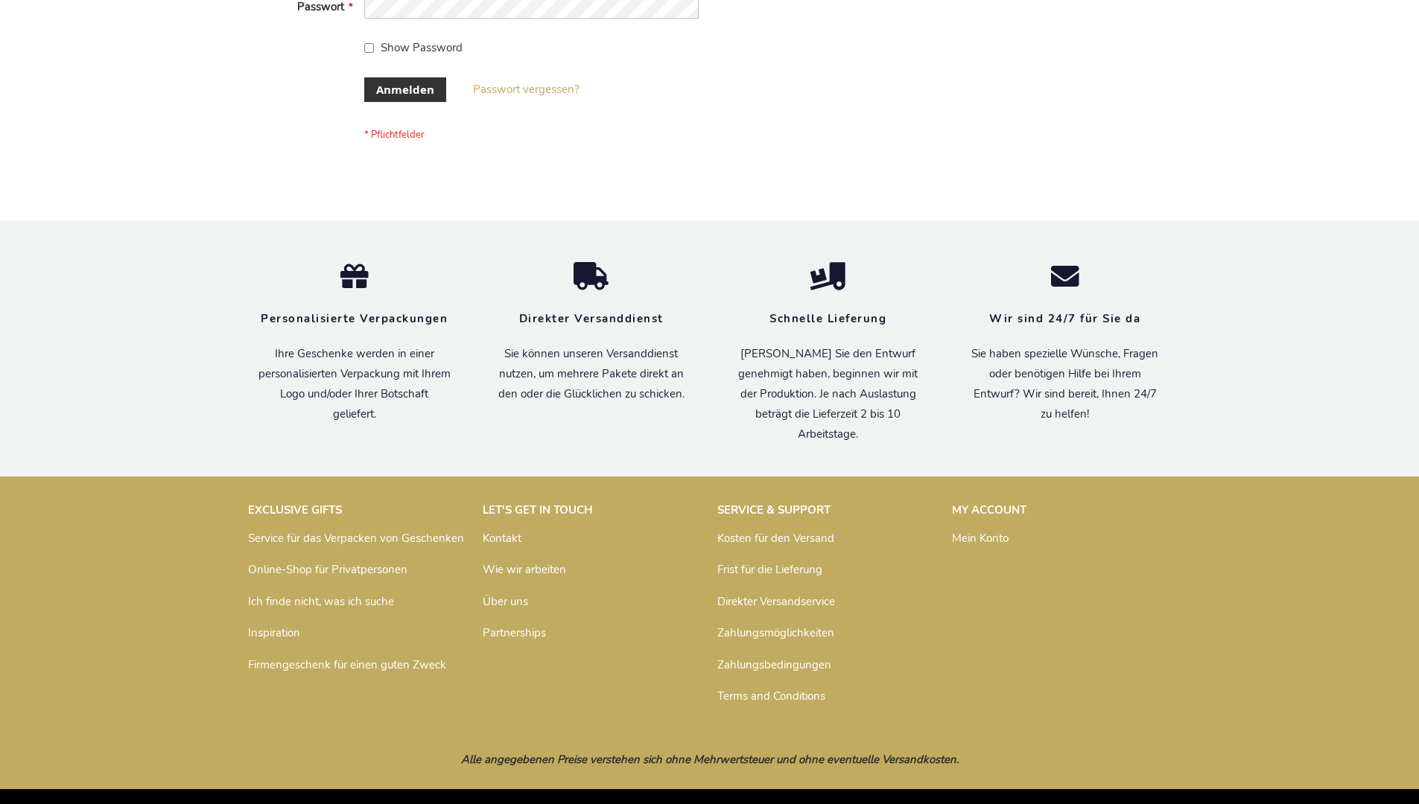
scroll to position [499, 0]
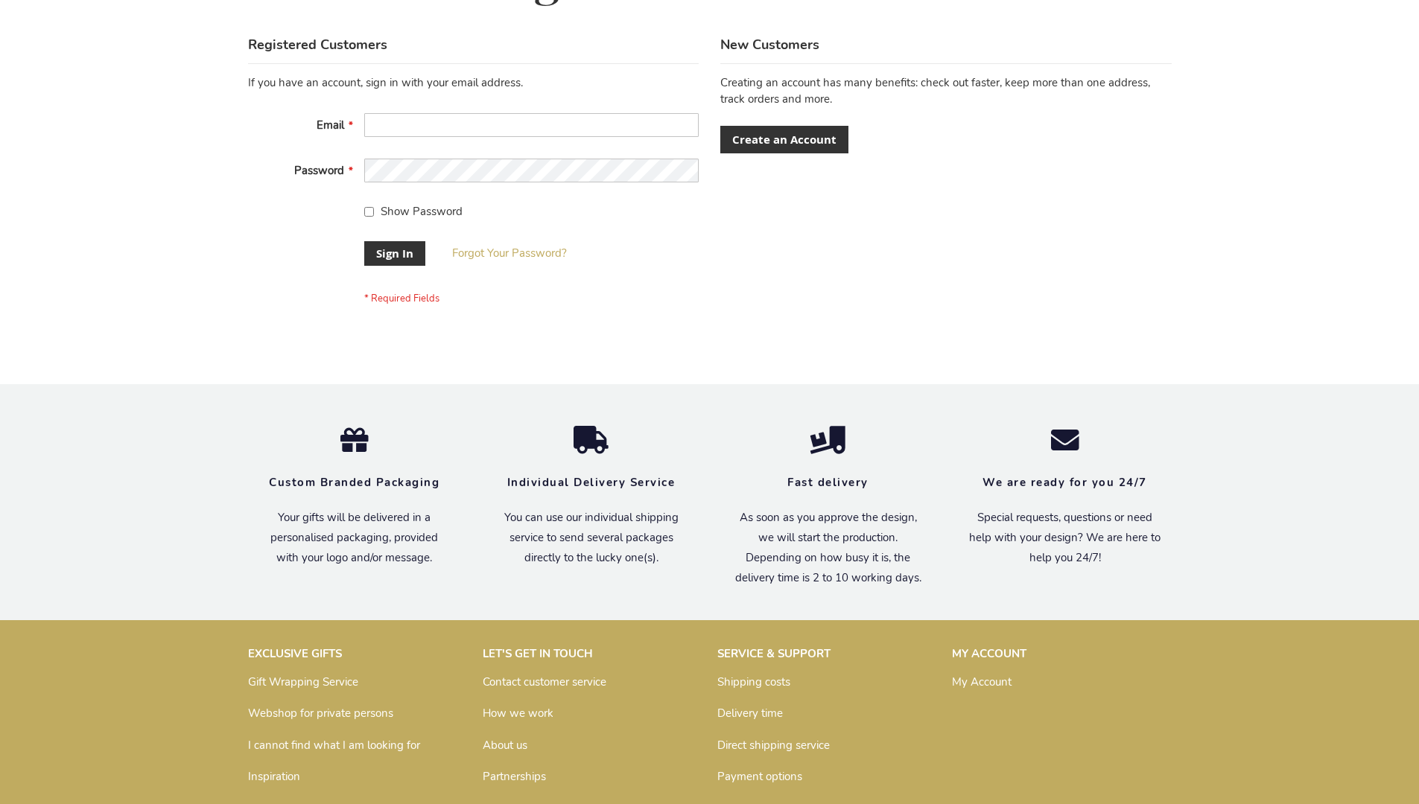
scroll to position [479, 0]
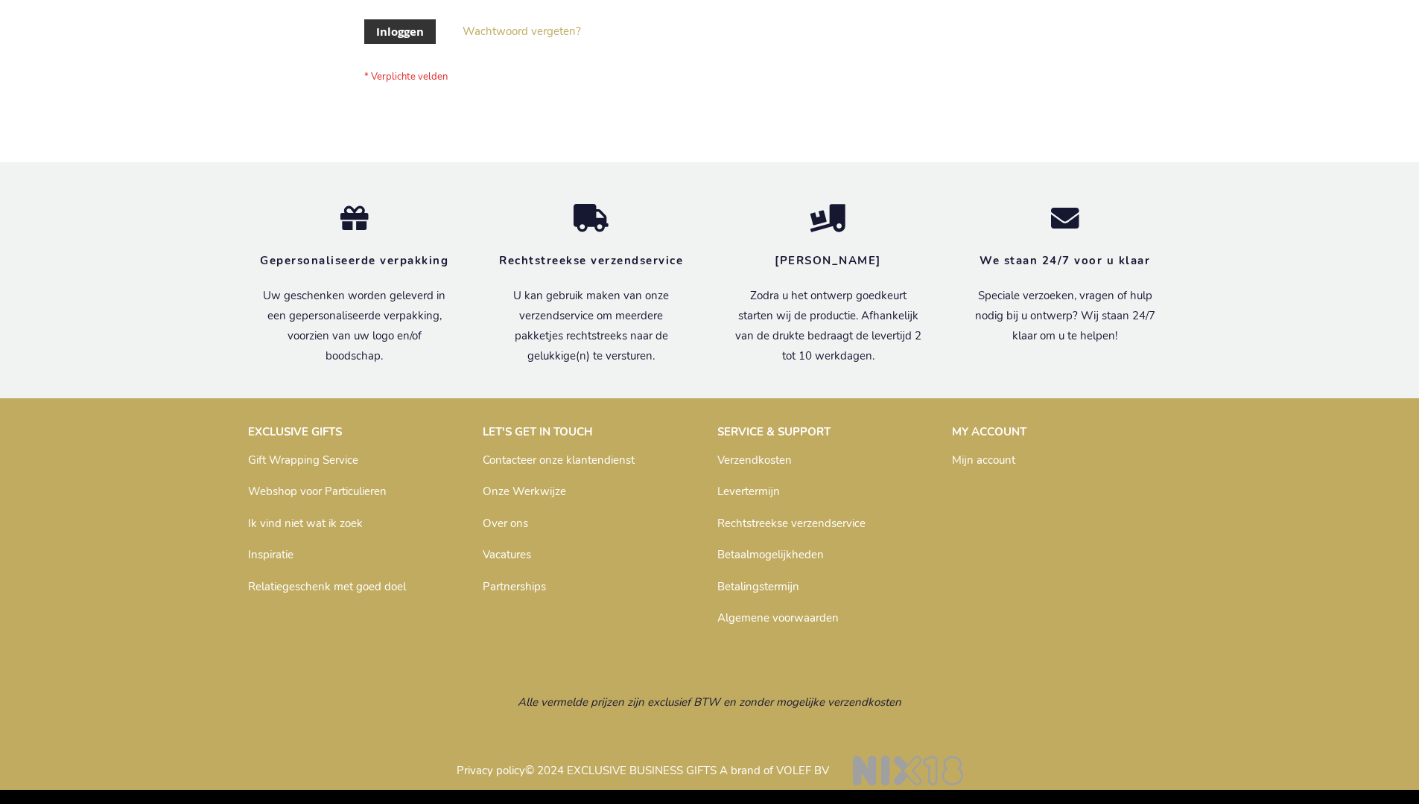
scroll to position [506, 0]
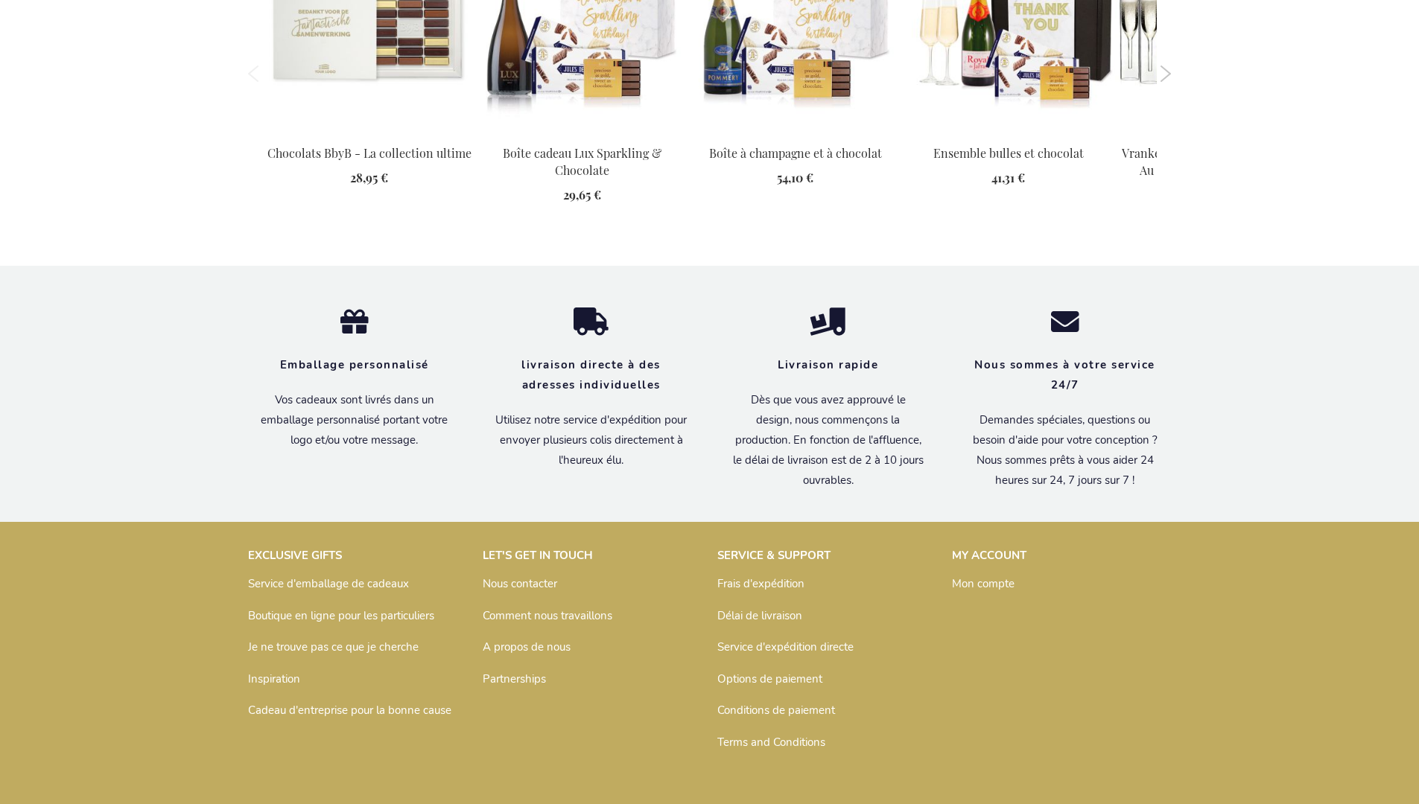
scroll to position [2022, 0]
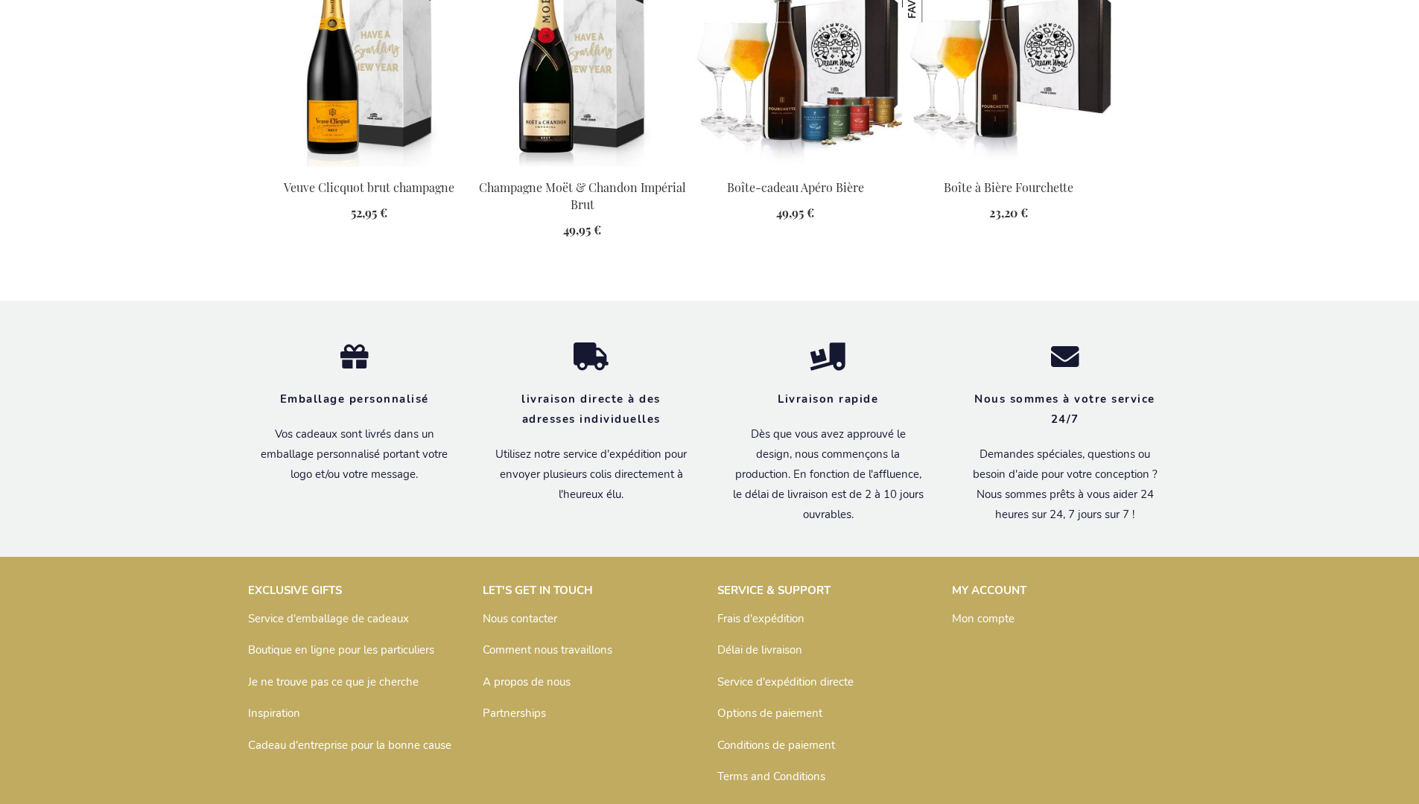
scroll to position [2006, 0]
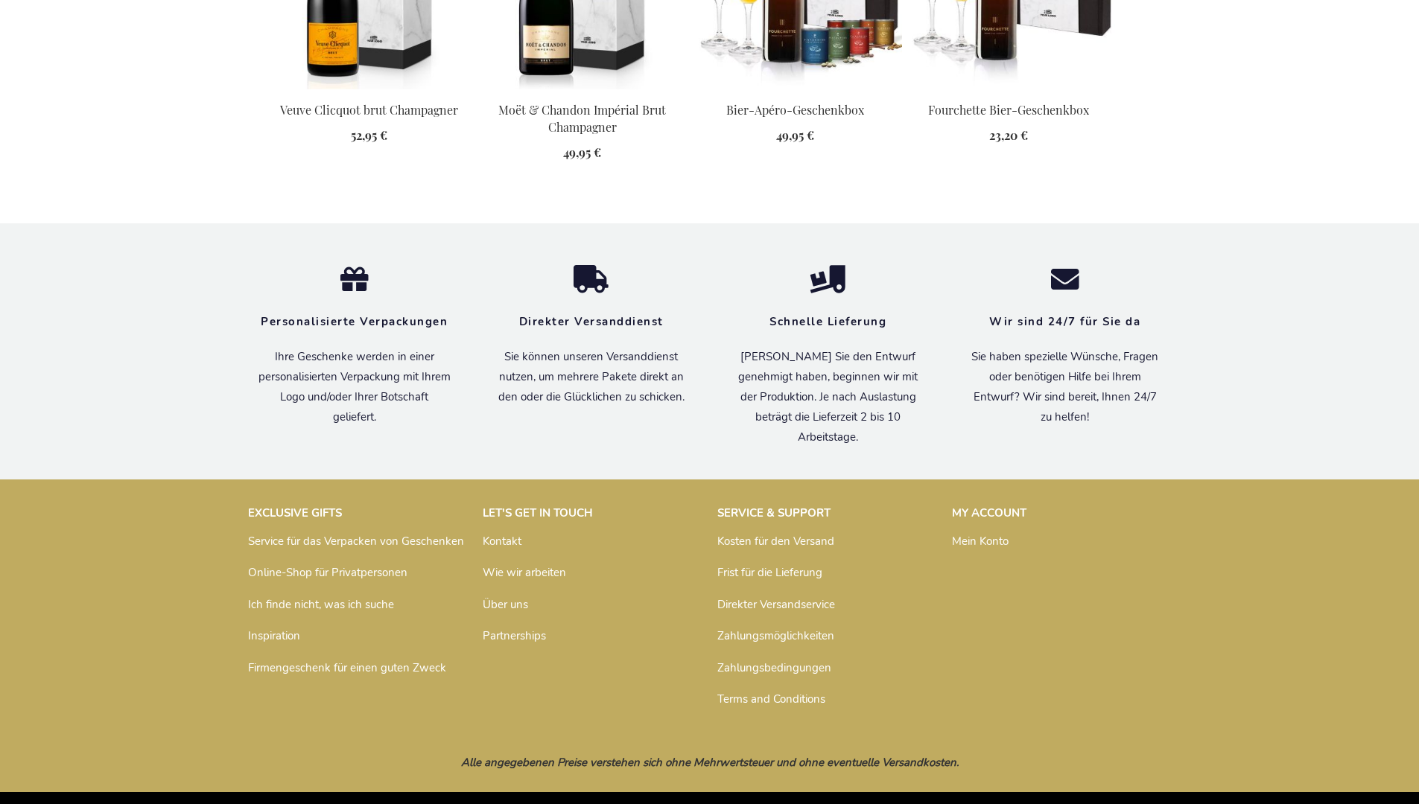
scroll to position [1991, 0]
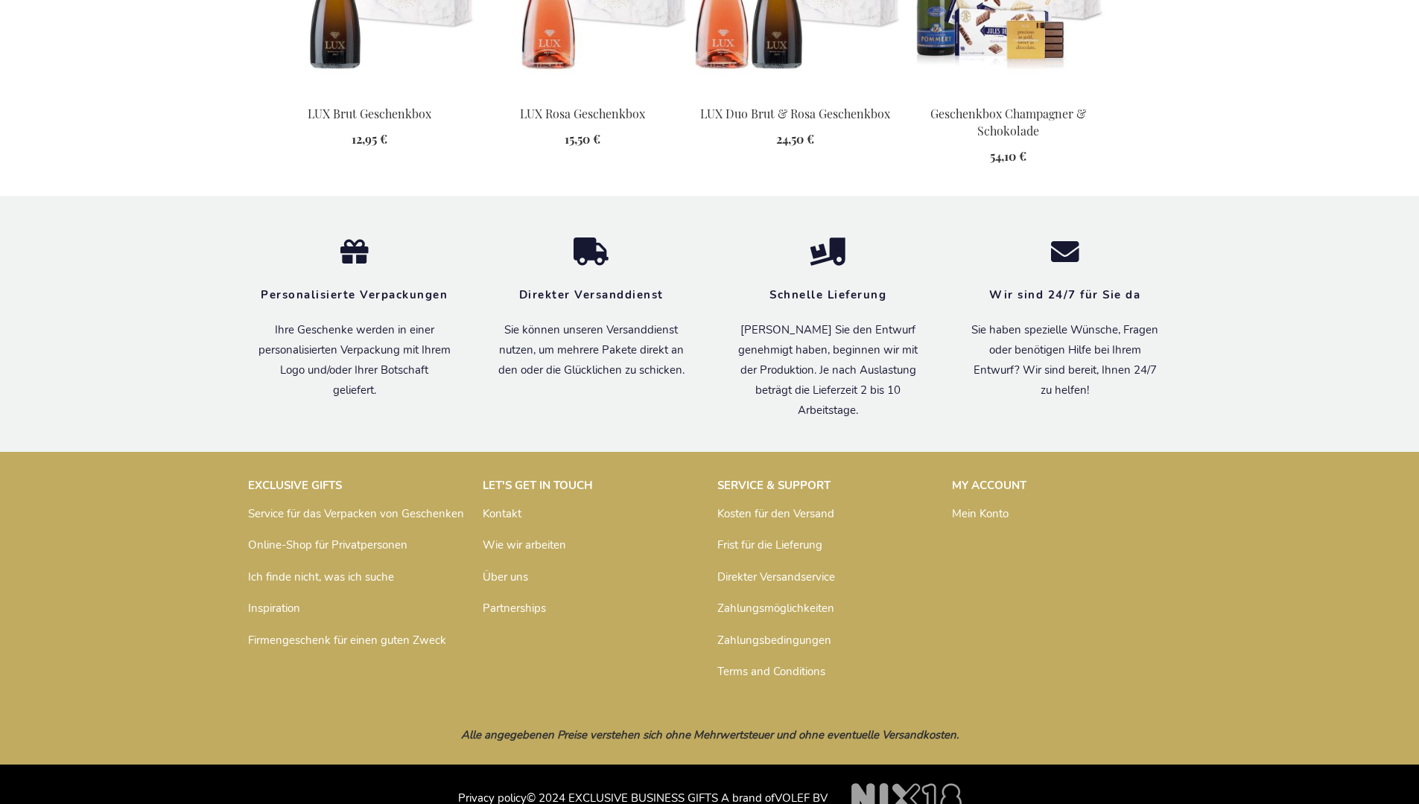
scroll to position [1595, 0]
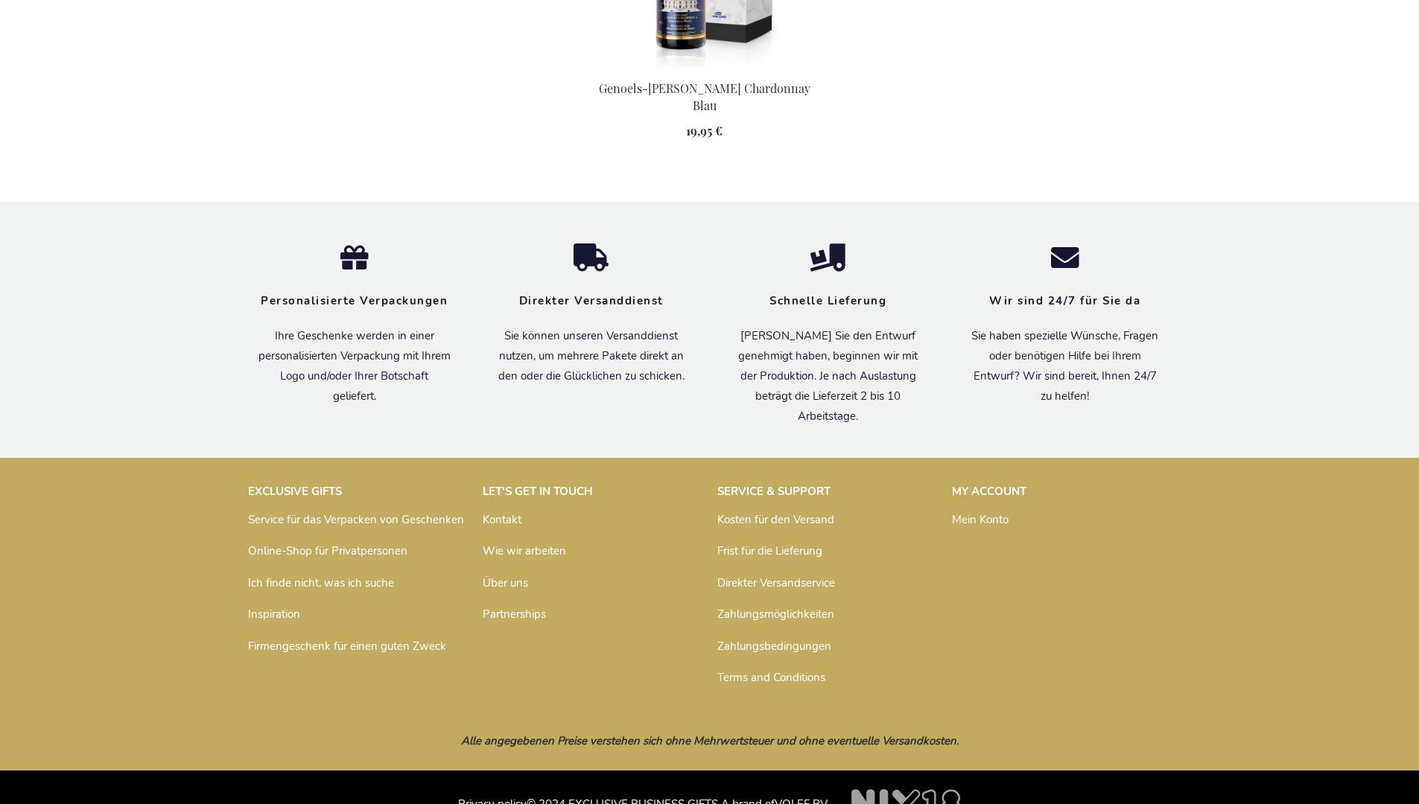
scroll to position [1916, 0]
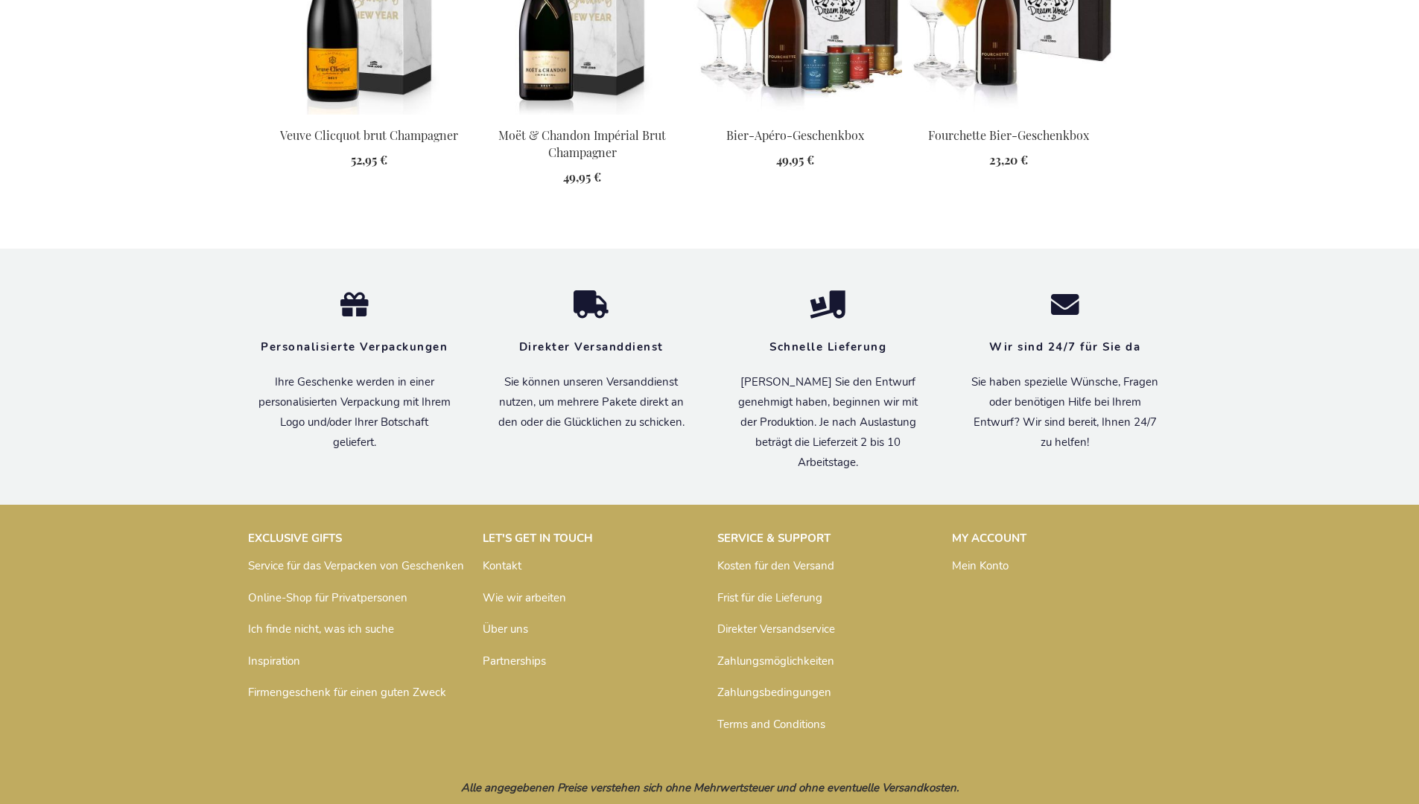
scroll to position [1975, 0]
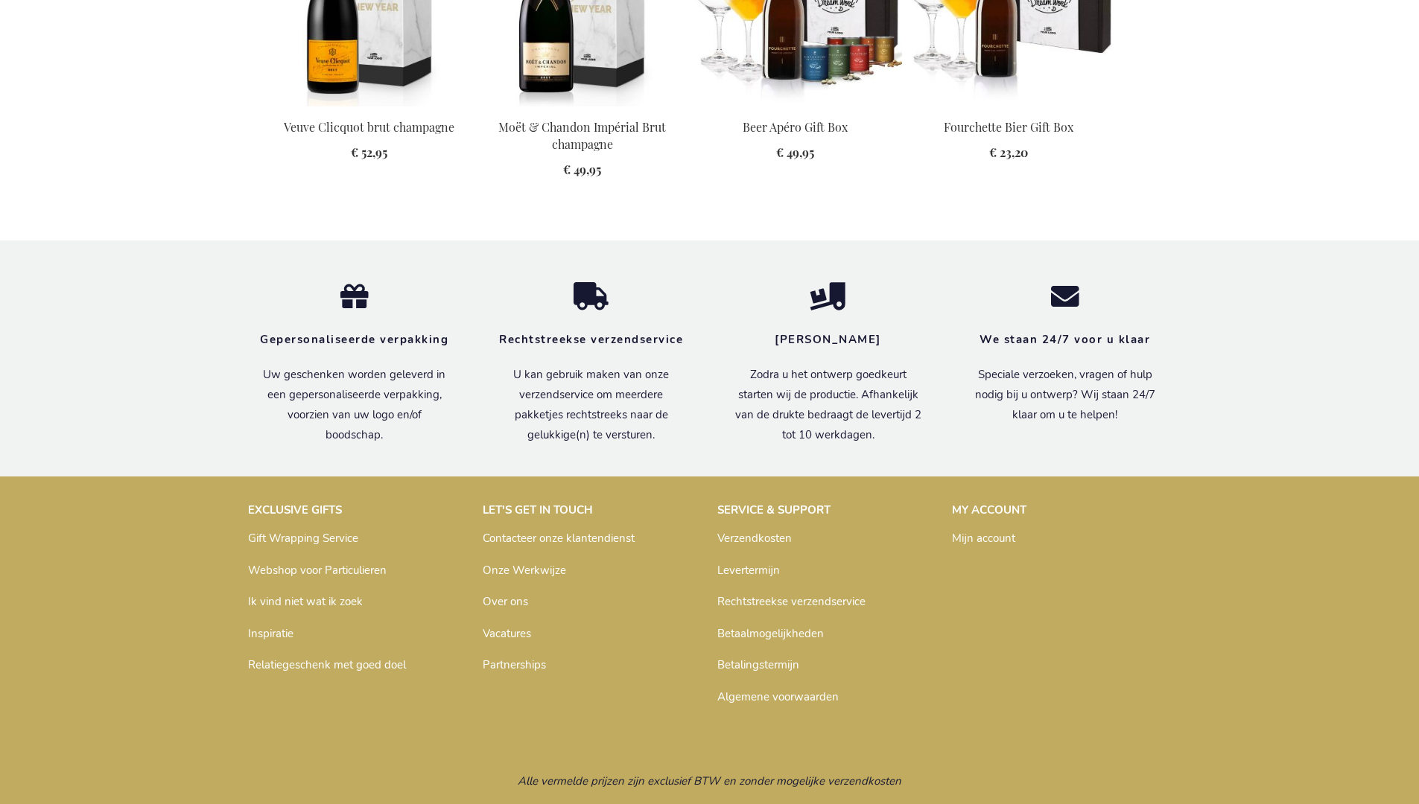
scroll to position [1966, 0]
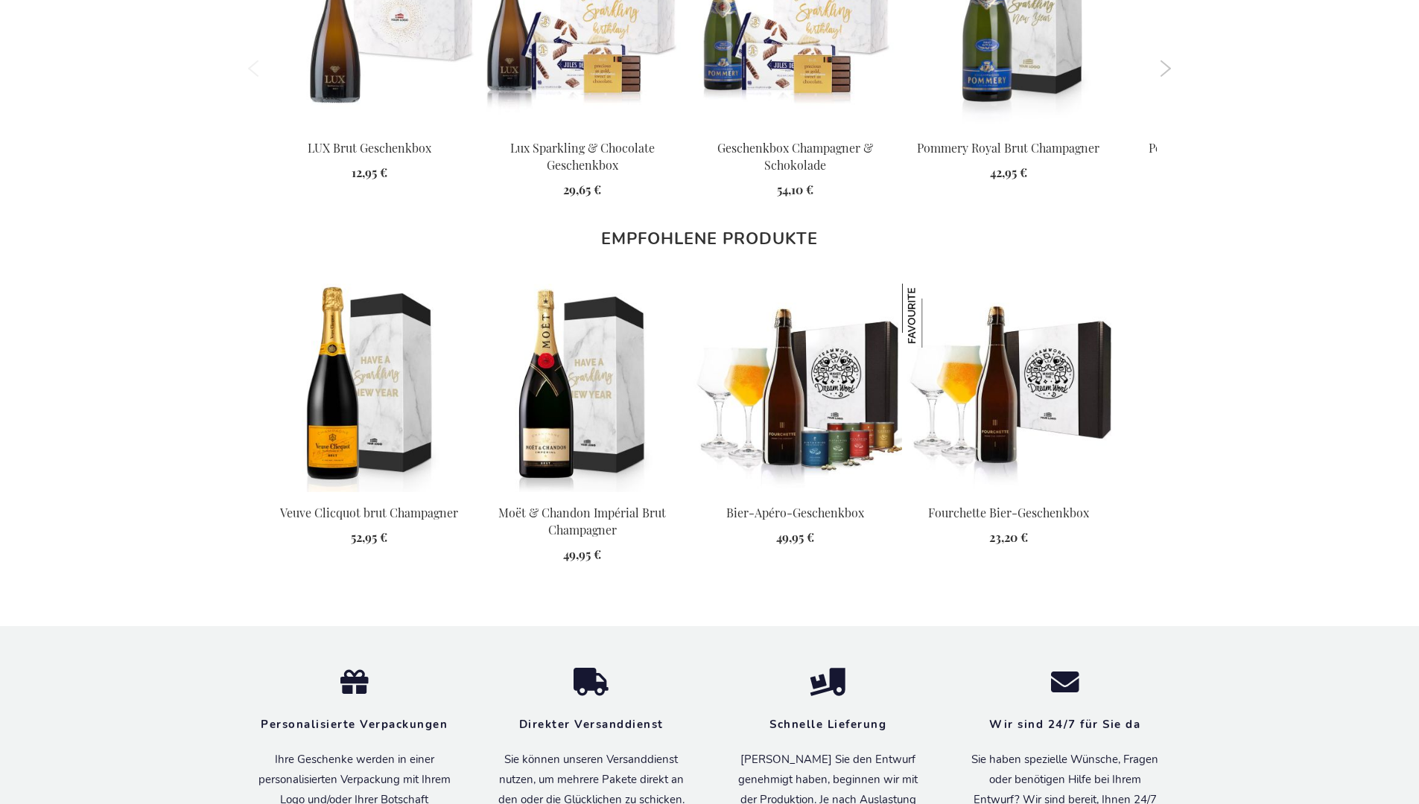
scroll to position [1975, 0]
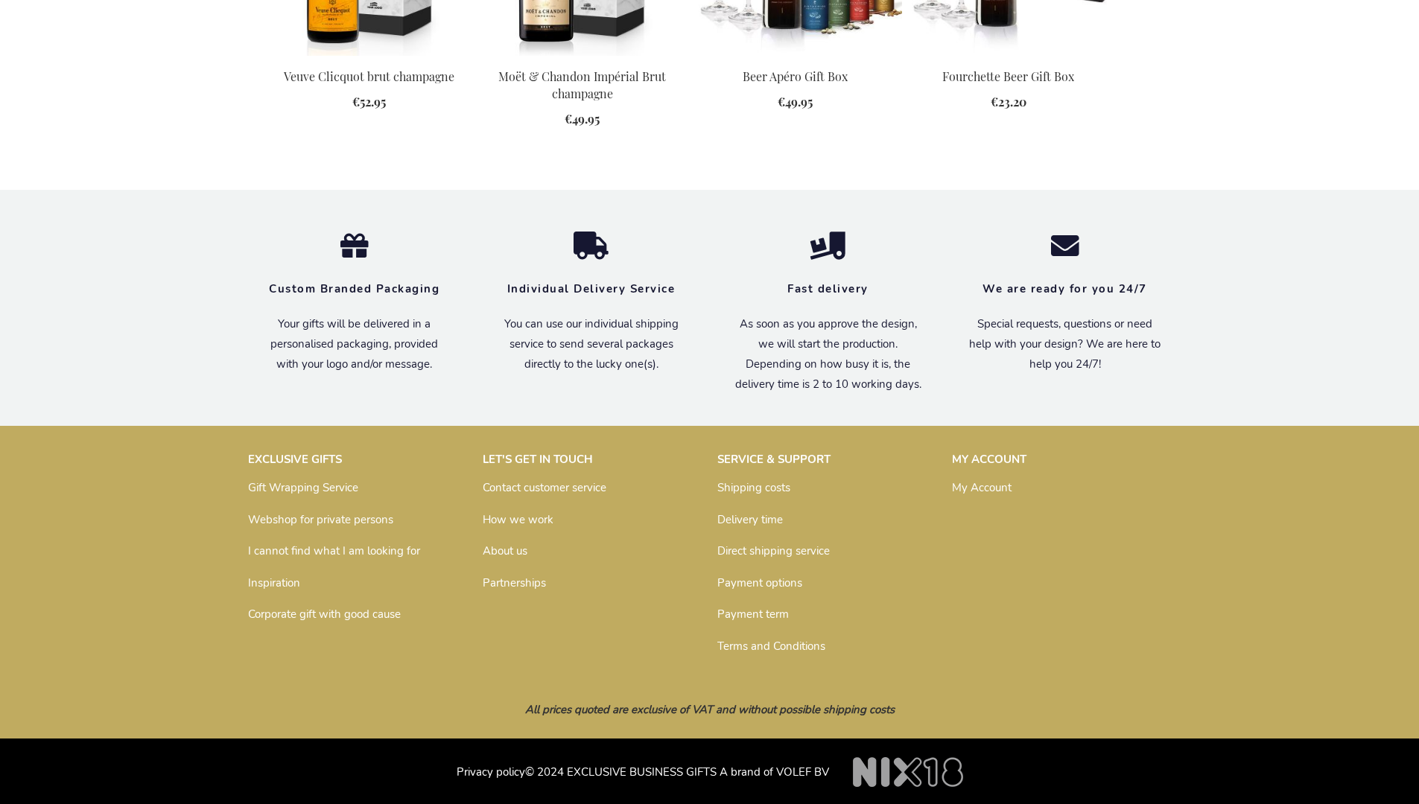
scroll to position [1938, 0]
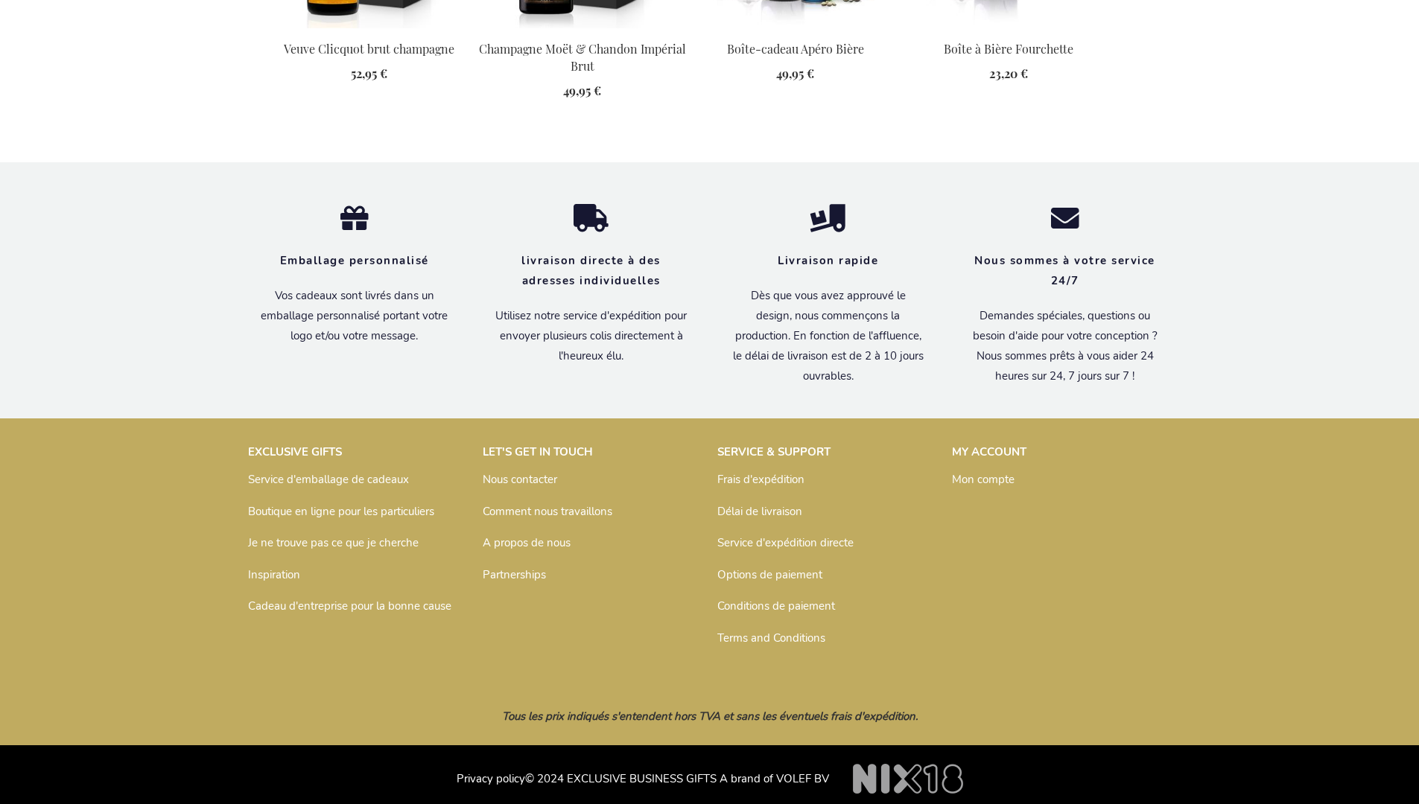
scroll to position [1990, 0]
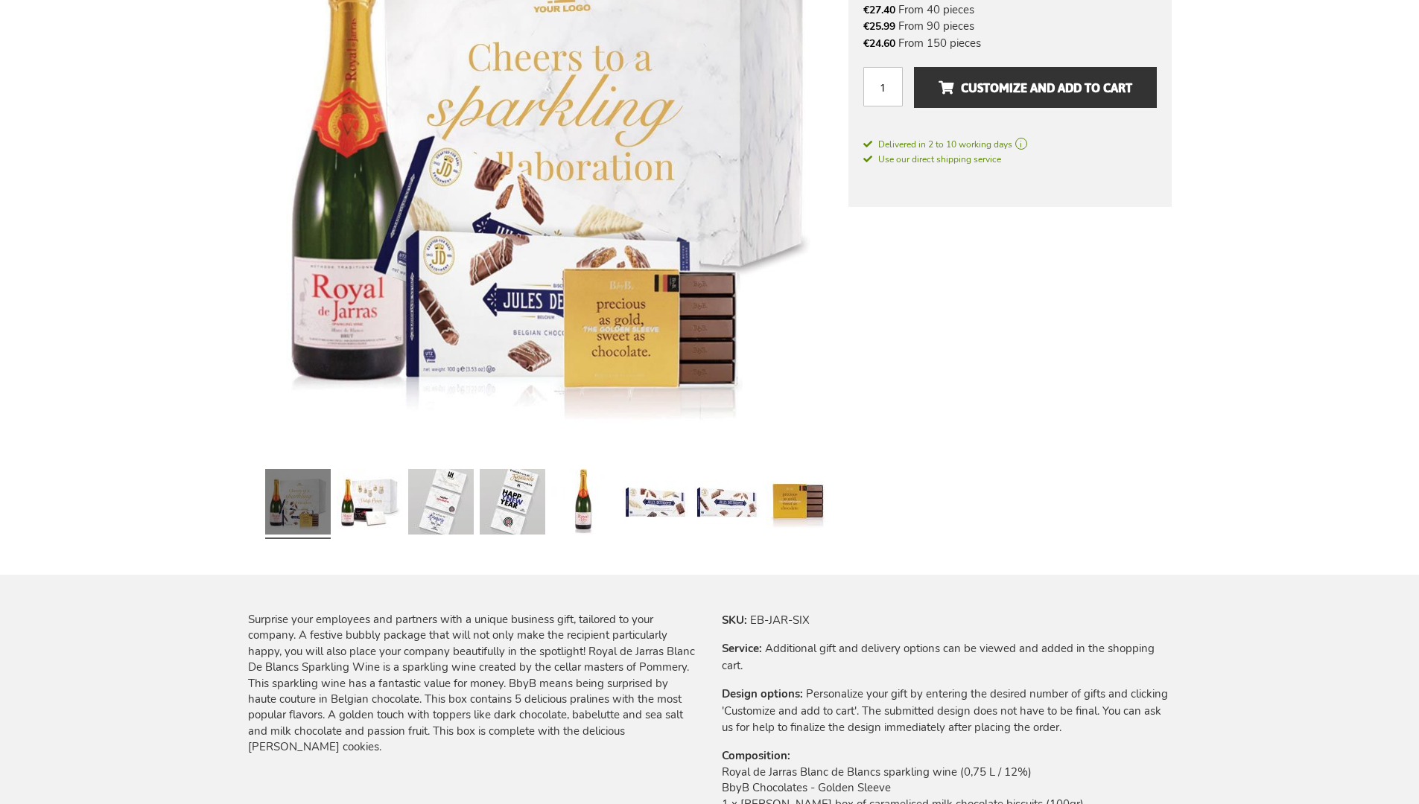
scroll to position [1938, 0]
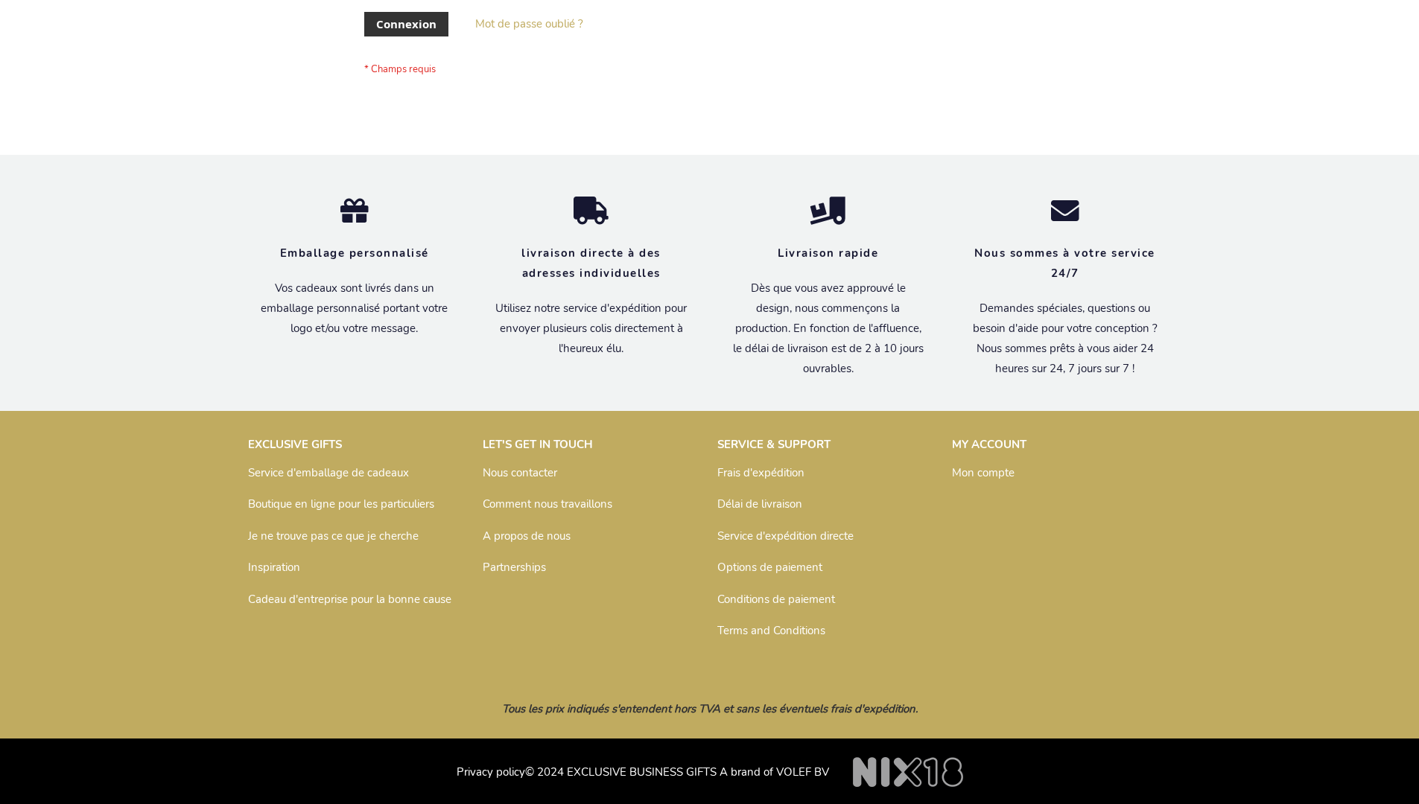
scroll to position [514, 0]
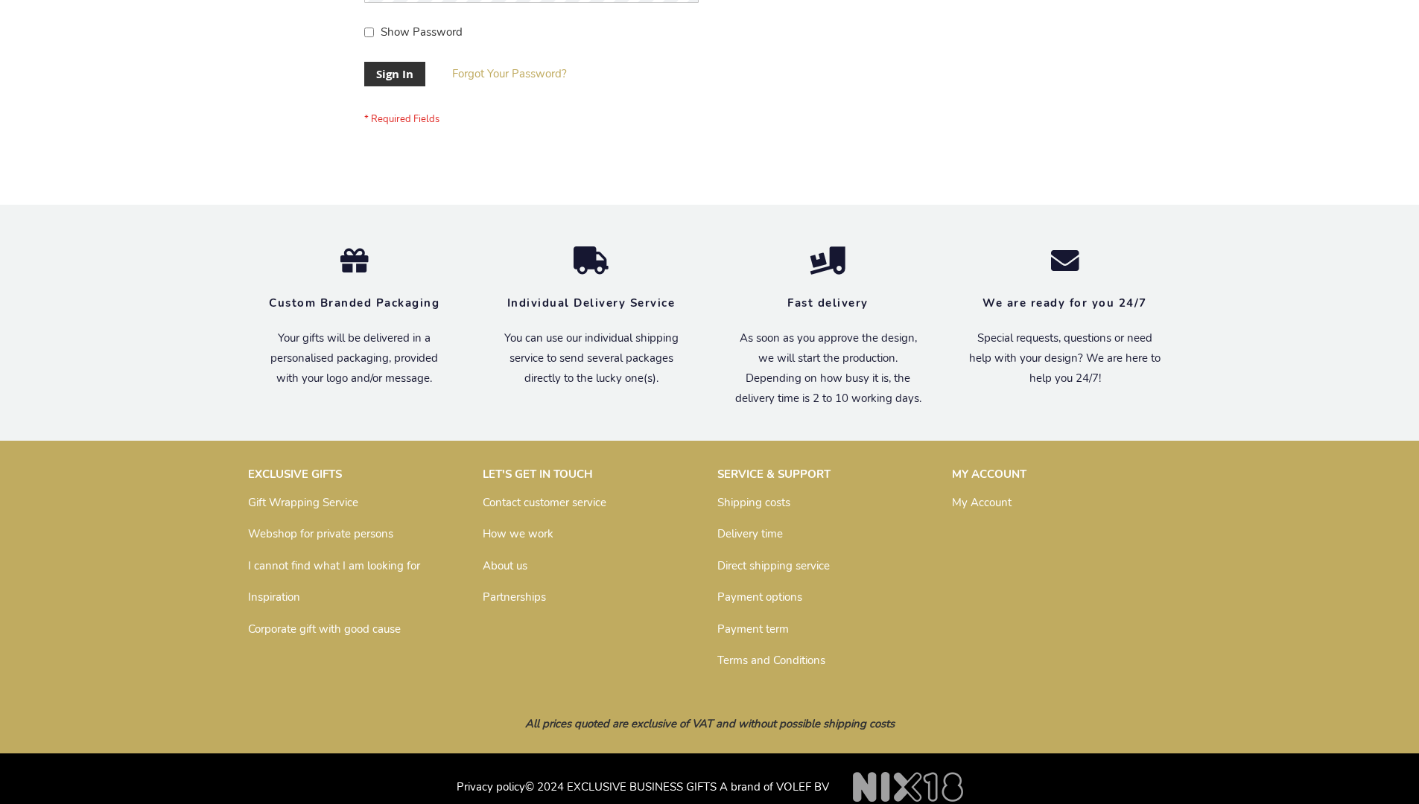
scroll to position [479, 0]
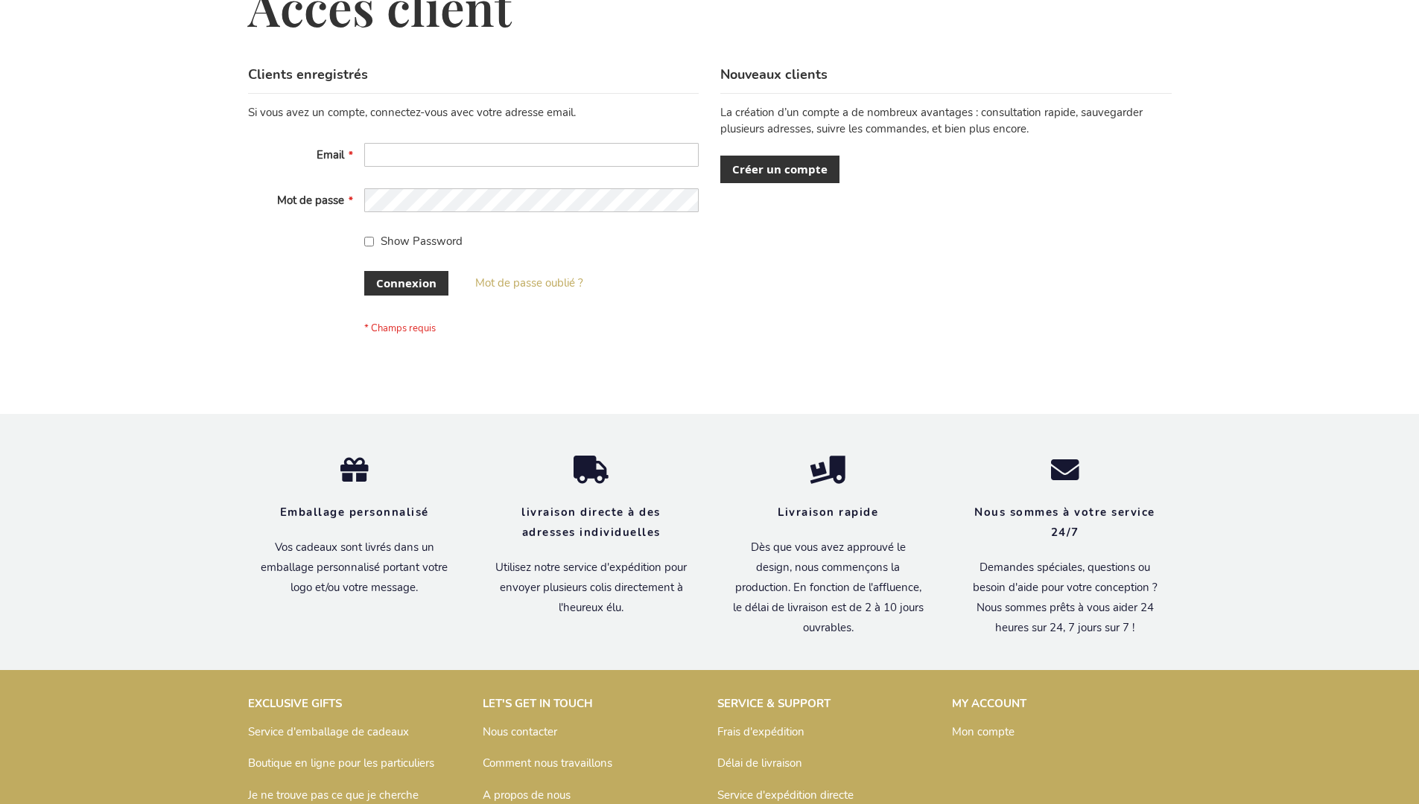
scroll to position [514, 0]
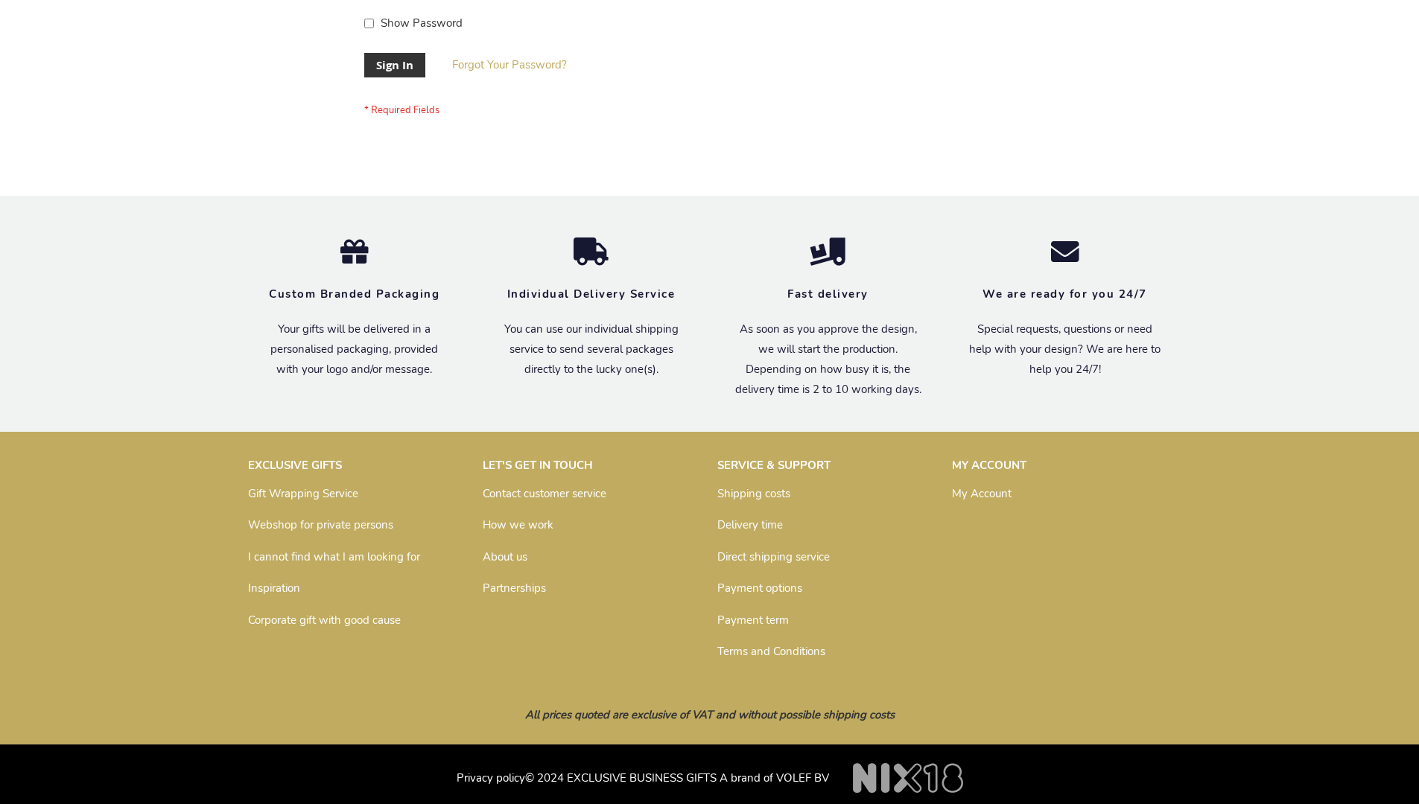
scroll to position [479, 0]
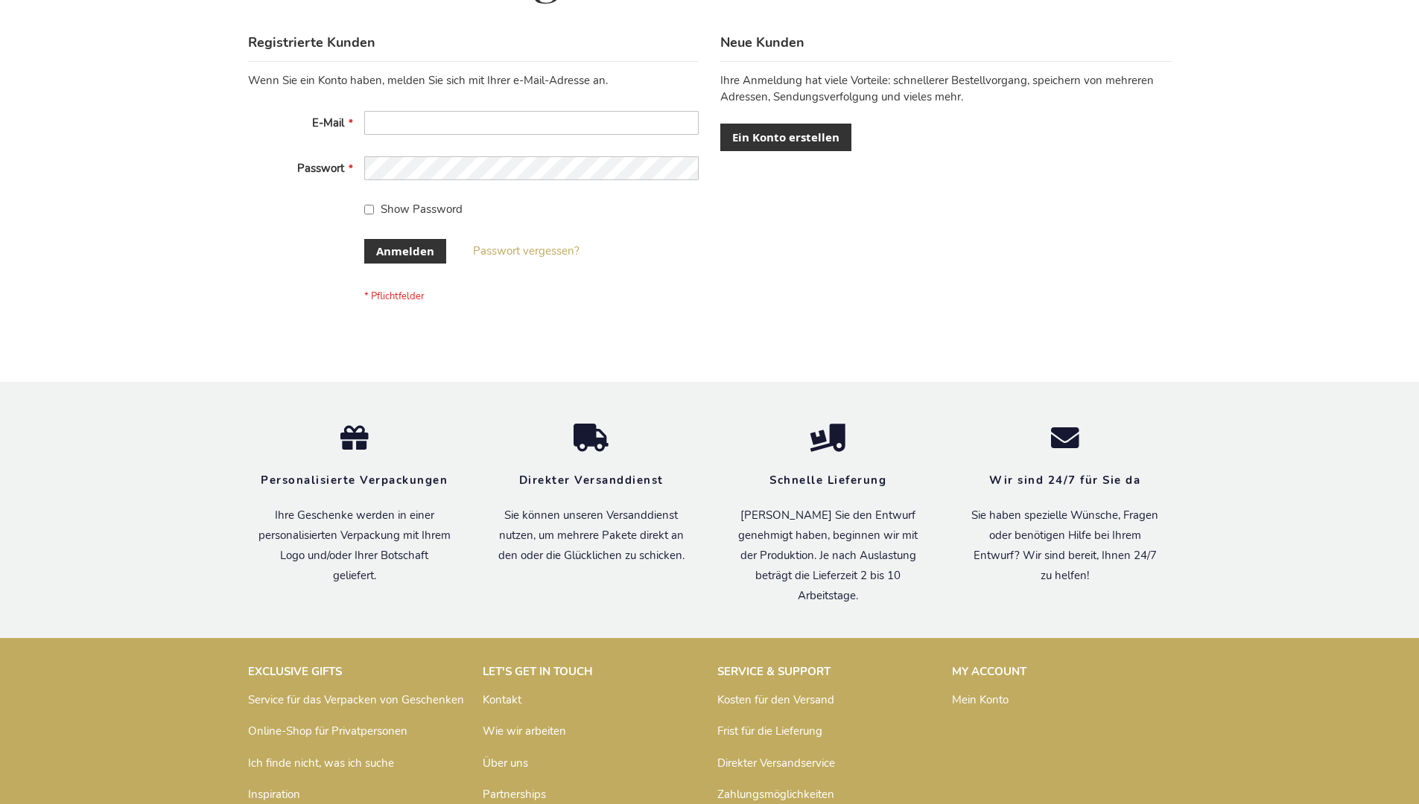
scroll to position [499, 0]
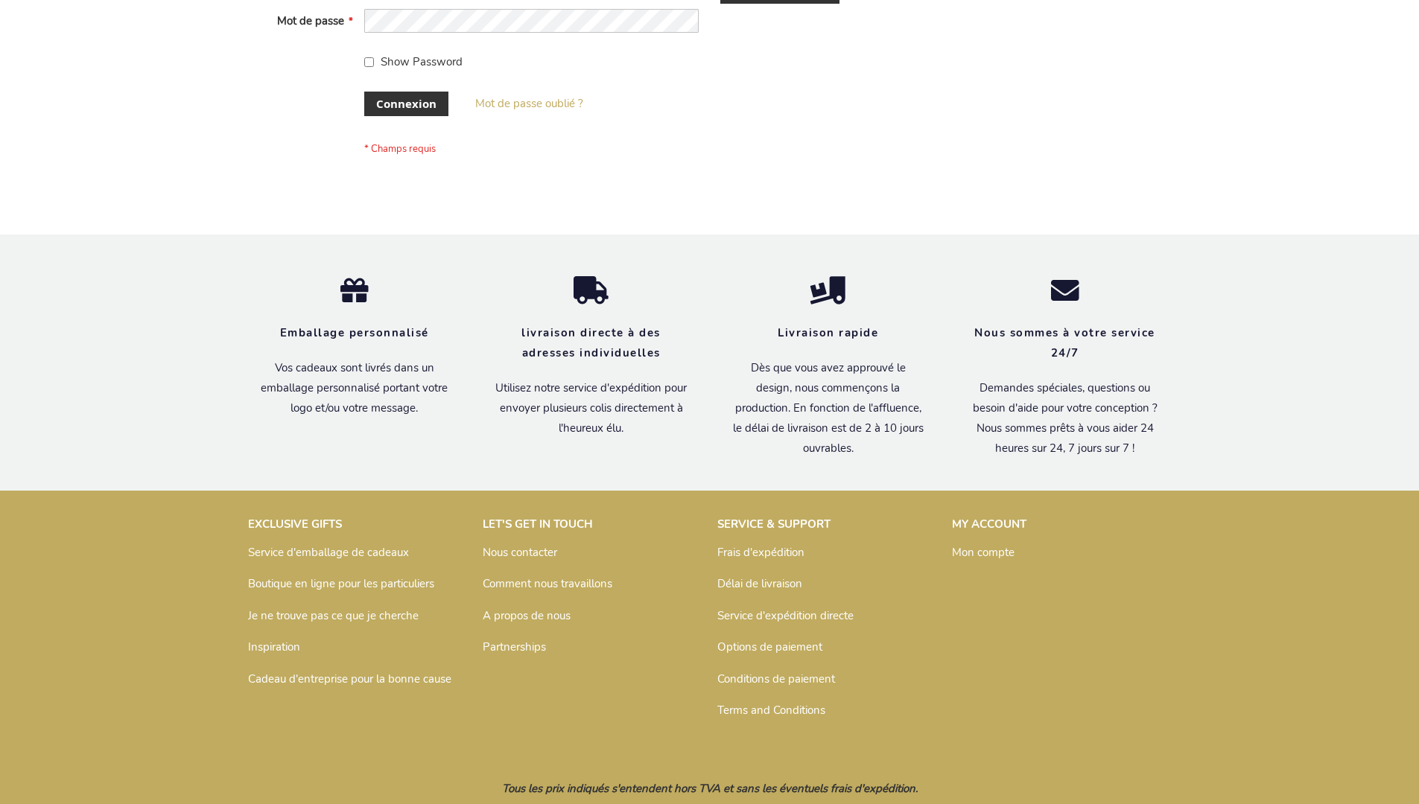
scroll to position [514, 0]
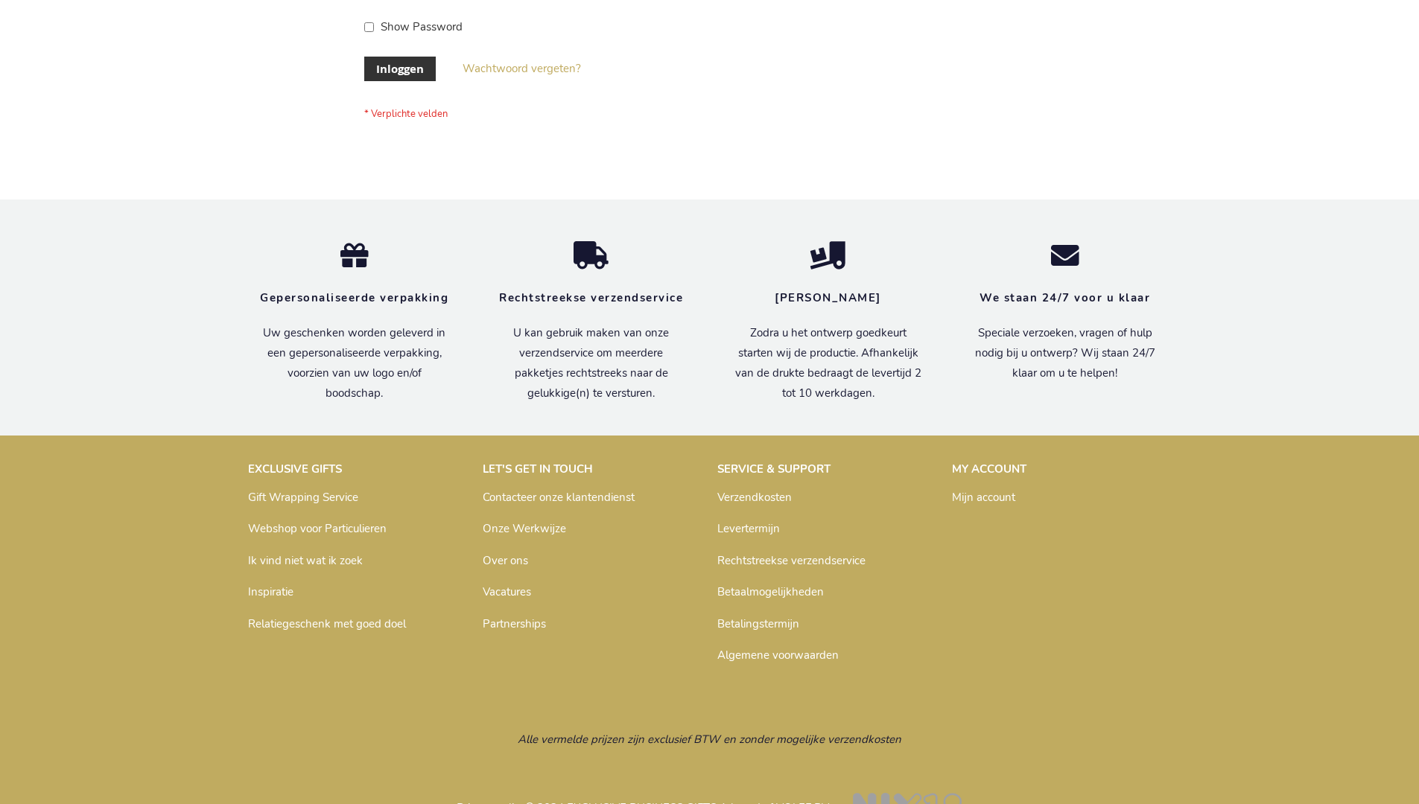
scroll to position [506, 0]
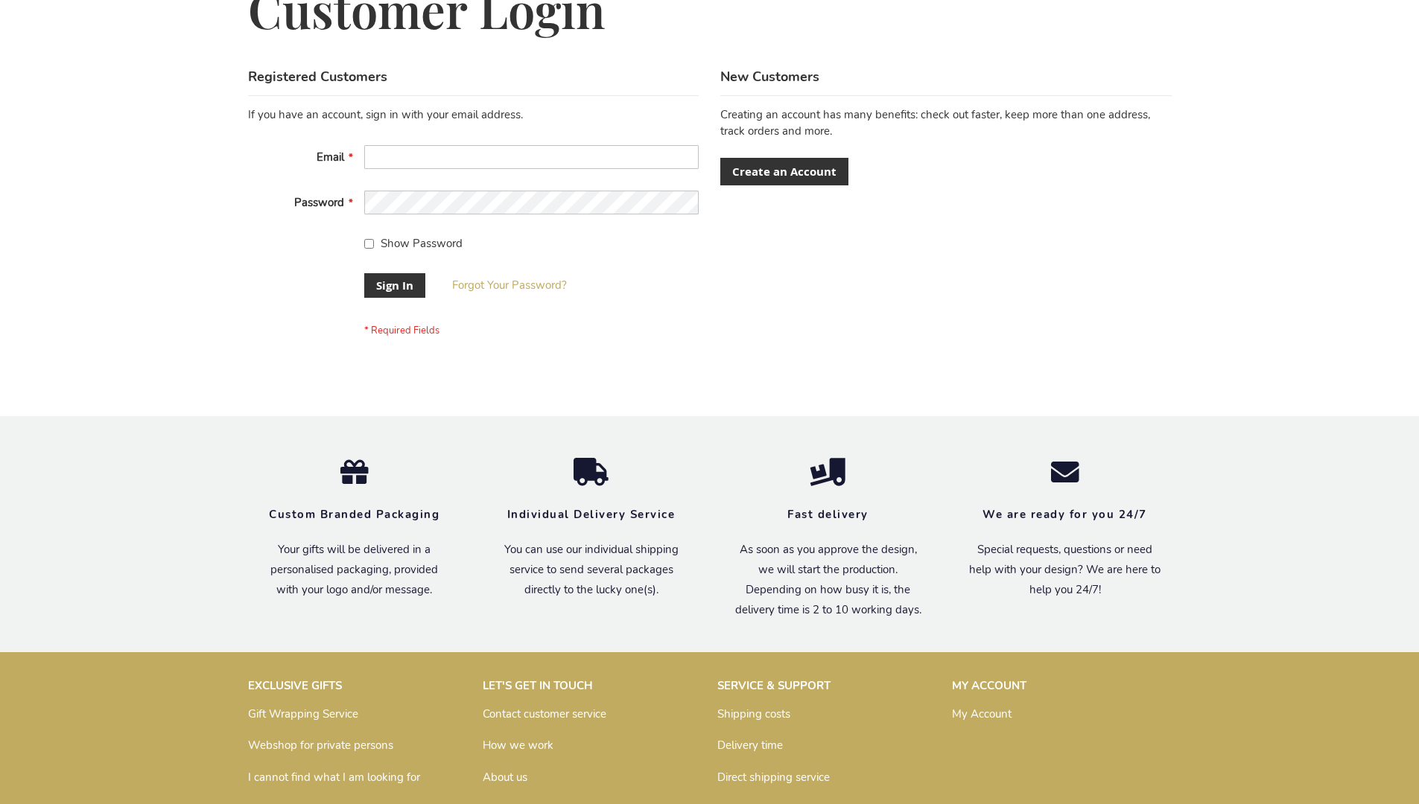
scroll to position [479, 0]
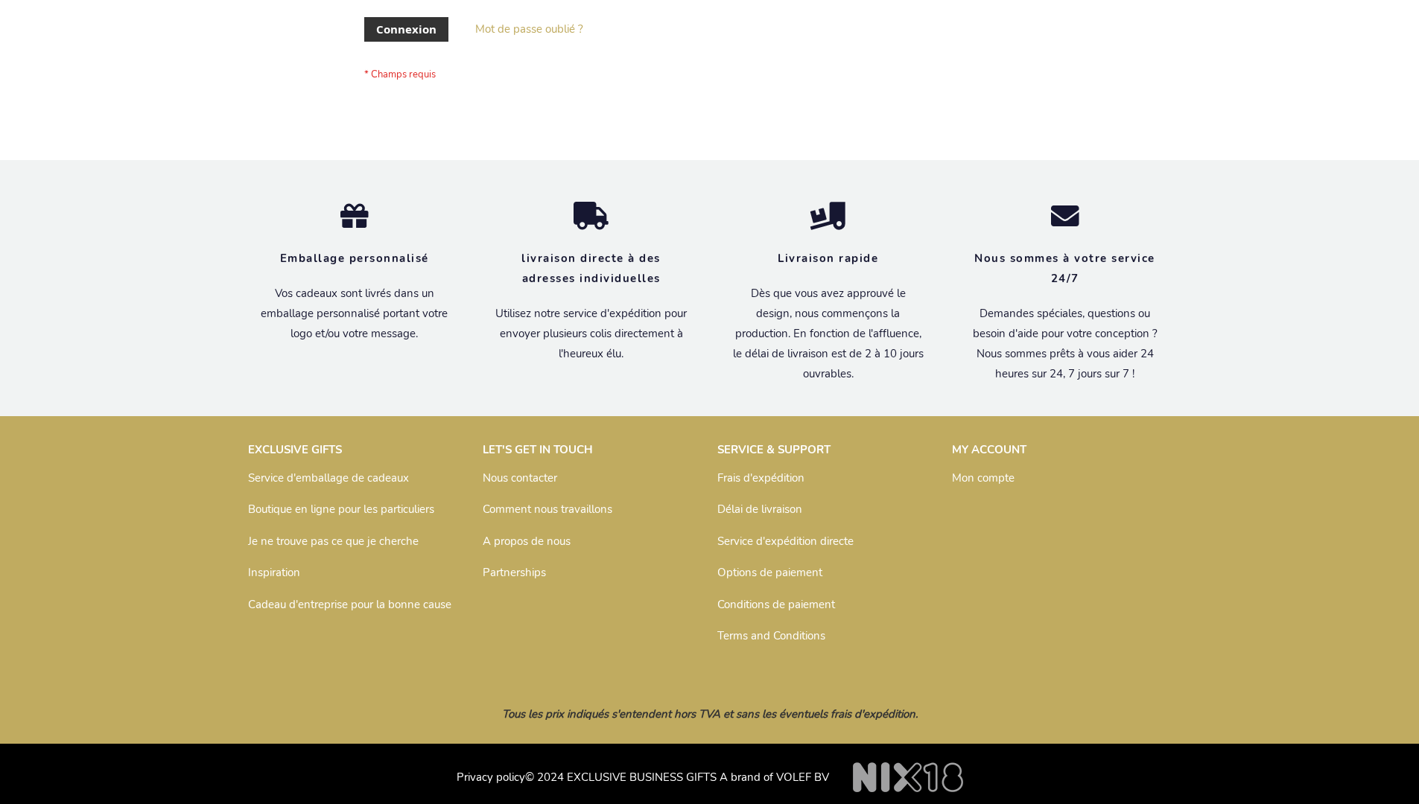
scroll to position [514, 0]
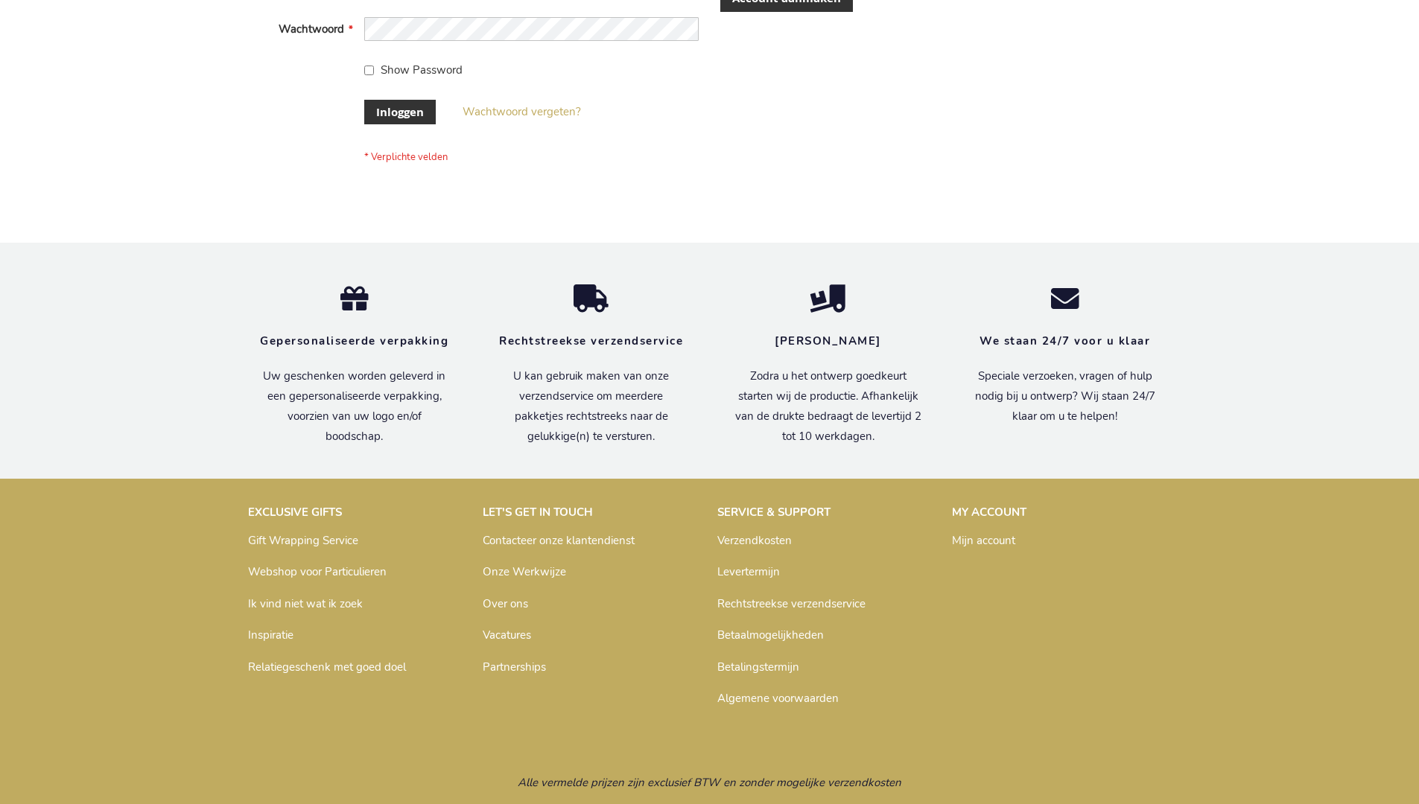
scroll to position [495, 0]
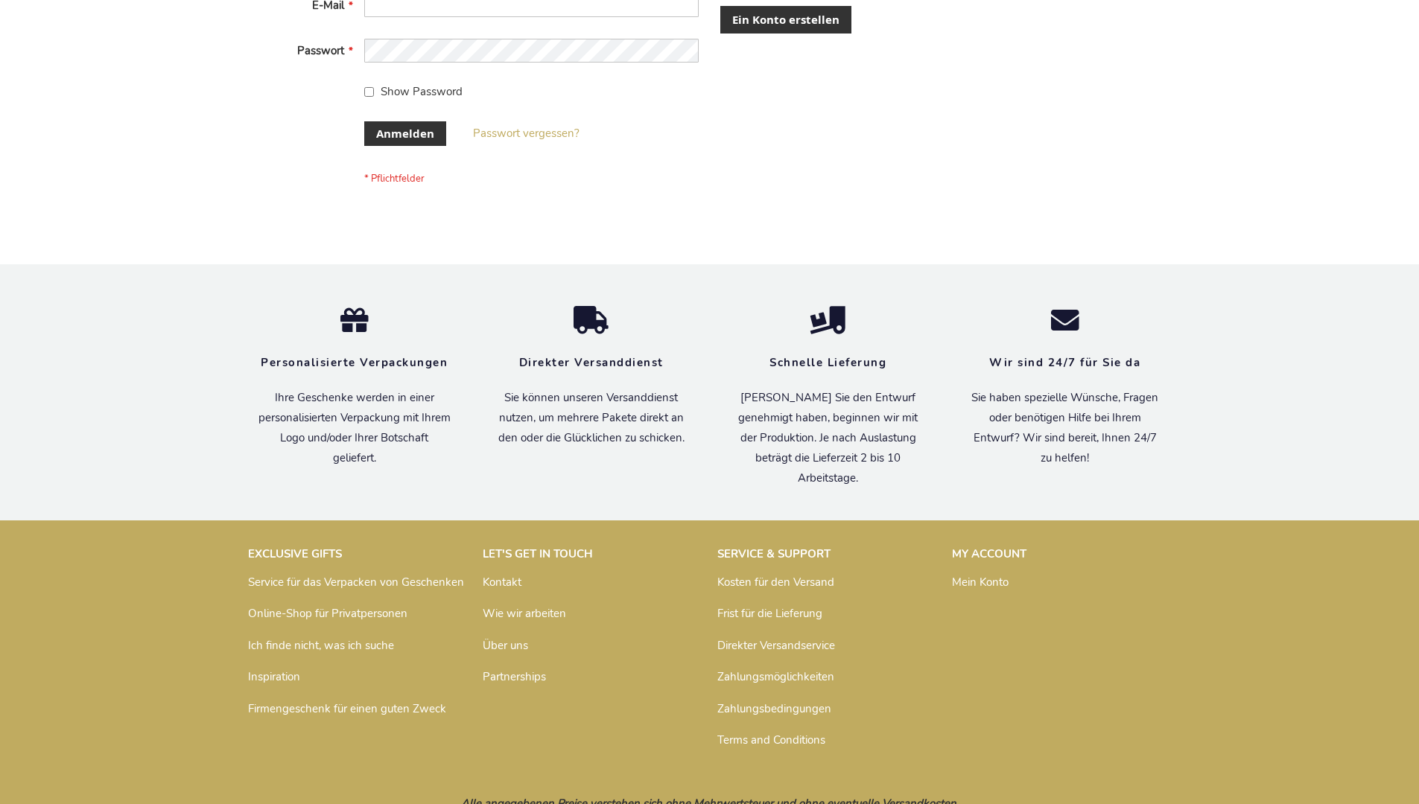
scroll to position [499, 0]
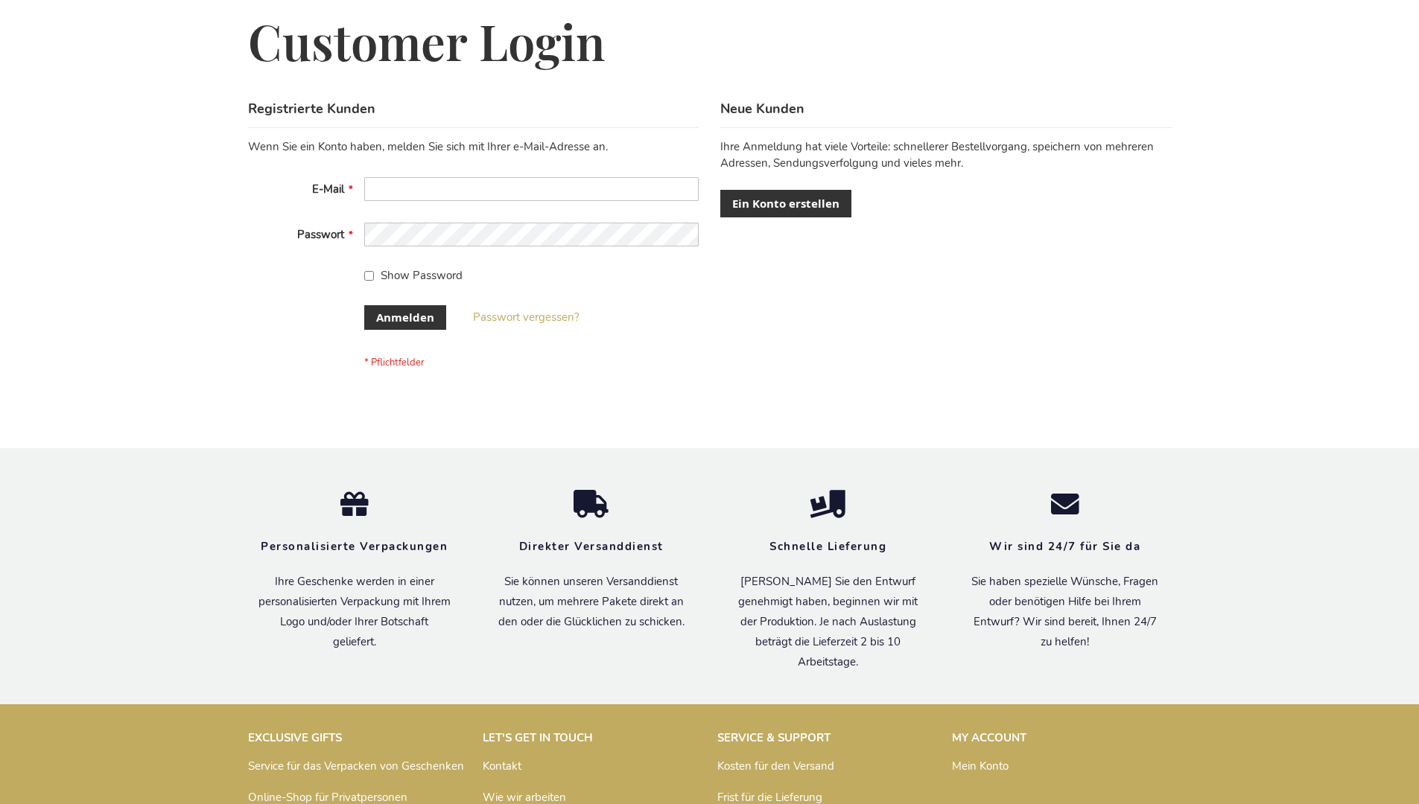
scroll to position [499, 0]
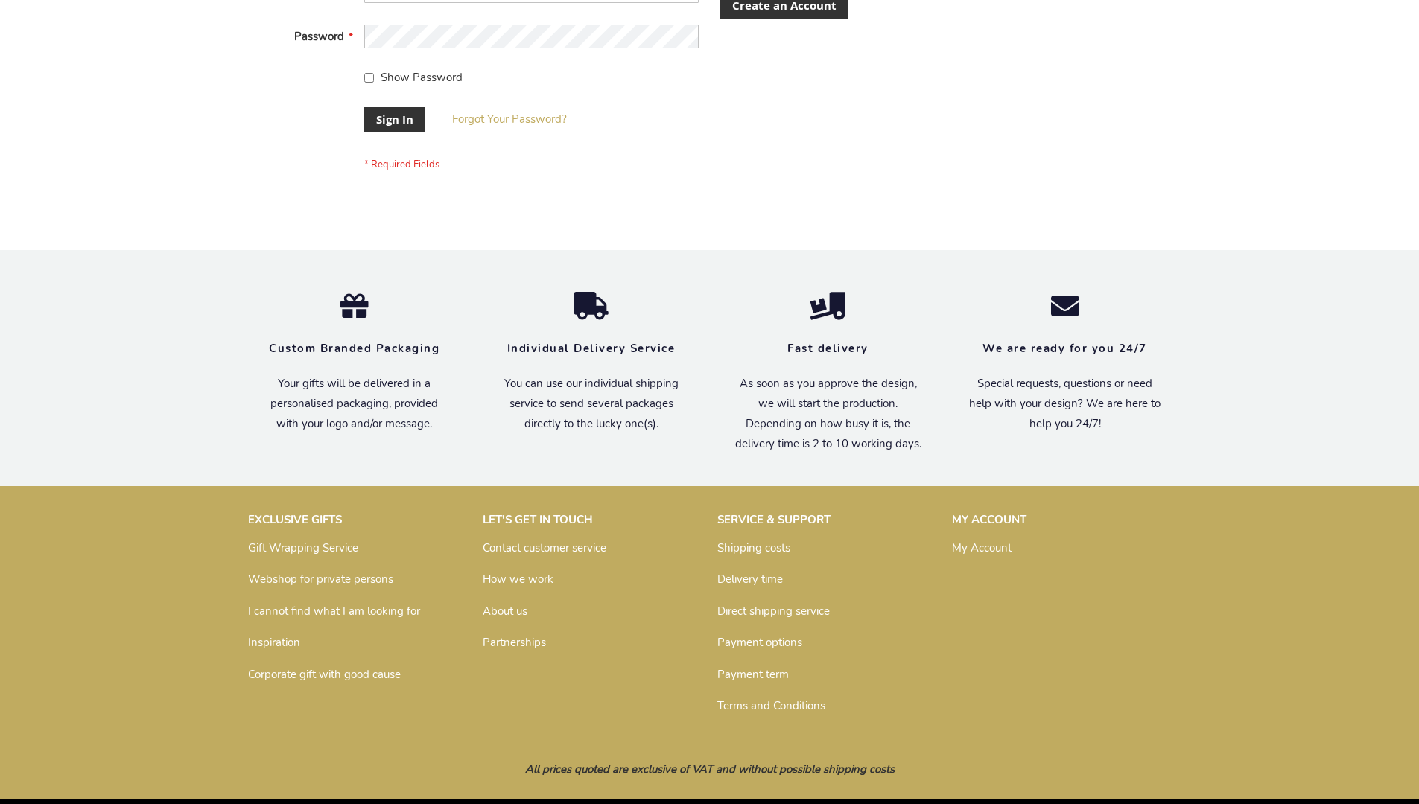
scroll to position [479, 0]
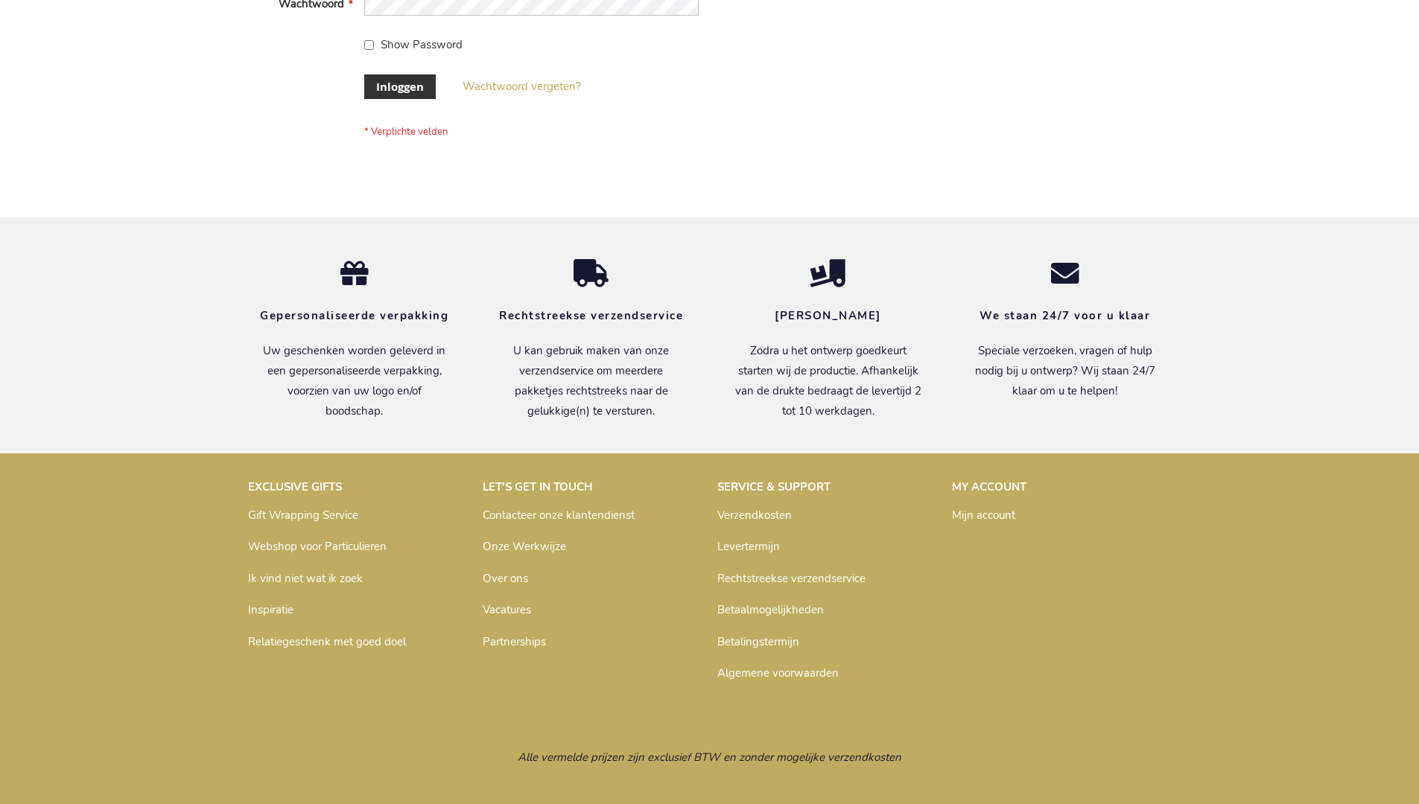
scroll to position [506, 0]
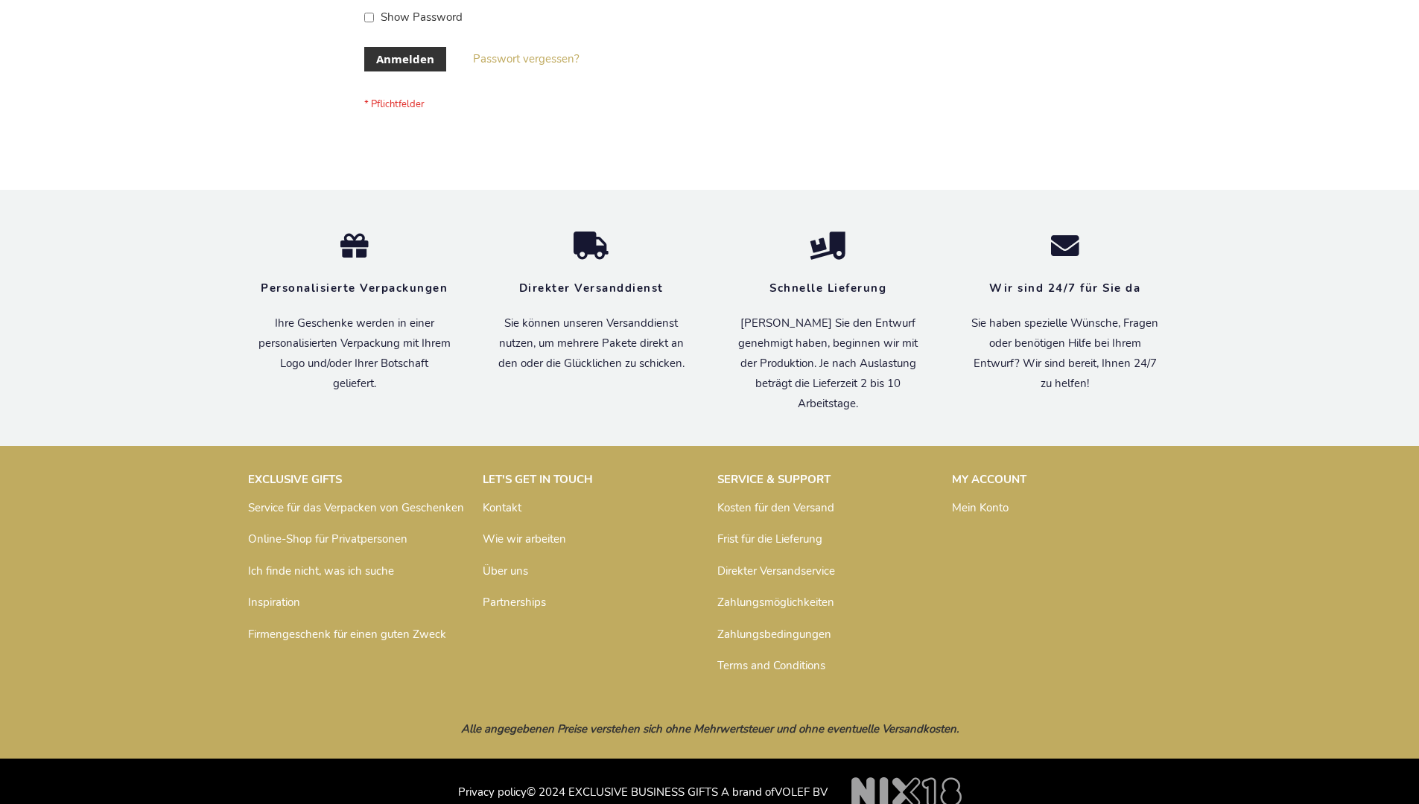
scroll to position [499, 0]
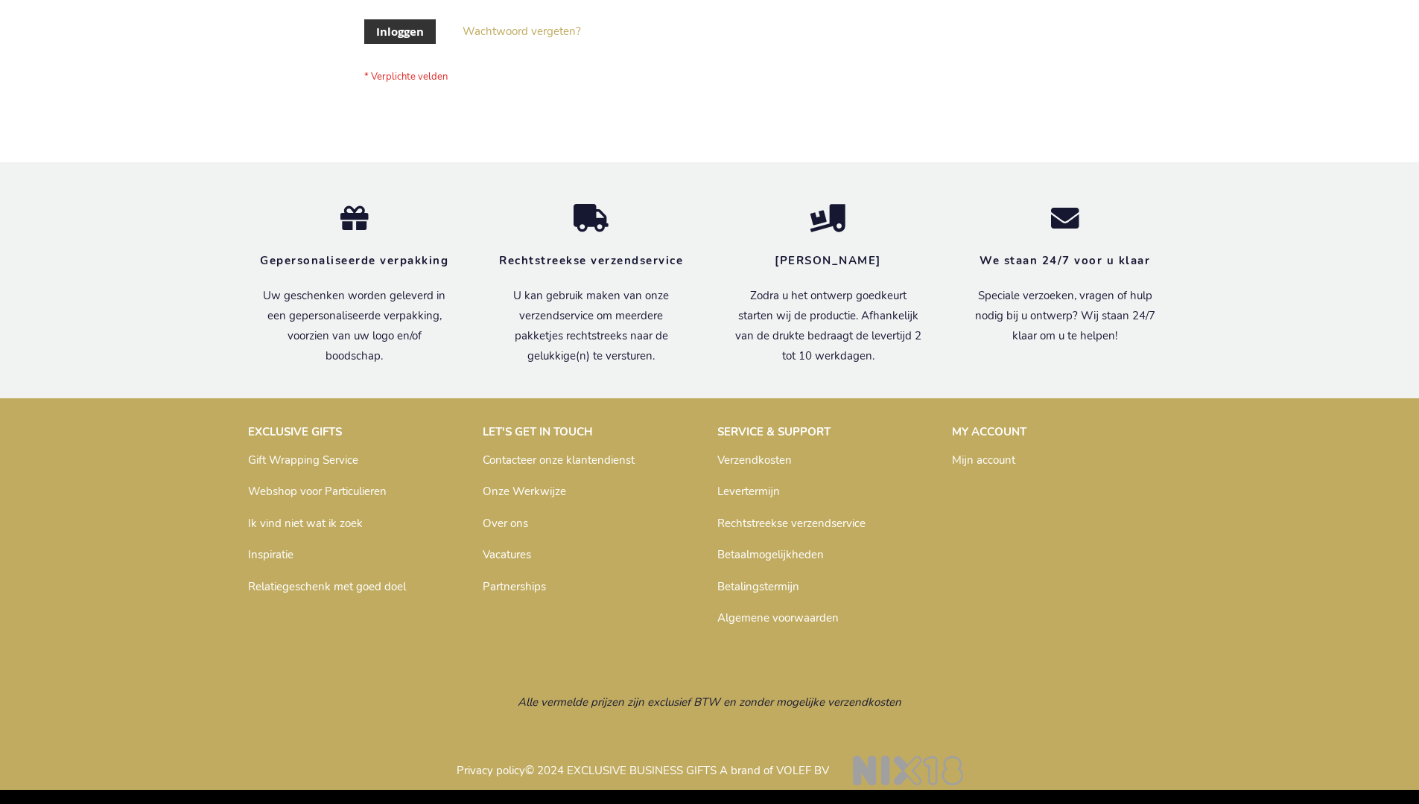
scroll to position [506, 0]
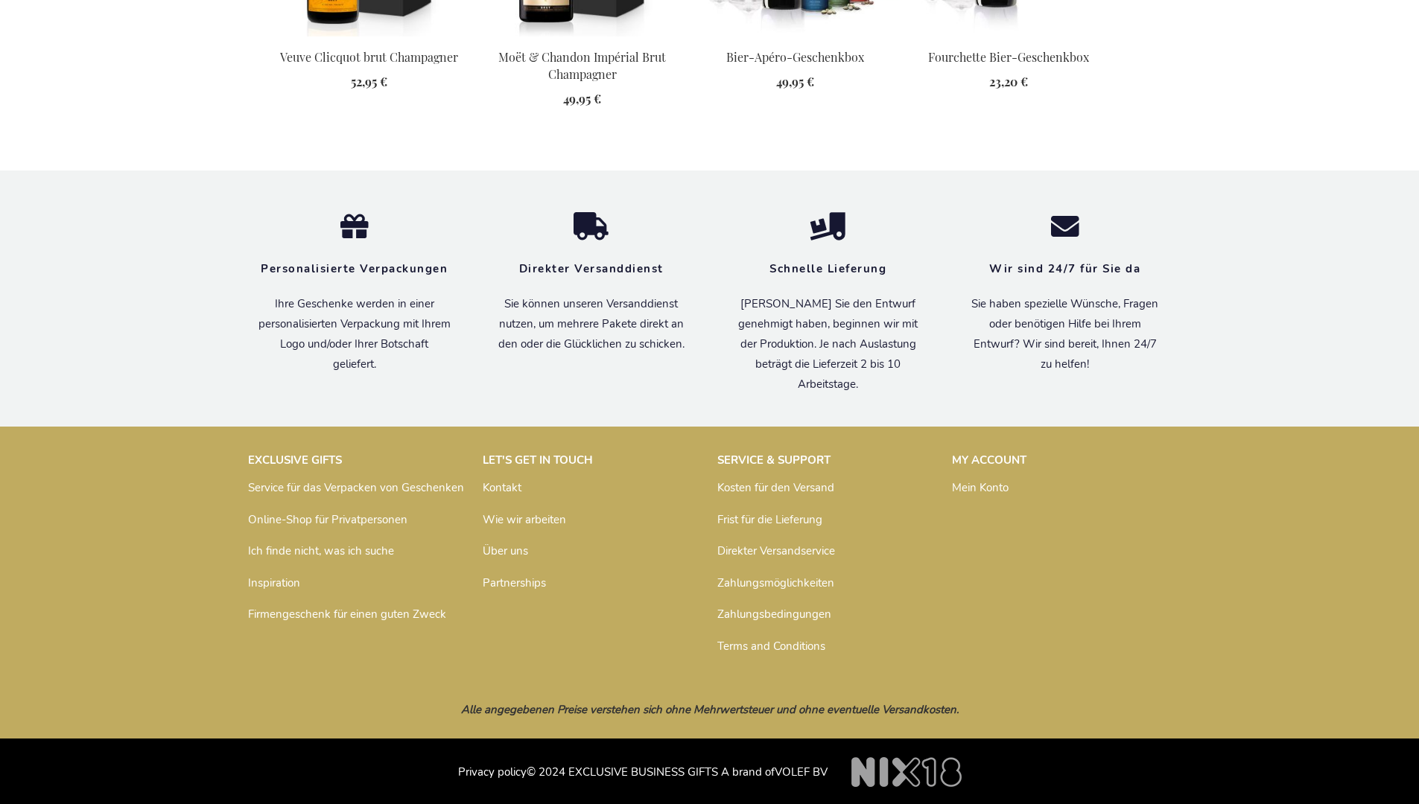
scroll to position [1975, 0]
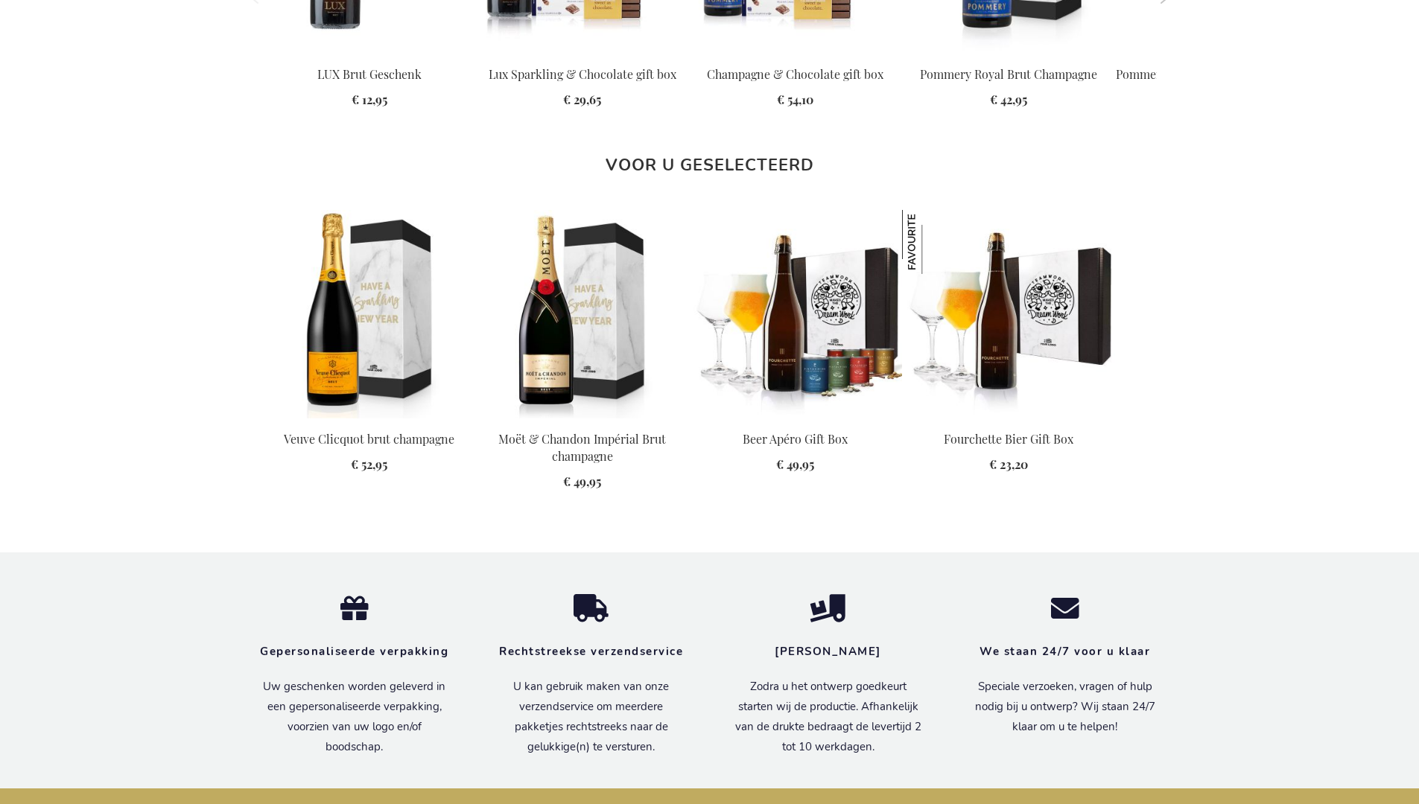
scroll to position [1966, 0]
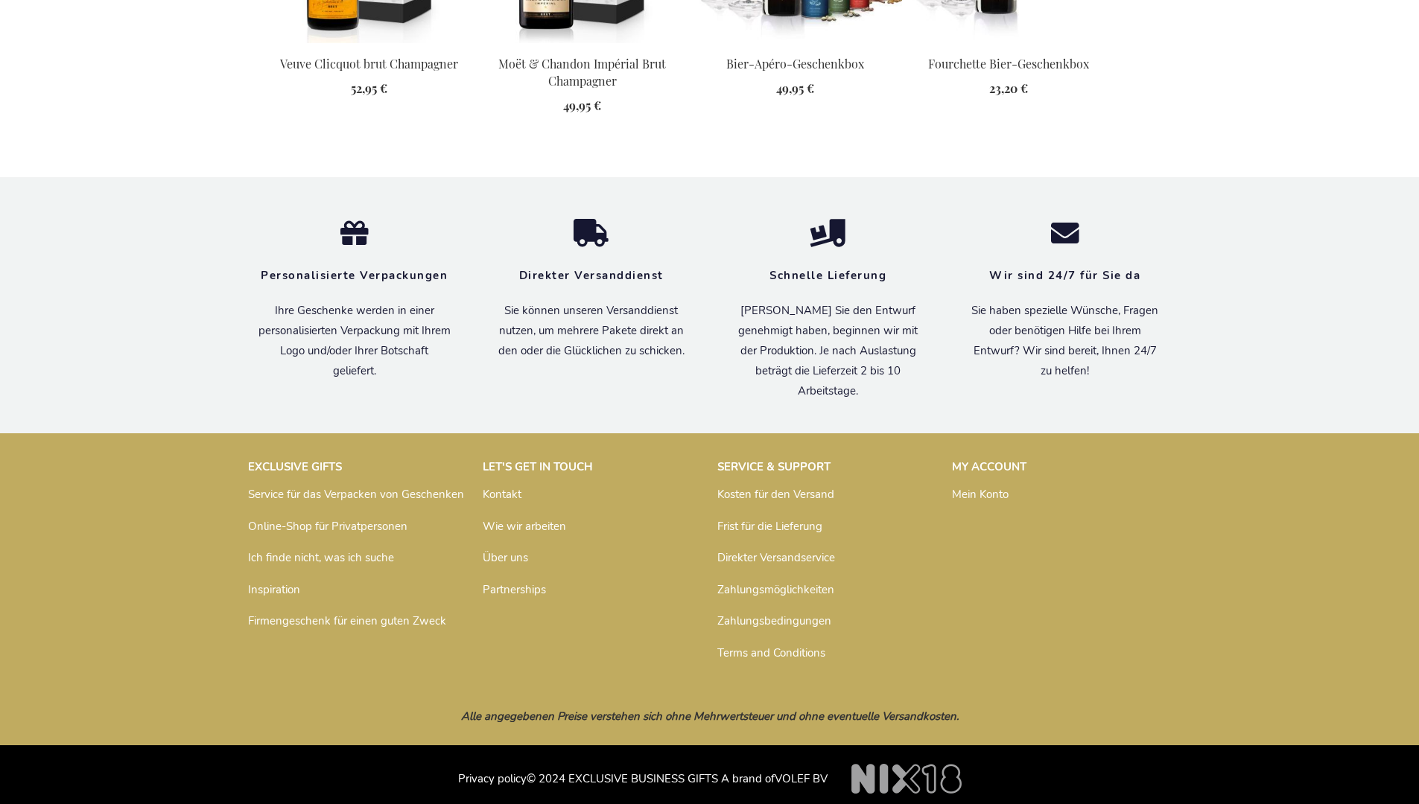
scroll to position [1975, 0]
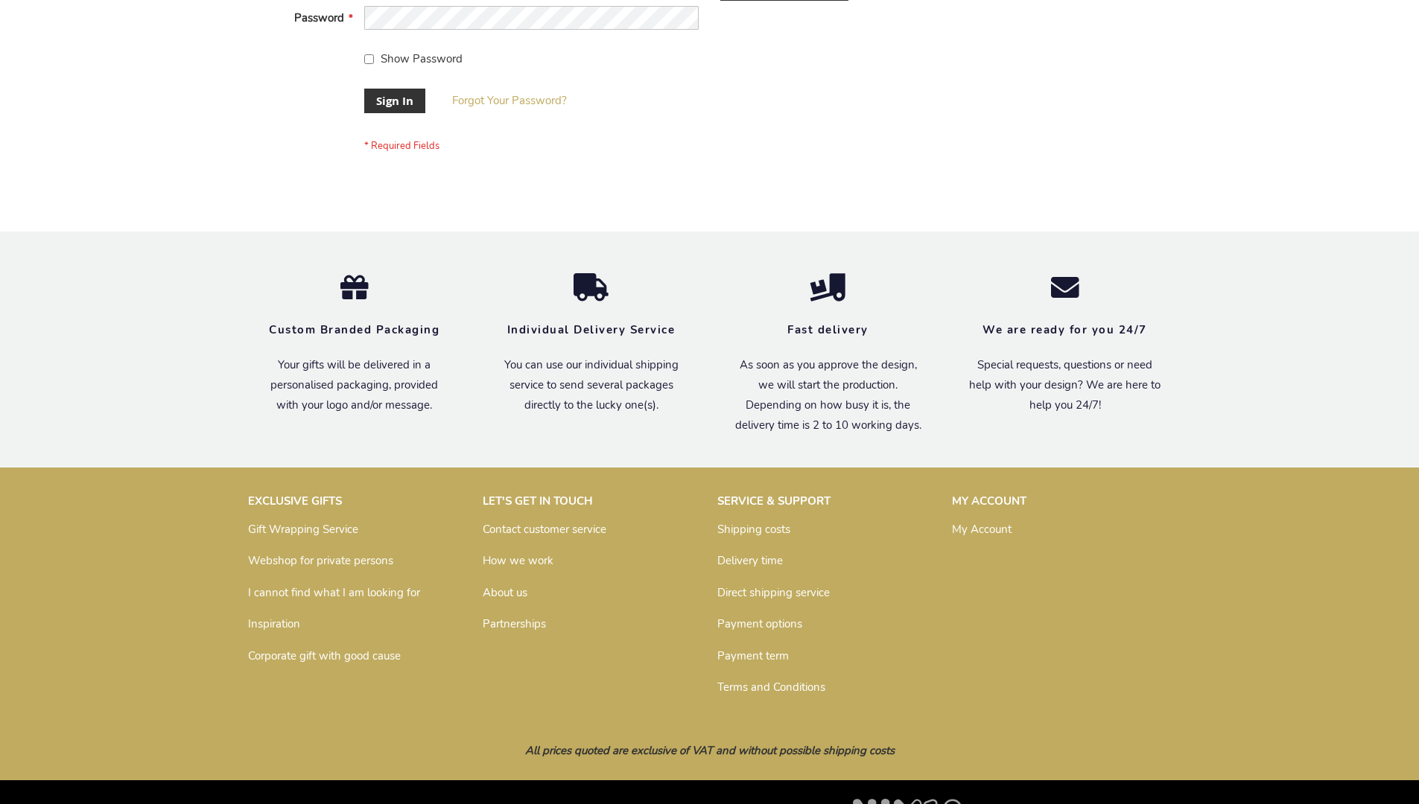
scroll to position [479, 0]
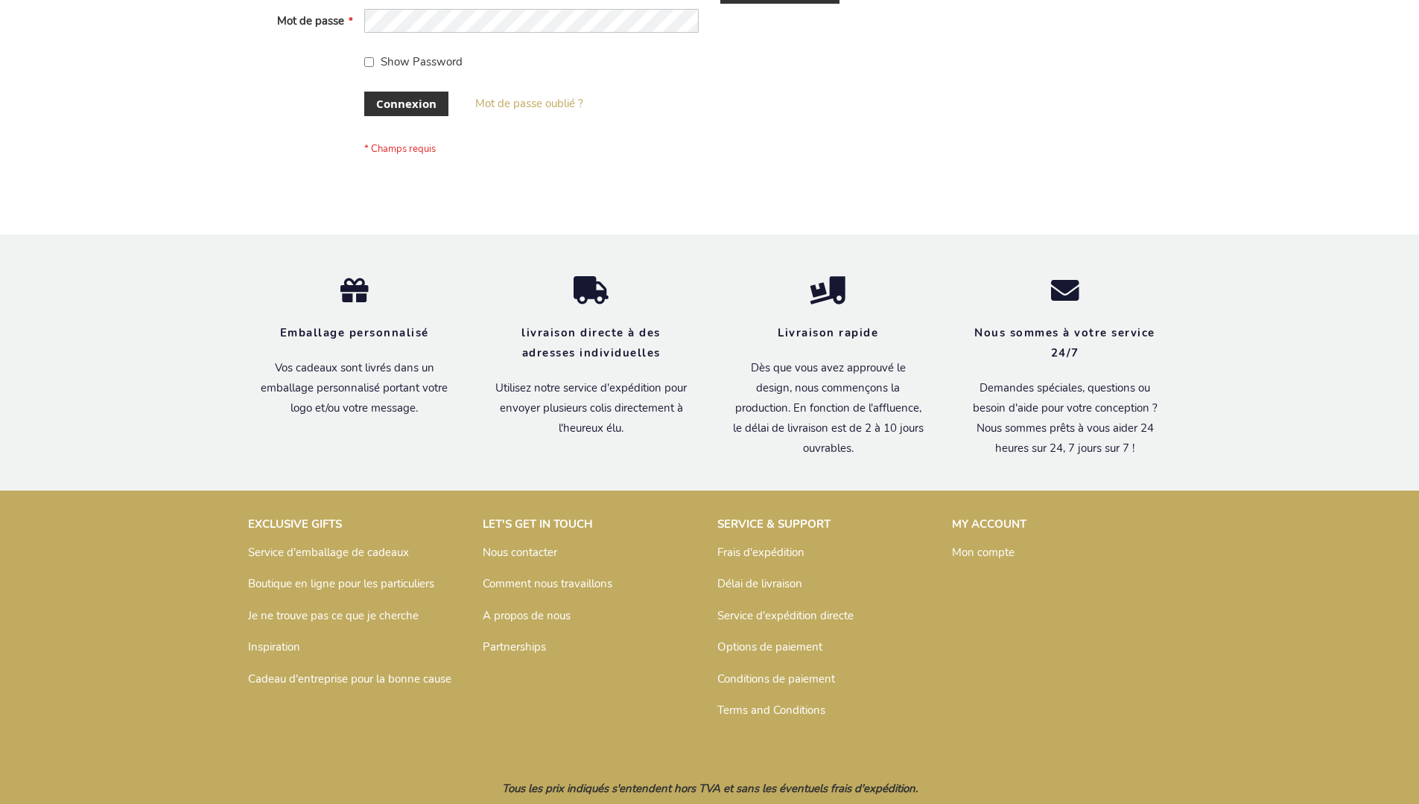
scroll to position [514, 0]
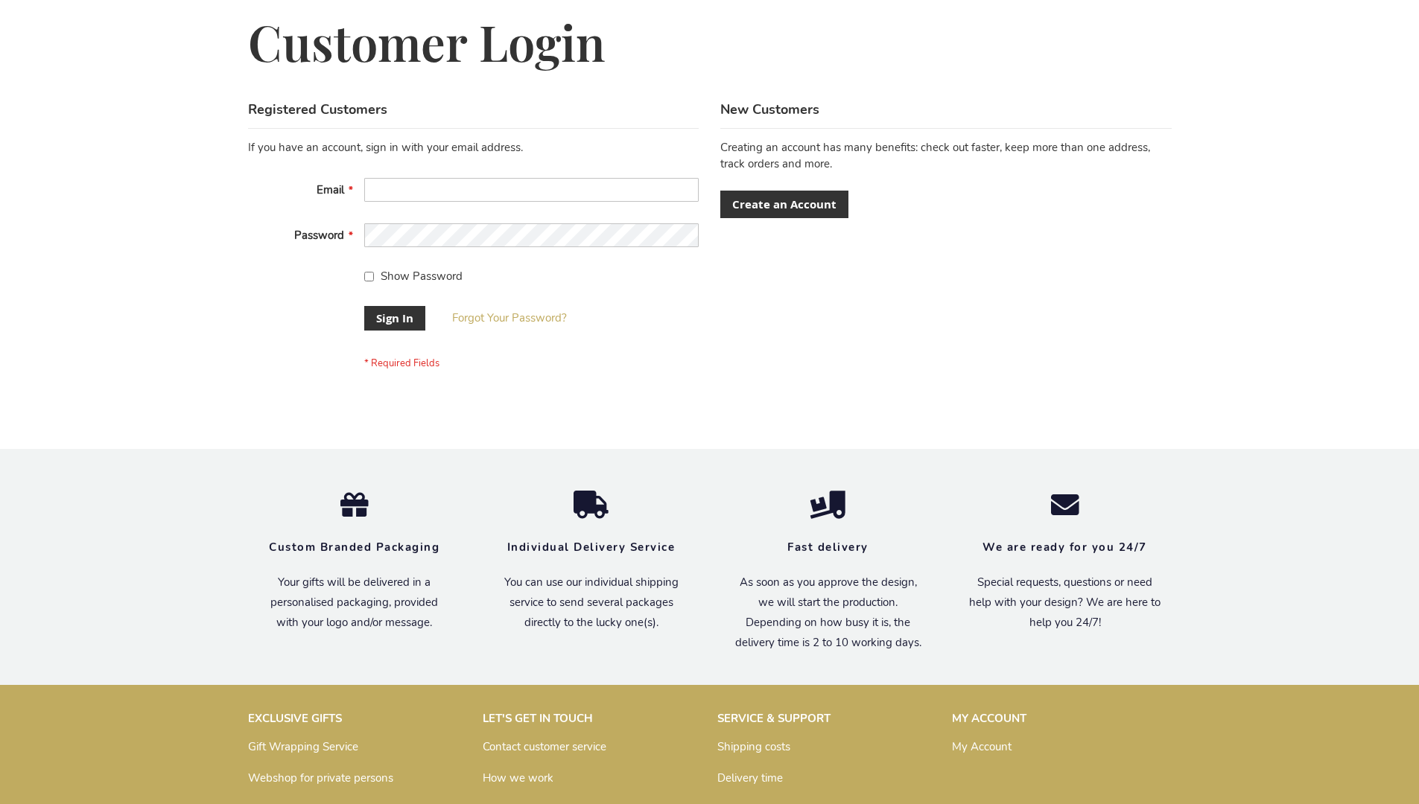
scroll to position [479, 0]
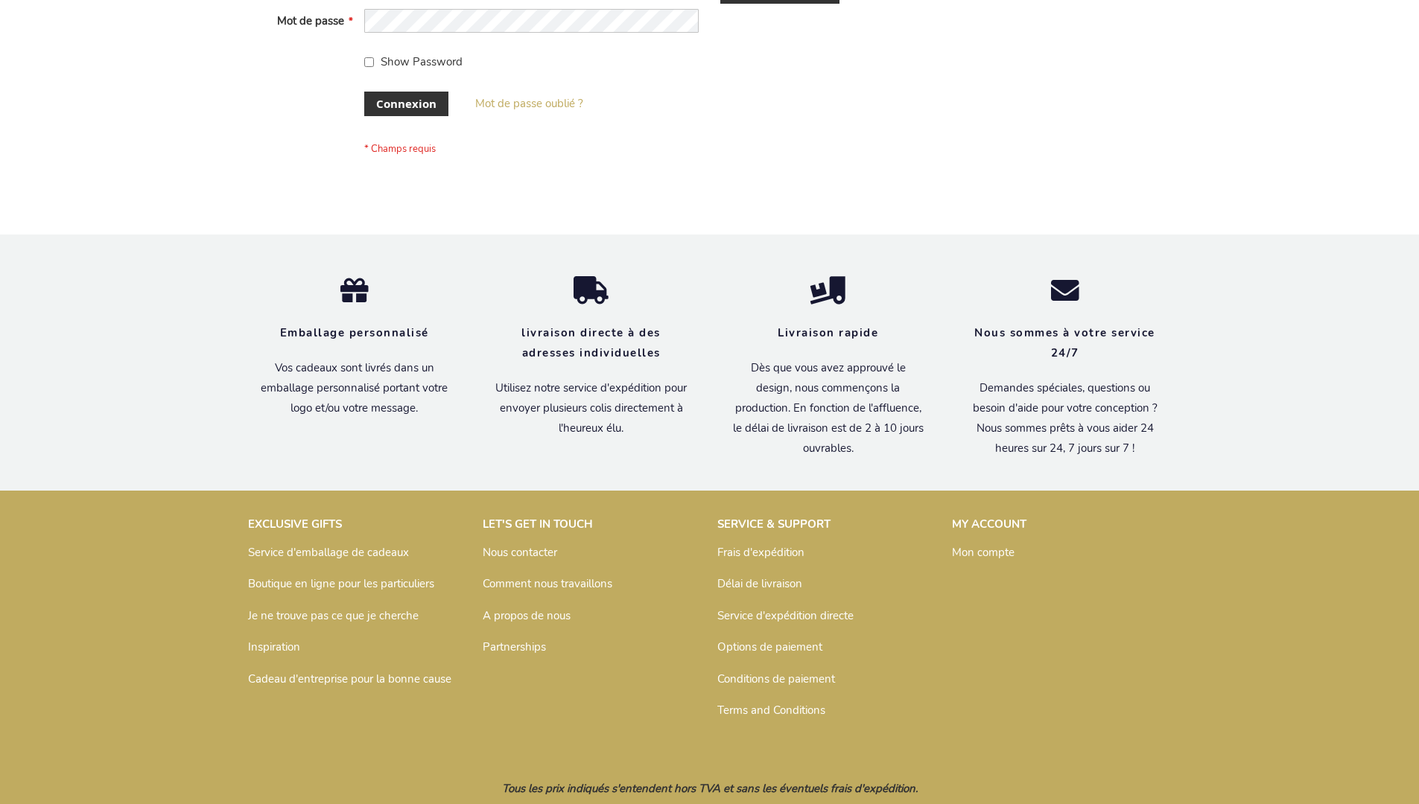
scroll to position [514, 0]
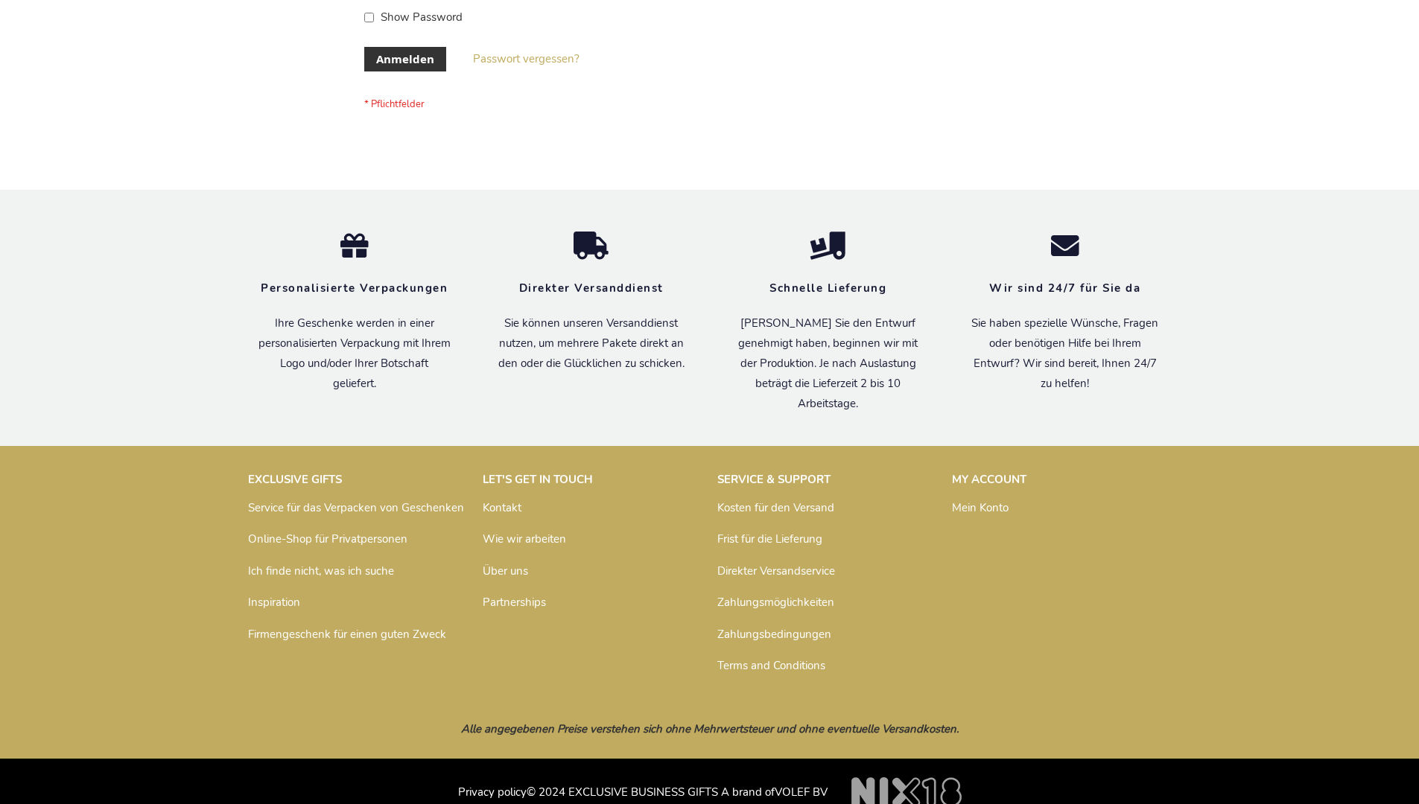
scroll to position [499, 0]
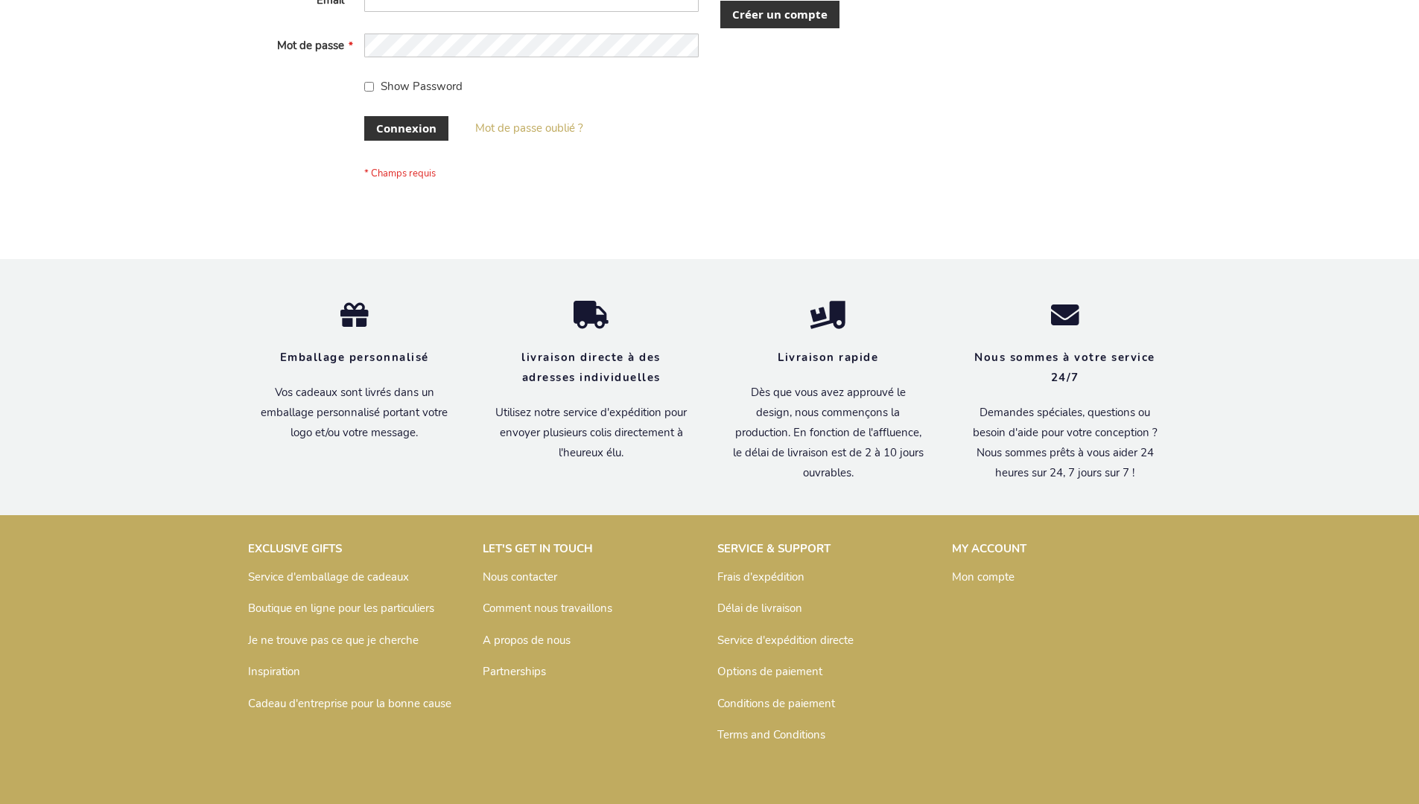
scroll to position [514, 0]
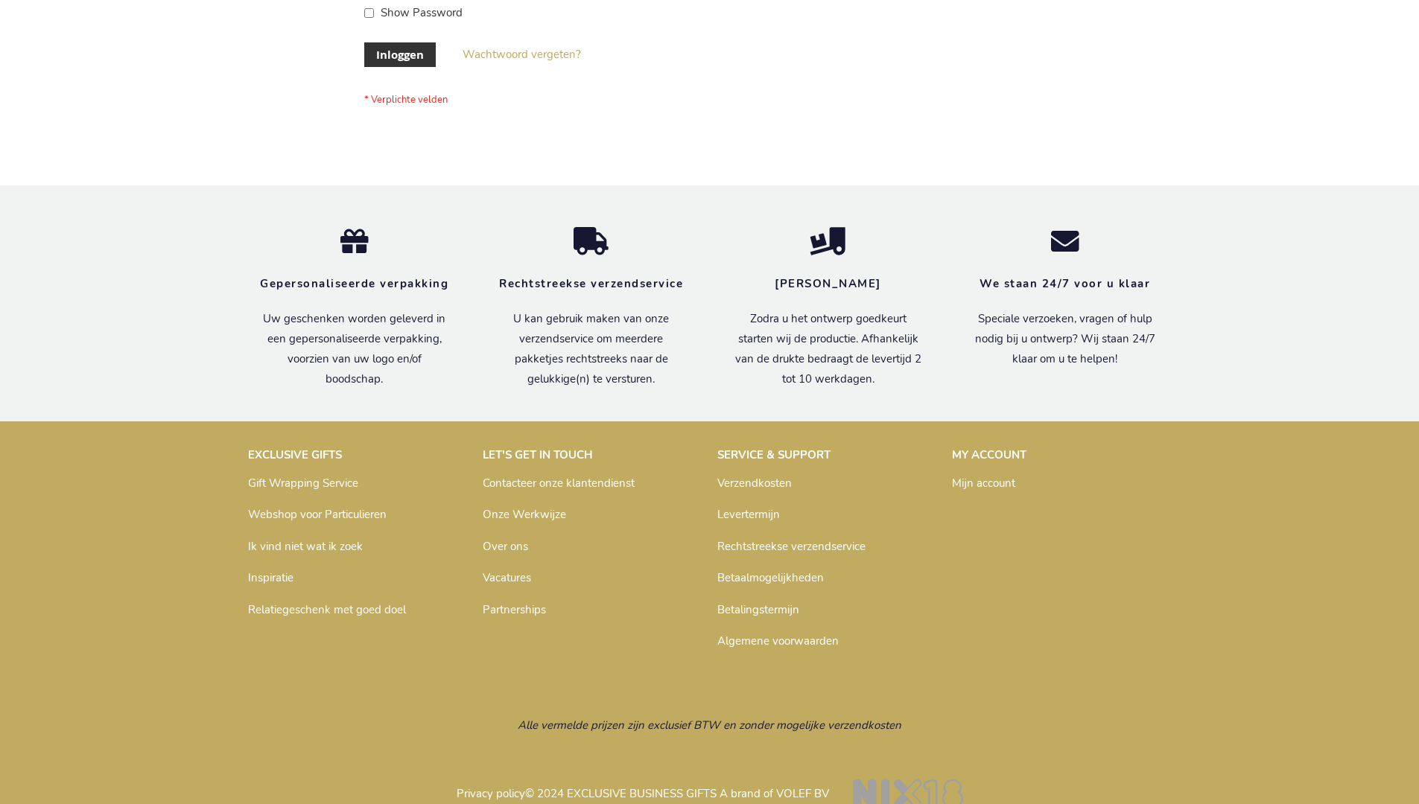
scroll to position [506, 0]
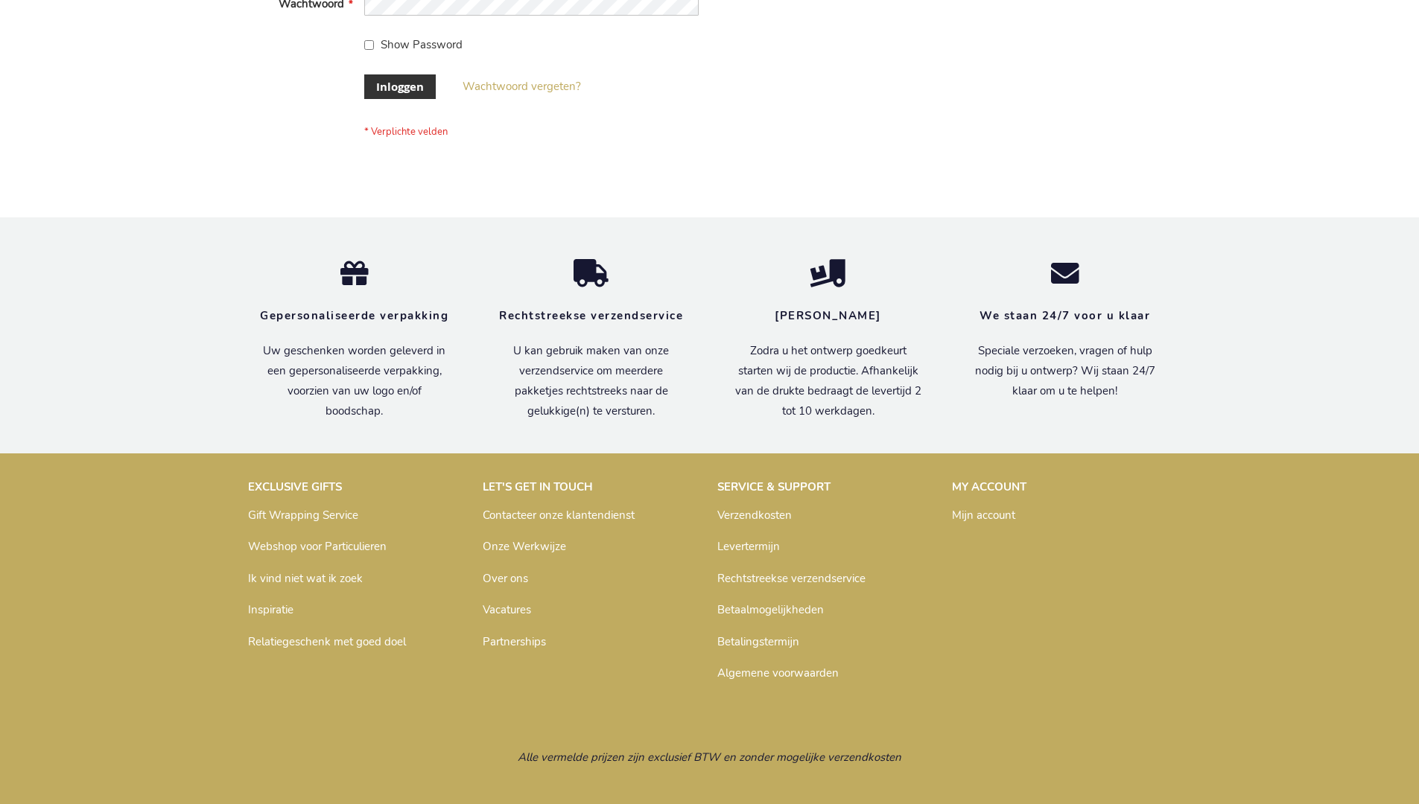
scroll to position [506, 0]
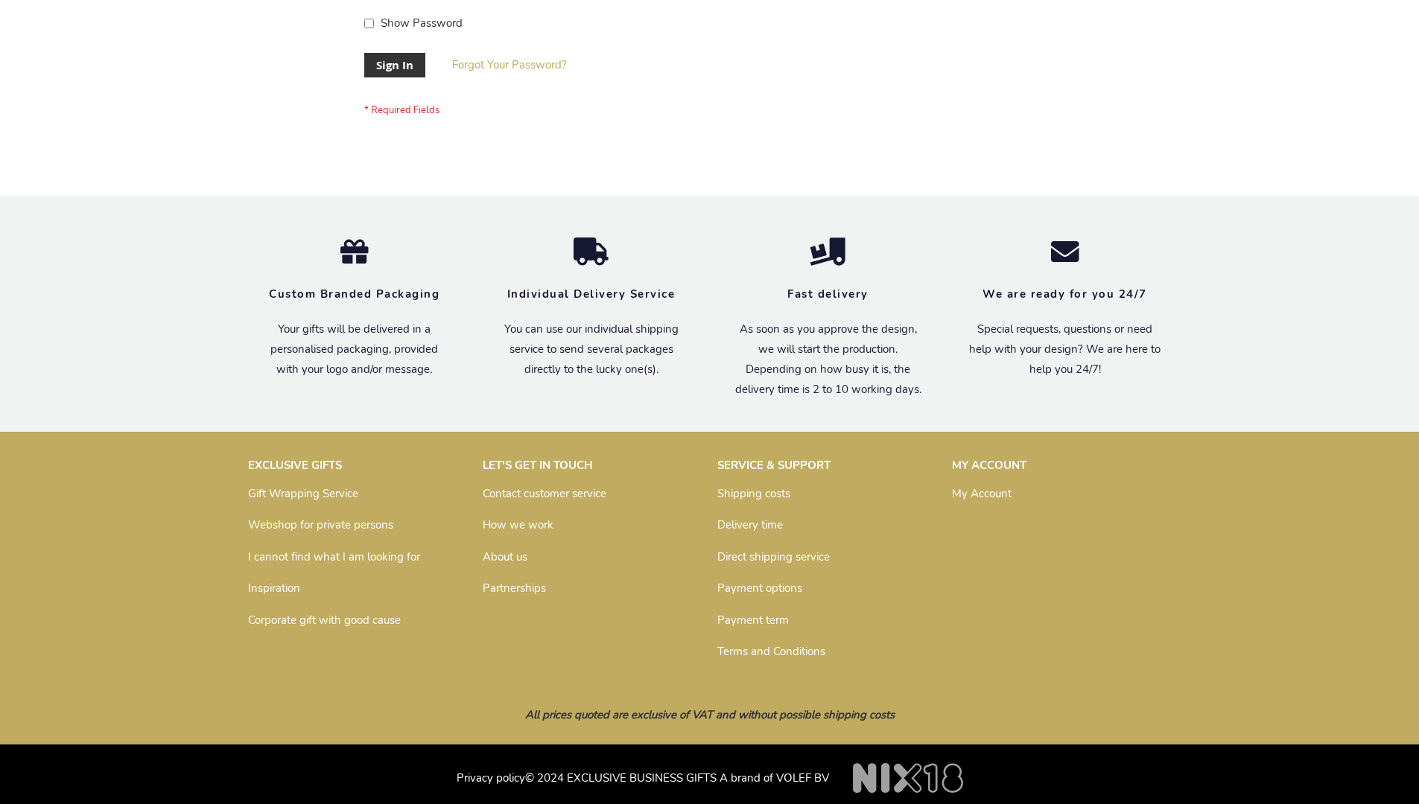
scroll to position [479, 0]
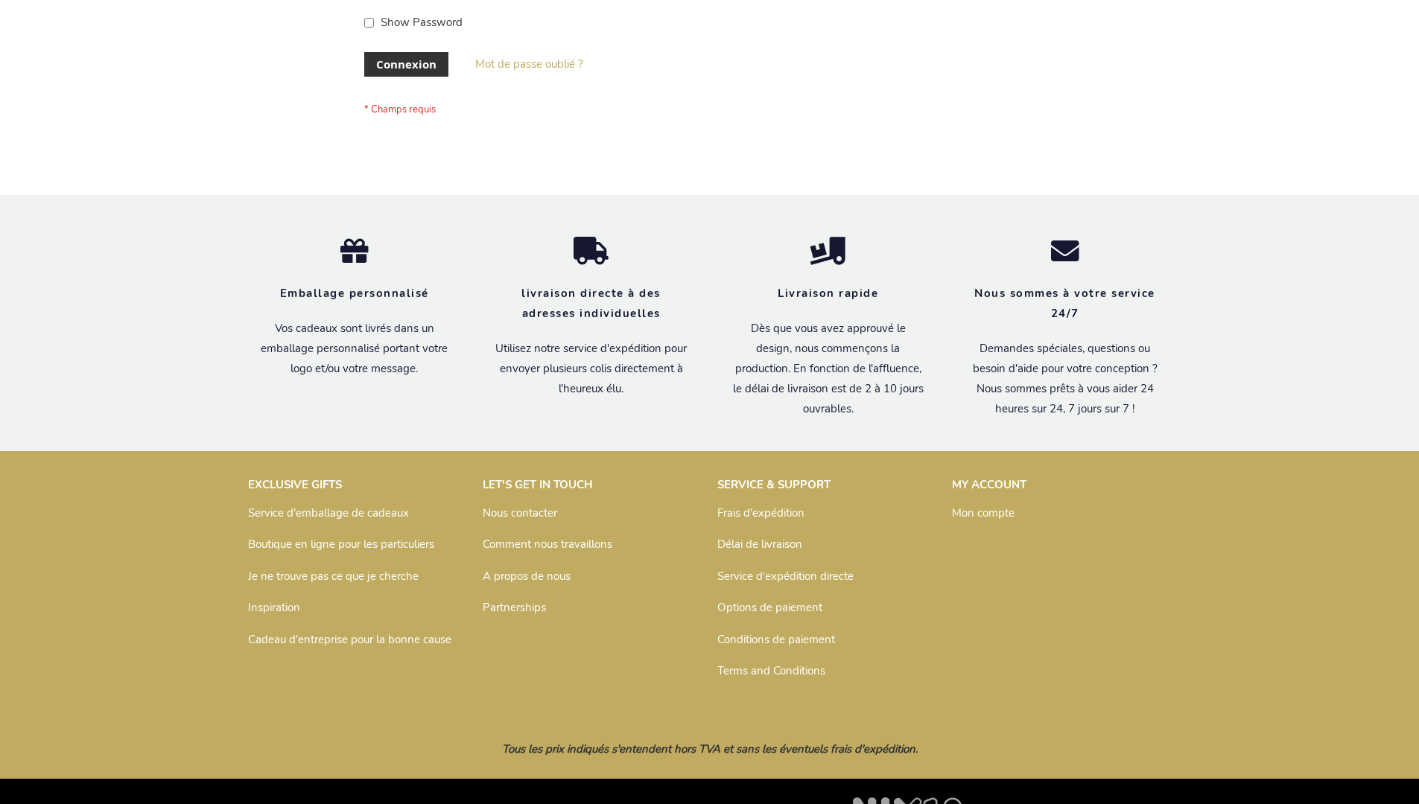
scroll to position [514, 0]
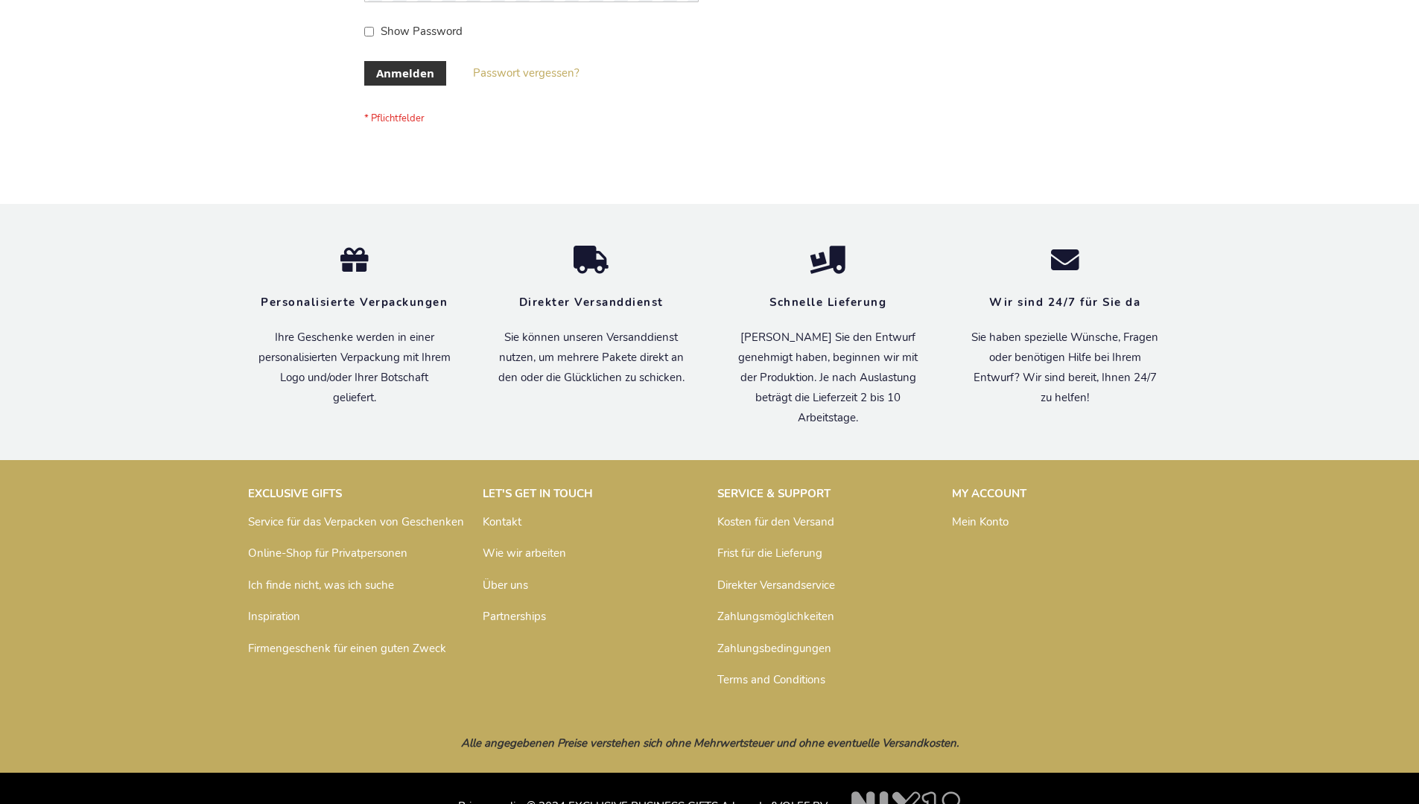
scroll to position [499, 0]
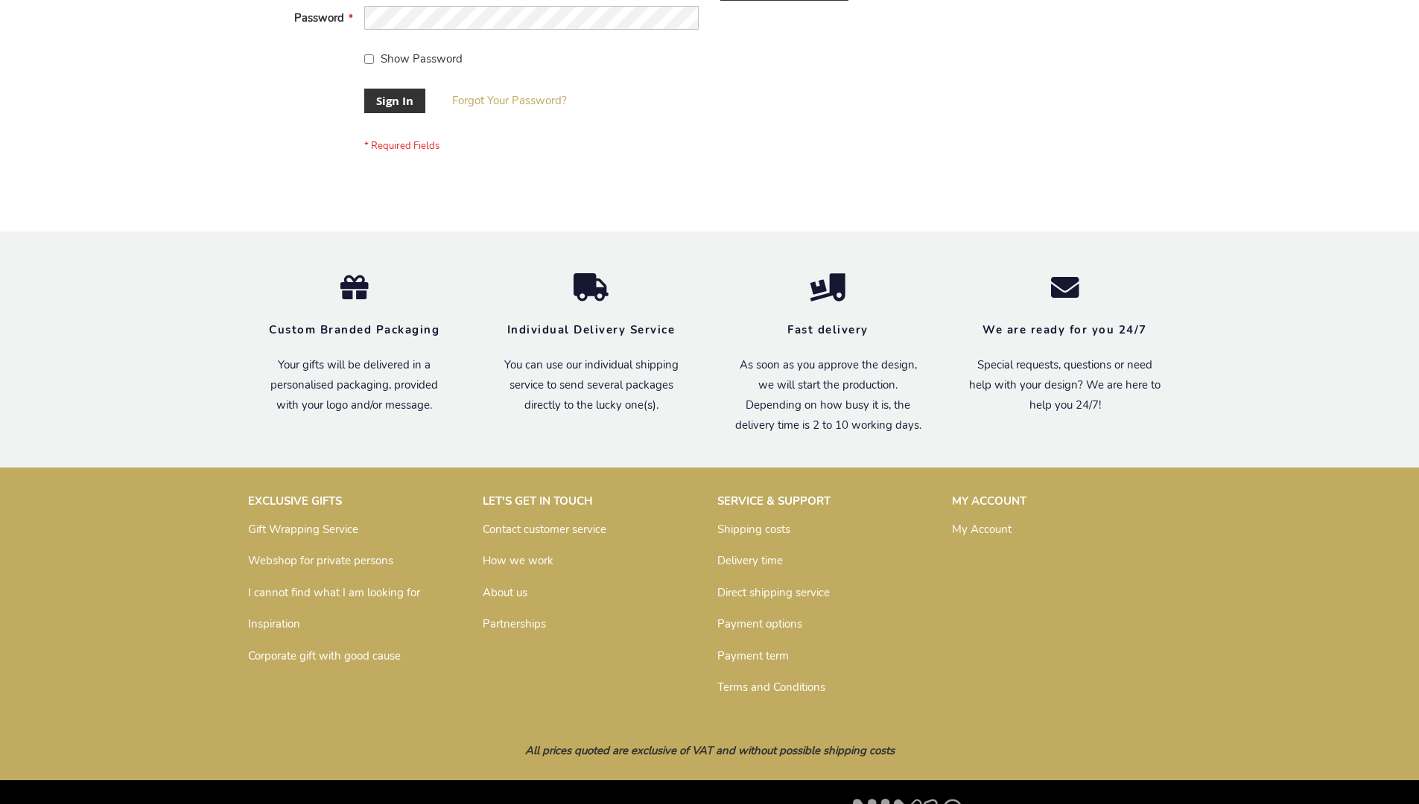
scroll to position [479, 0]
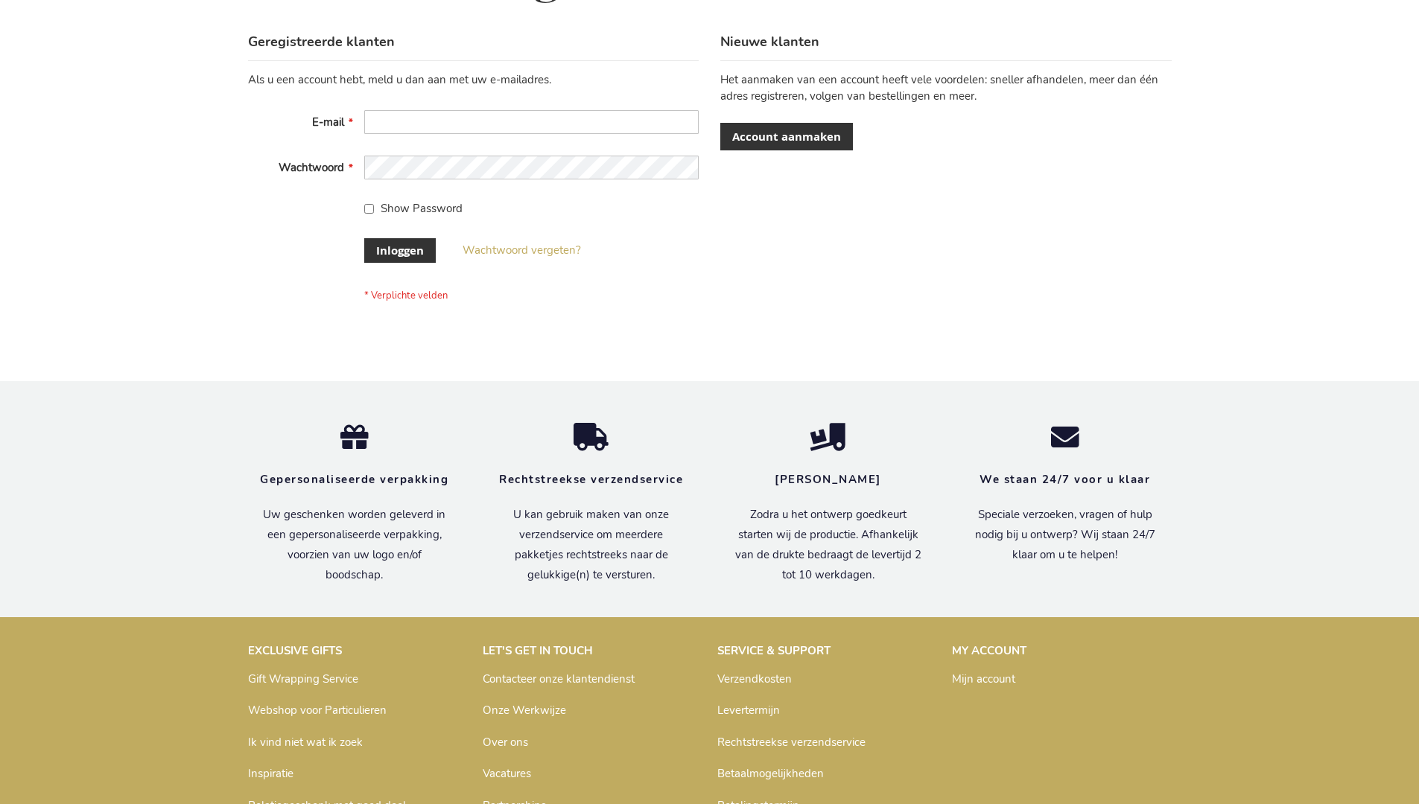
scroll to position [506, 0]
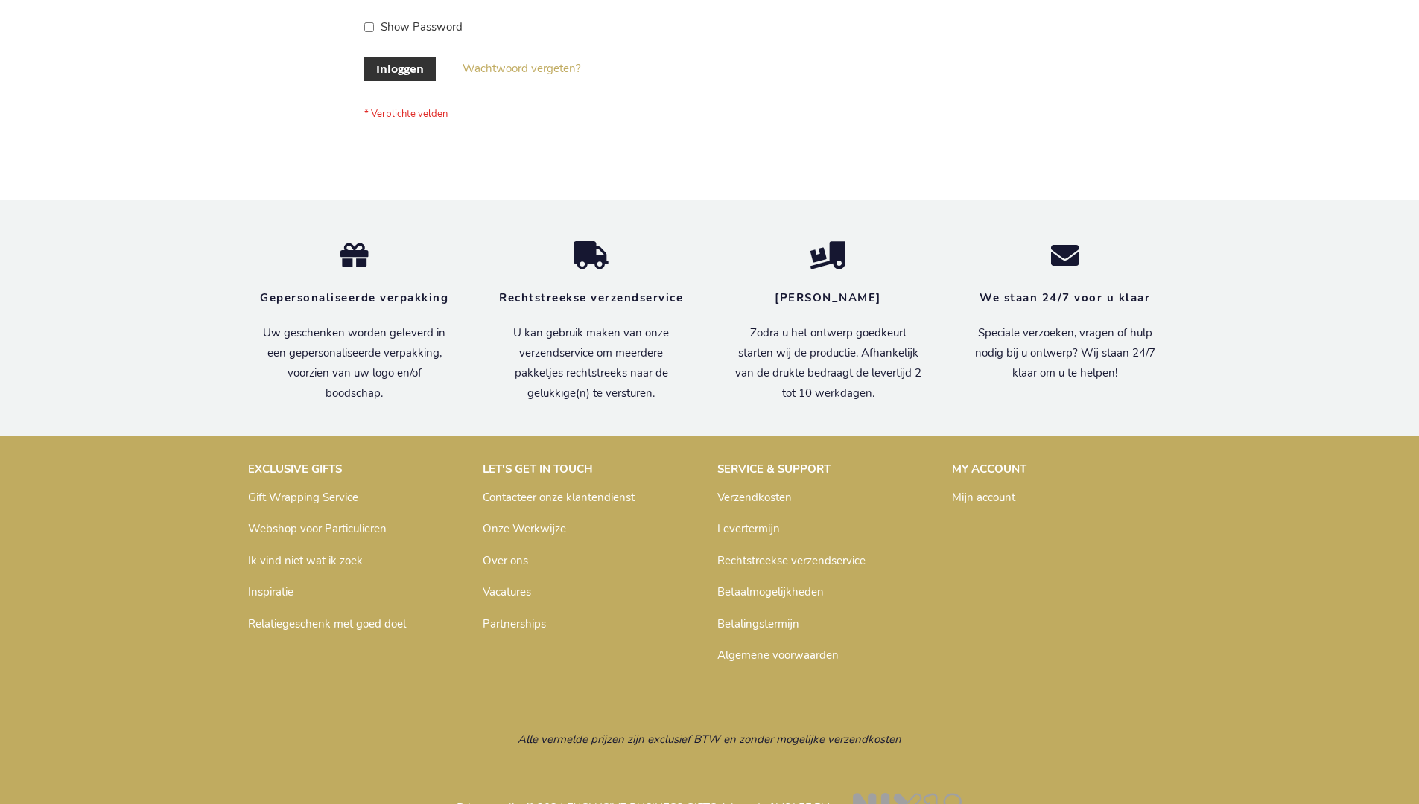
scroll to position [506, 0]
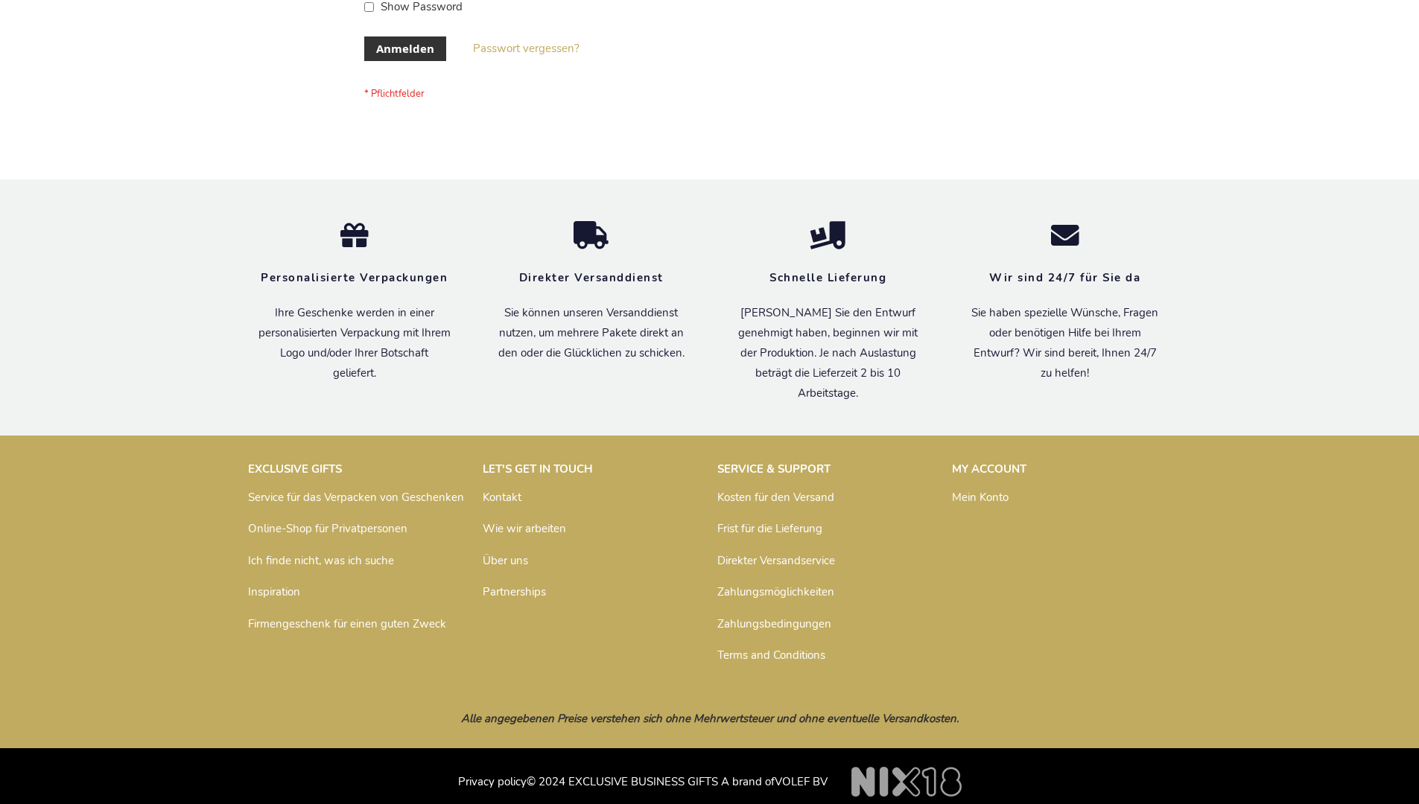
scroll to position [499, 0]
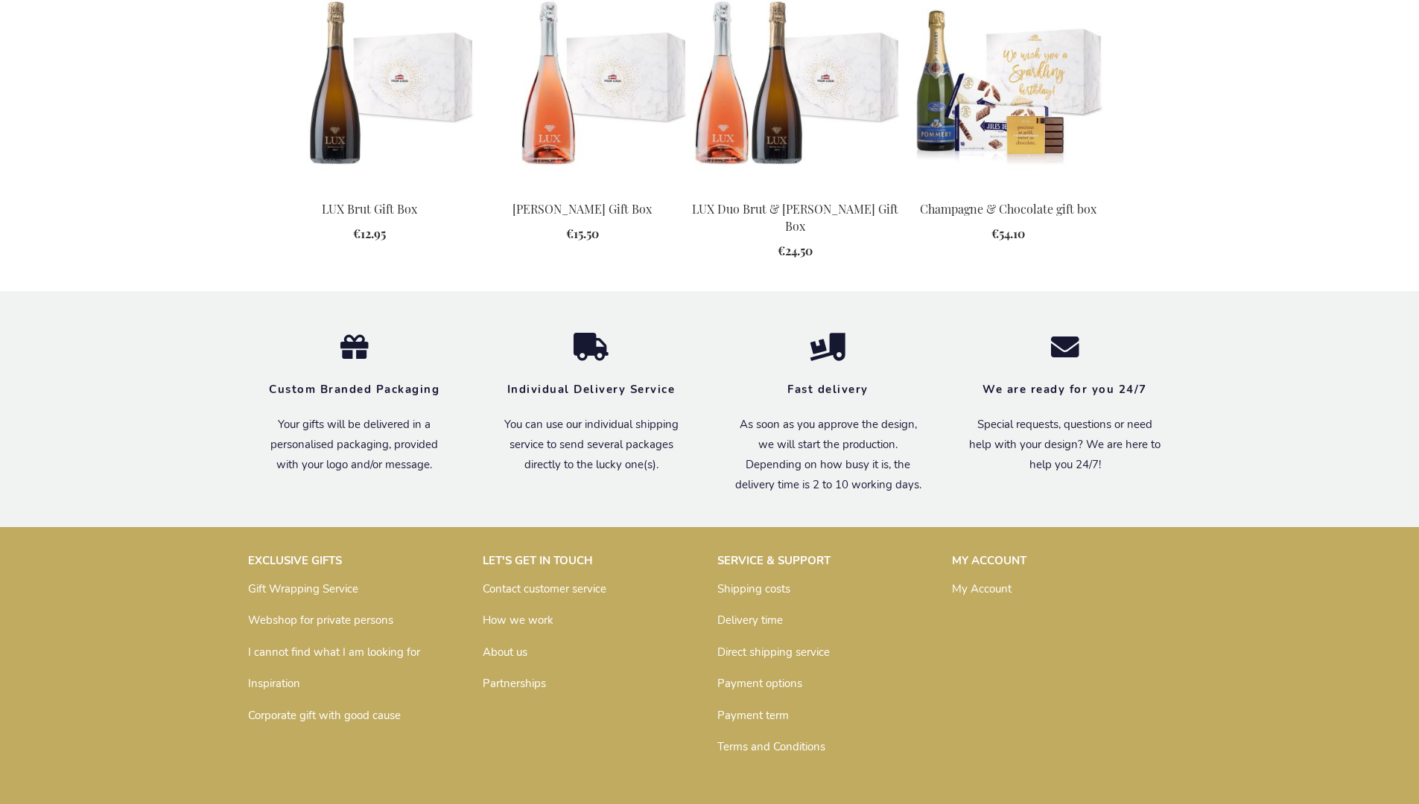
scroll to position [1541, 0]
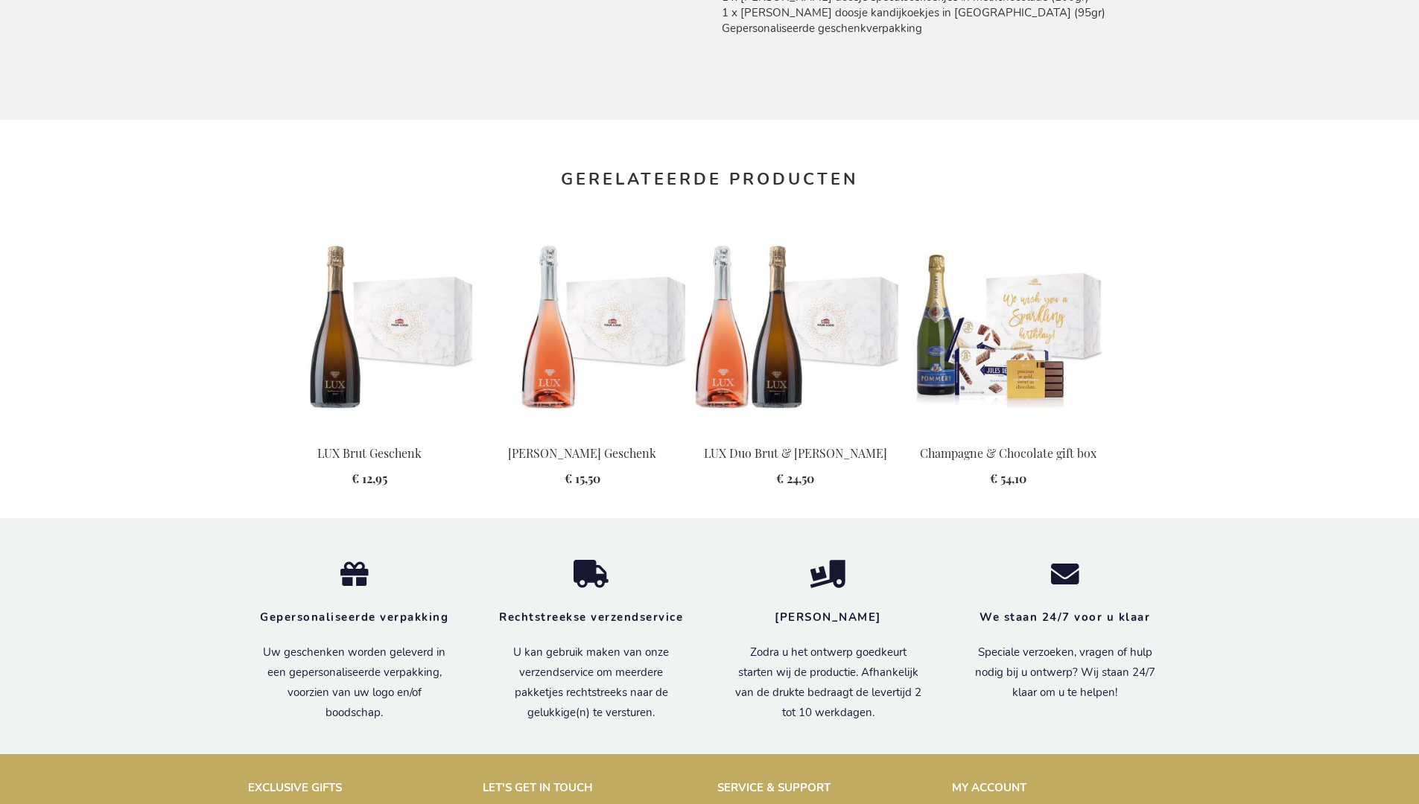
scroll to position [1552, 0]
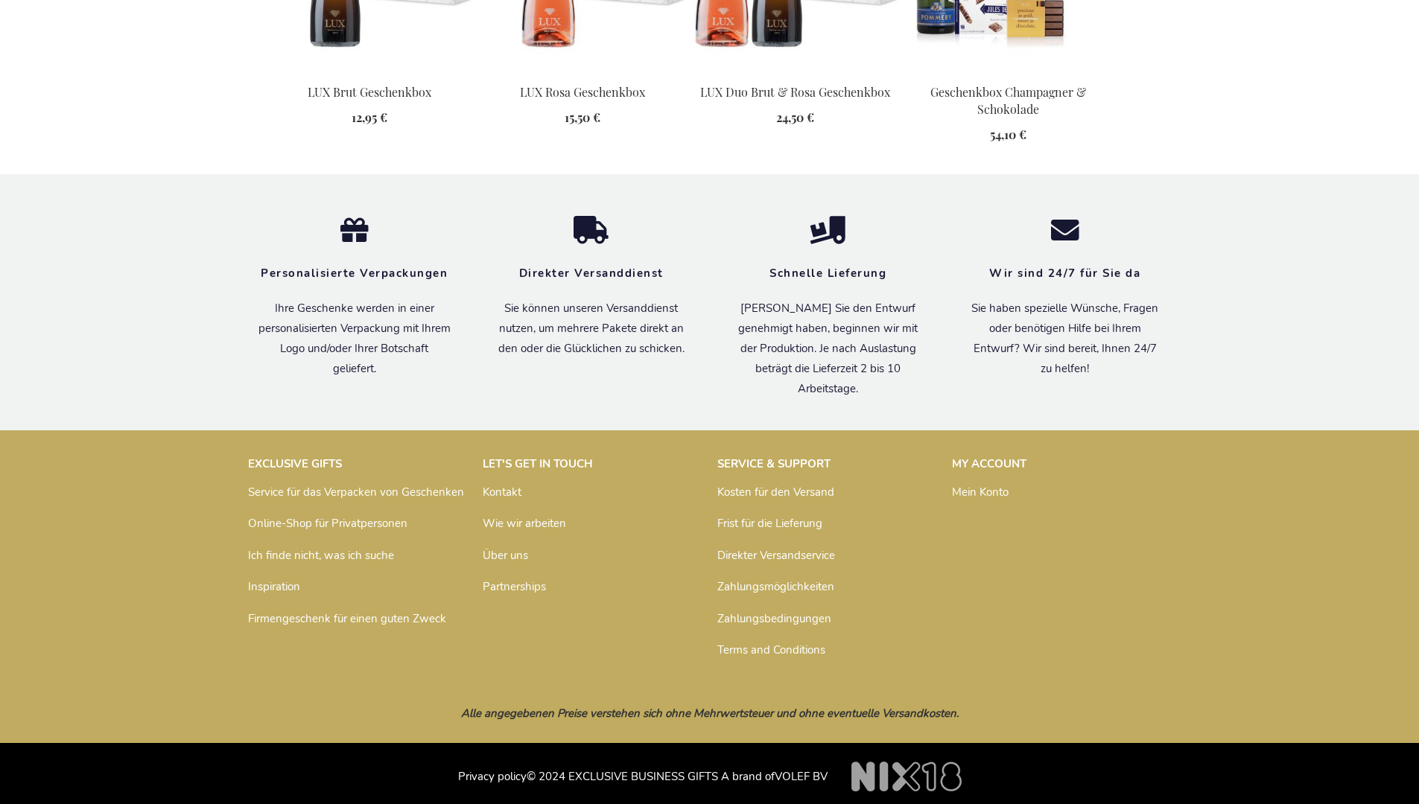
scroll to position [1595, 0]
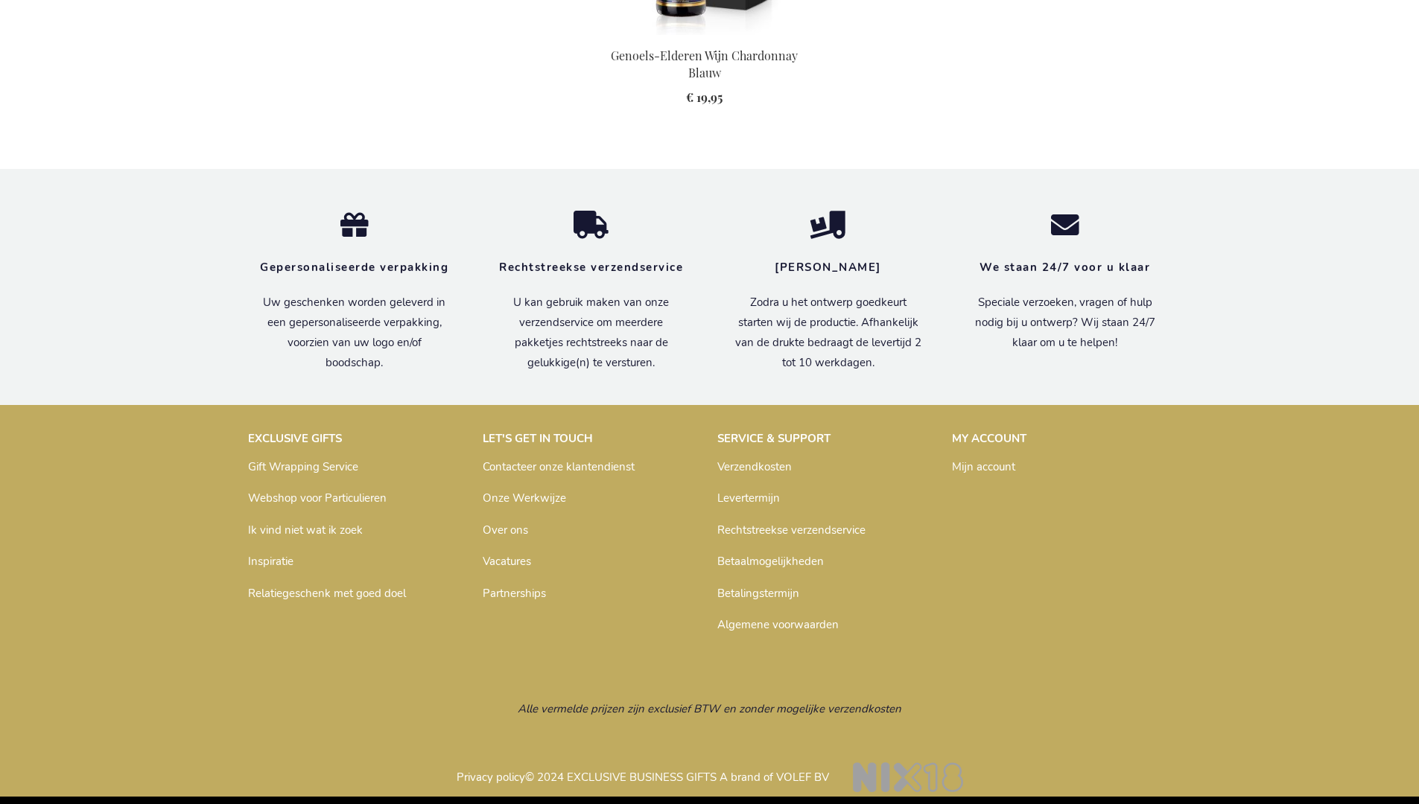
scroll to position [1889, 0]
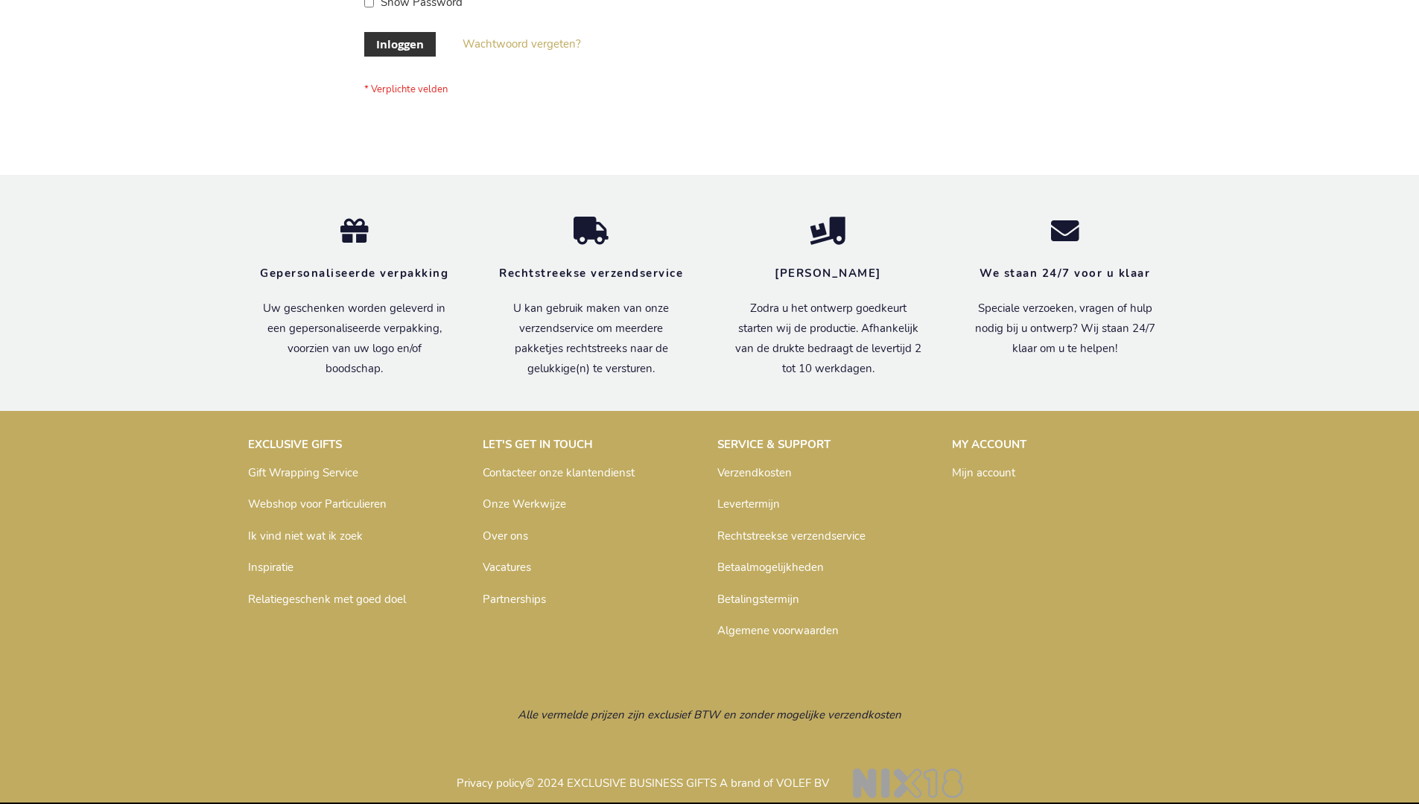
scroll to position [506, 0]
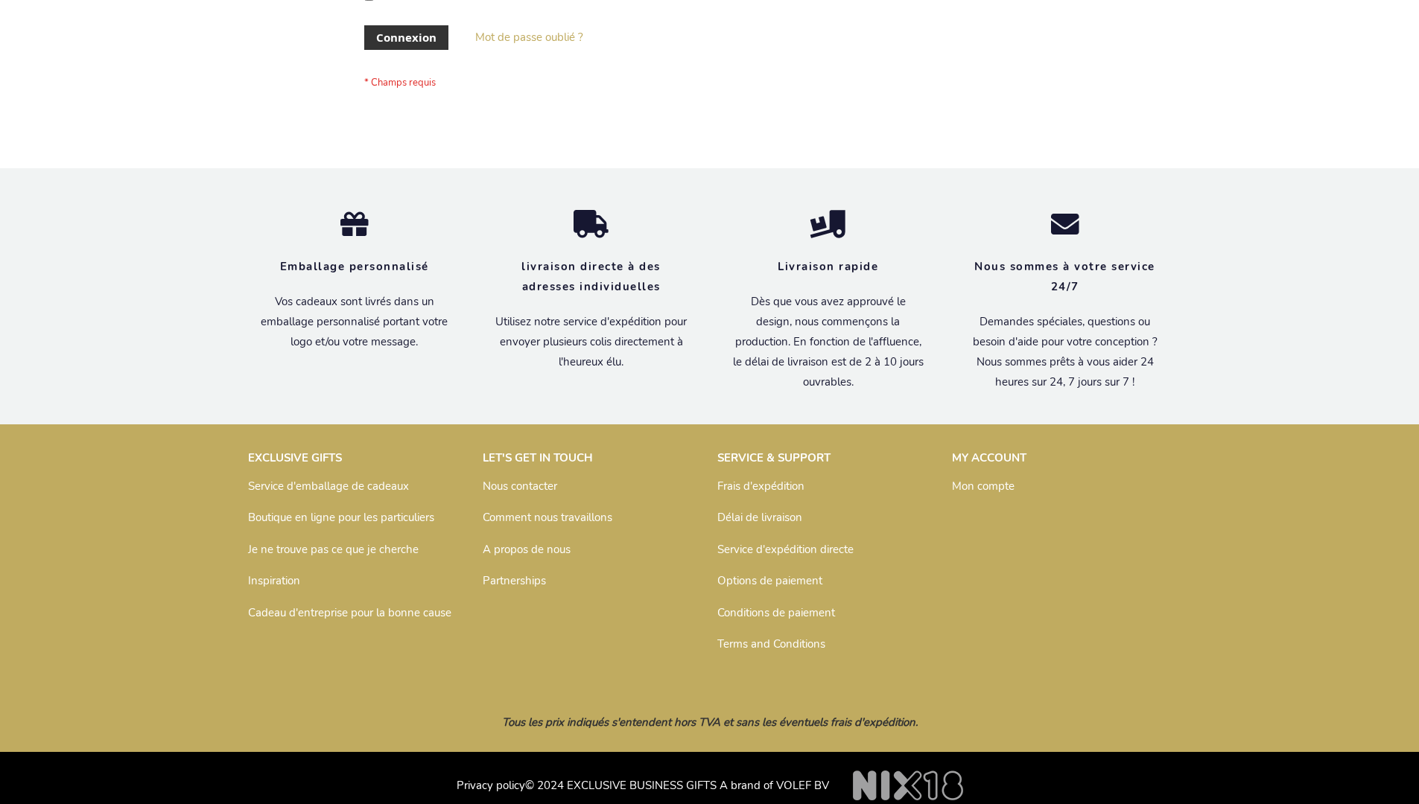
scroll to position [514, 0]
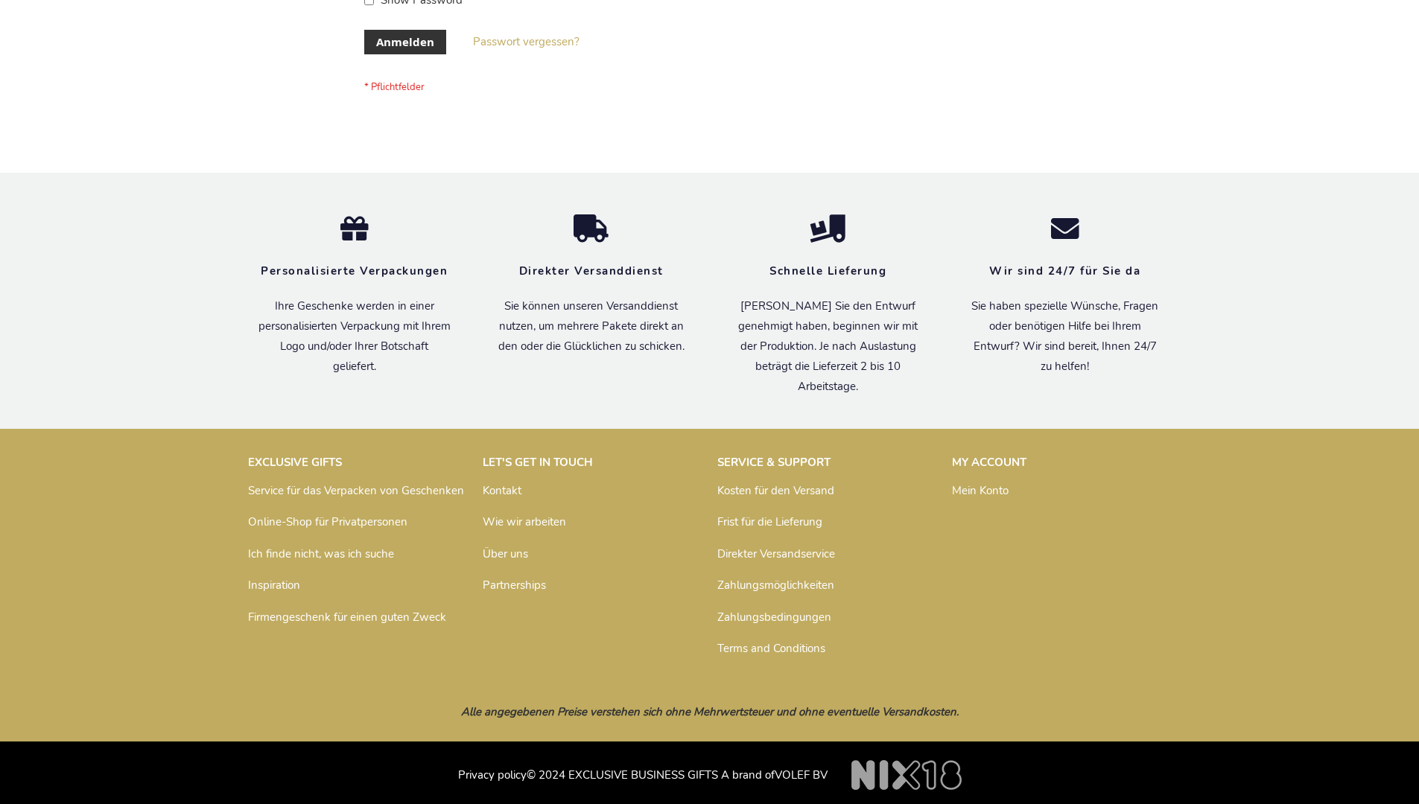
scroll to position [499, 0]
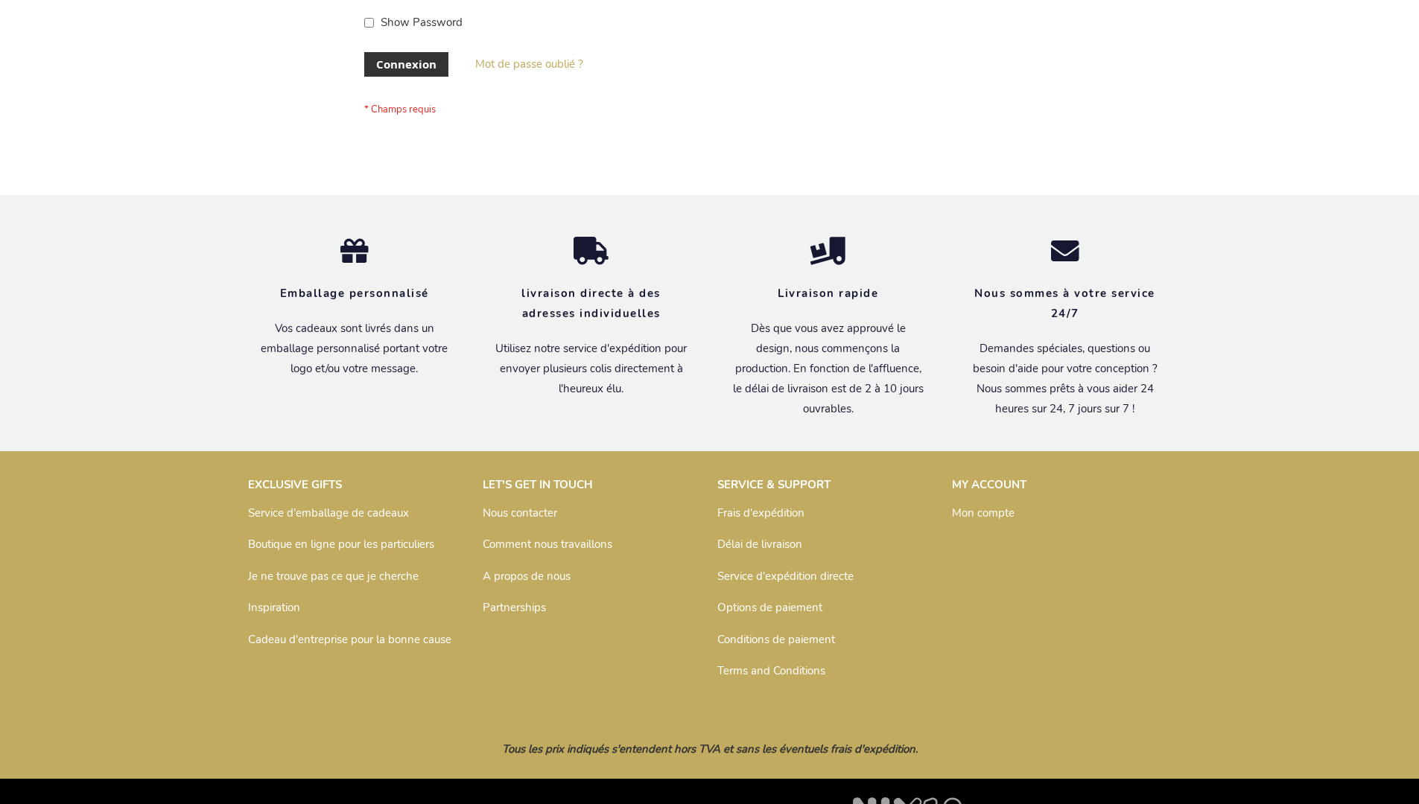
scroll to position [514, 0]
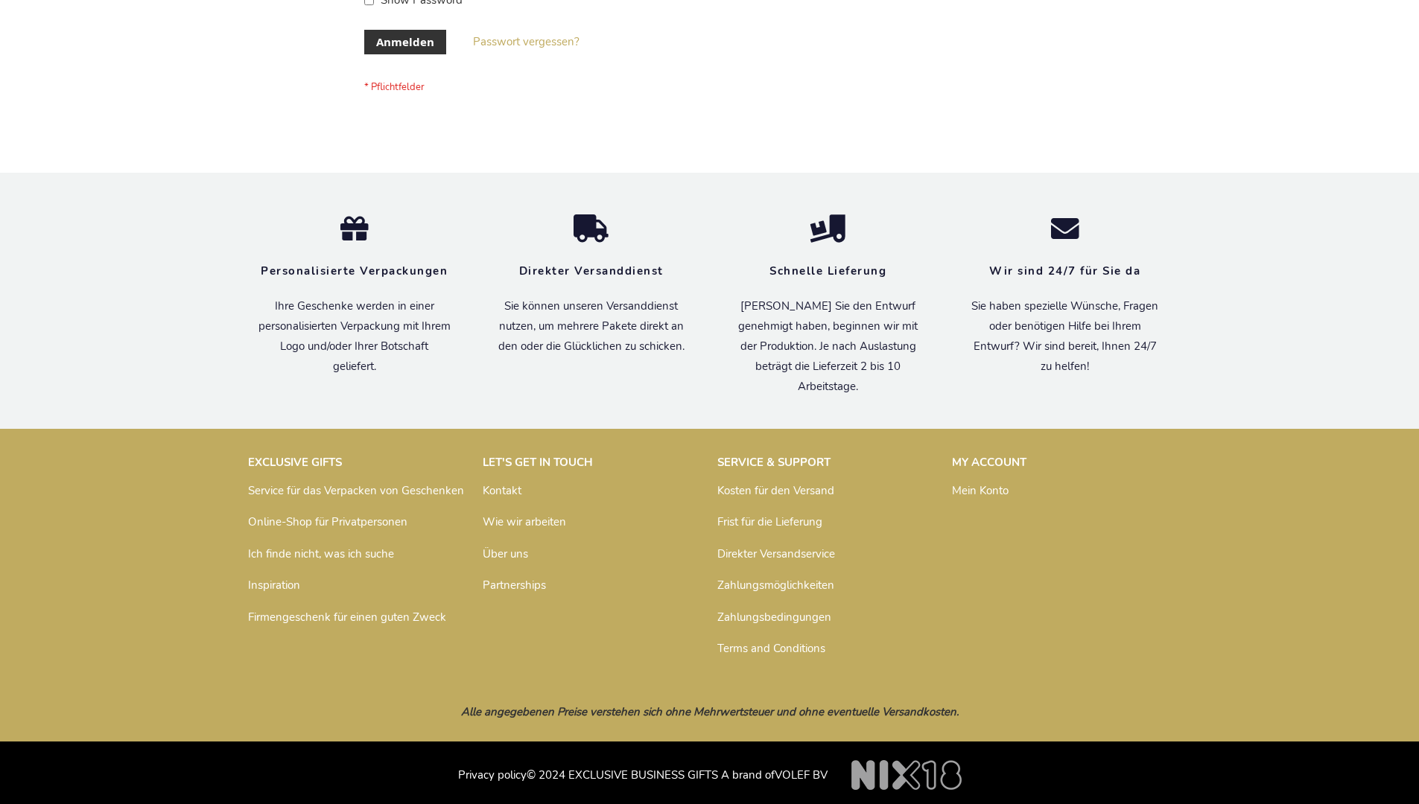
scroll to position [499, 0]
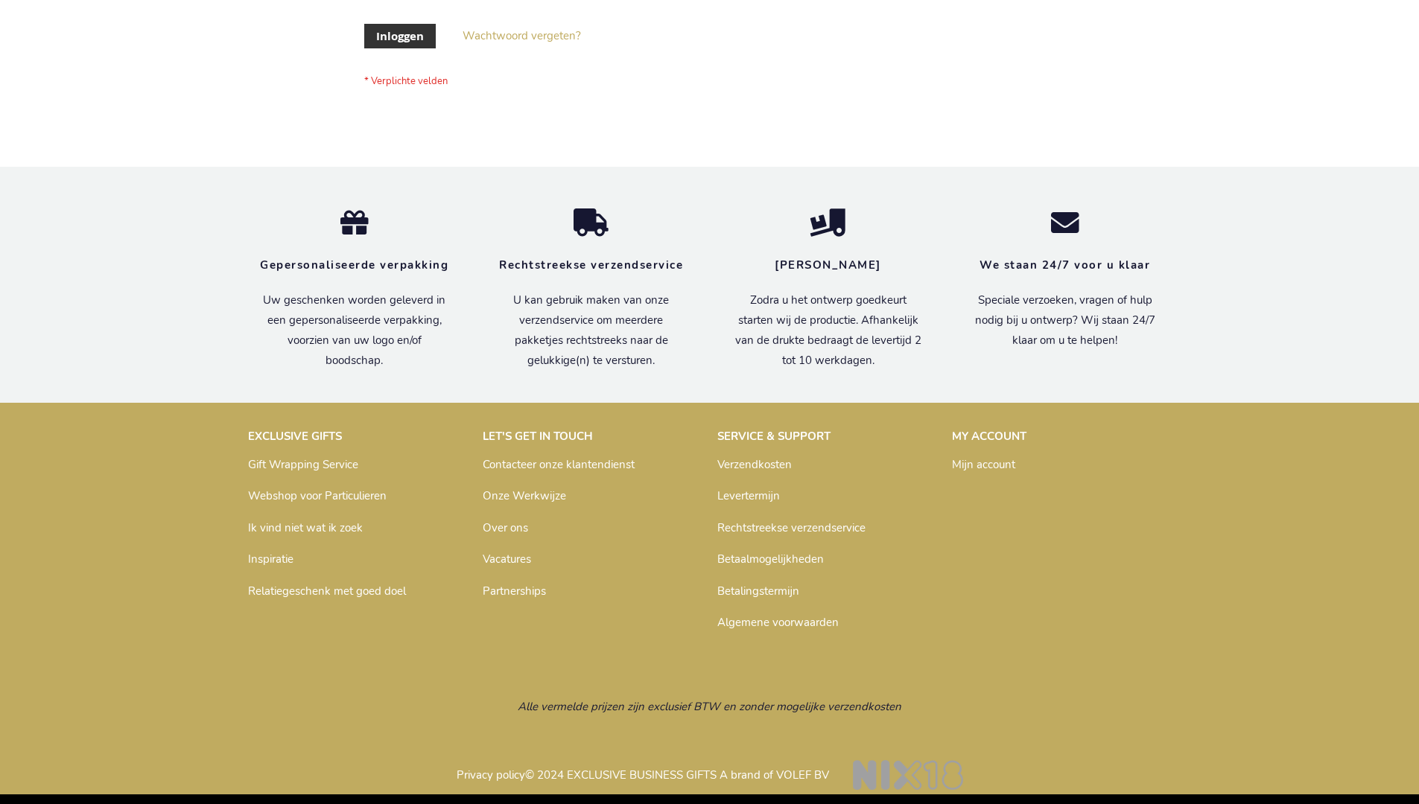
scroll to position [506, 0]
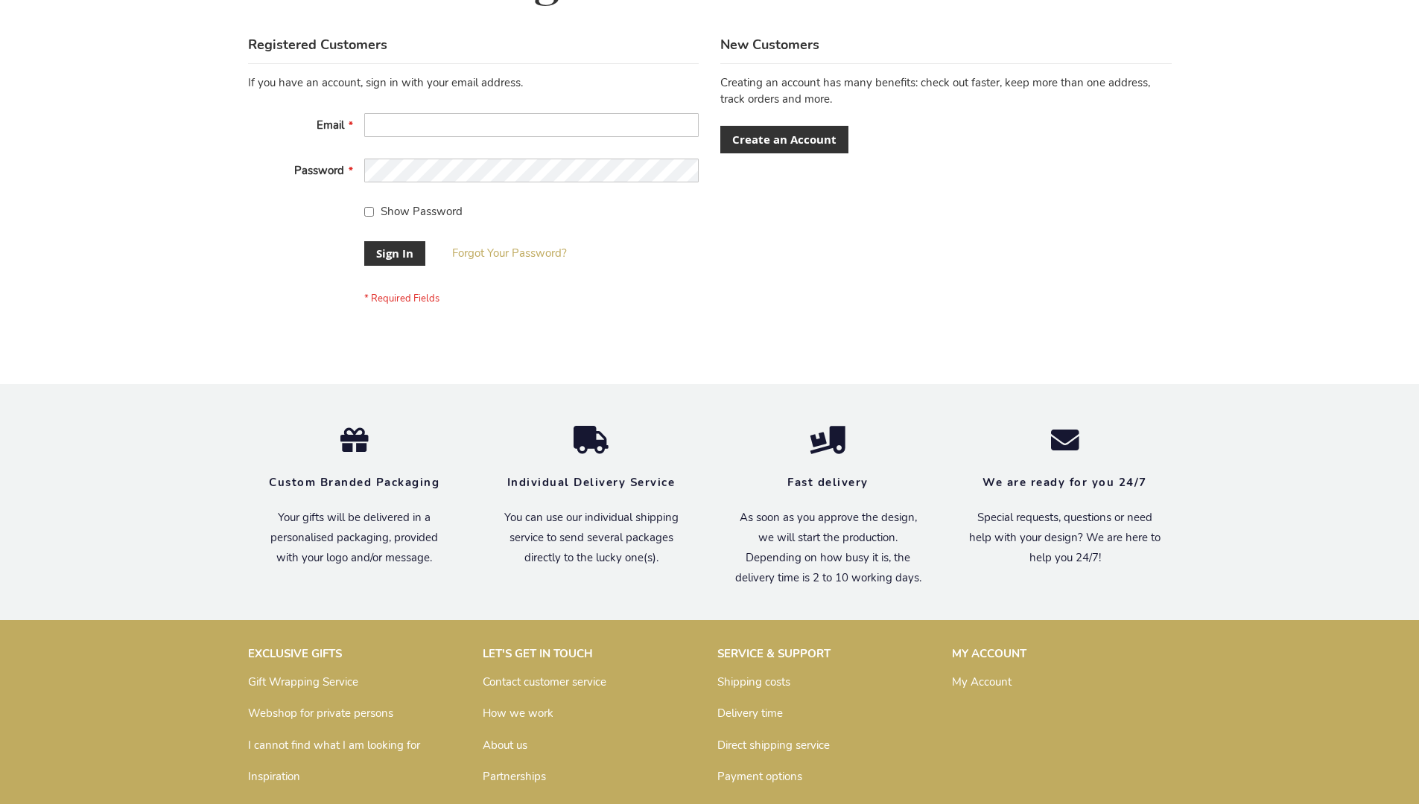
scroll to position [479, 0]
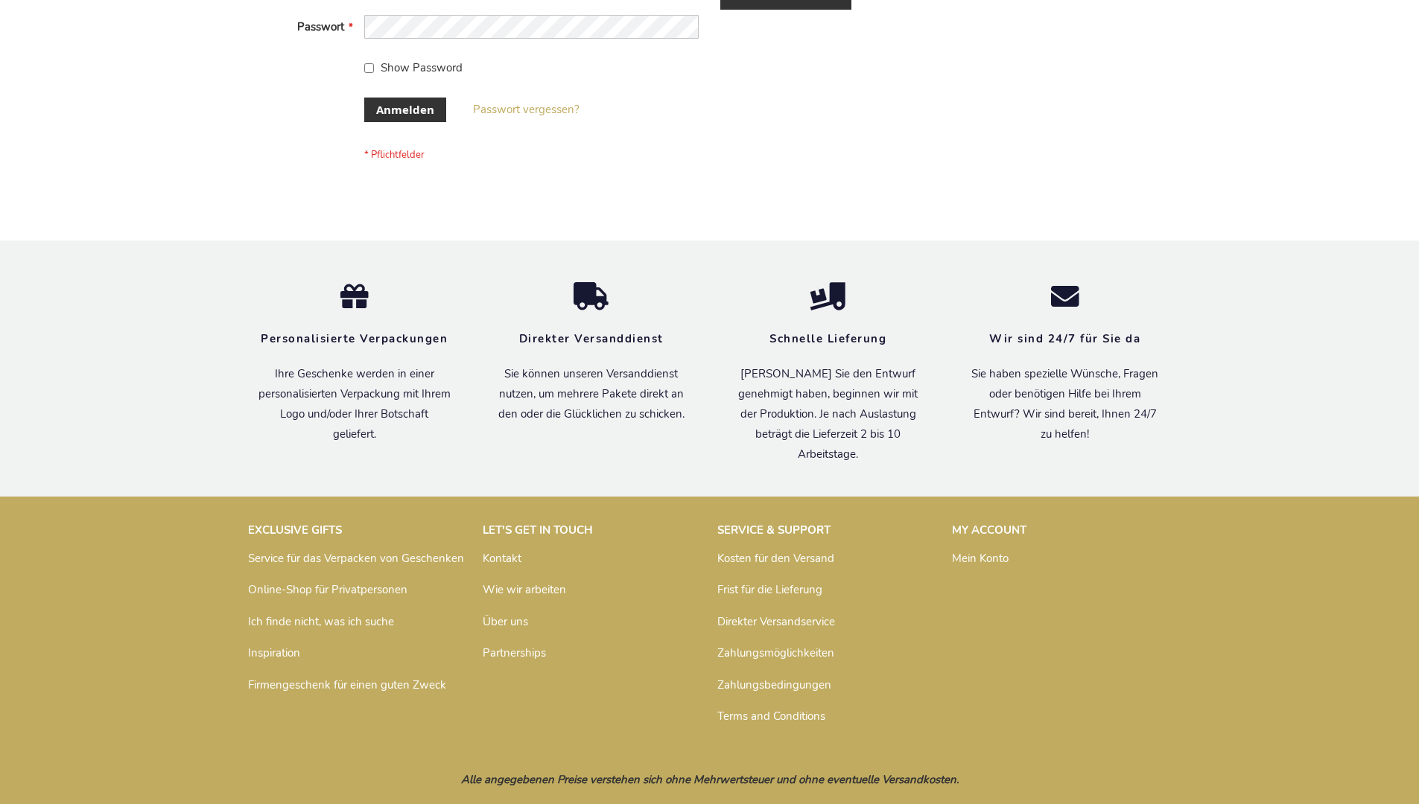
scroll to position [499, 0]
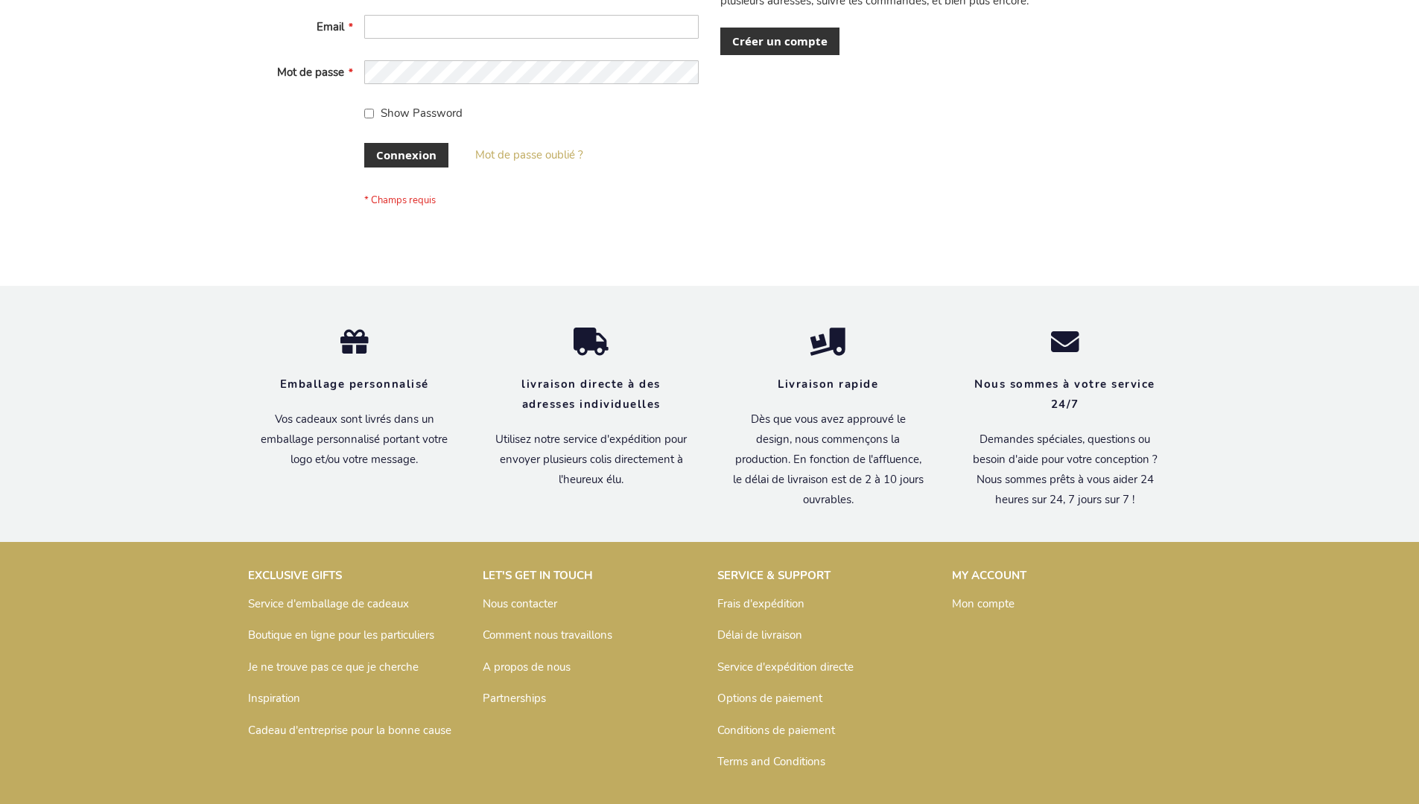
scroll to position [514, 0]
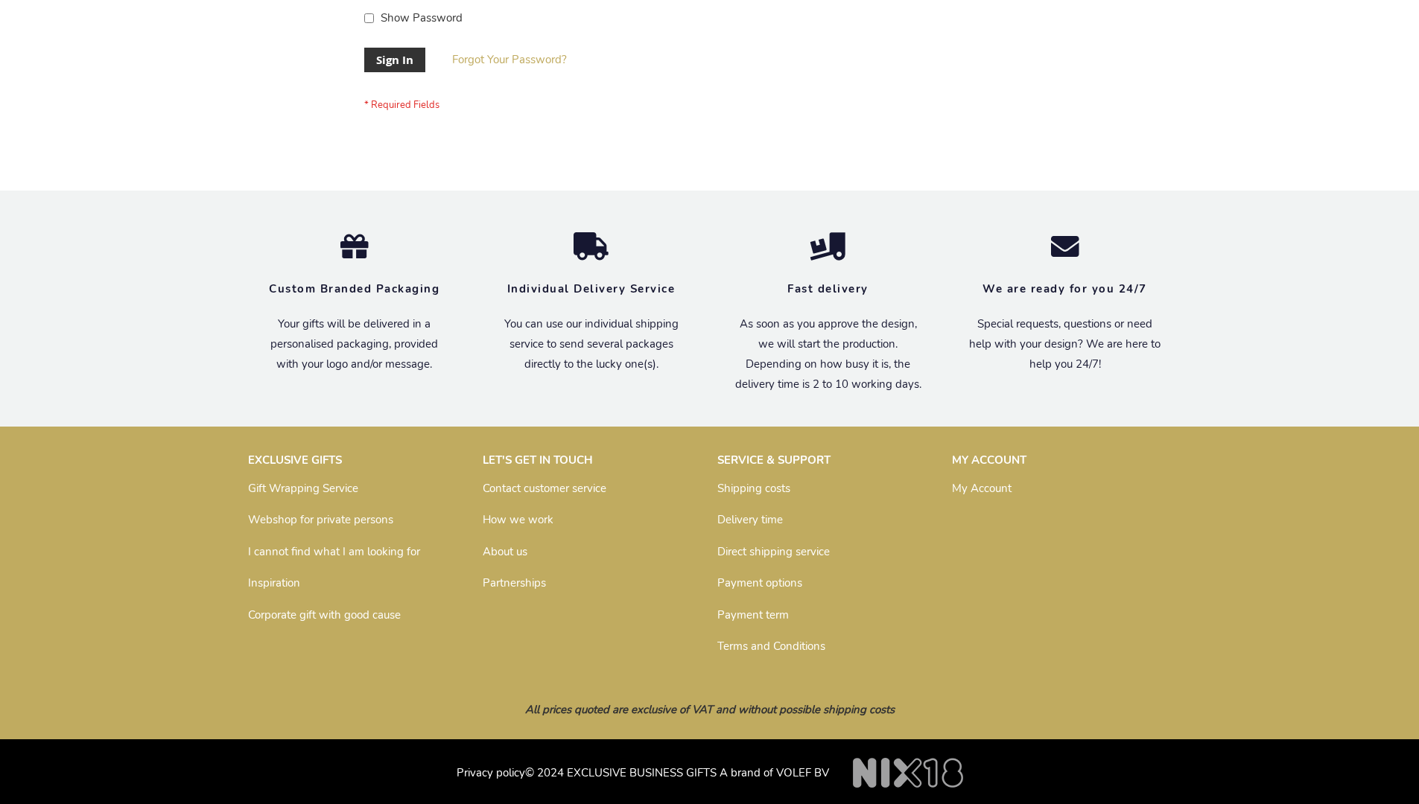
scroll to position [479, 0]
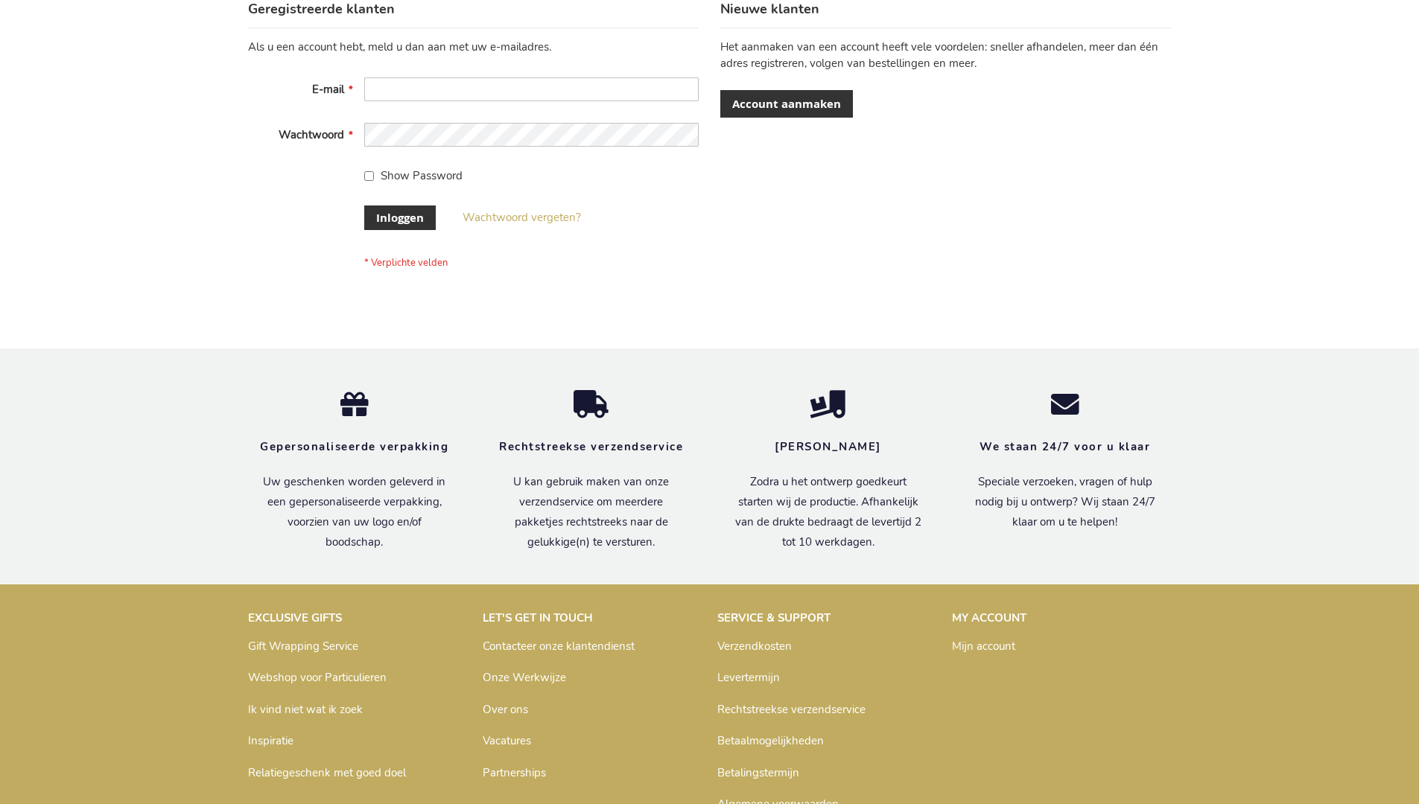
scroll to position [506, 0]
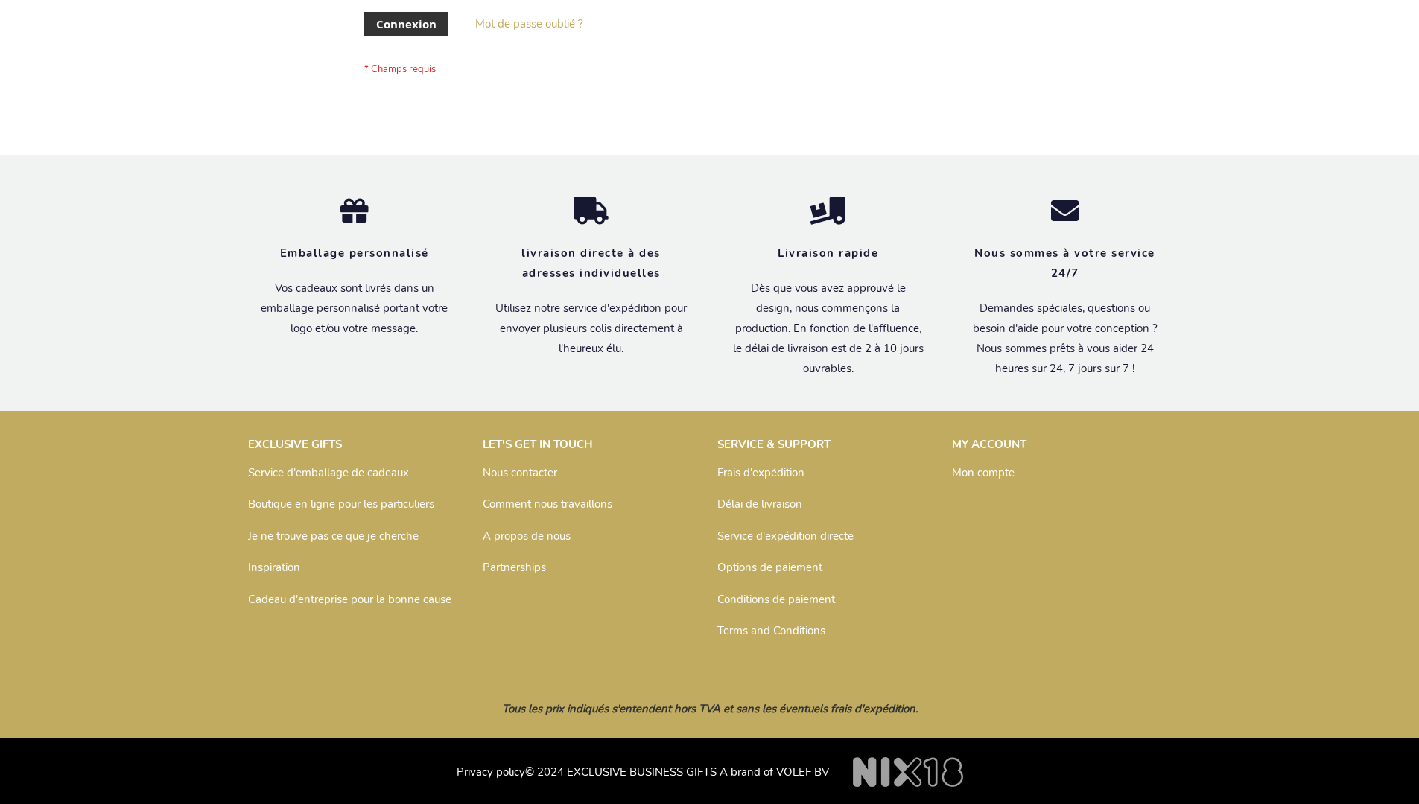
scroll to position [514, 0]
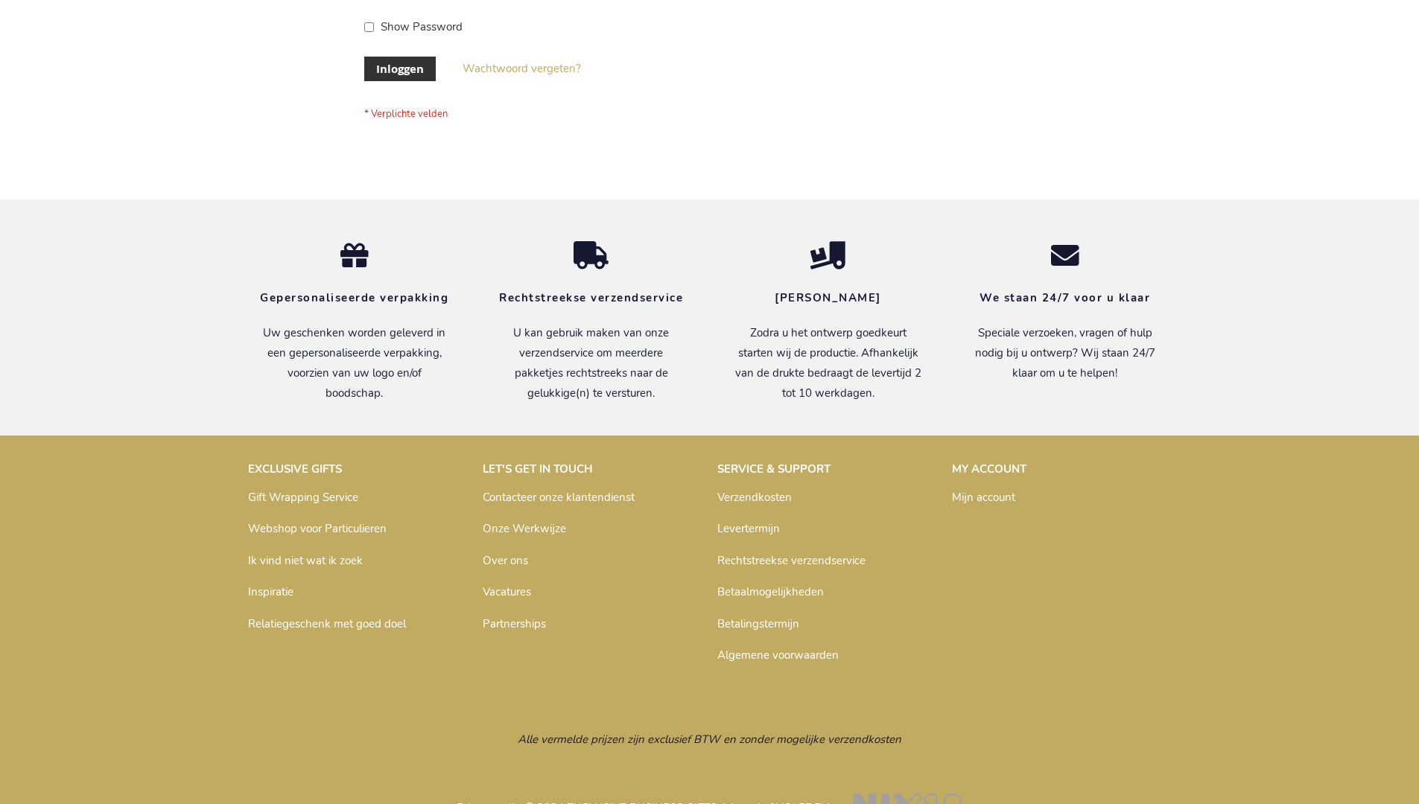
scroll to position [506, 0]
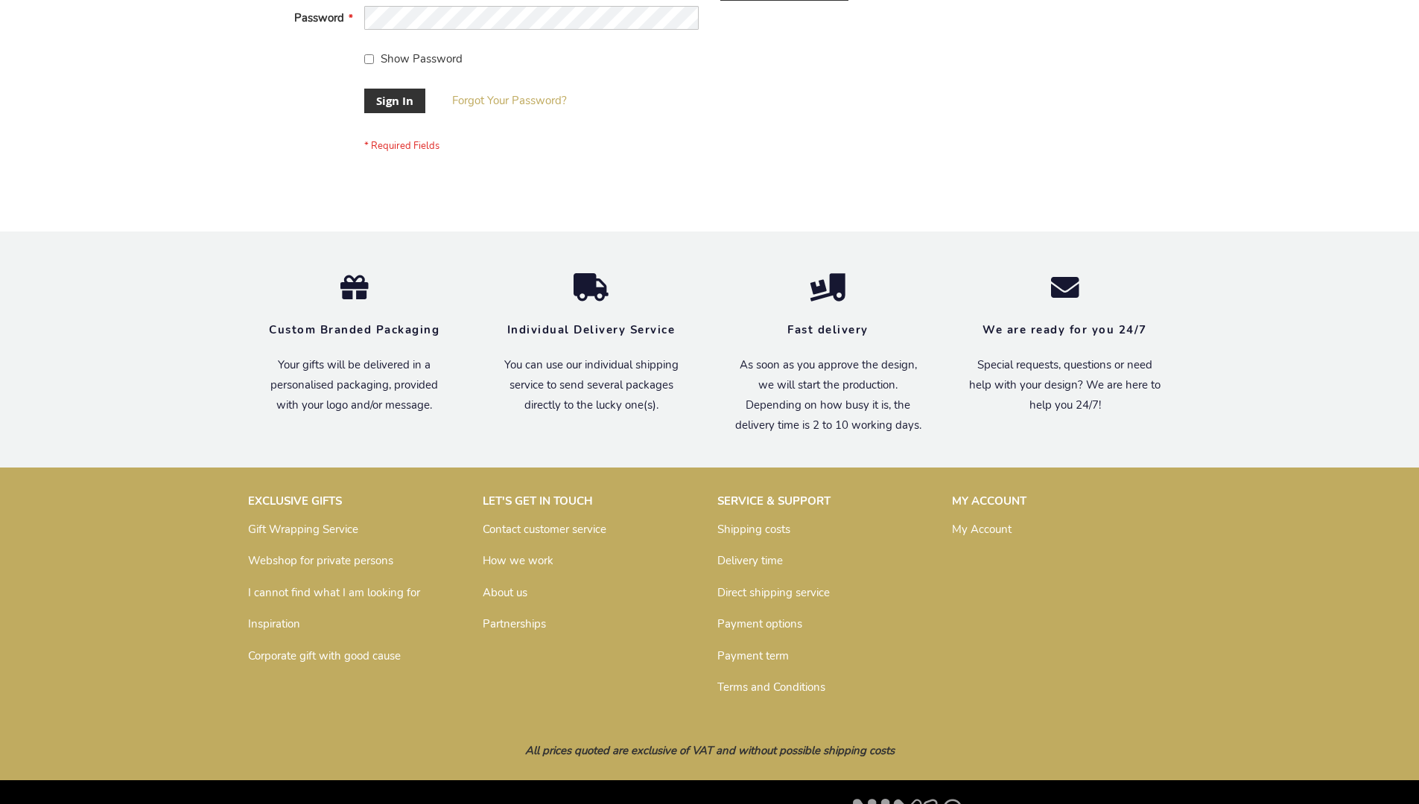
scroll to position [479, 0]
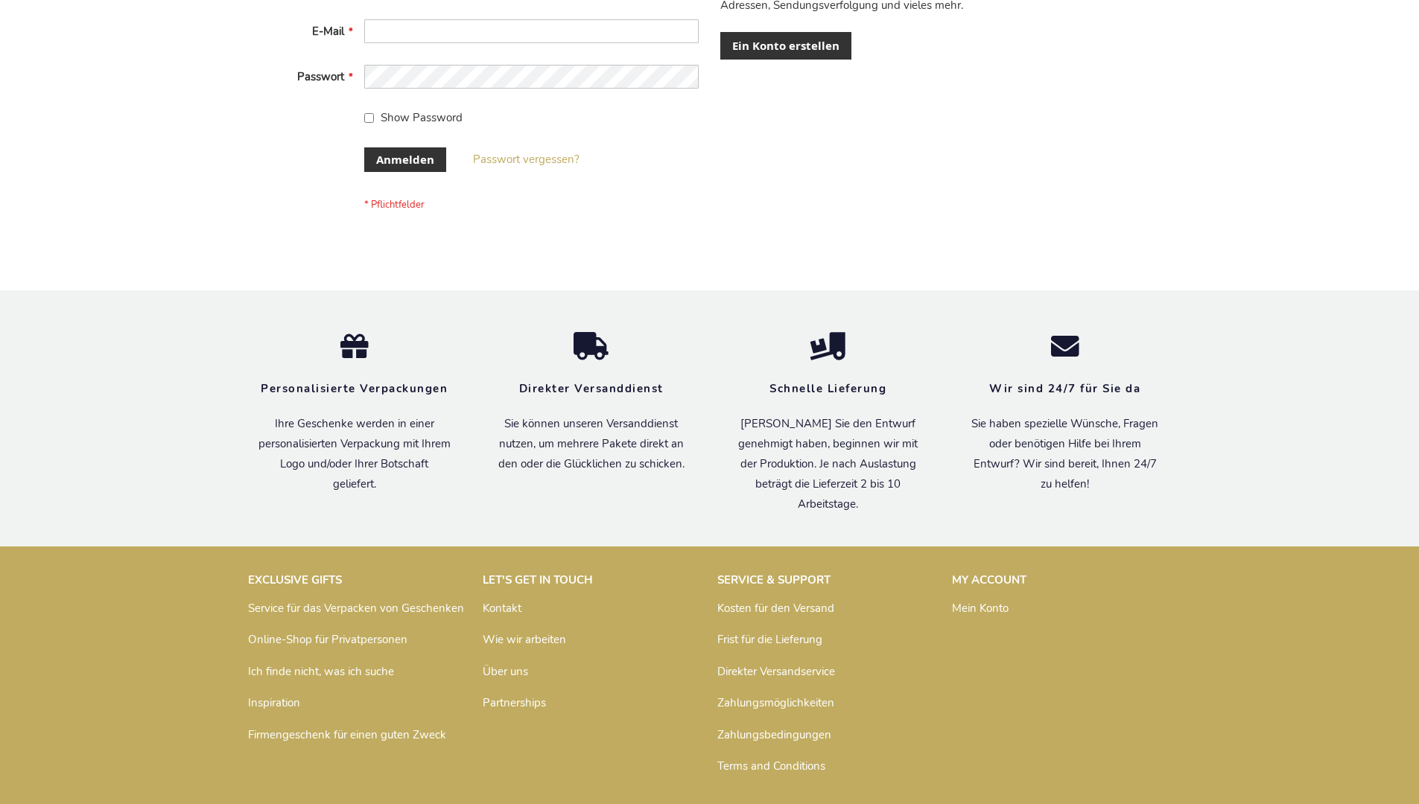
scroll to position [499, 0]
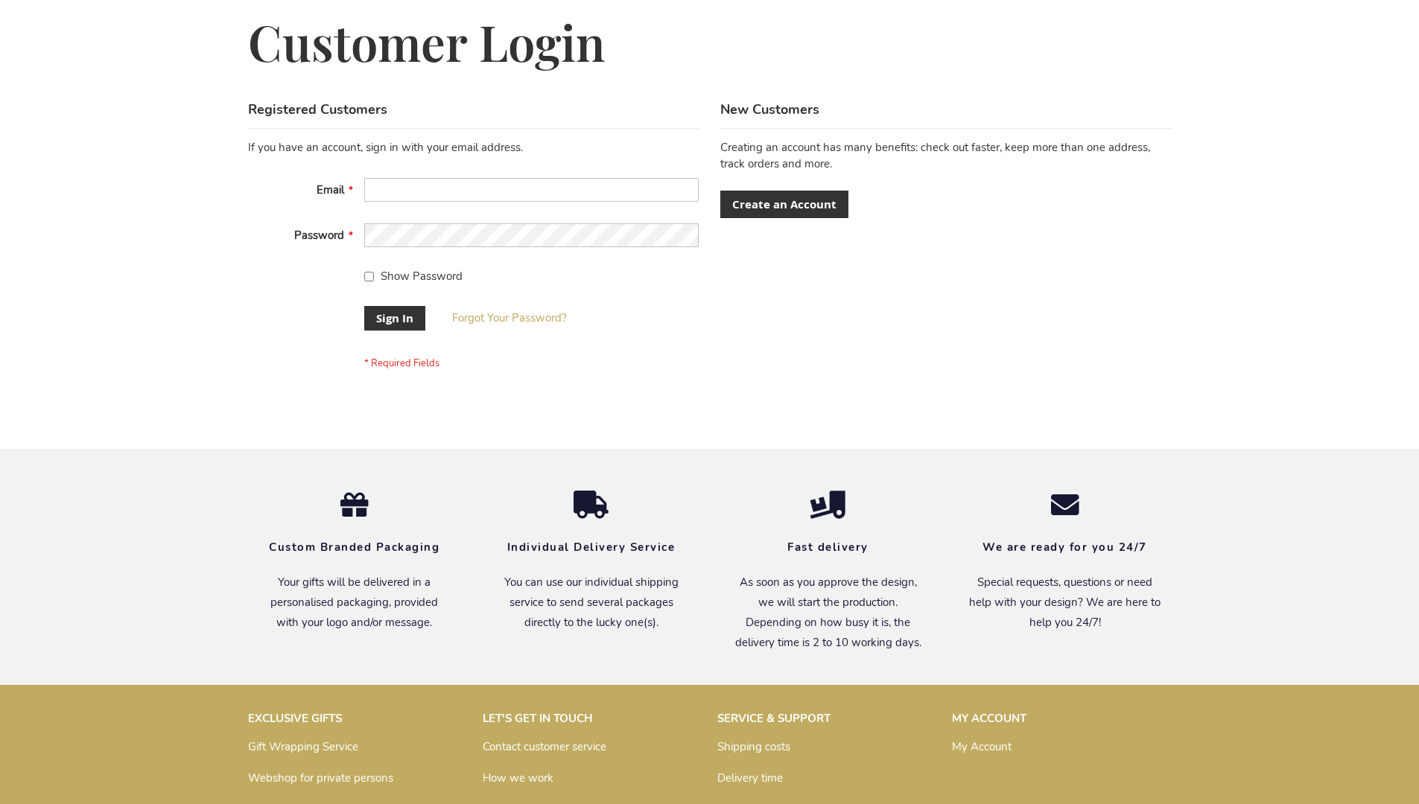
scroll to position [479, 0]
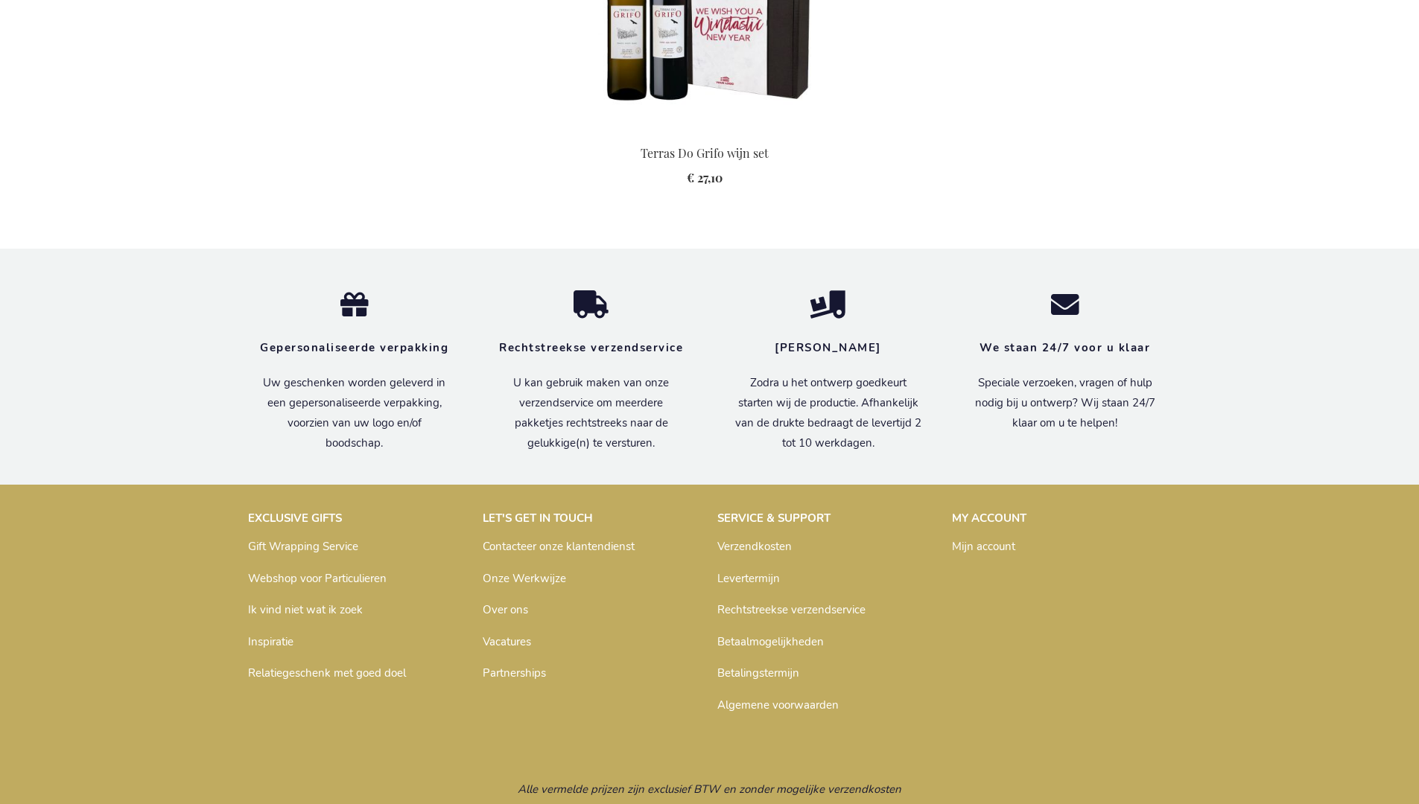
scroll to position [1578, 0]
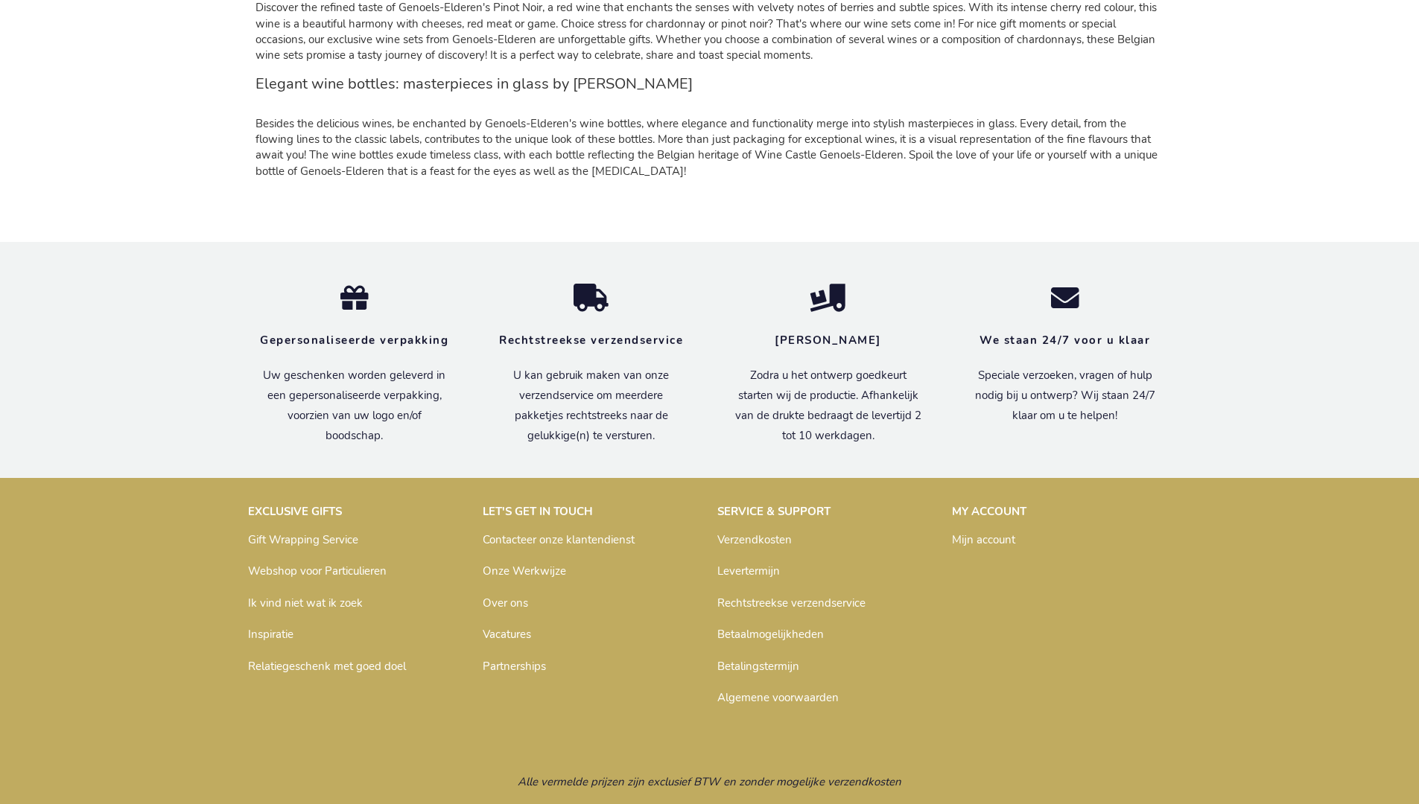
scroll to position [1446, 0]
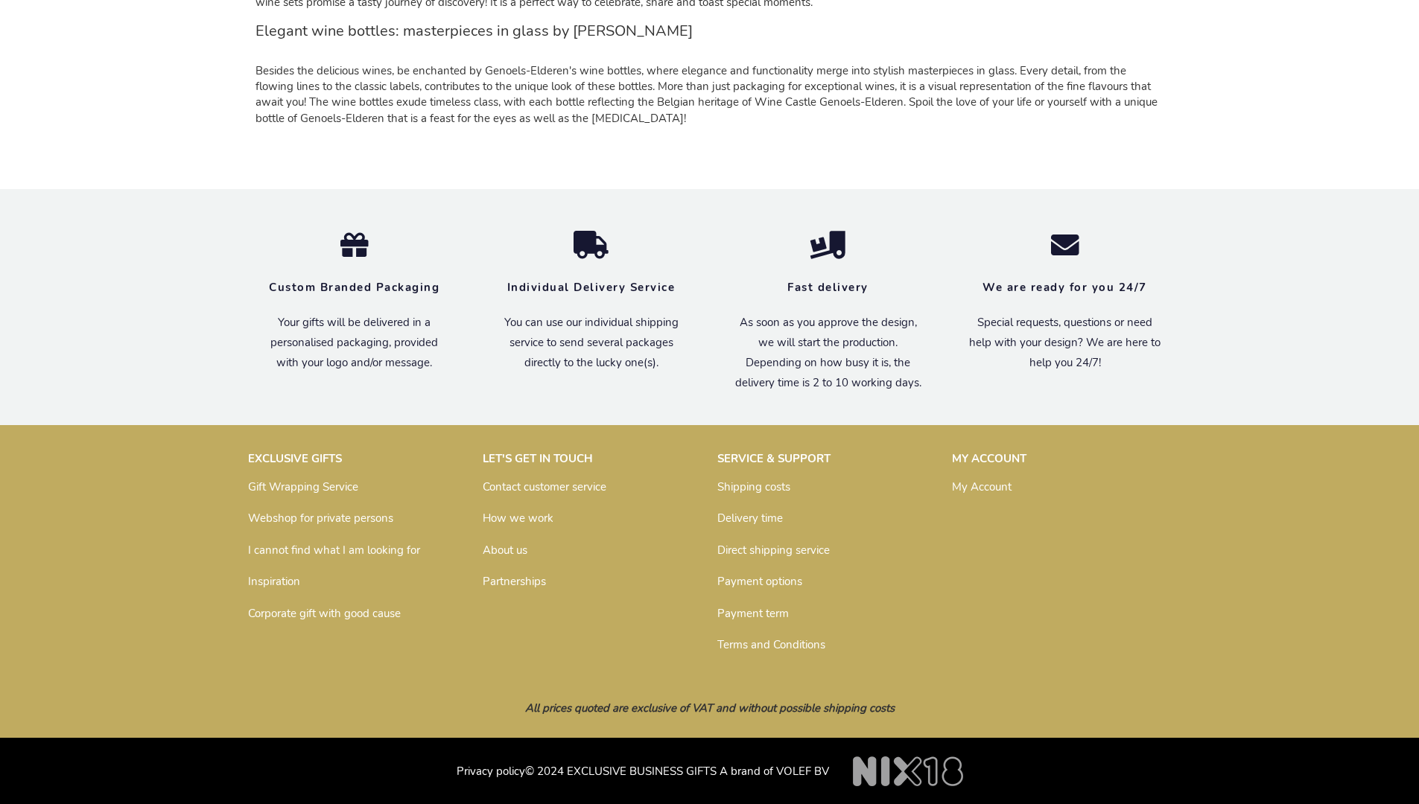
scroll to position [1419, 0]
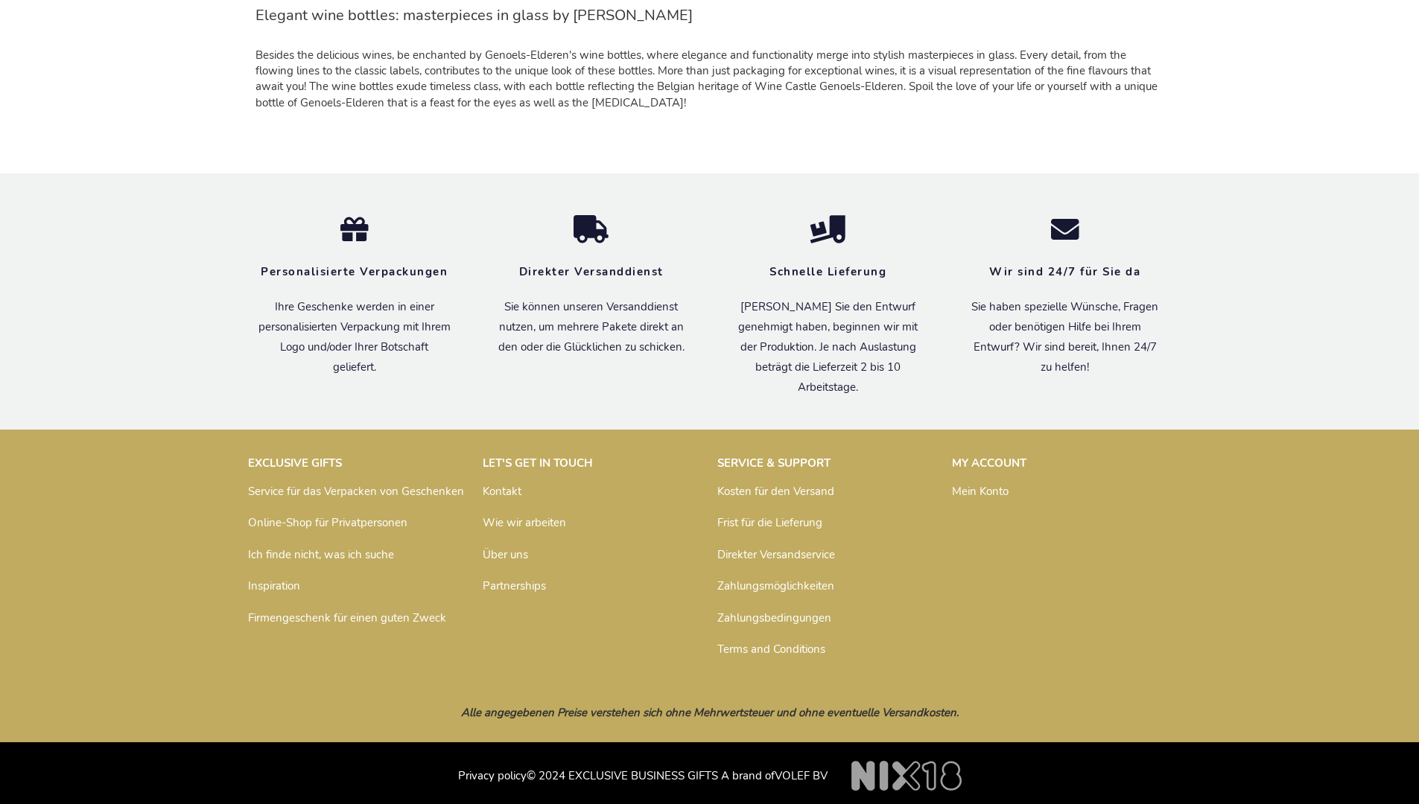
scroll to position [1439, 0]
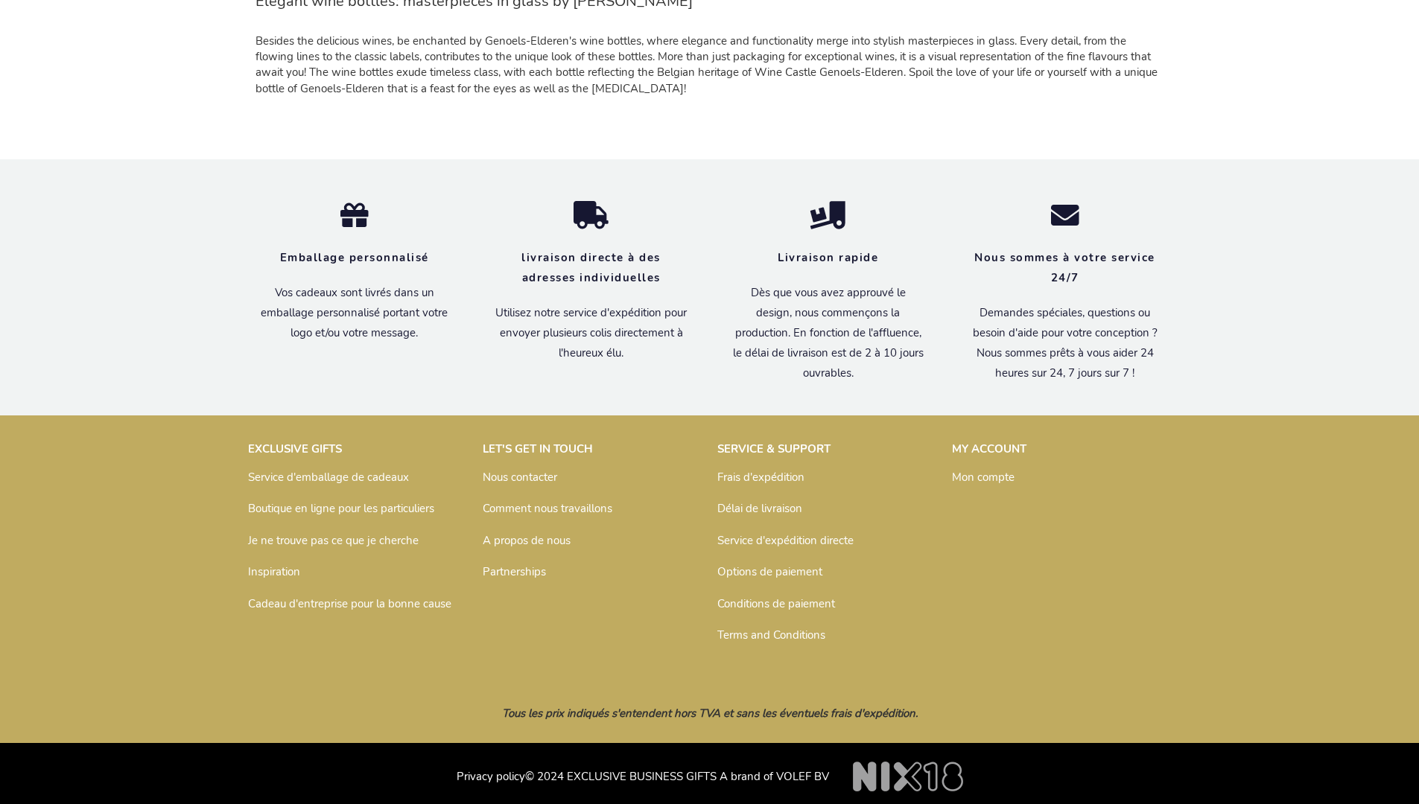
scroll to position [1454, 0]
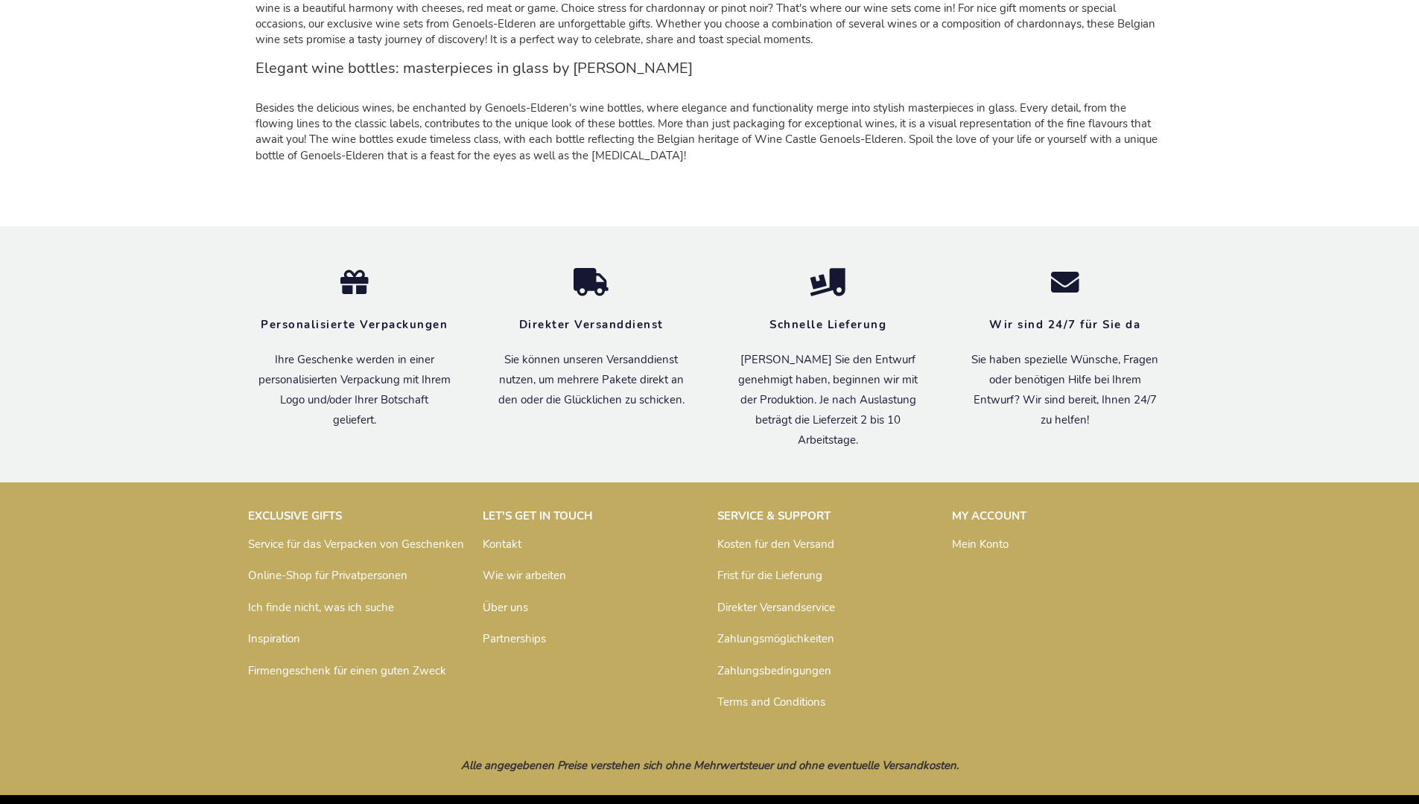
scroll to position [1439, 0]
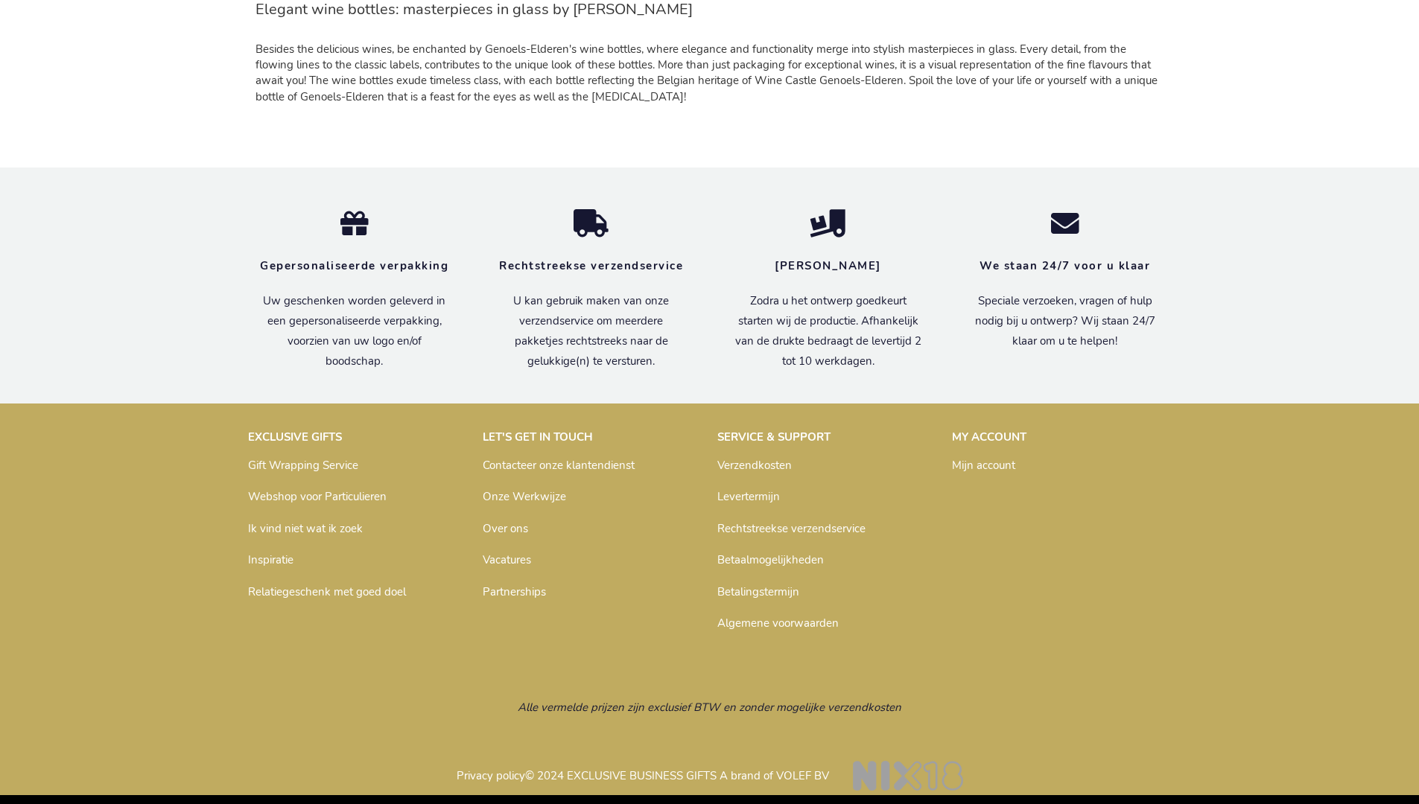
scroll to position [1446, 0]
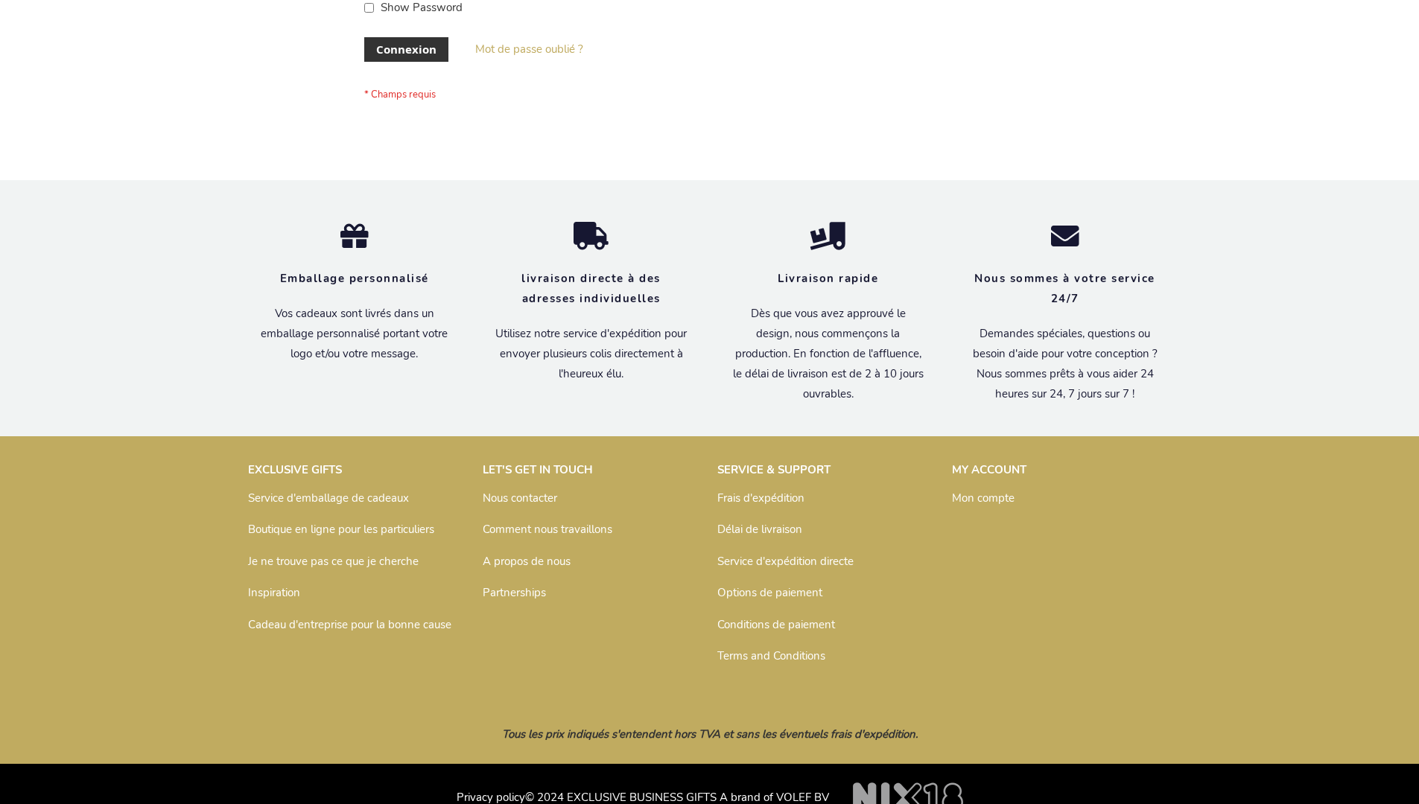
scroll to position [514, 0]
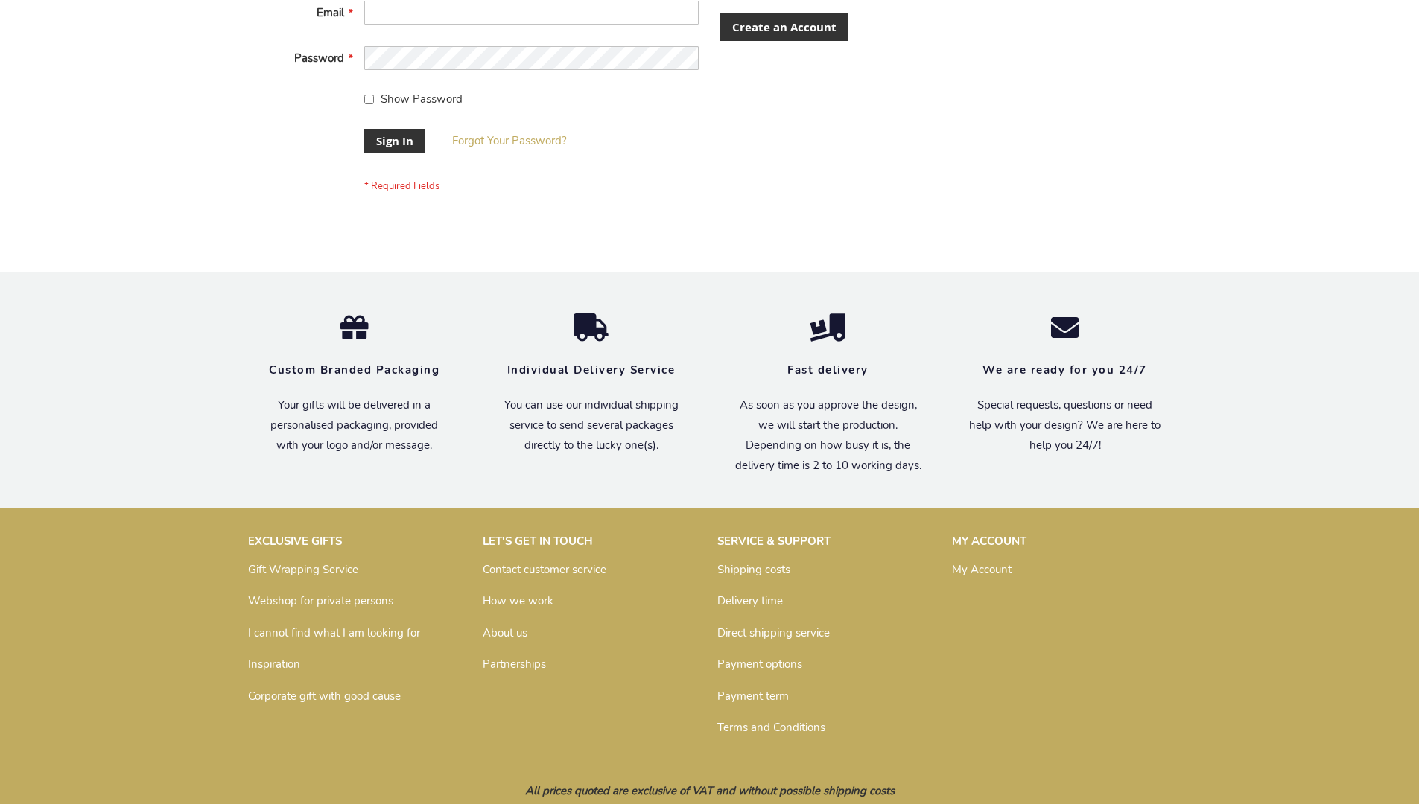
scroll to position [479, 0]
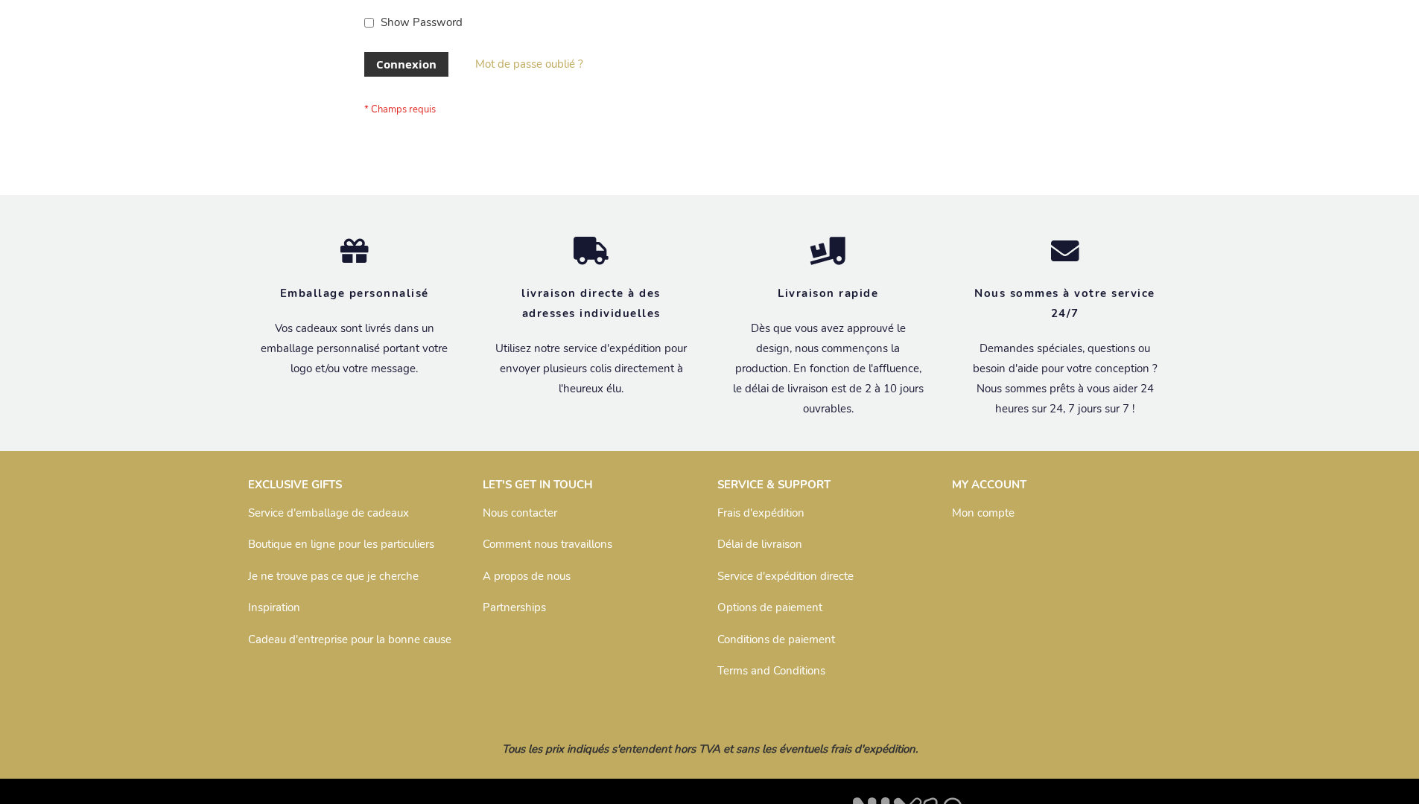
scroll to position [514, 0]
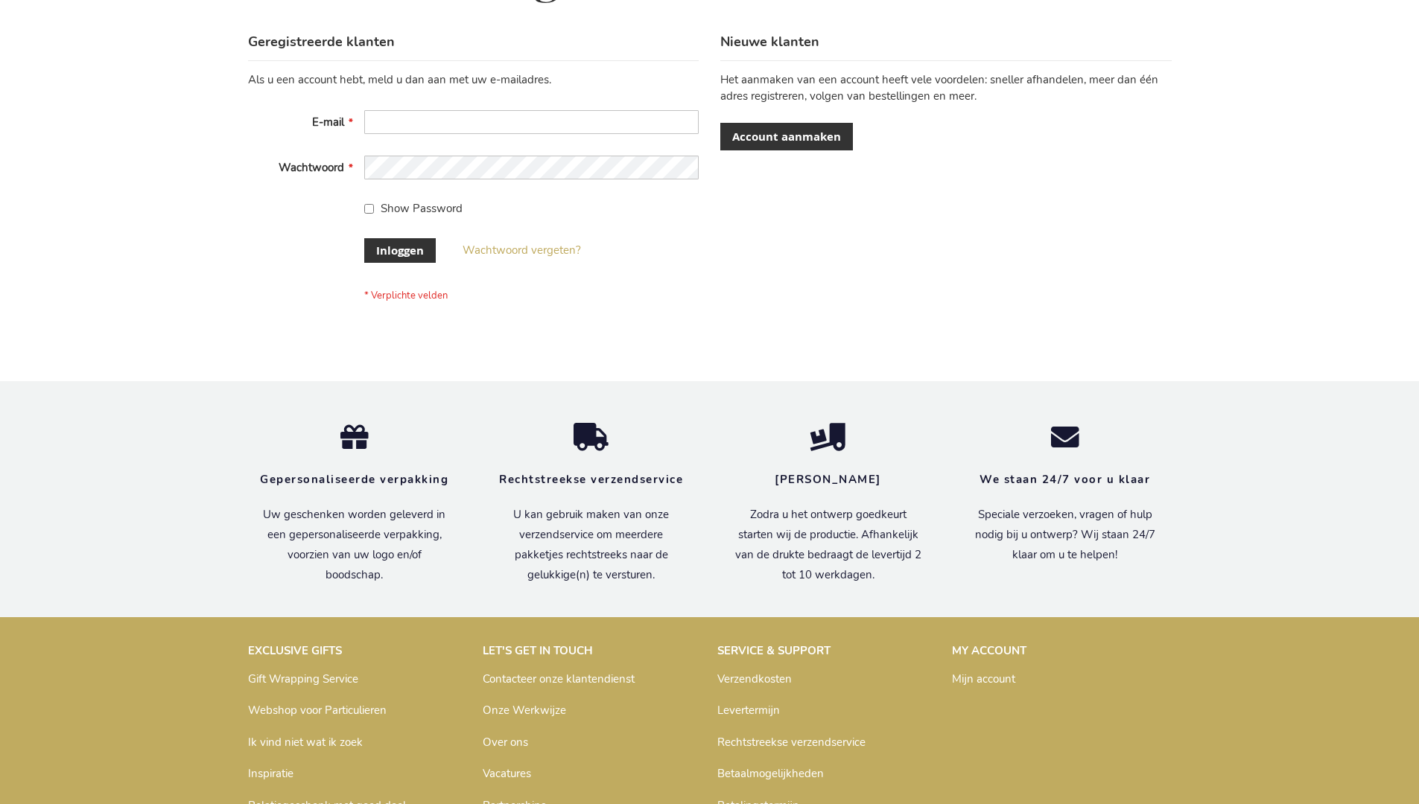
scroll to position [506, 0]
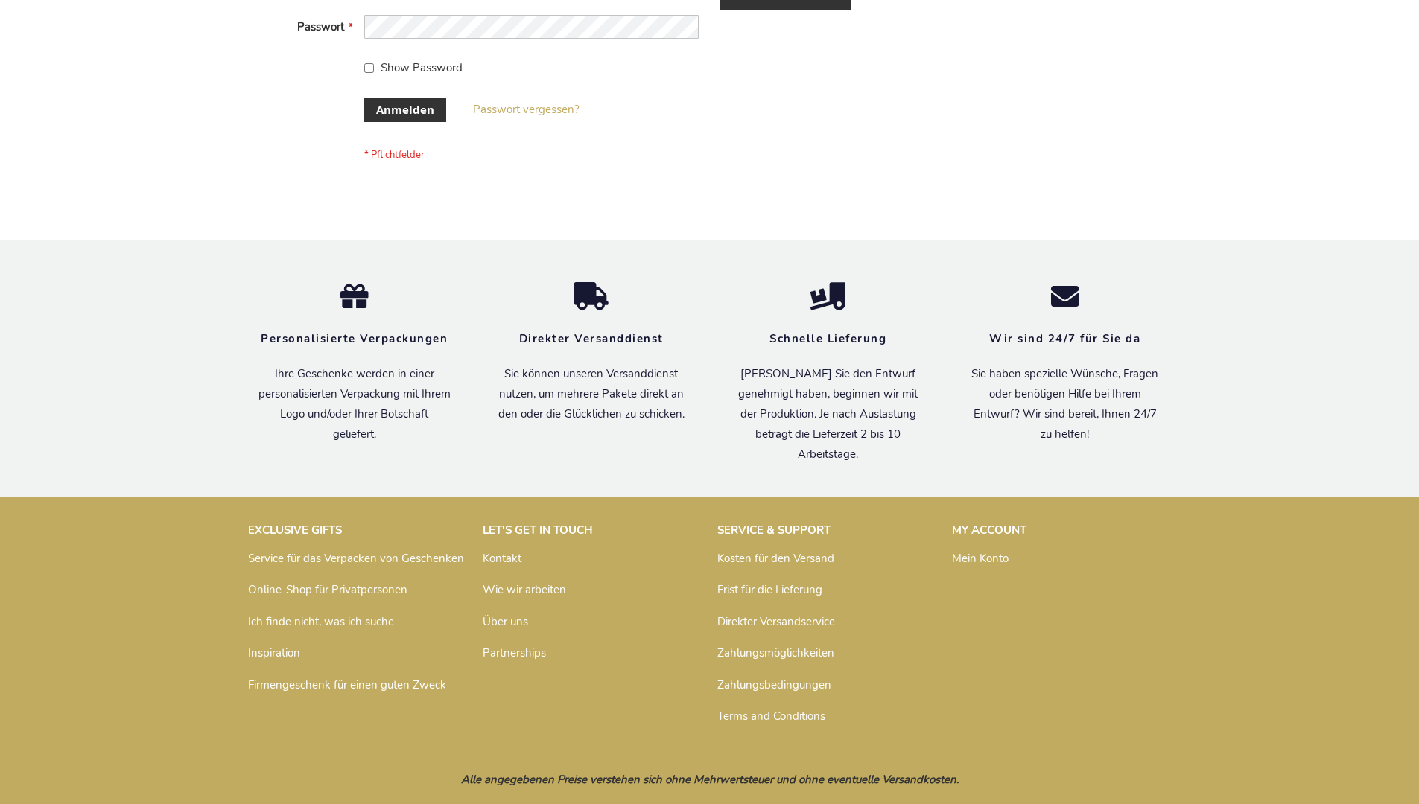
scroll to position [499, 0]
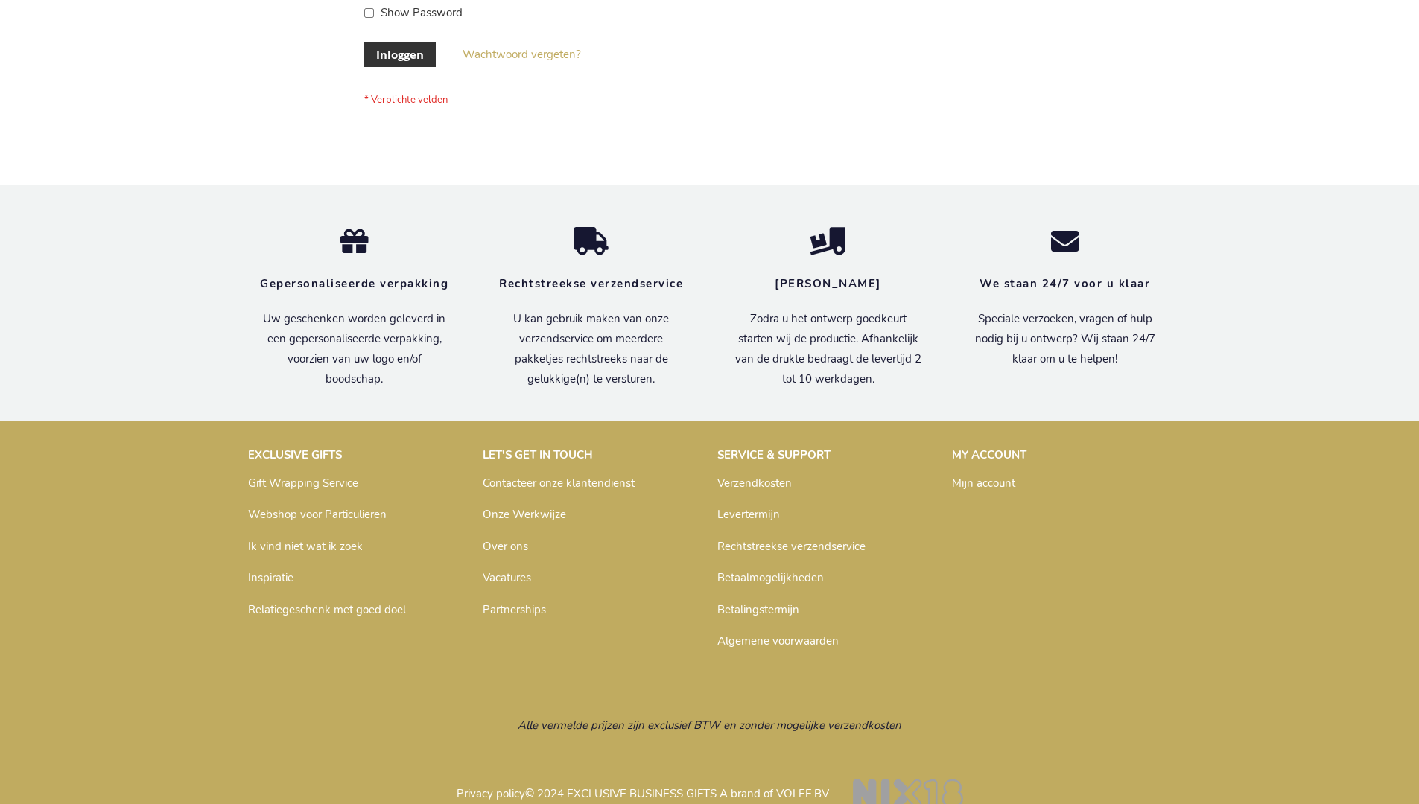
scroll to position [506, 0]
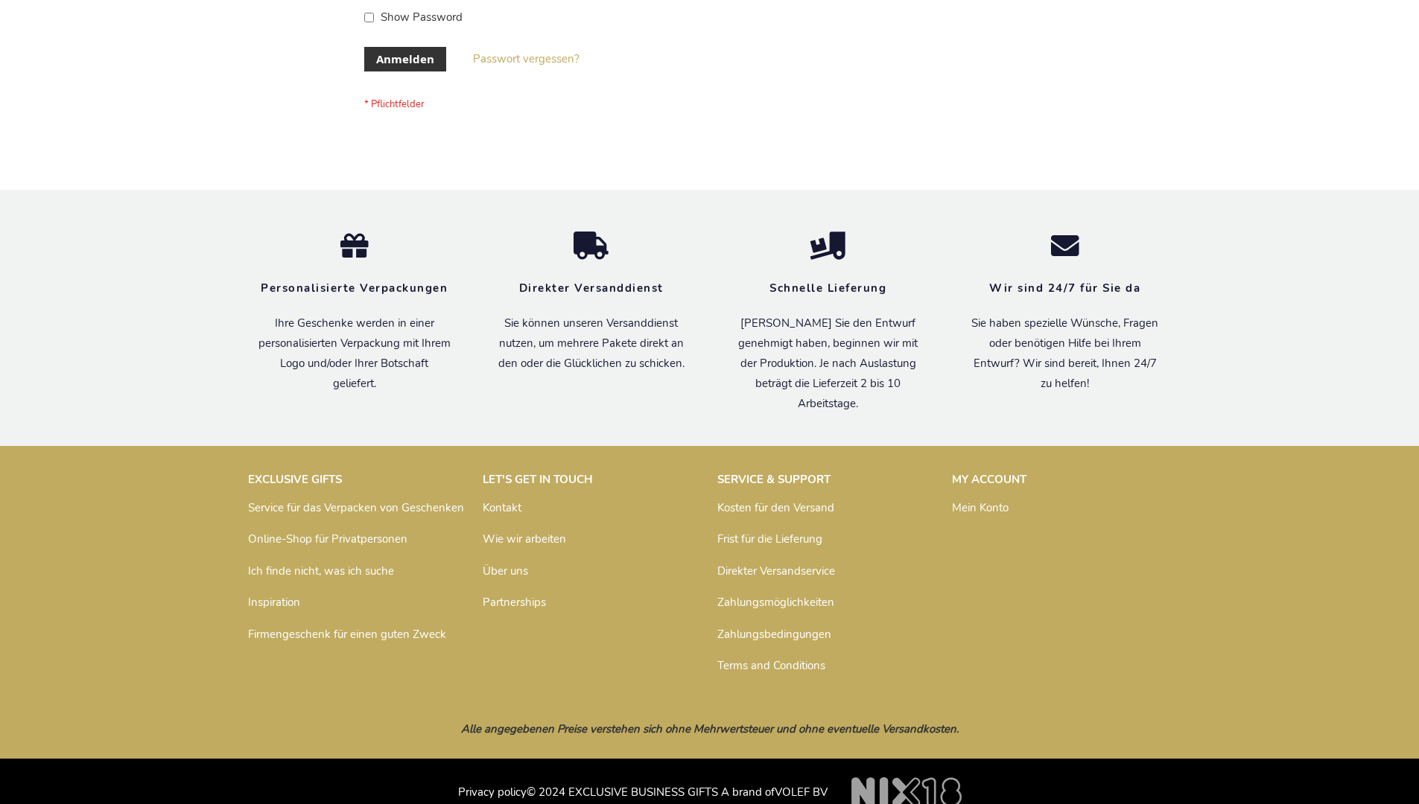
scroll to position [499, 0]
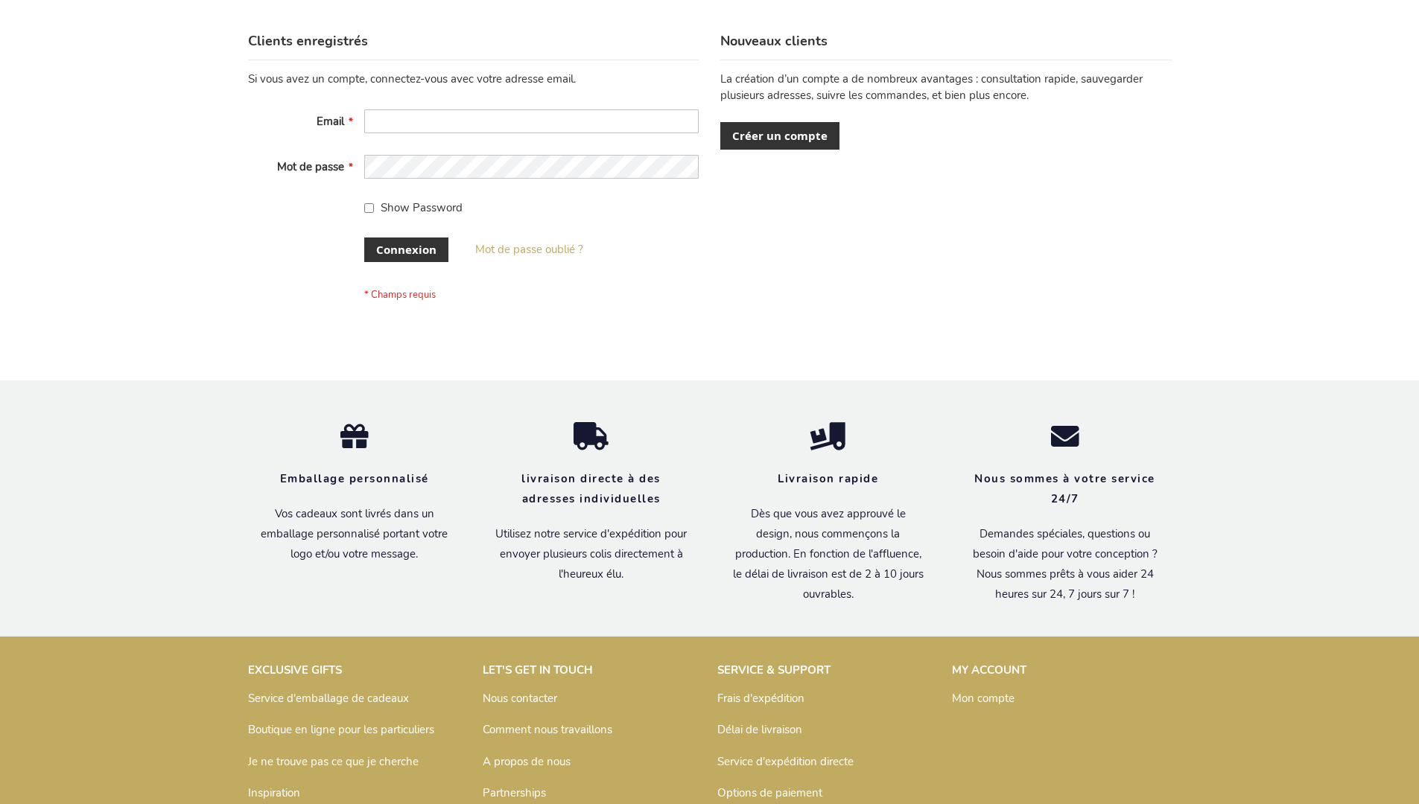
scroll to position [514, 0]
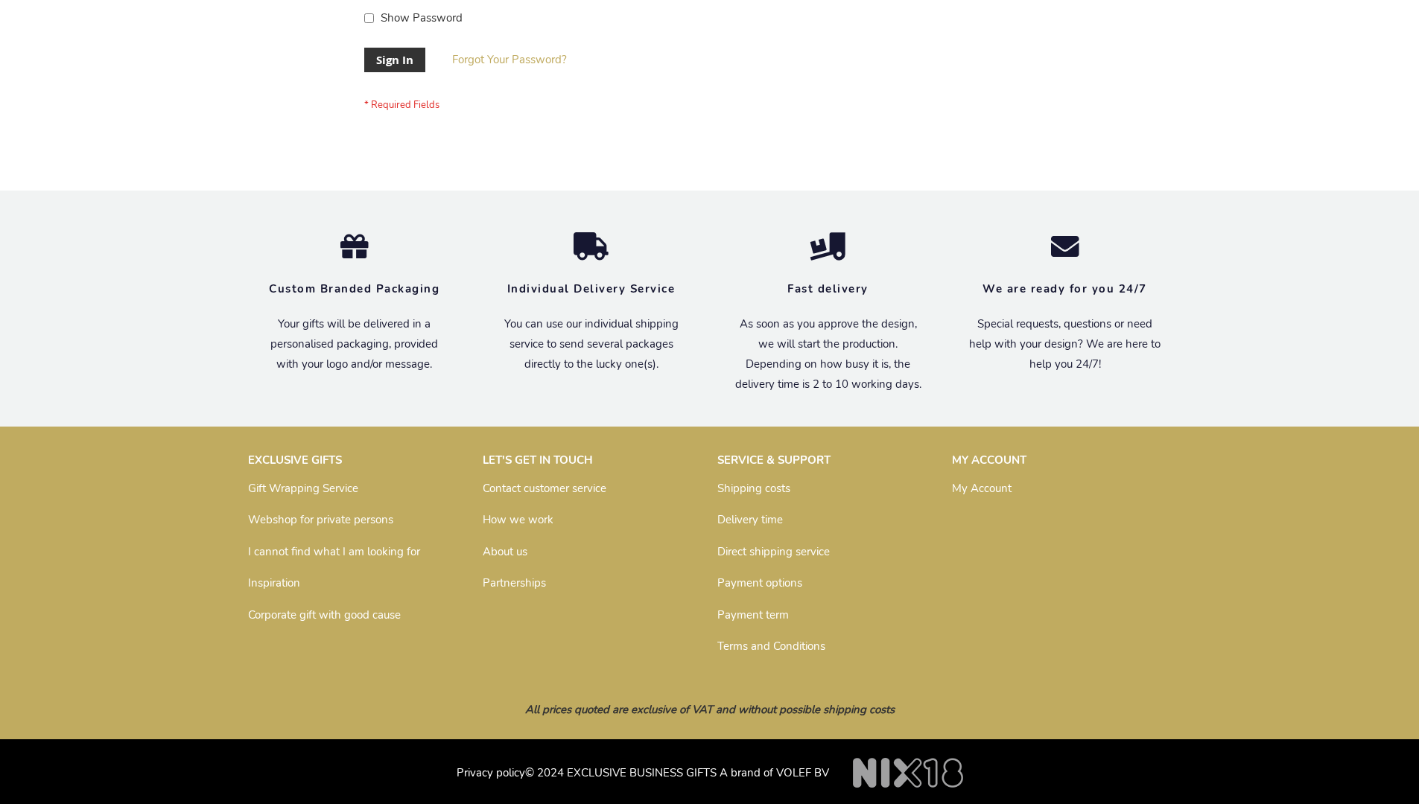
scroll to position [479, 0]
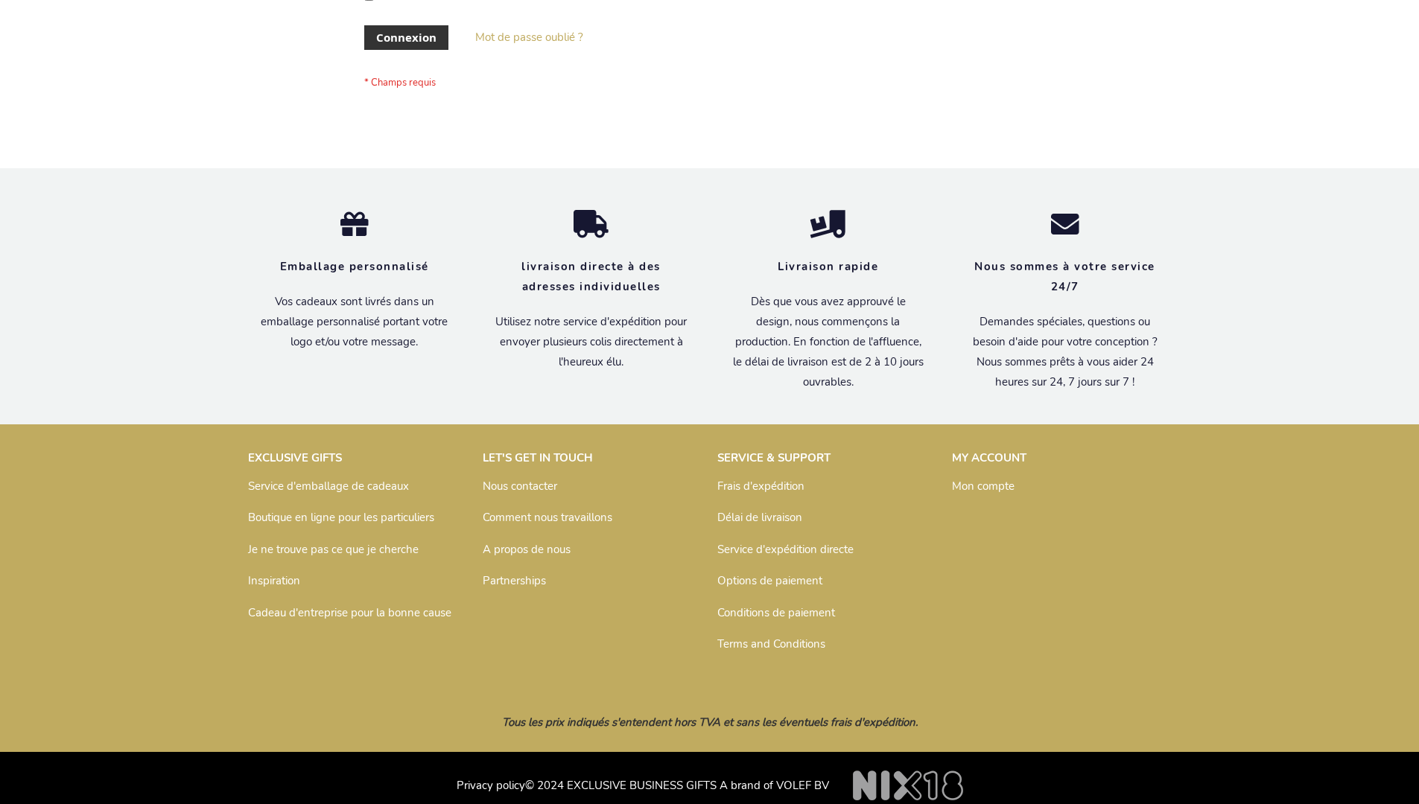
scroll to position [514, 0]
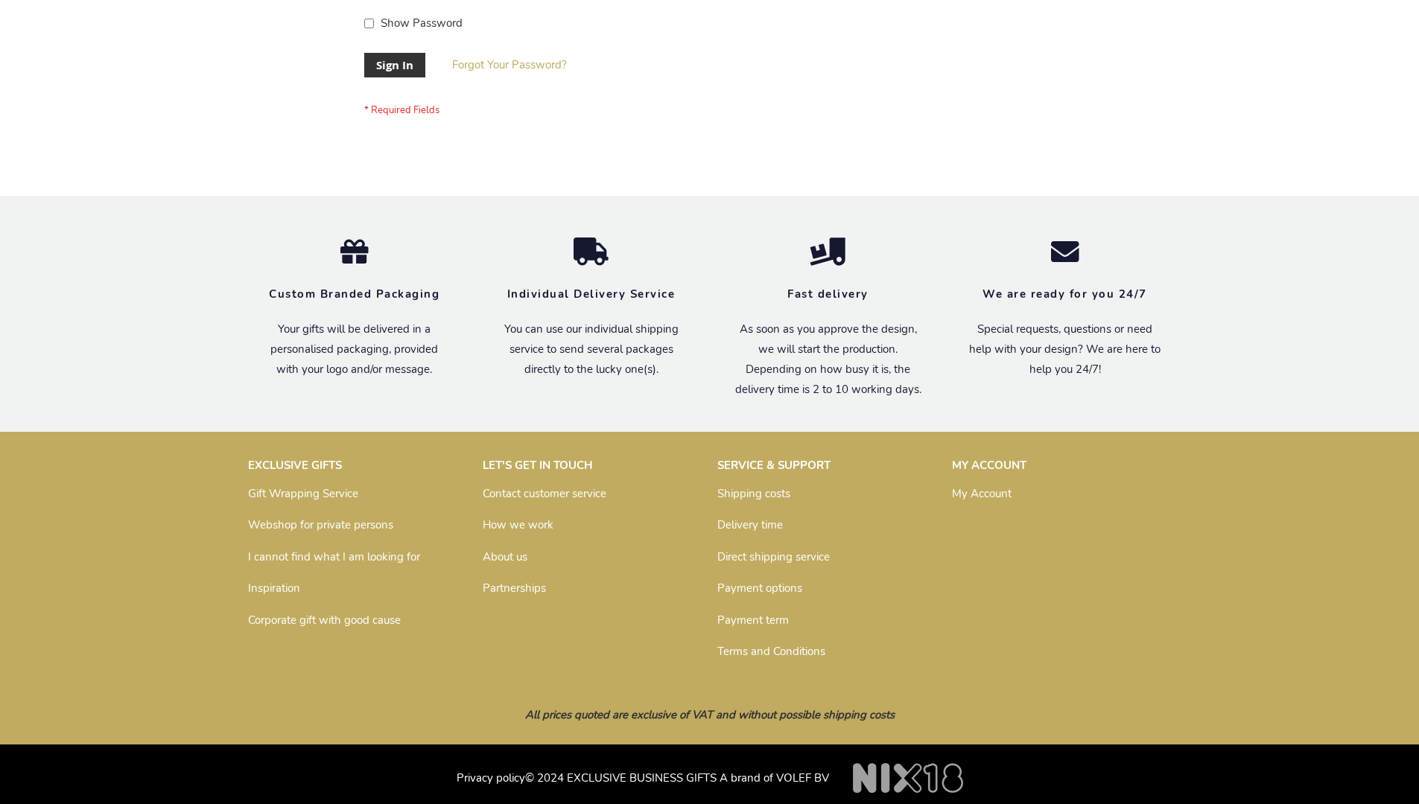
scroll to position [479, 0]
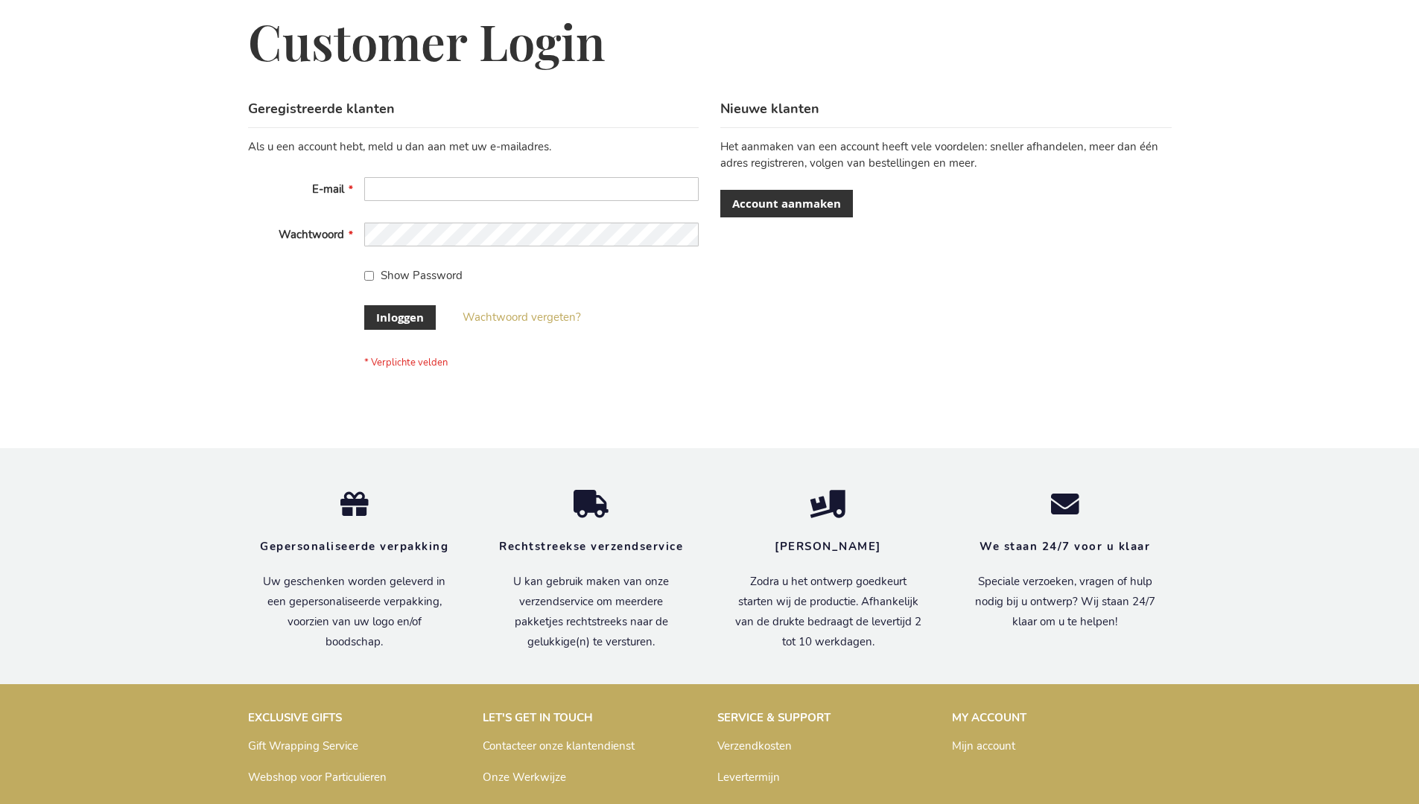
scroll to position [506, 0]
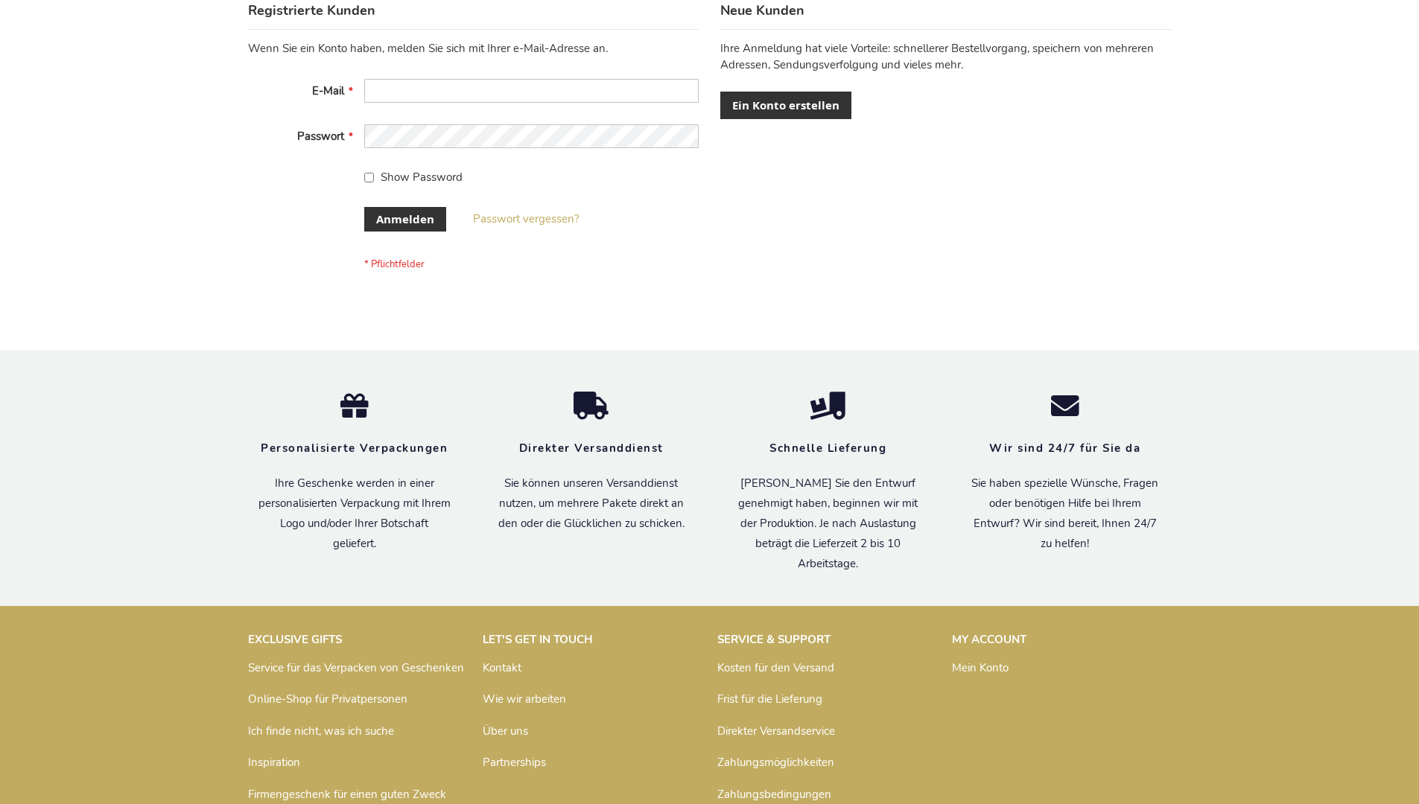
scroll to position [499, 0]
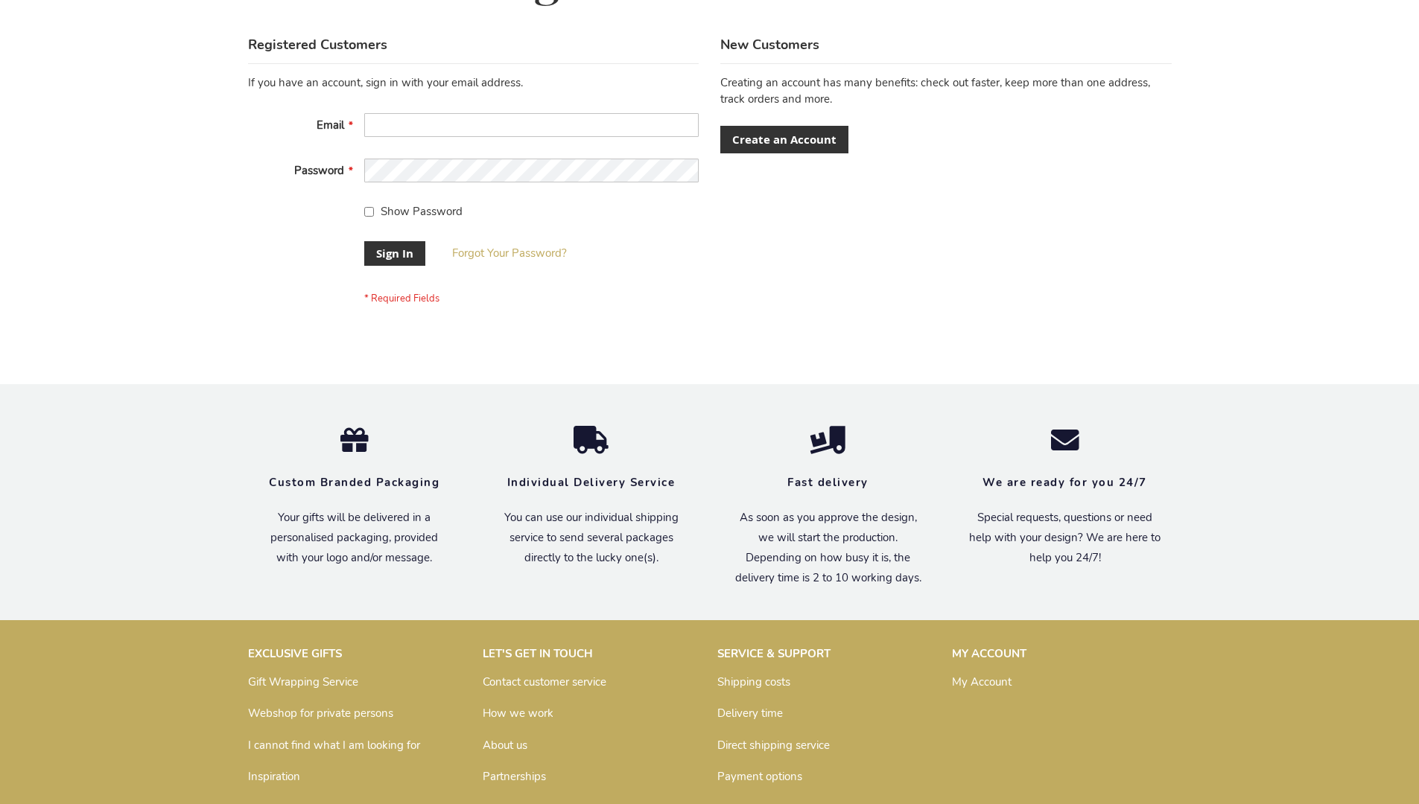
scroll to position [479, 0]
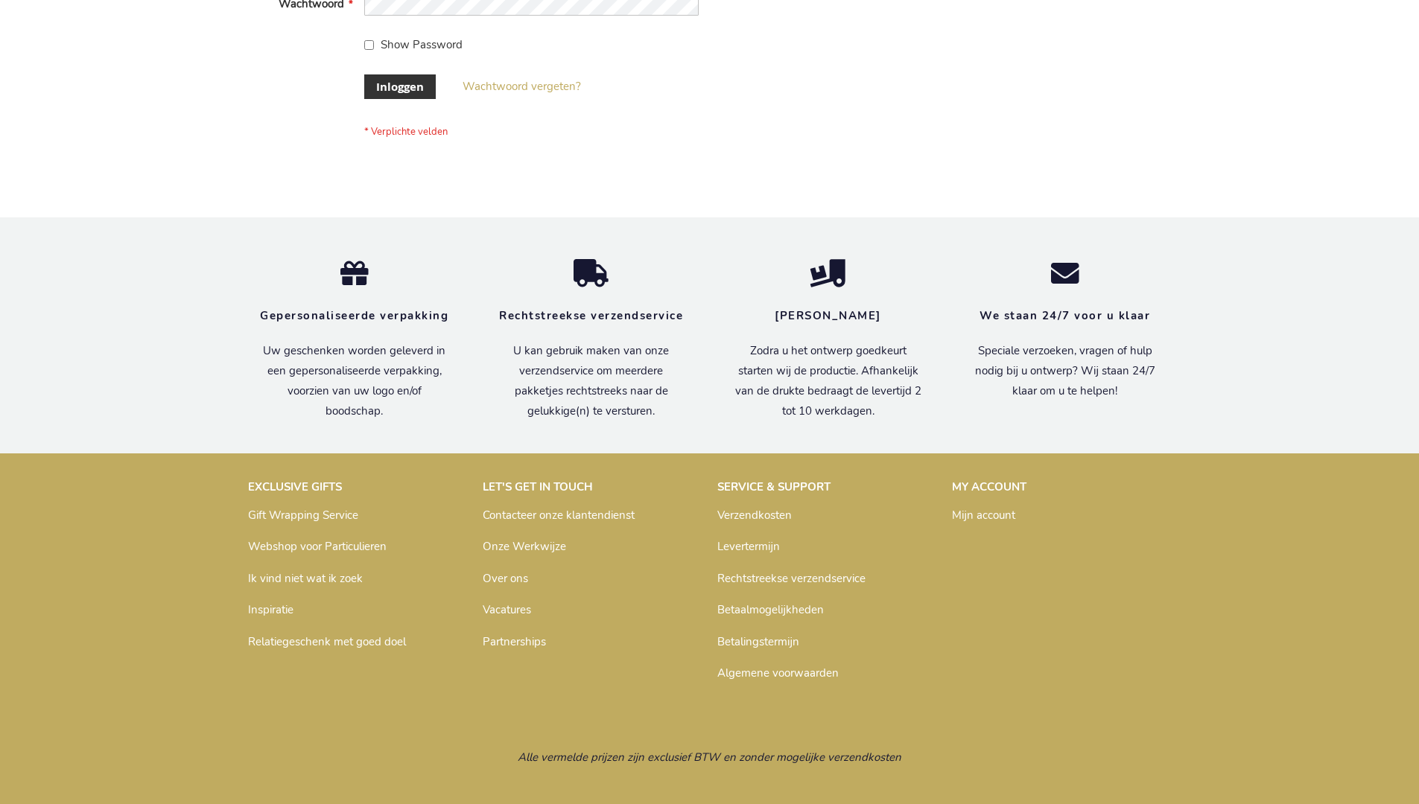
scroll to position [506, 0]
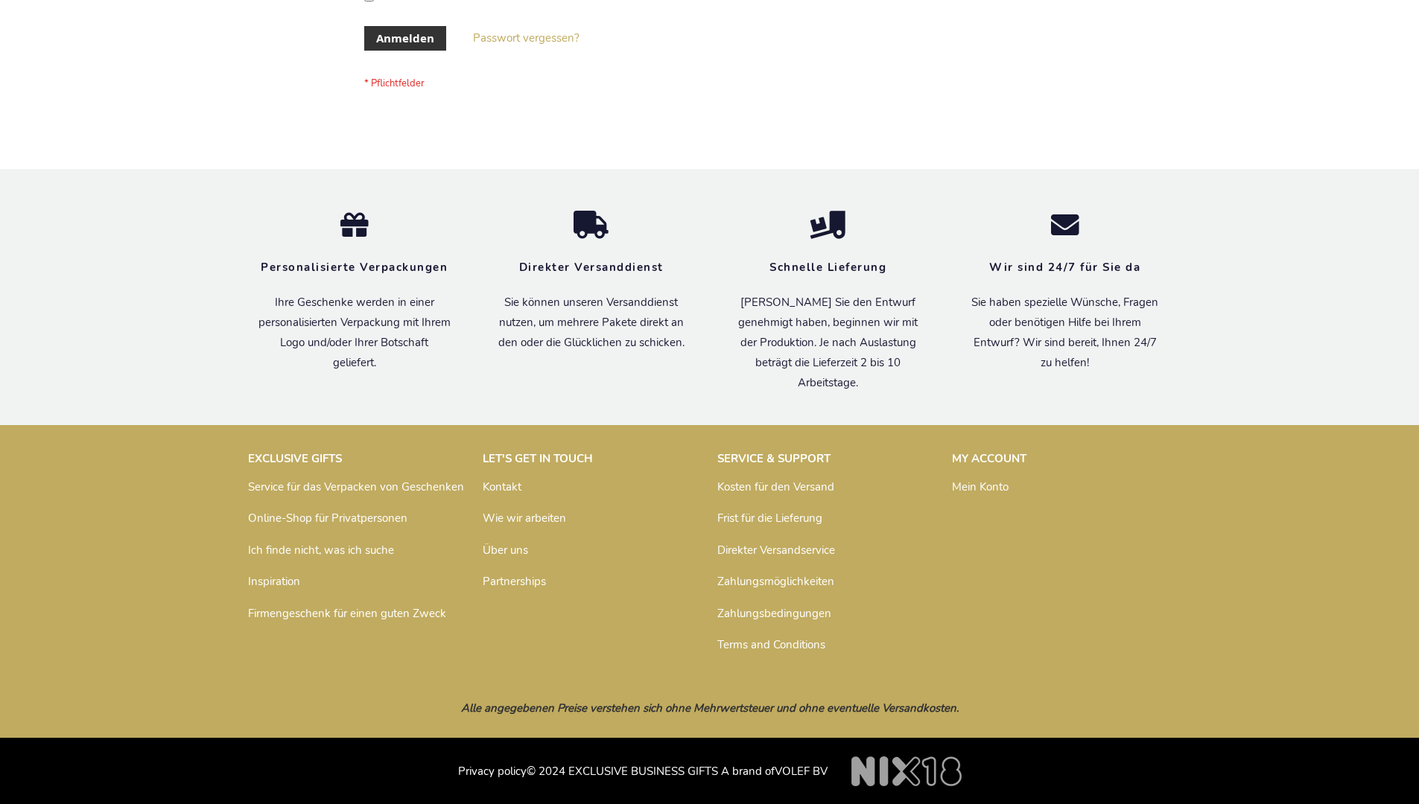
scroll to position [499, 0]
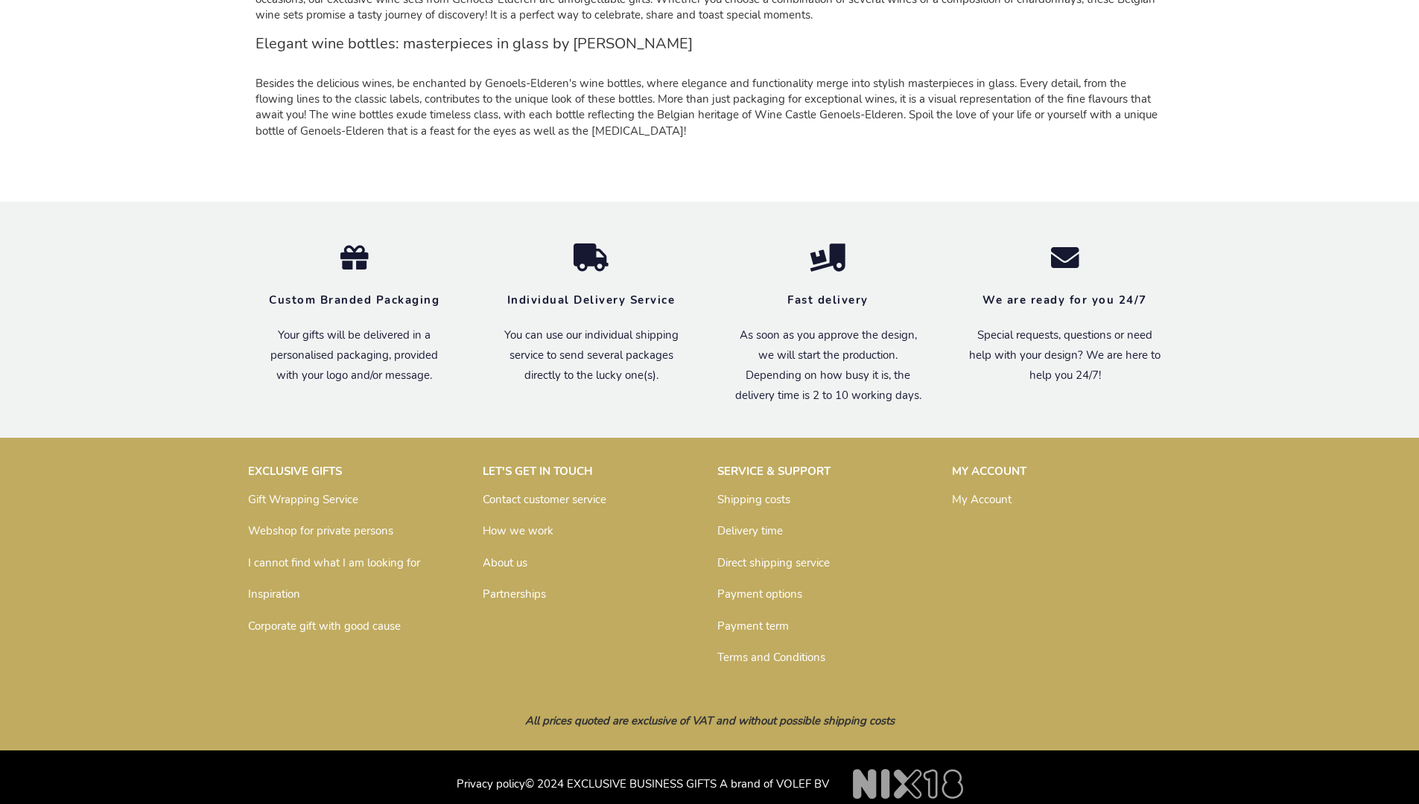
scroll to position [1419, 0]
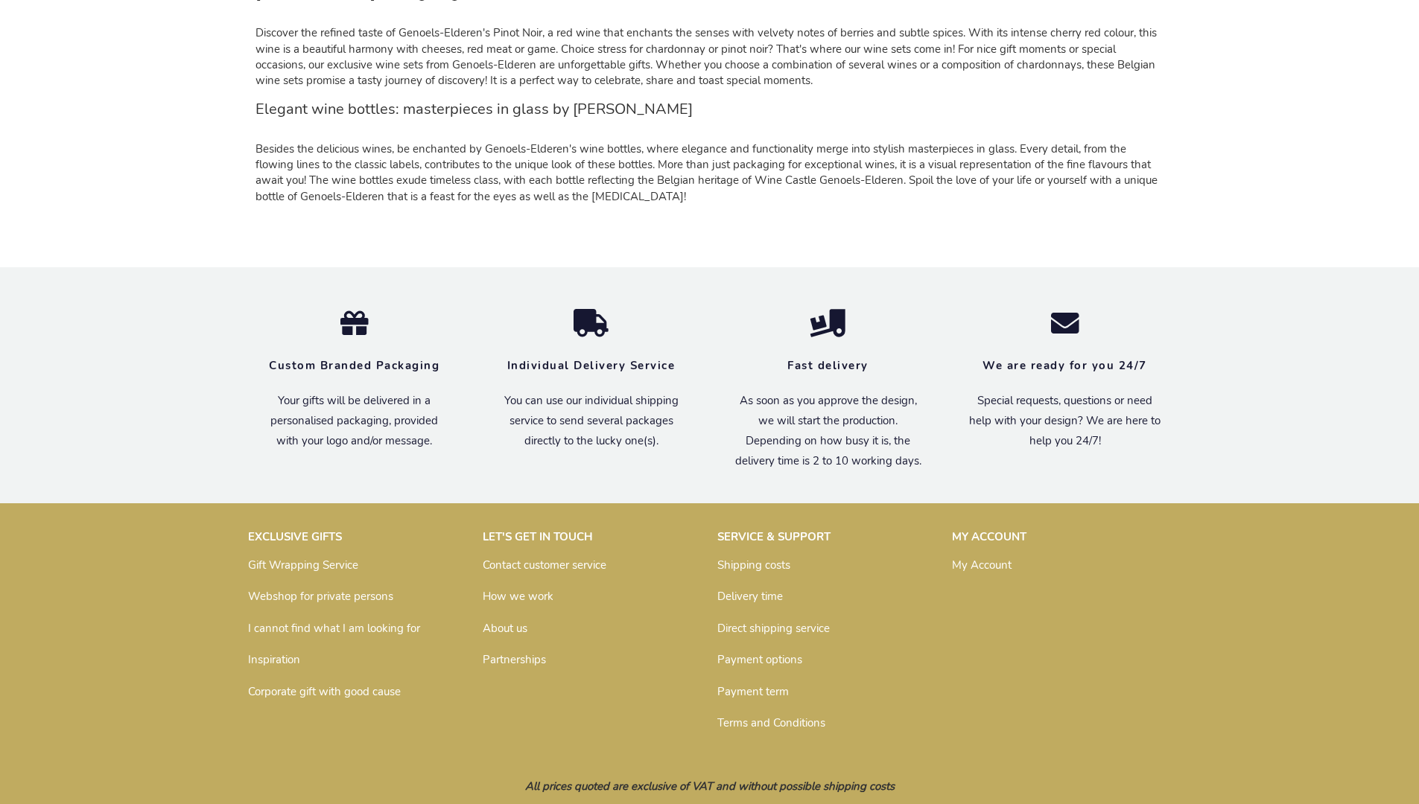
scroll to position [1419, 0]
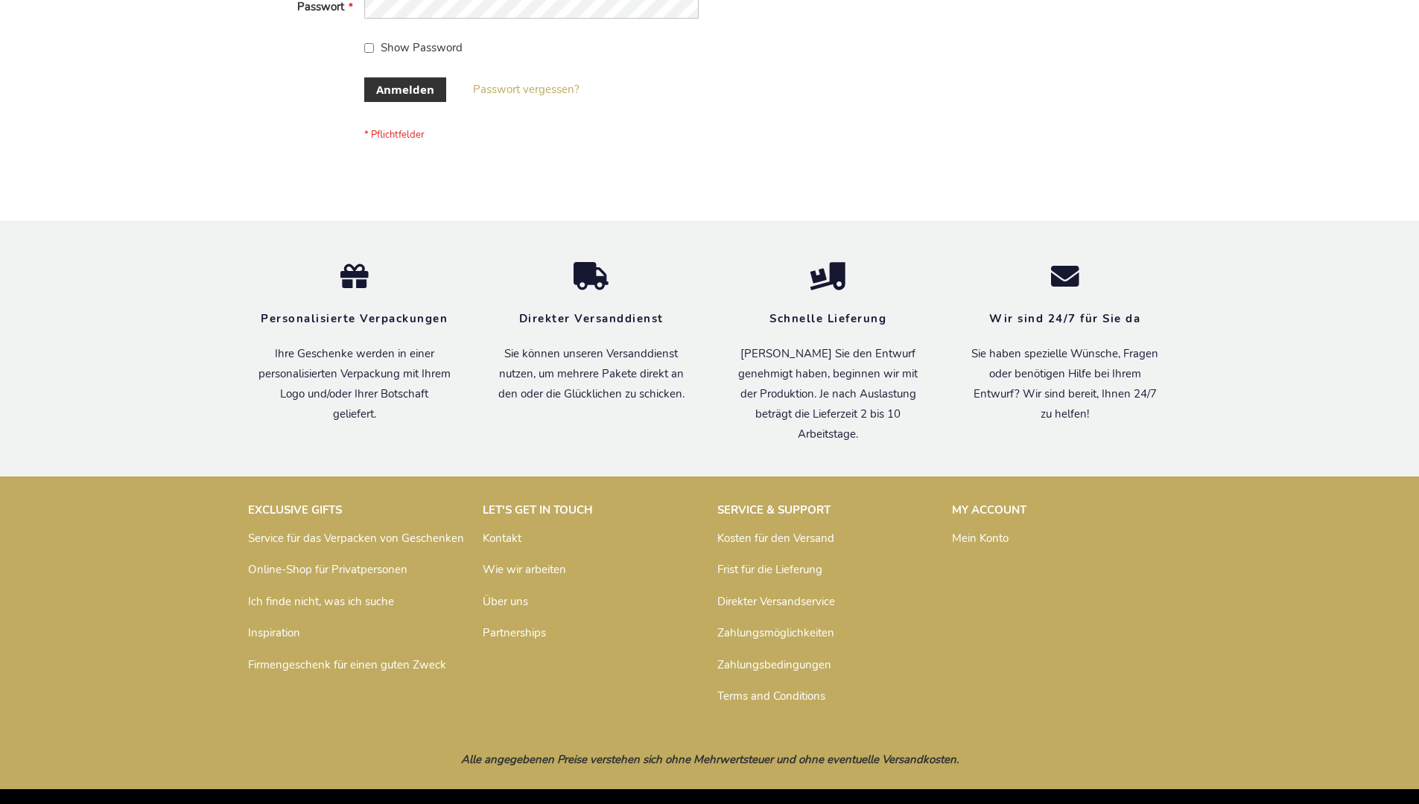
scroll to position [499, 0]
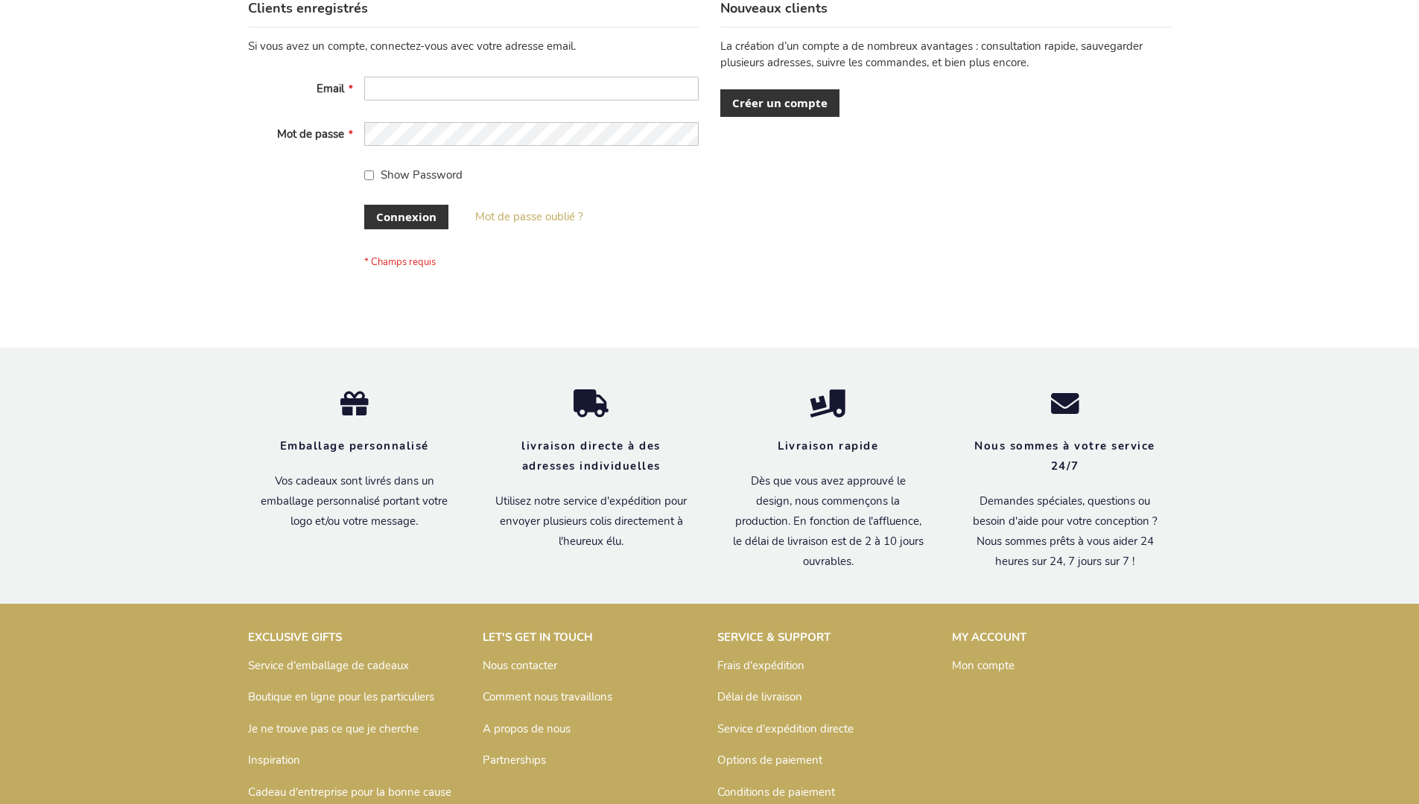
scroll to position [514, 0]
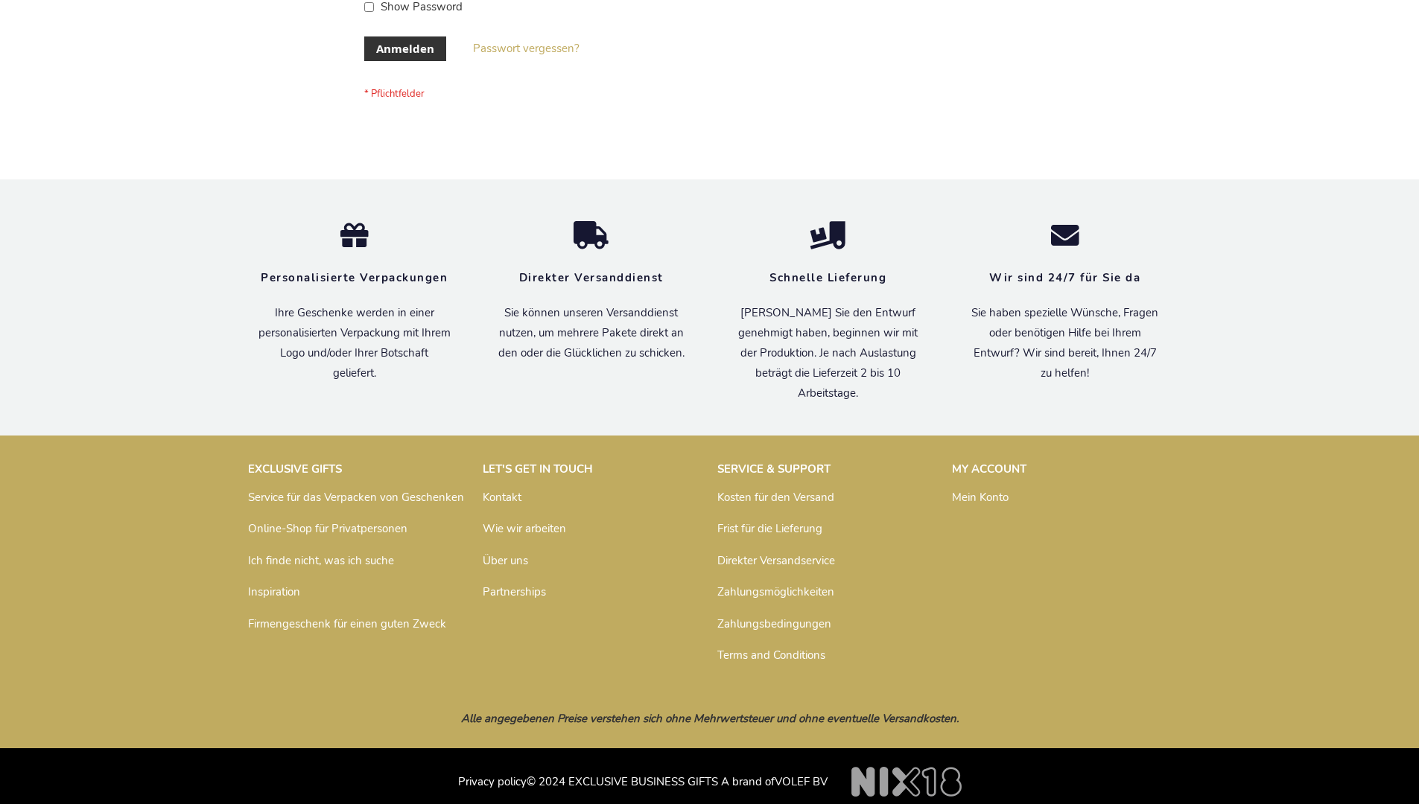
scroll to position [499, 0]
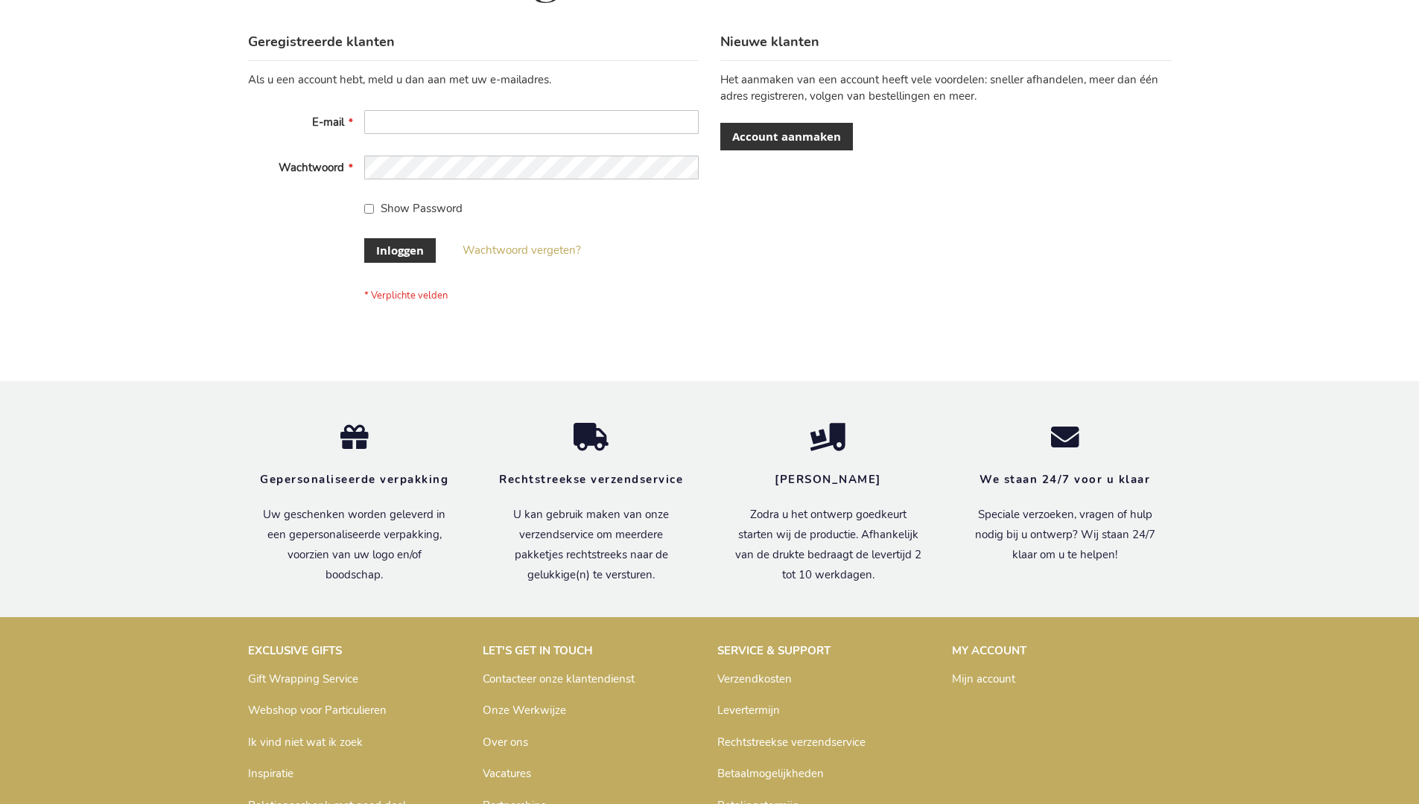
scroll to position [506, 0]
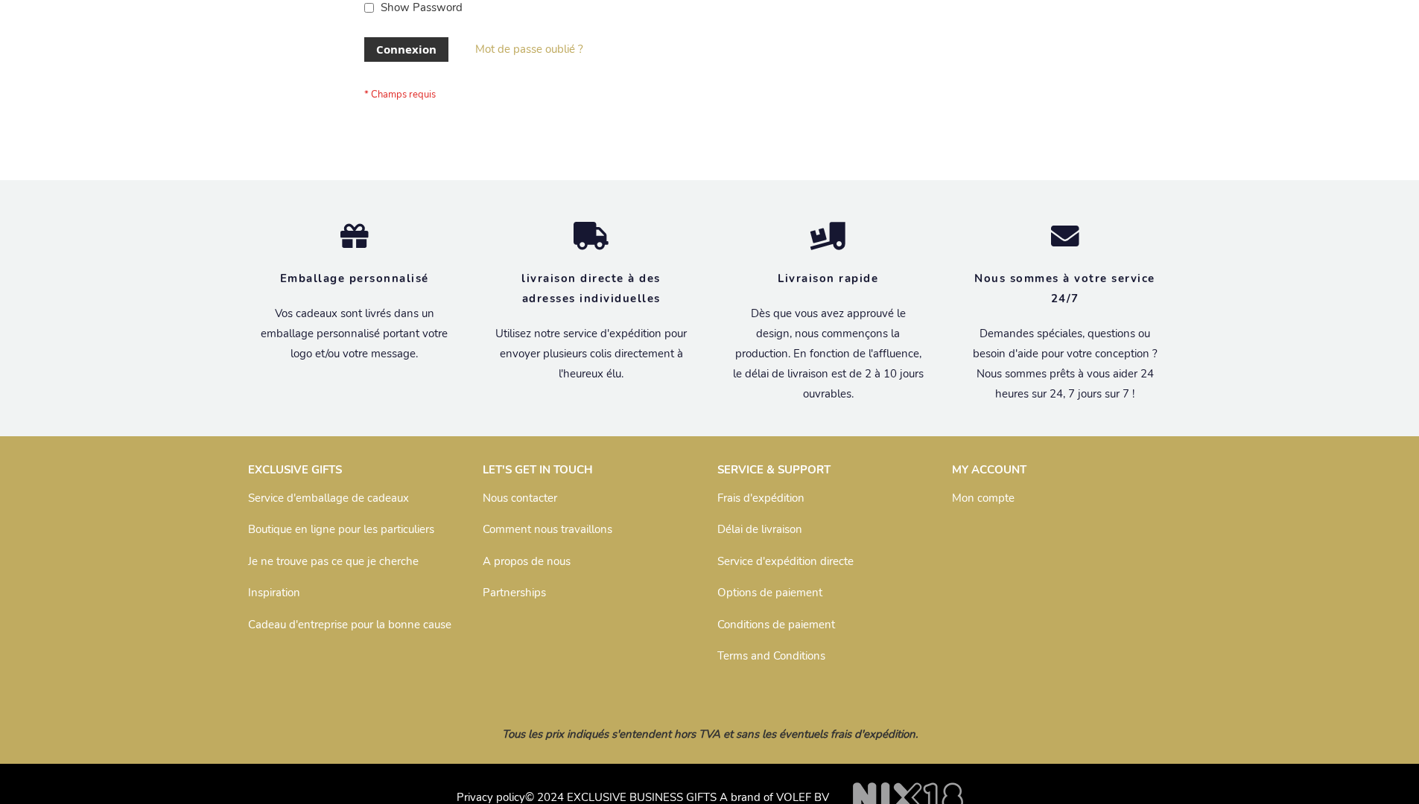
scroll to position [514, 0]
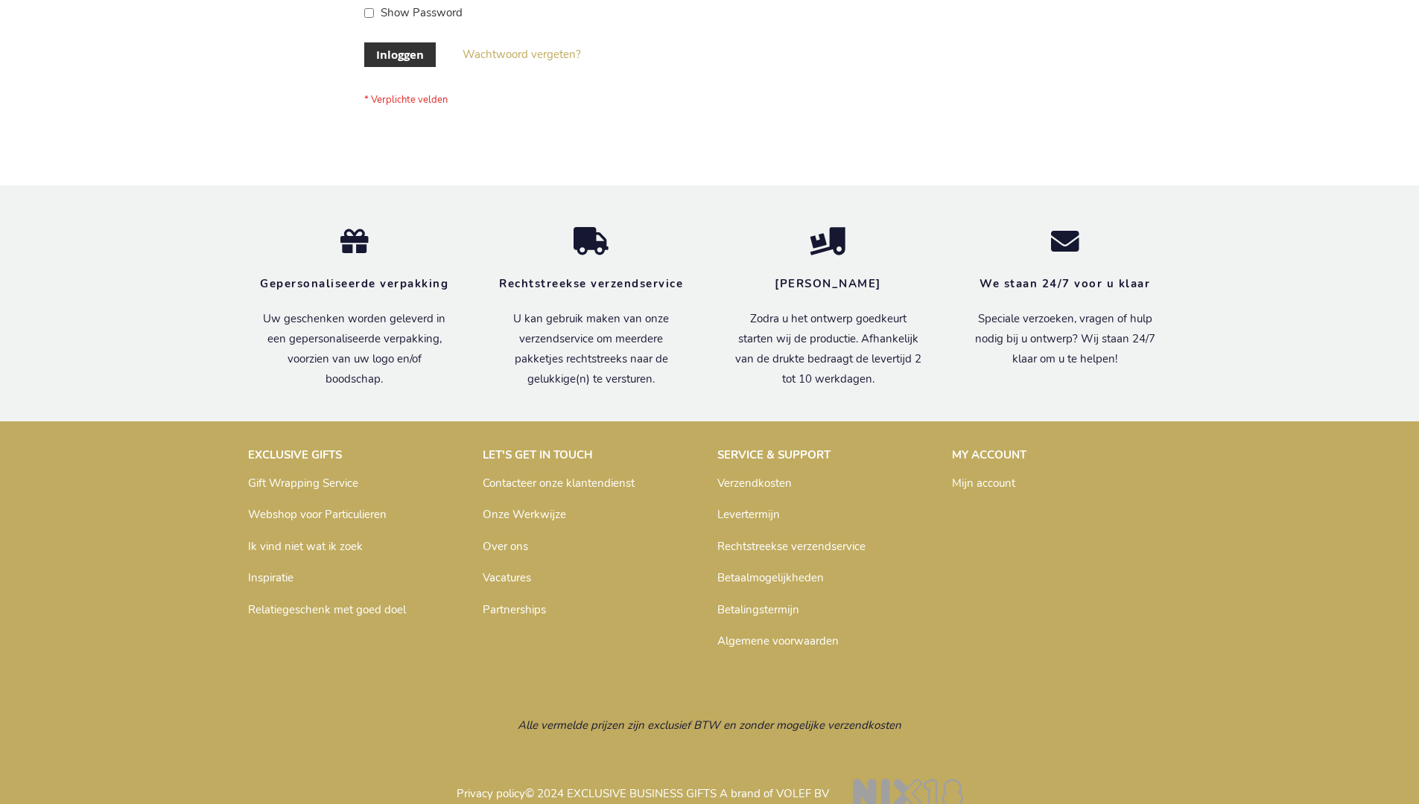
scroll to position [506, 0]
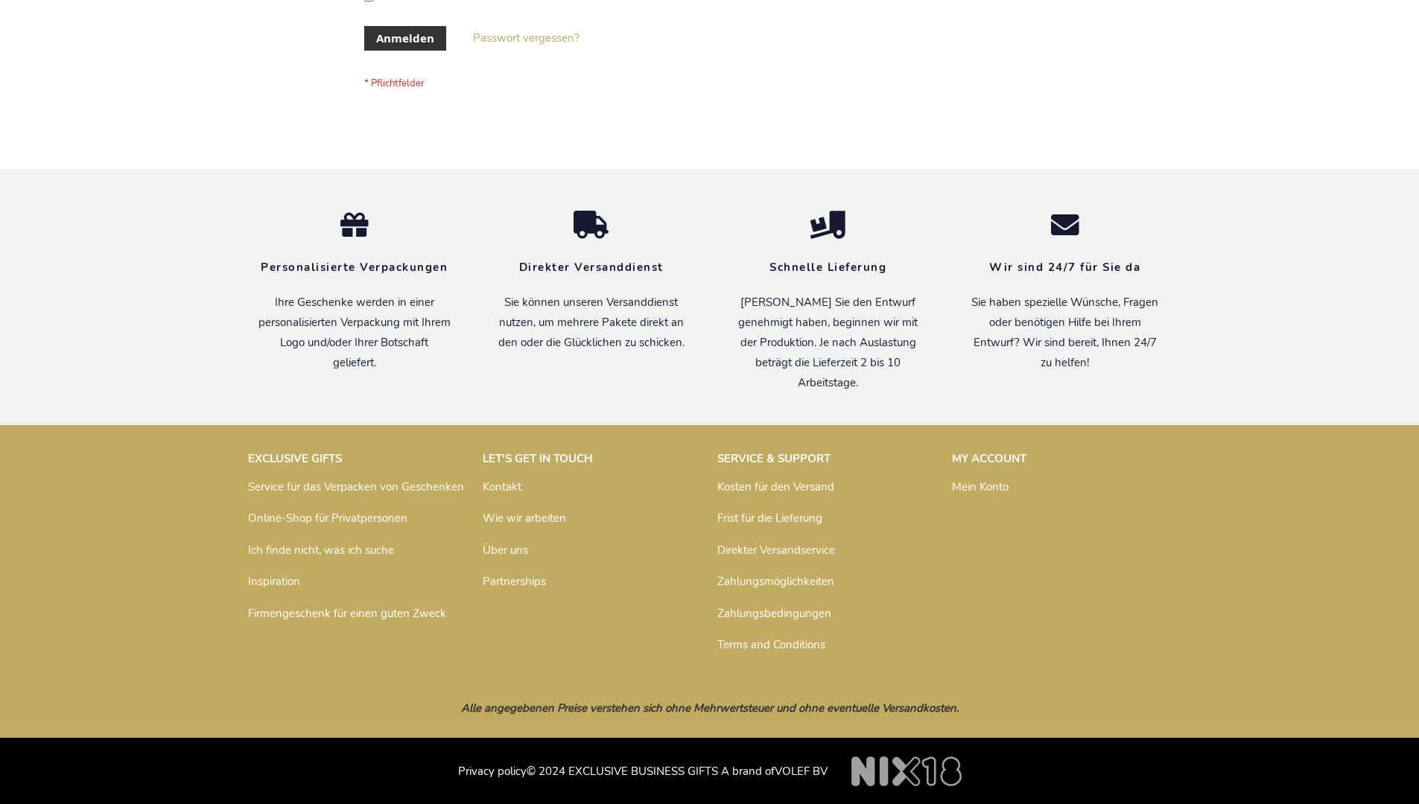
scroll to position [499, 0]
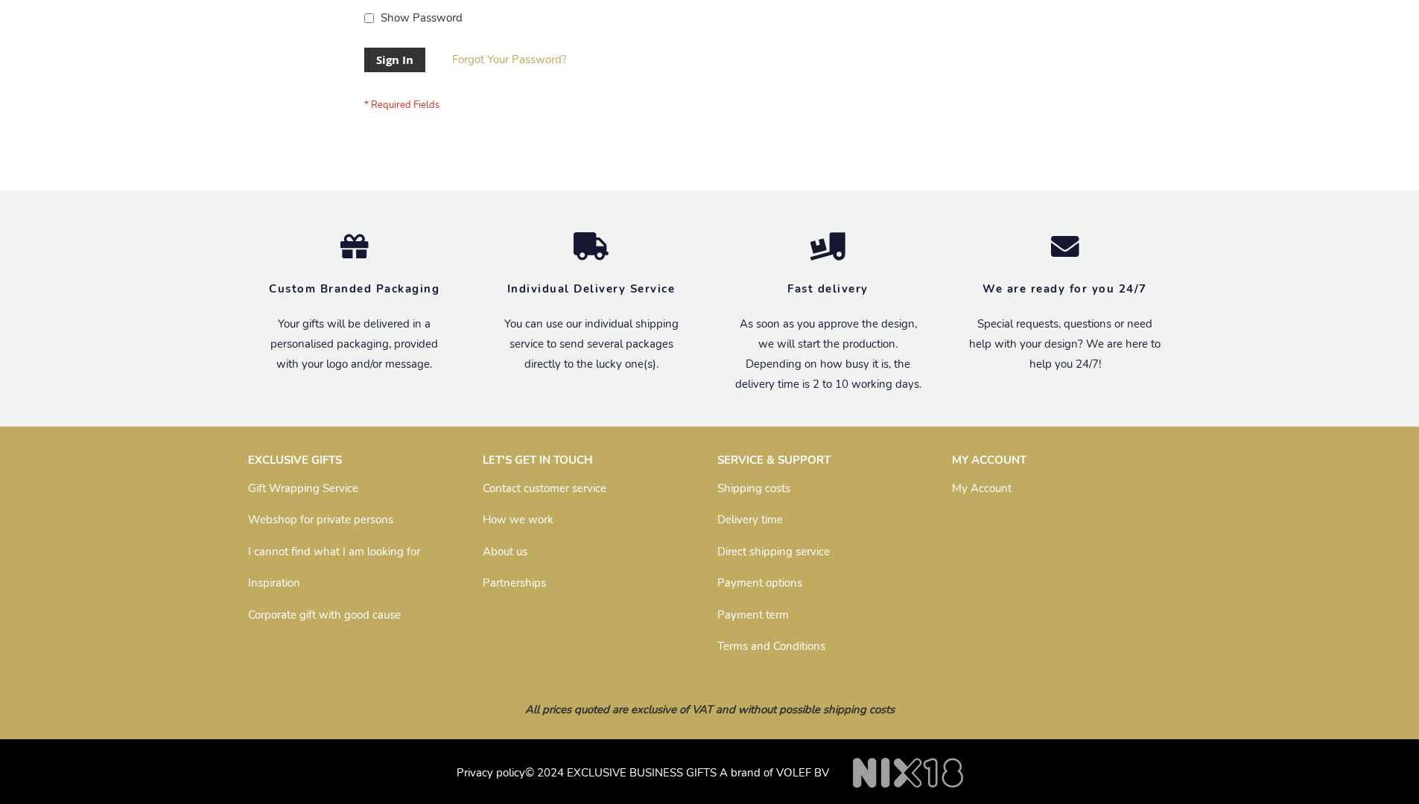
scroll to position [479, 0]
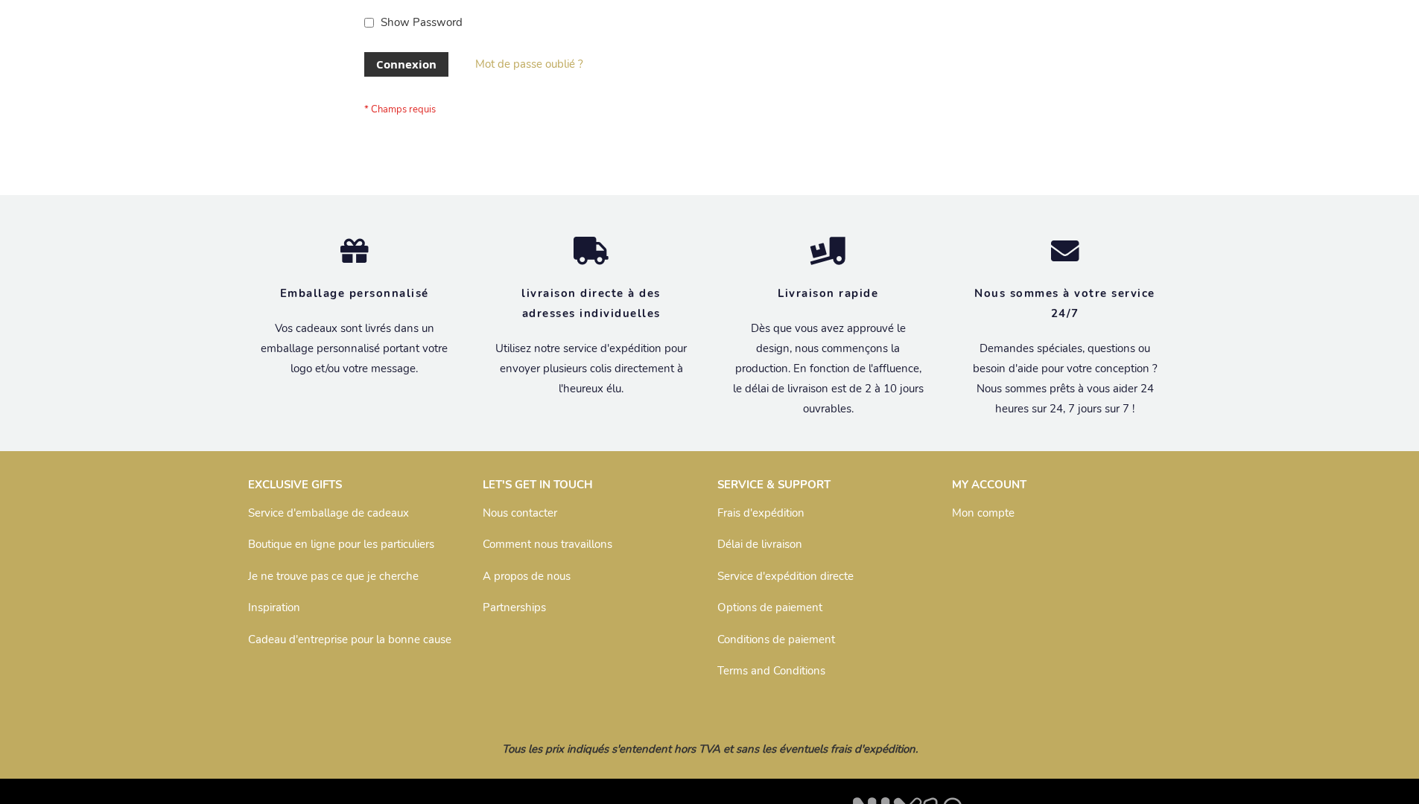
scroll to position [514, 0]
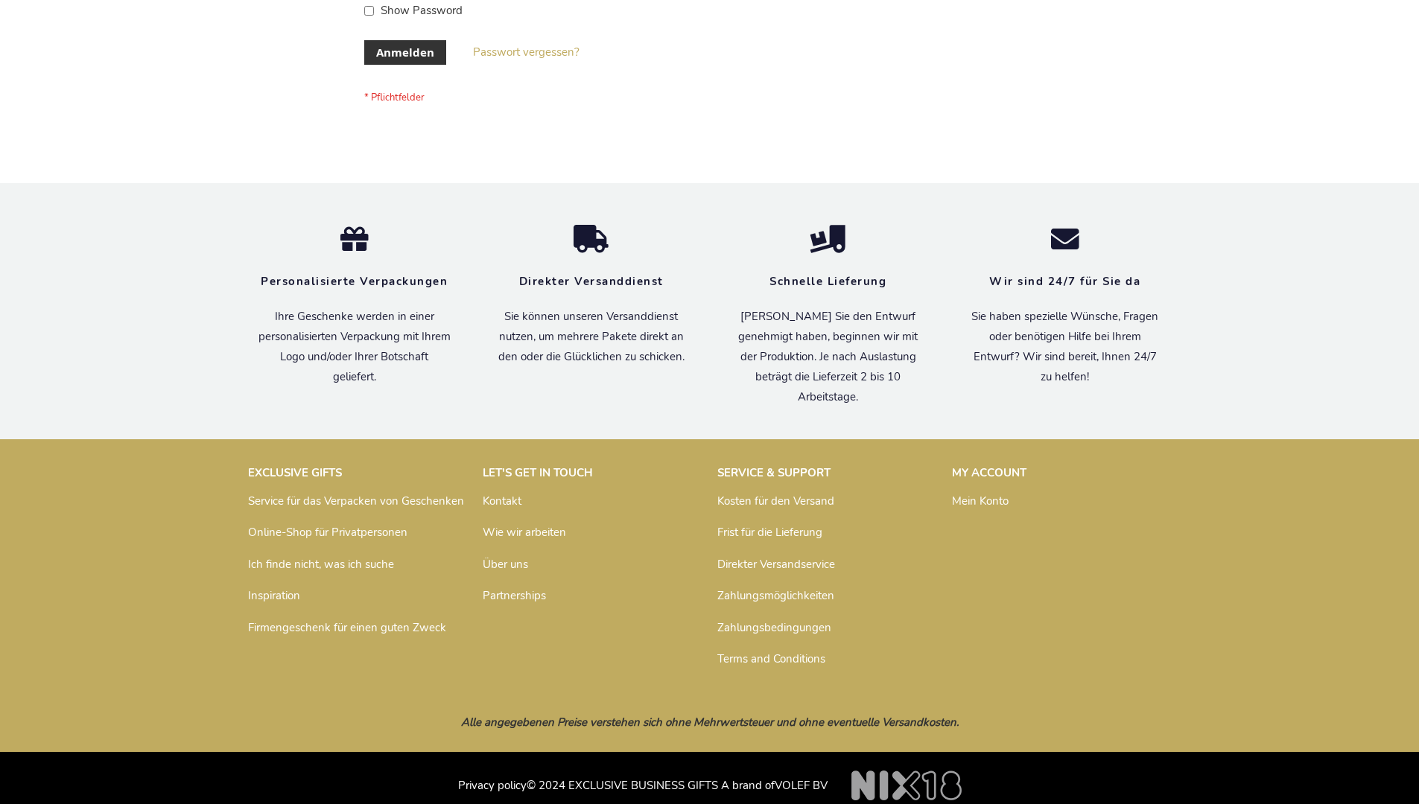
scroll to position [487, 0]
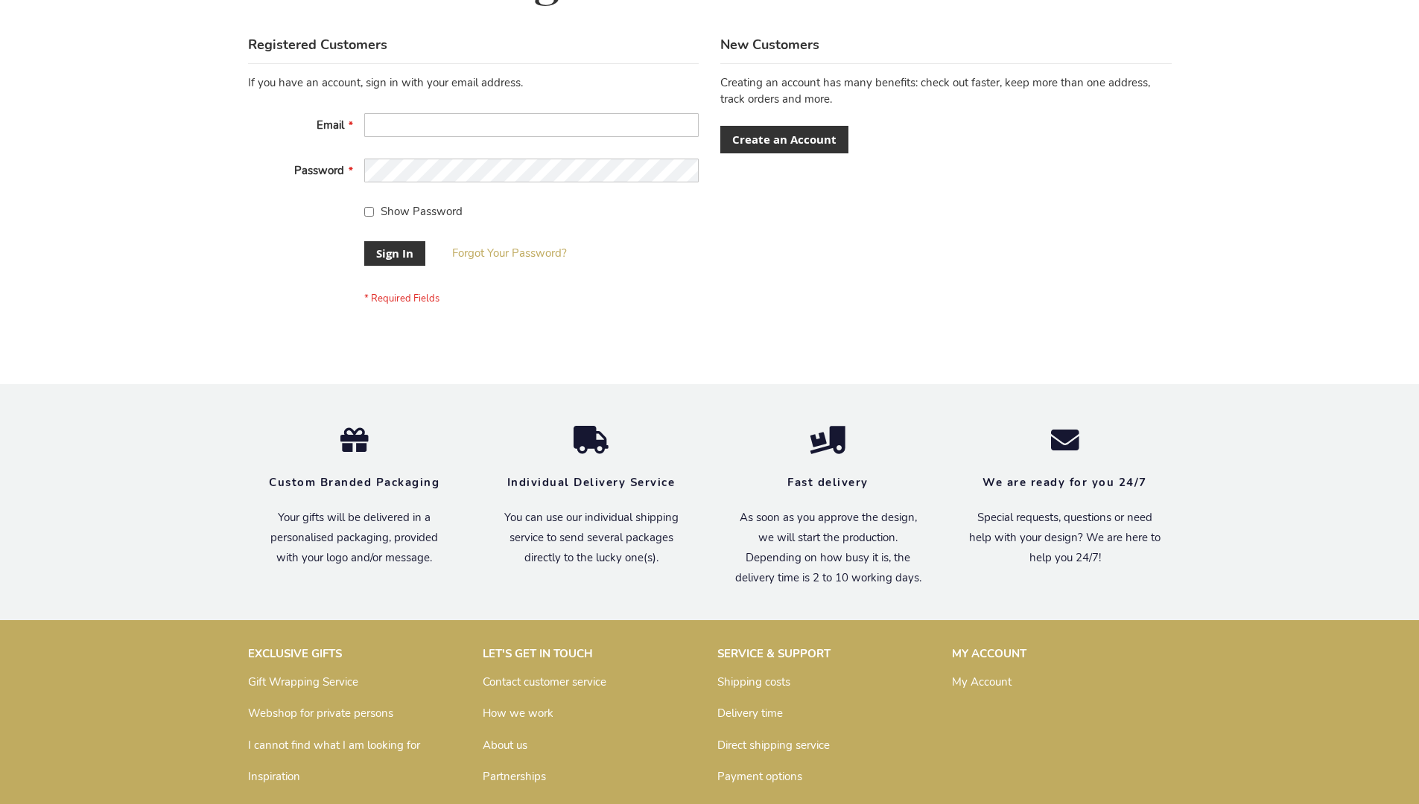
scroll to position [479, 0]
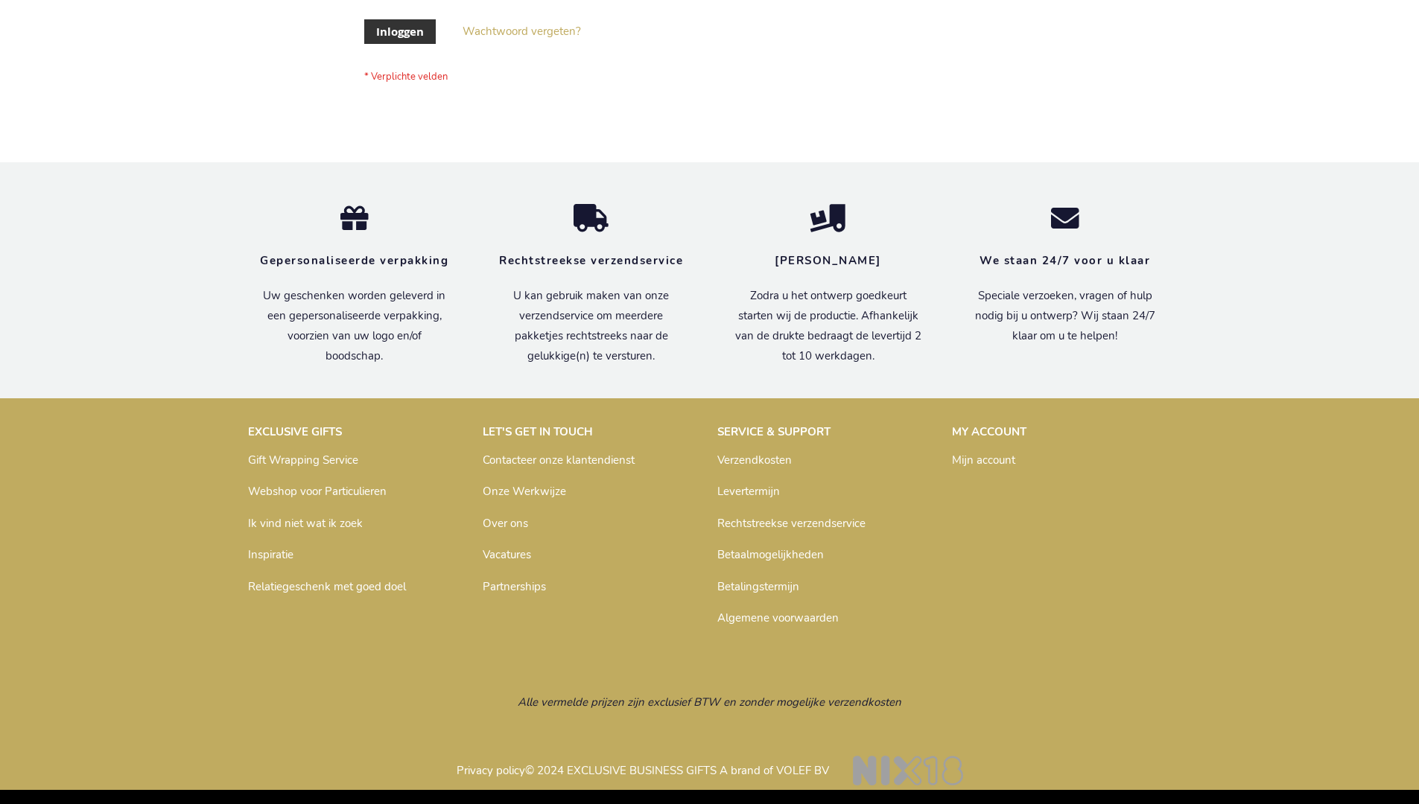
scroll to position [506, 0]
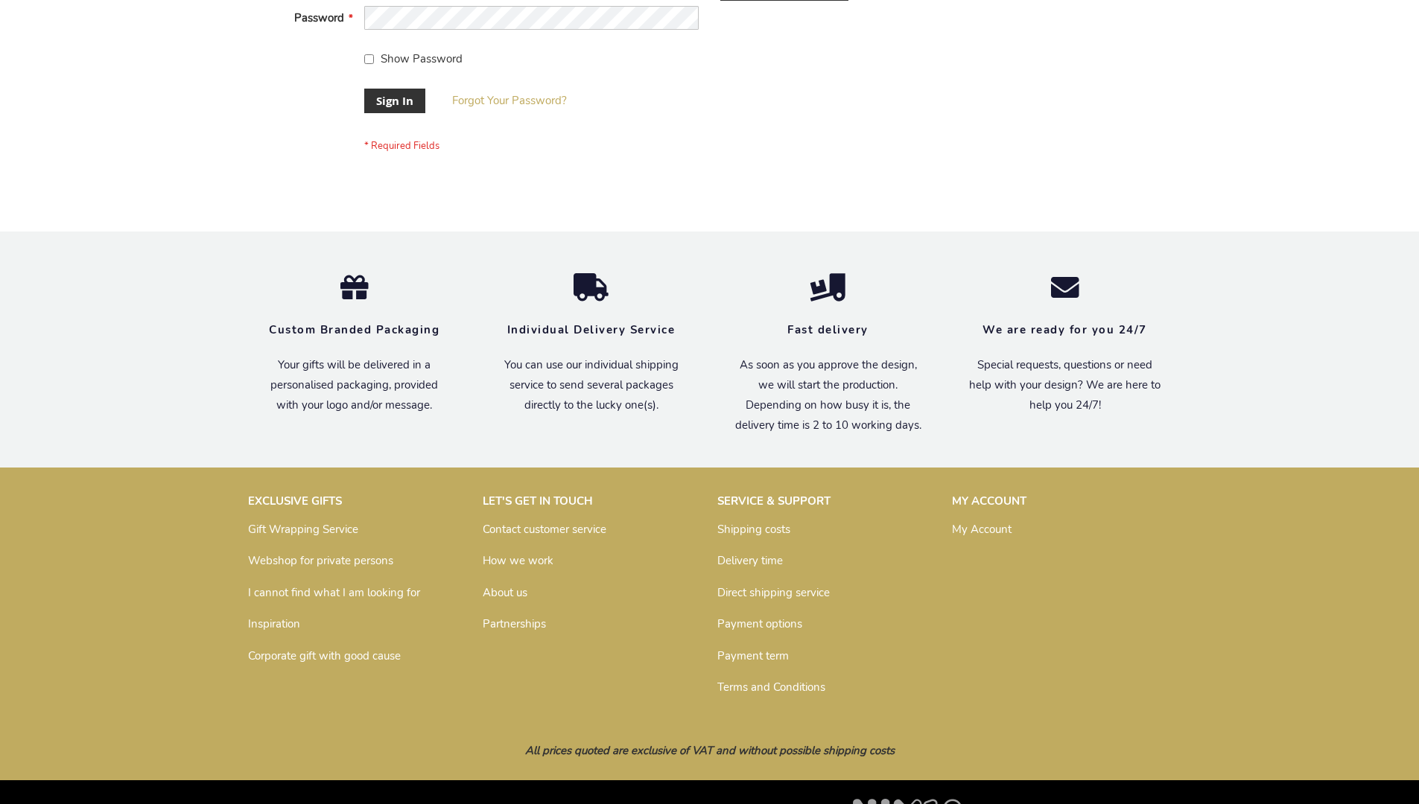
scroll to position [479, 0]
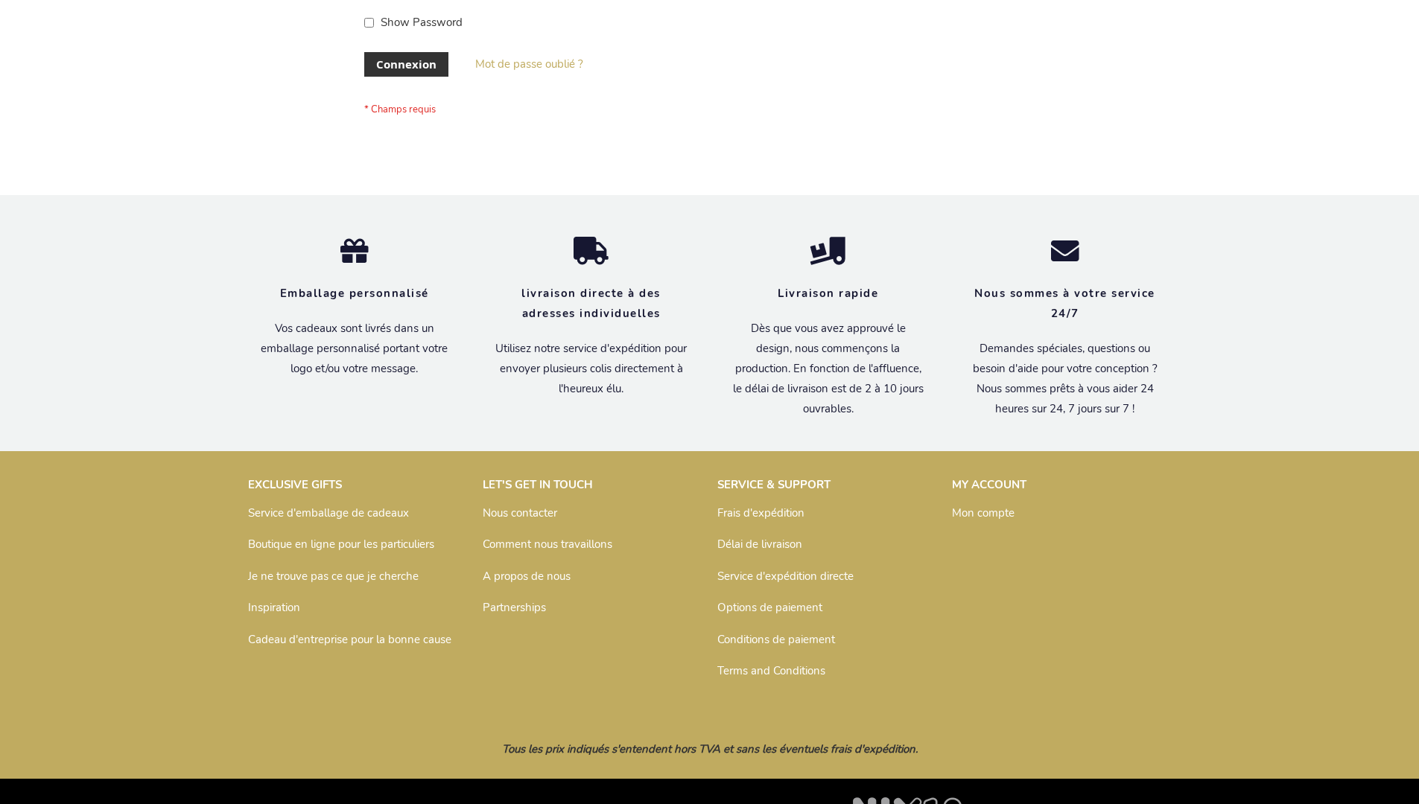
scroll to position [514, 0]
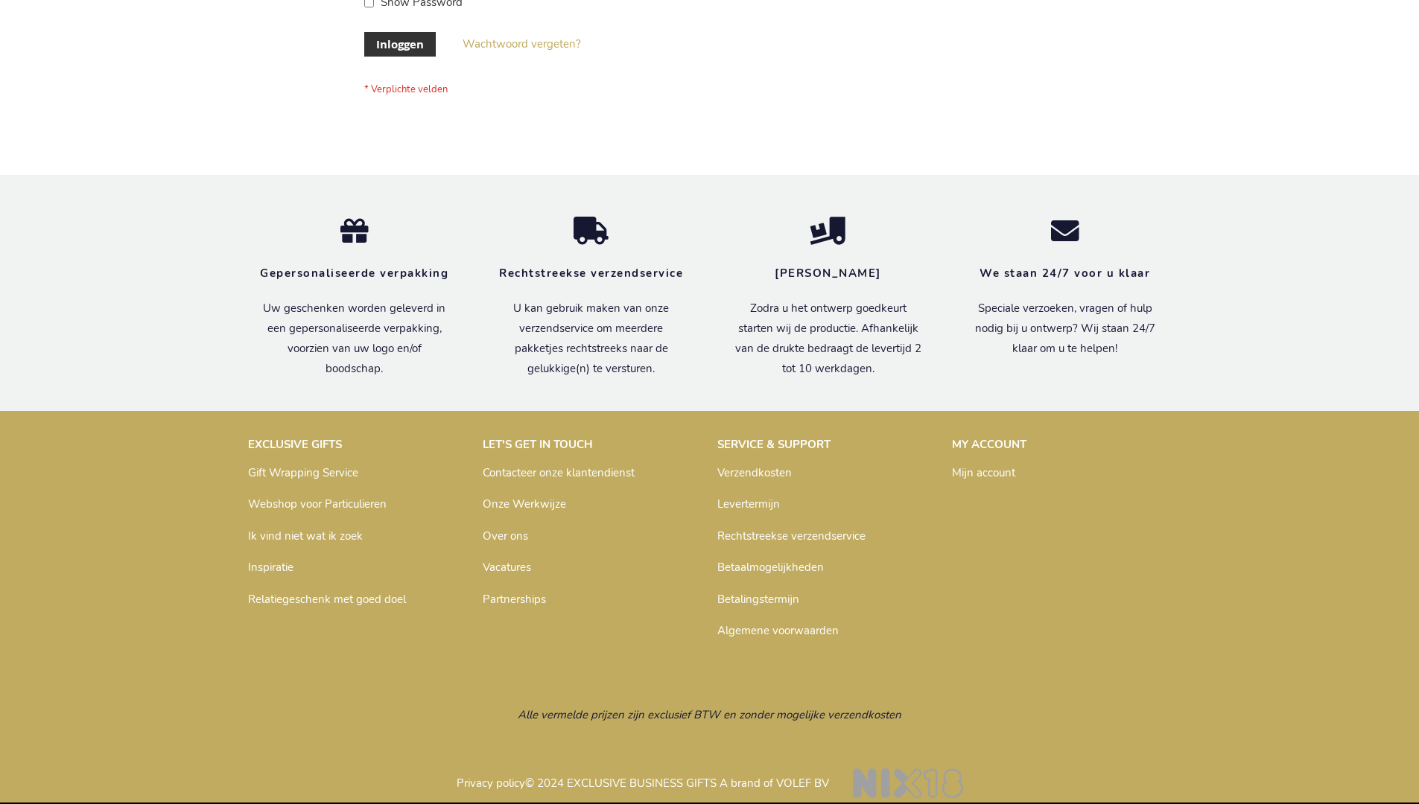
scroll to position [506, 0]
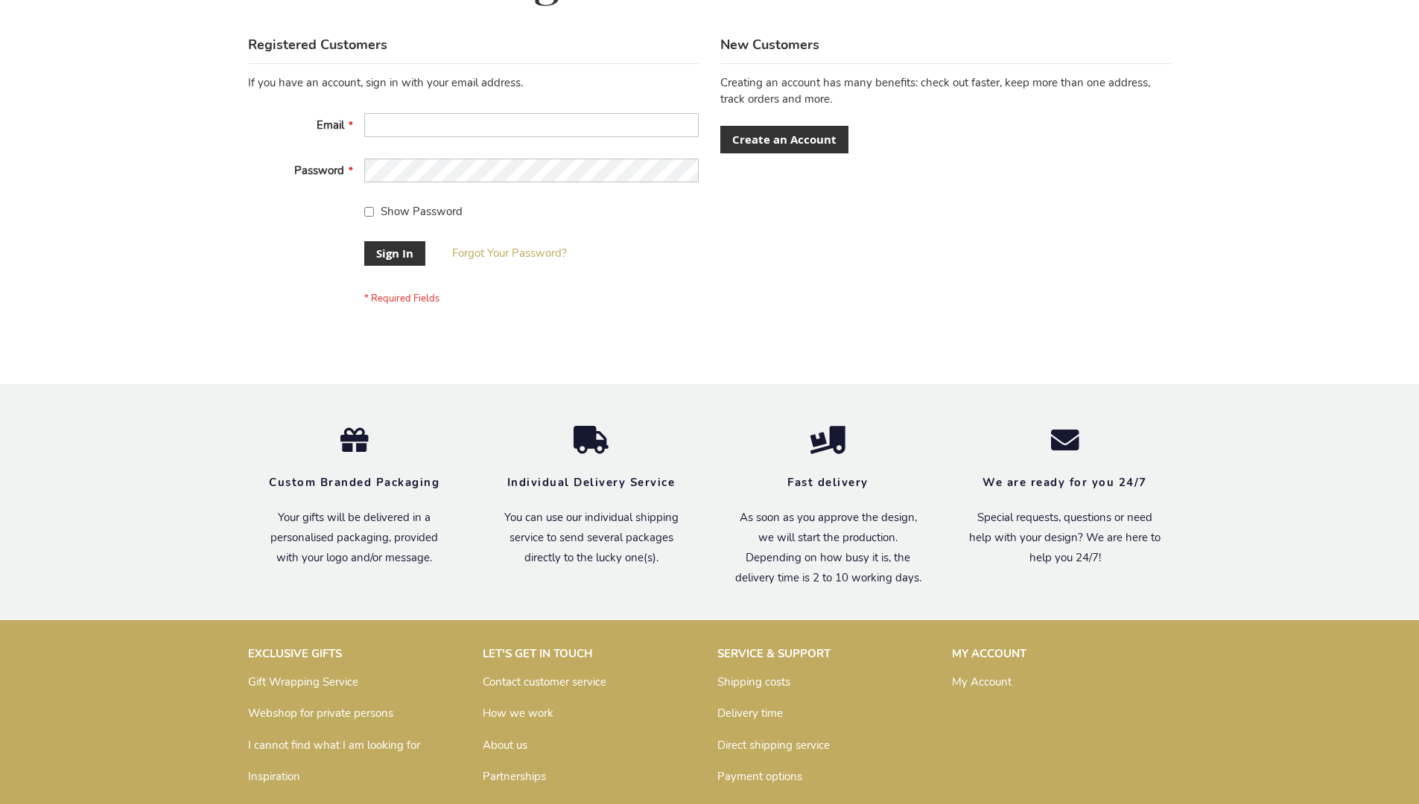
scroll to position [479, 0]
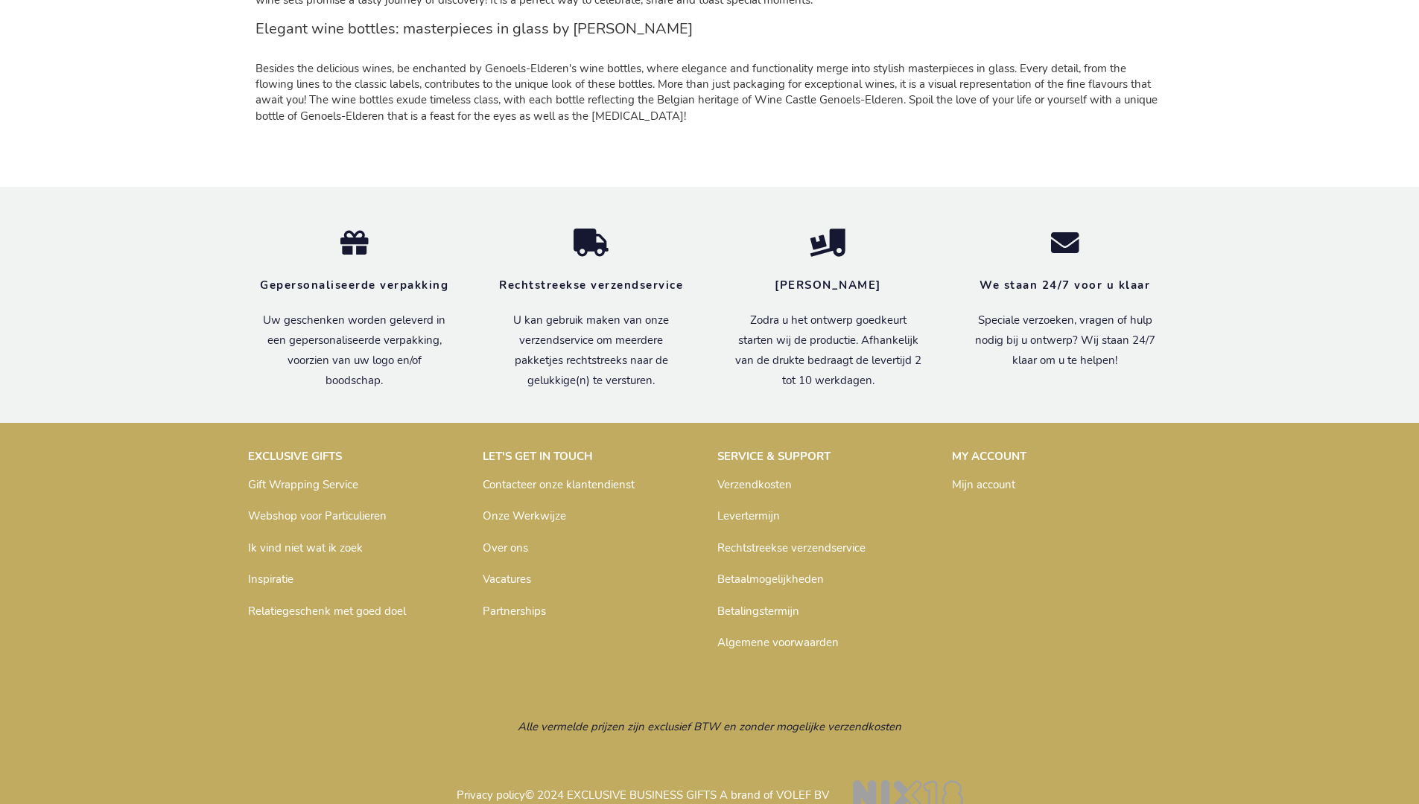
scroll to position [1446, 0]
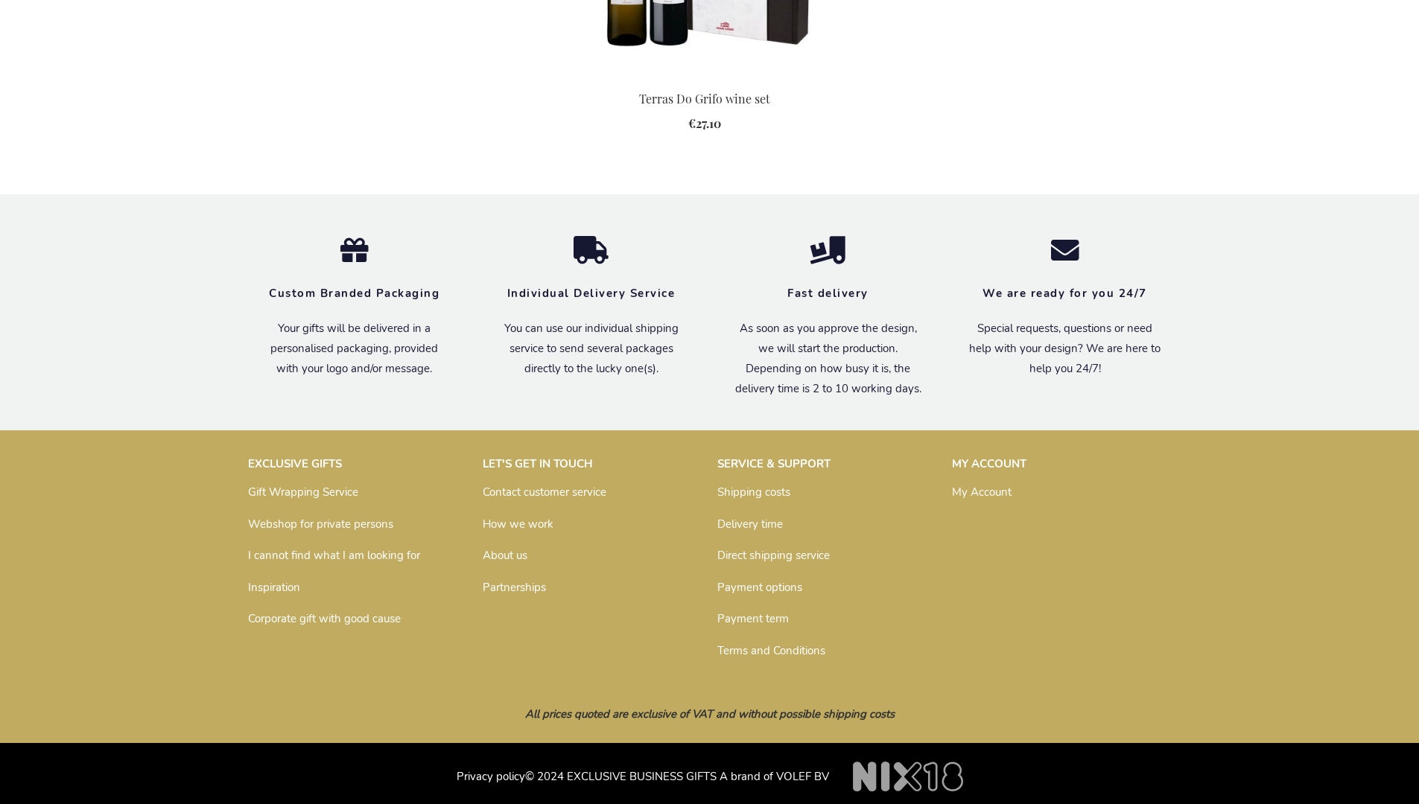
scroll to position [1551, 0]
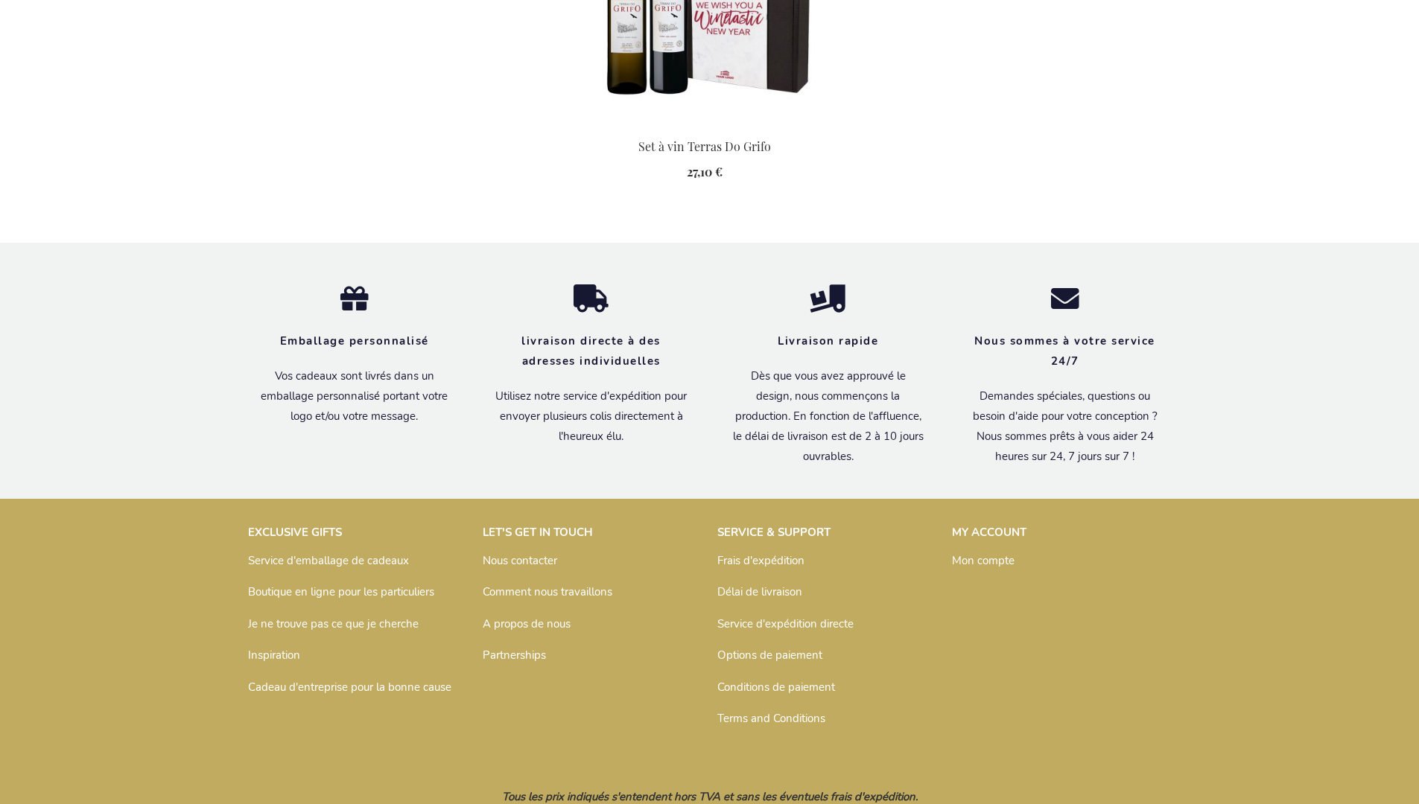
scroll to position [1603, 0]
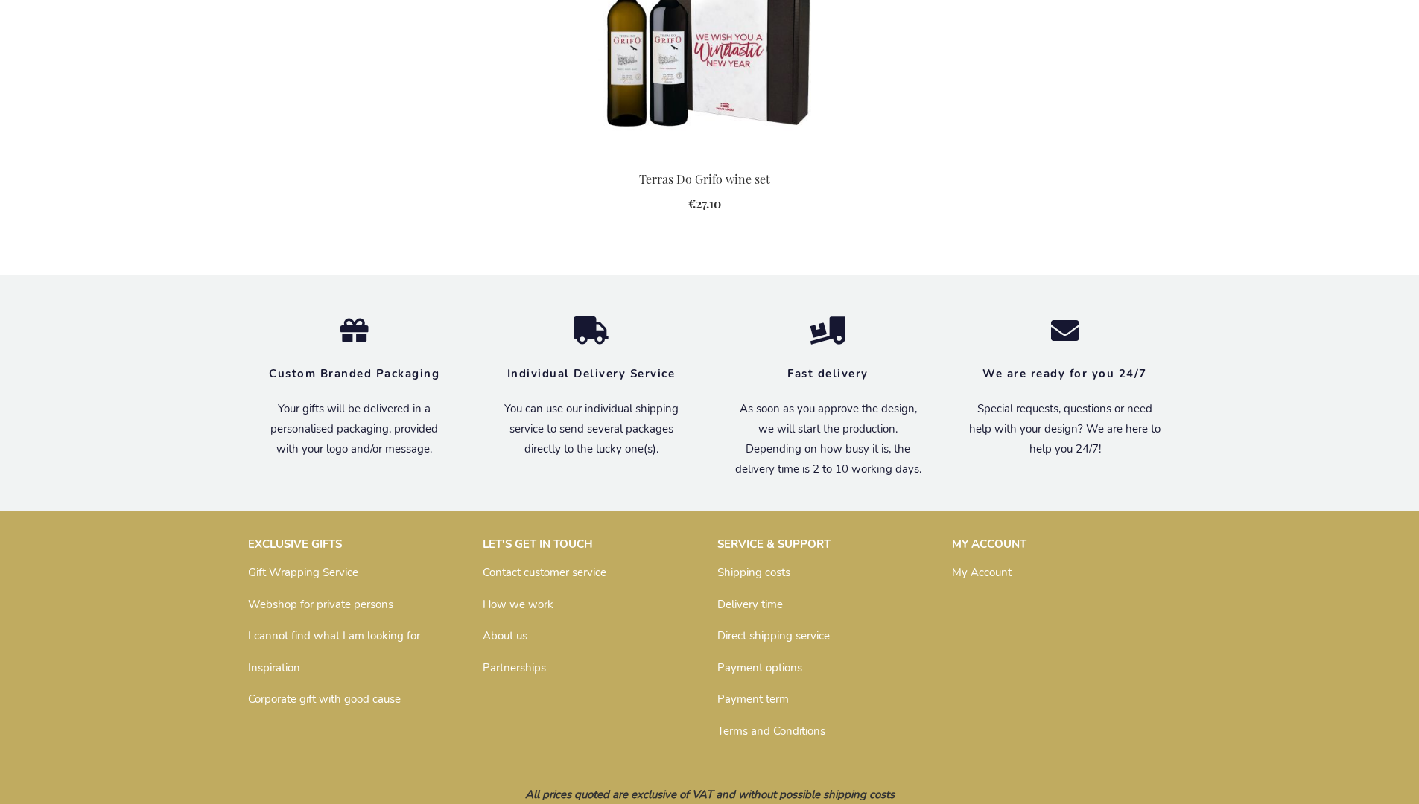
scroll to position [1551, 0]
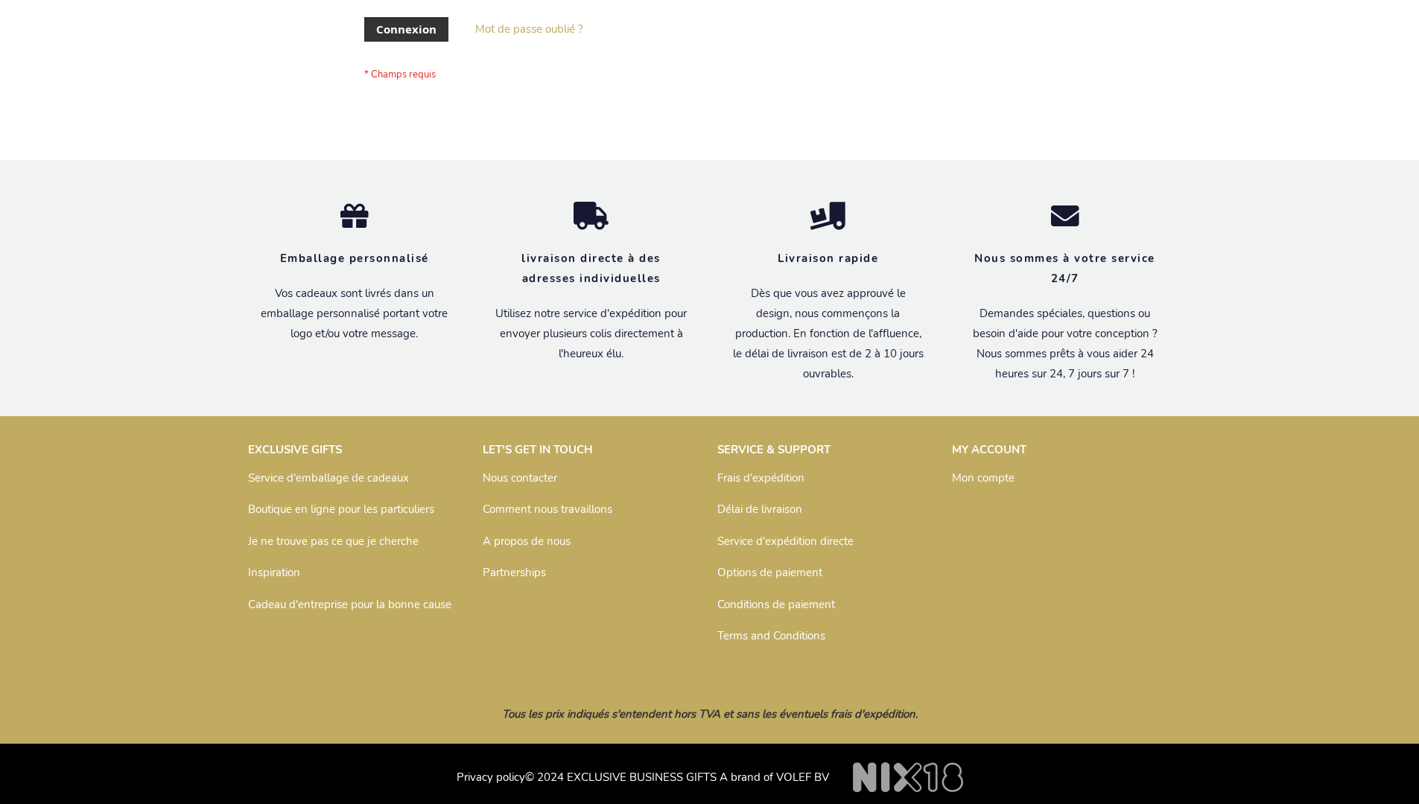
scroll to position [514, 0]
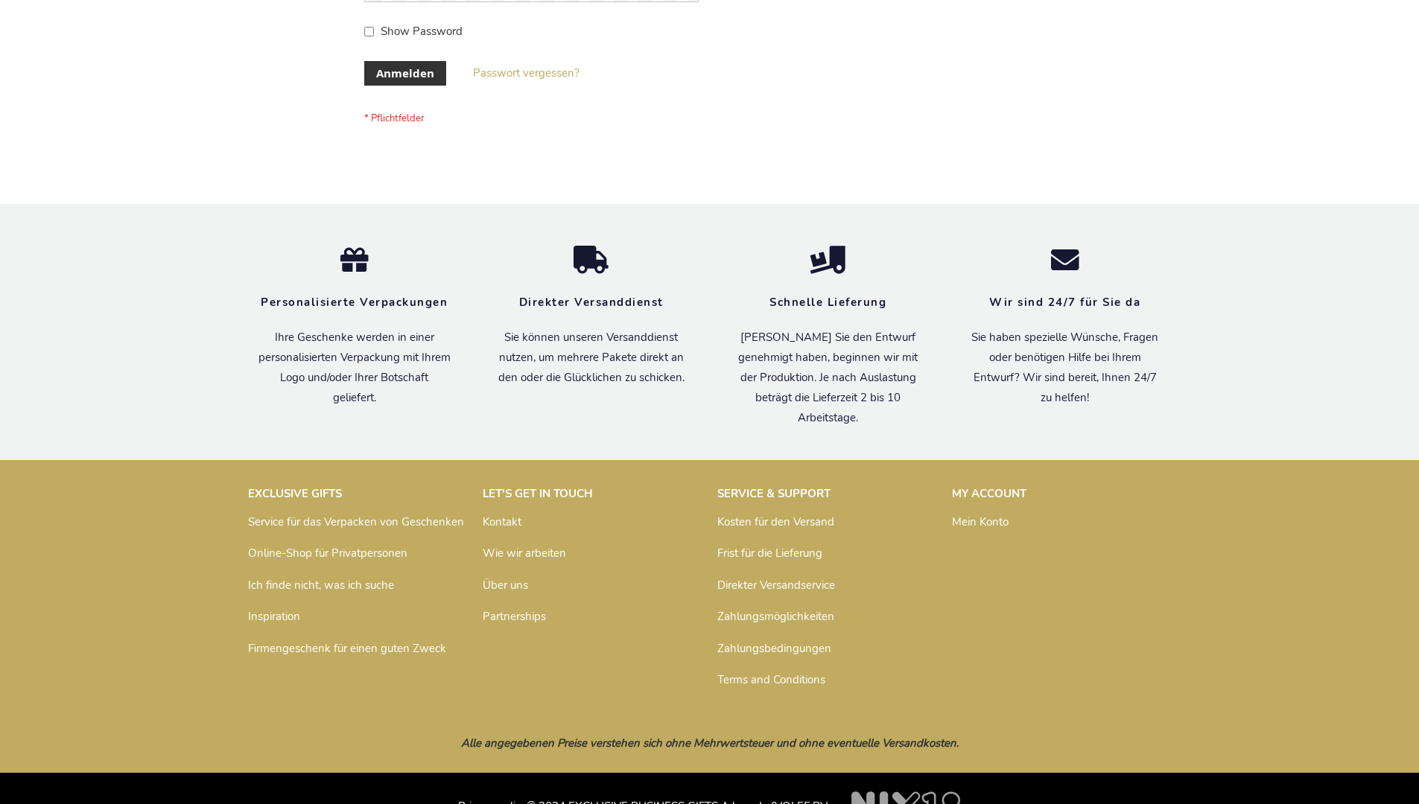
scroll to position [499, 0]
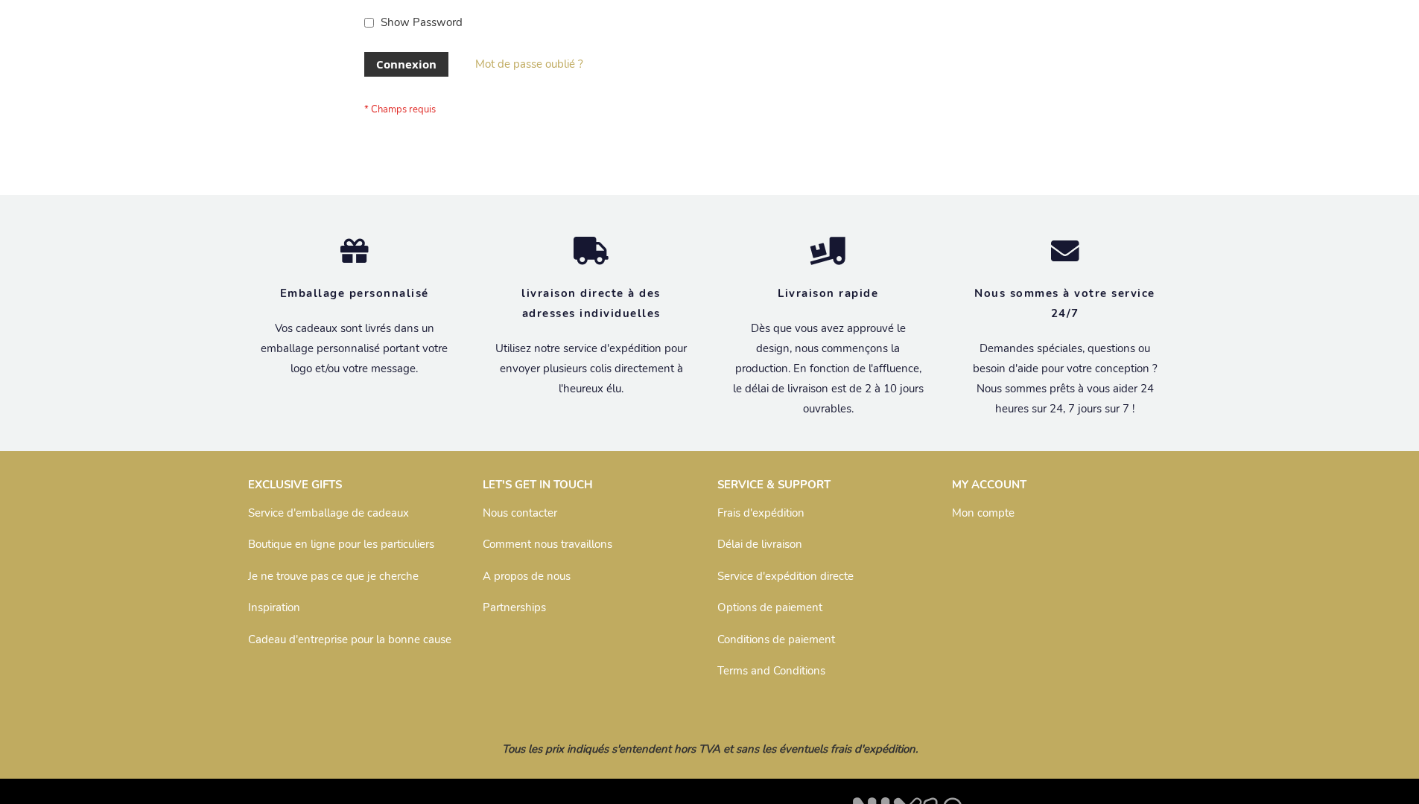
scroll to position [514, 0]
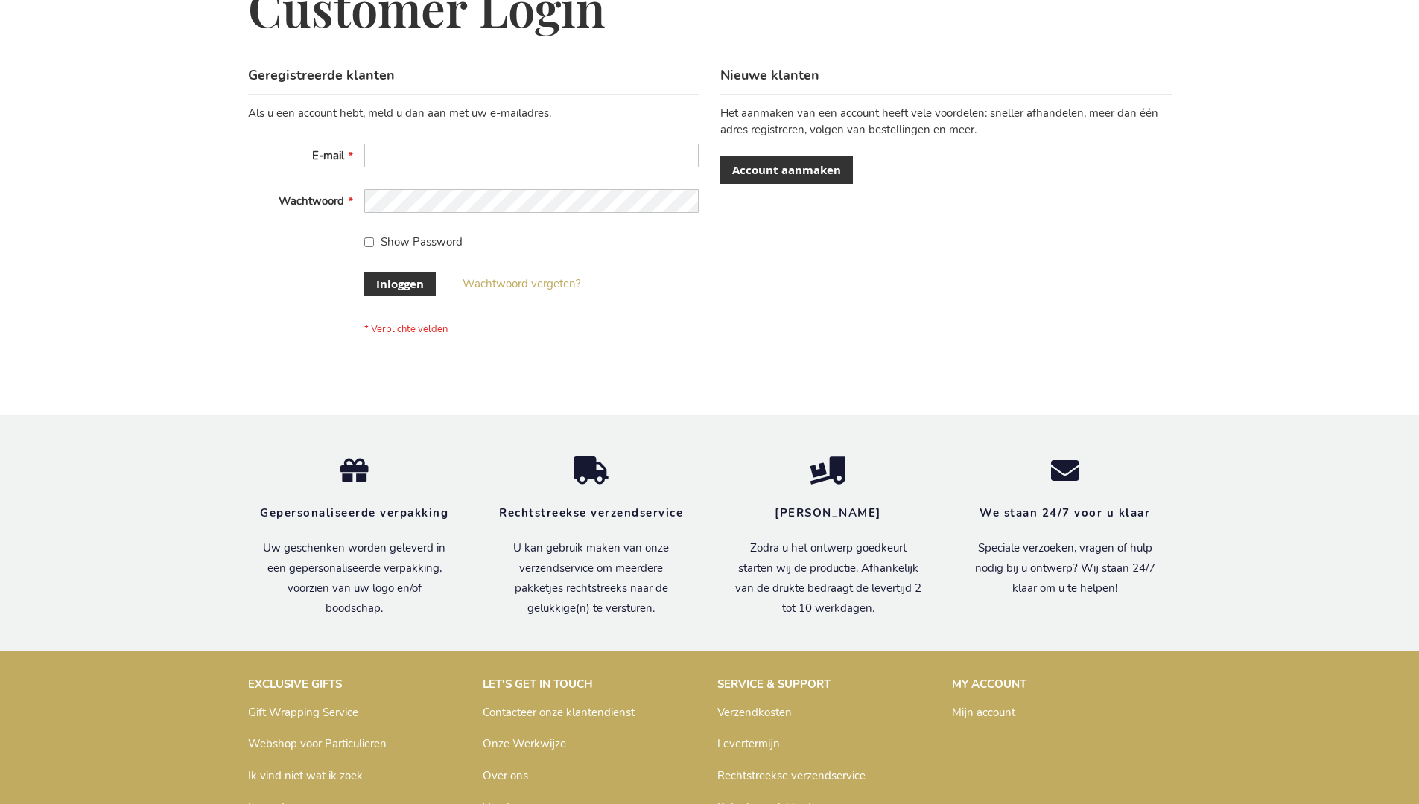
scroll to position [506, 0]
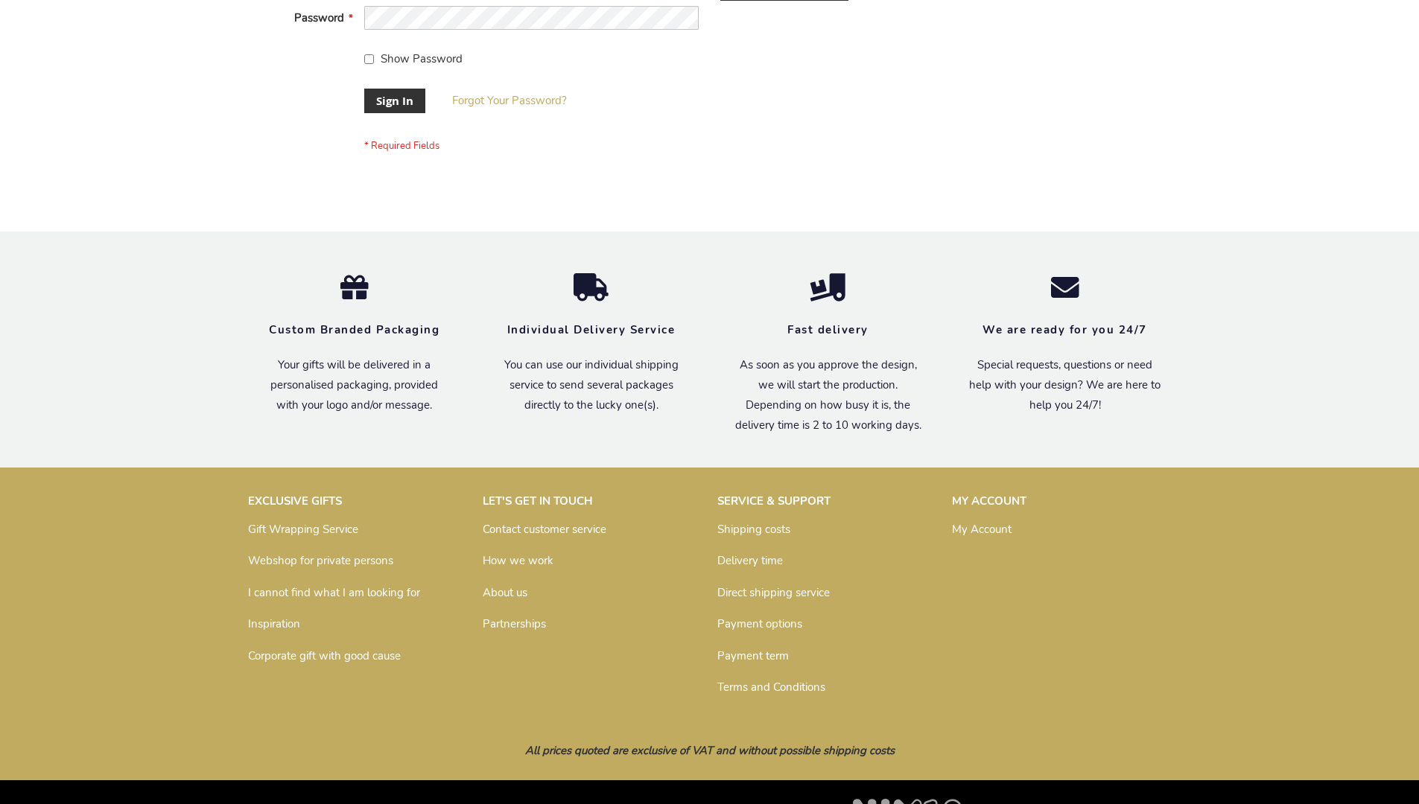
scroll to position [479, 0]
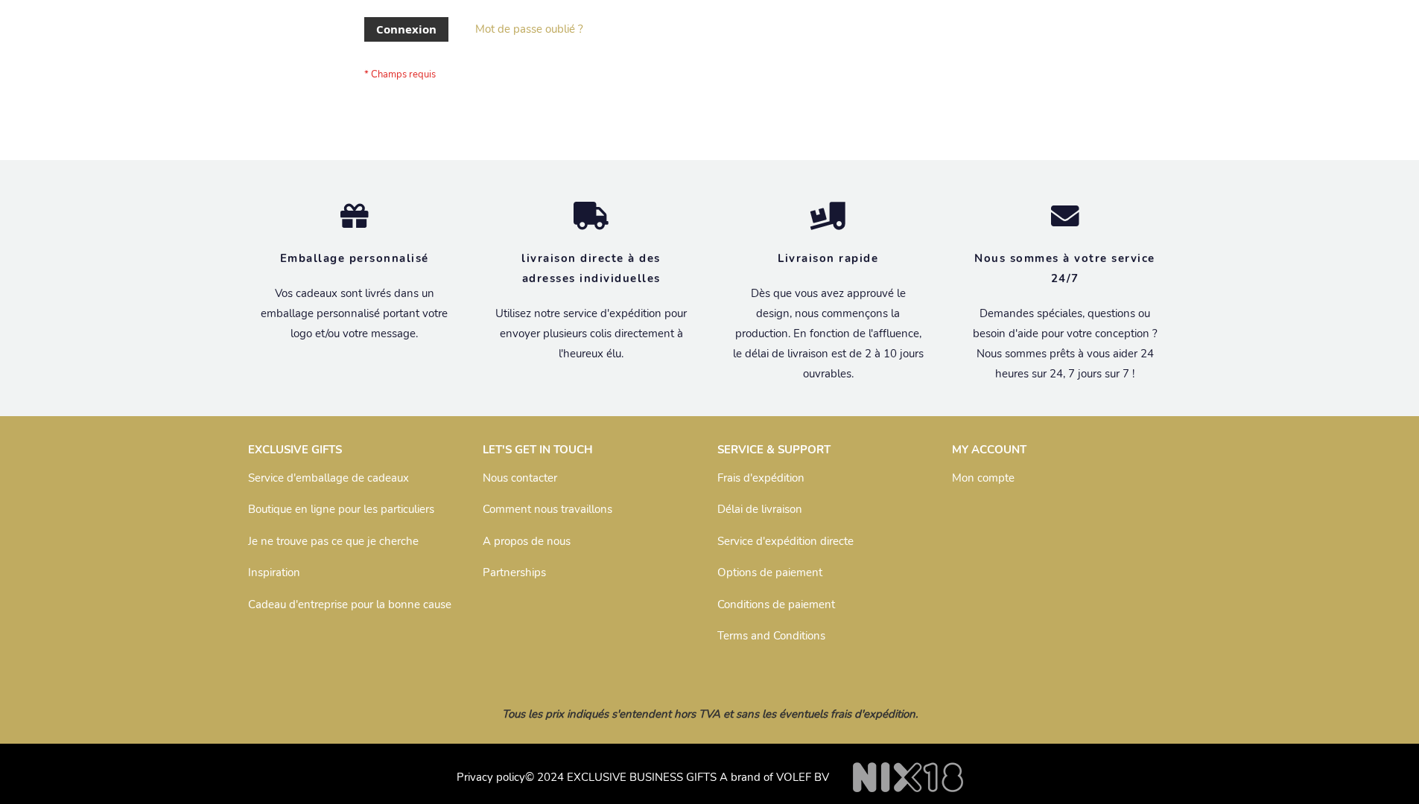
scroll to position [514, 0]
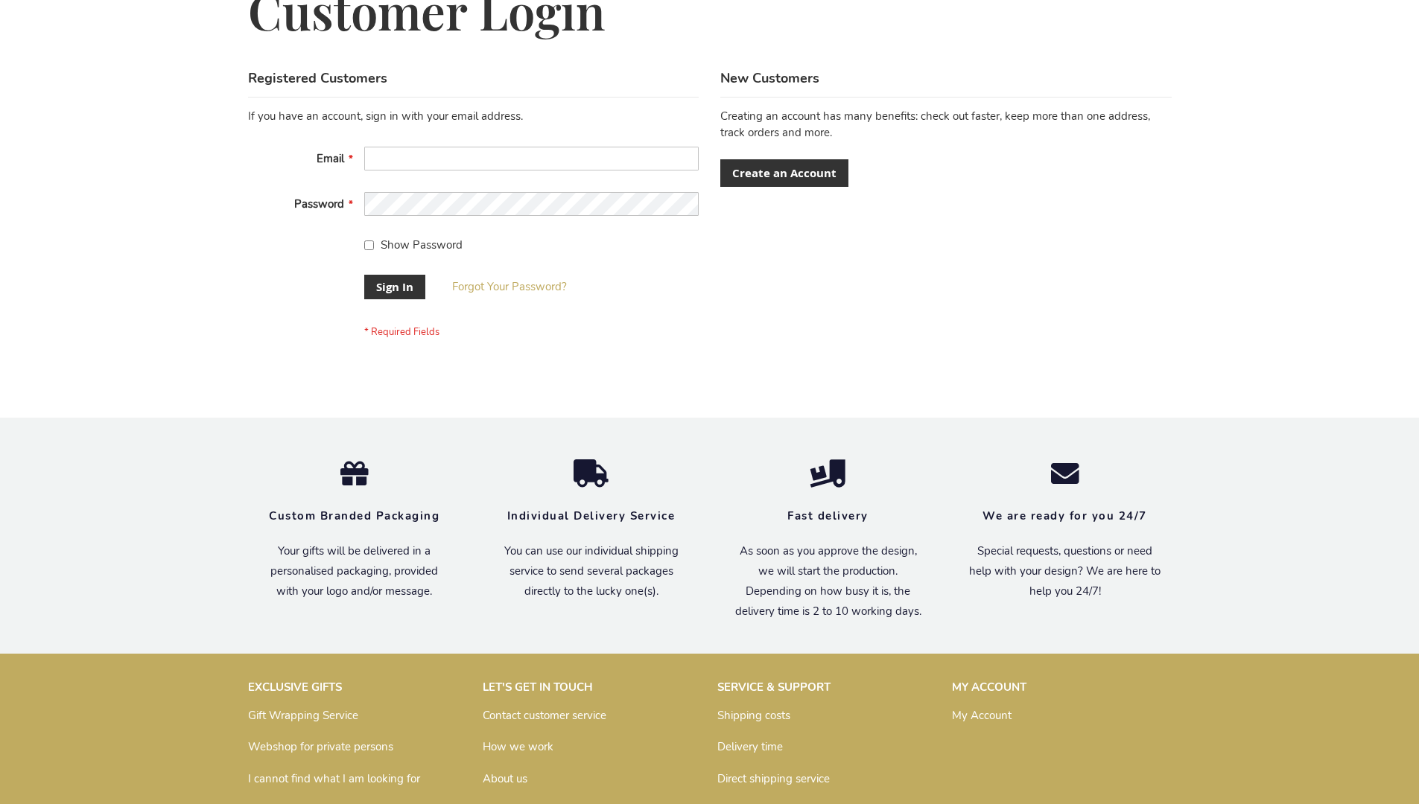
scroll to position [467, 0]
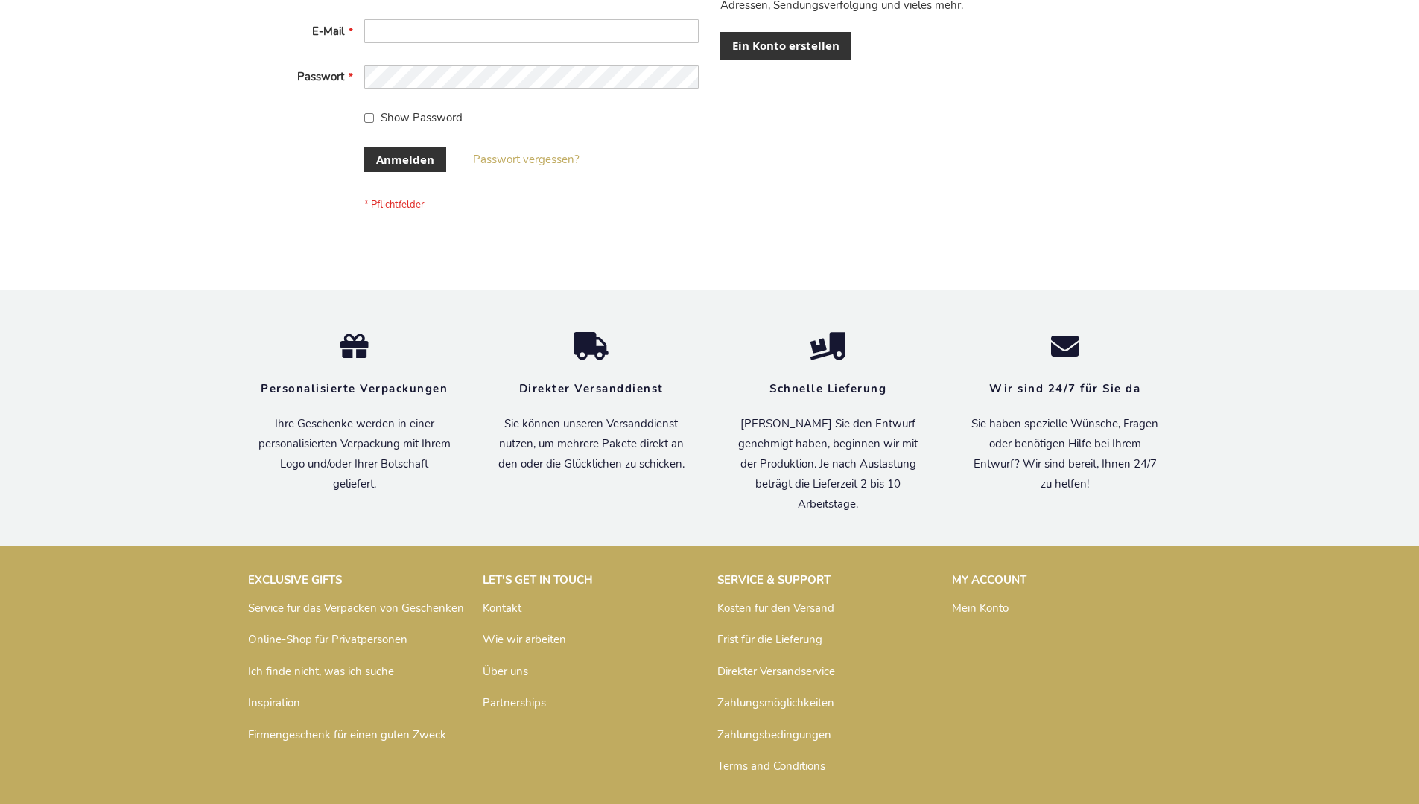
scroll to position [499, 0]
